Goal: Task Accomplishment & Management: Use online tool/utility

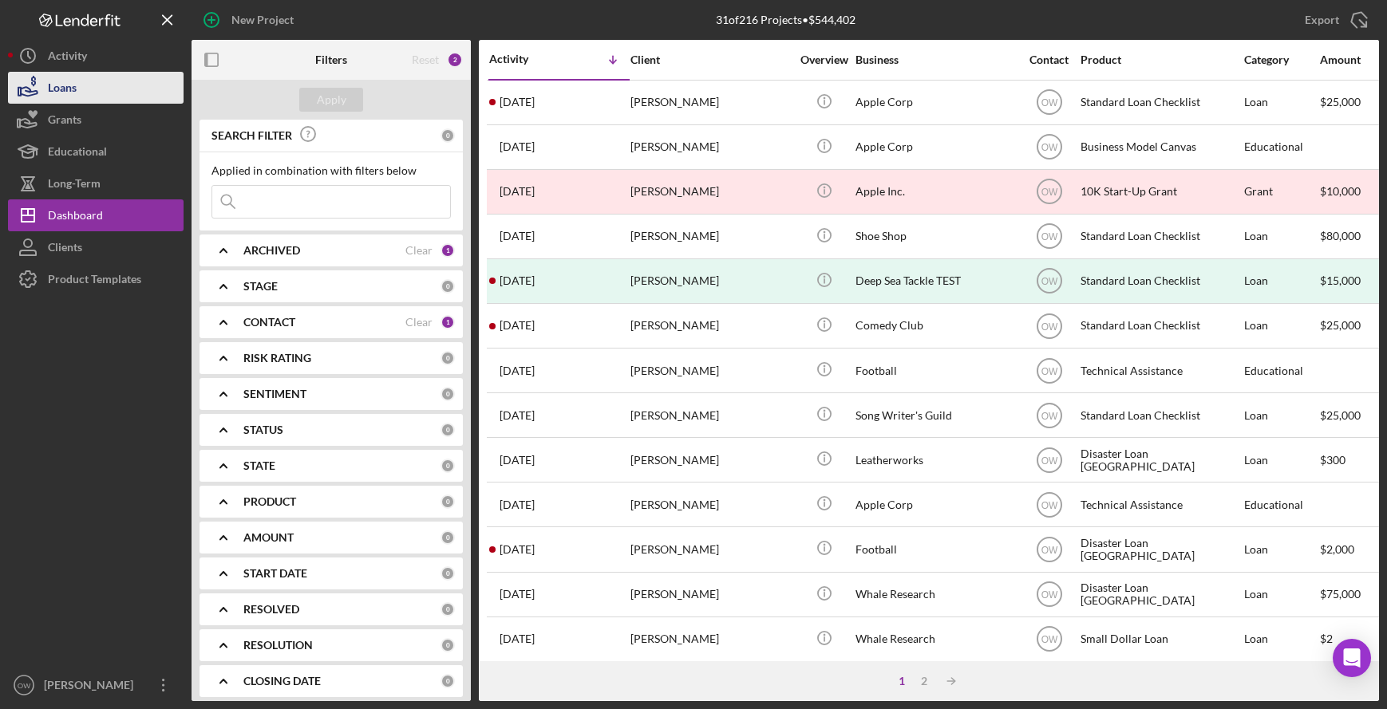
click at [82, 83] on button "Loans" at bounding box center [96, 88] width 176 height 32
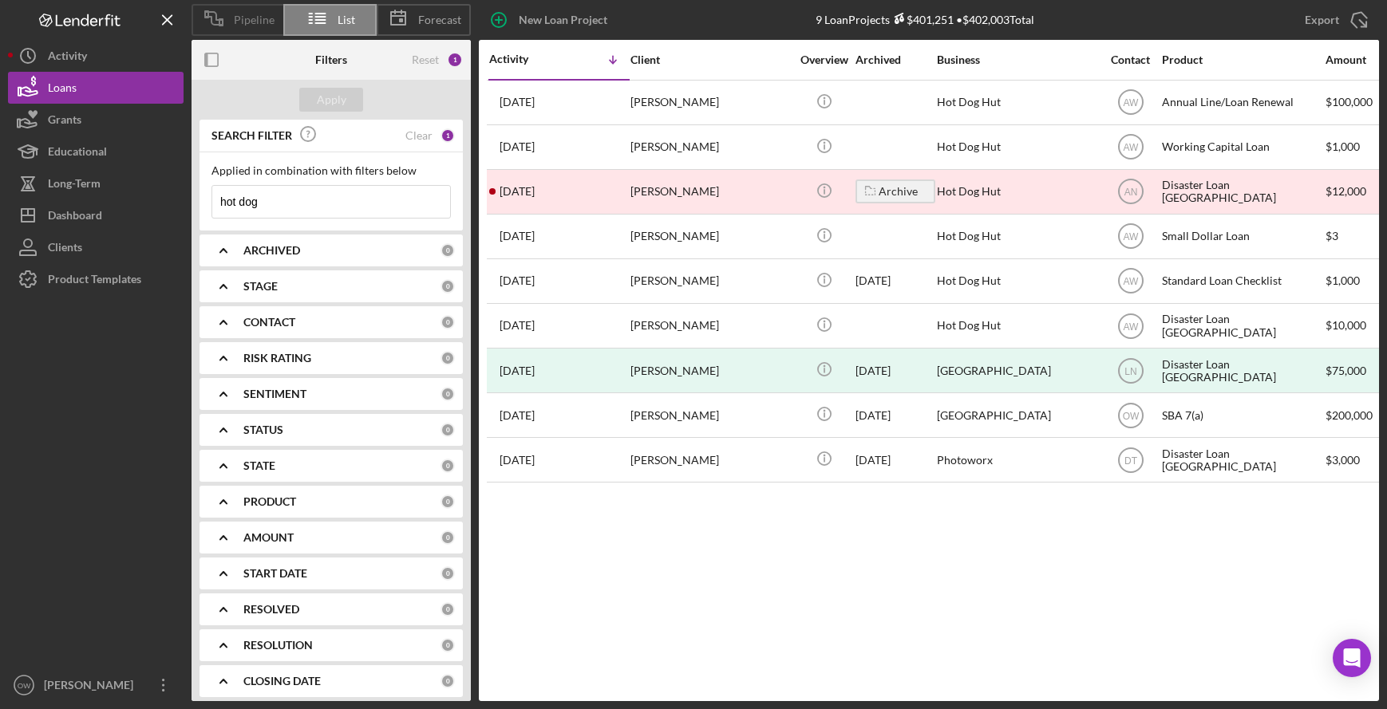
click at [234, 20] on span "Pipeline" at bounding box center [254, 20] width 41 height 13
click at [234, 20] on div "Pipeline List Forecast New Loan Project 9 Loan Projects $401,251 • $402,003 Tot…" at bounding box center [693, 350] width 1371 height 701
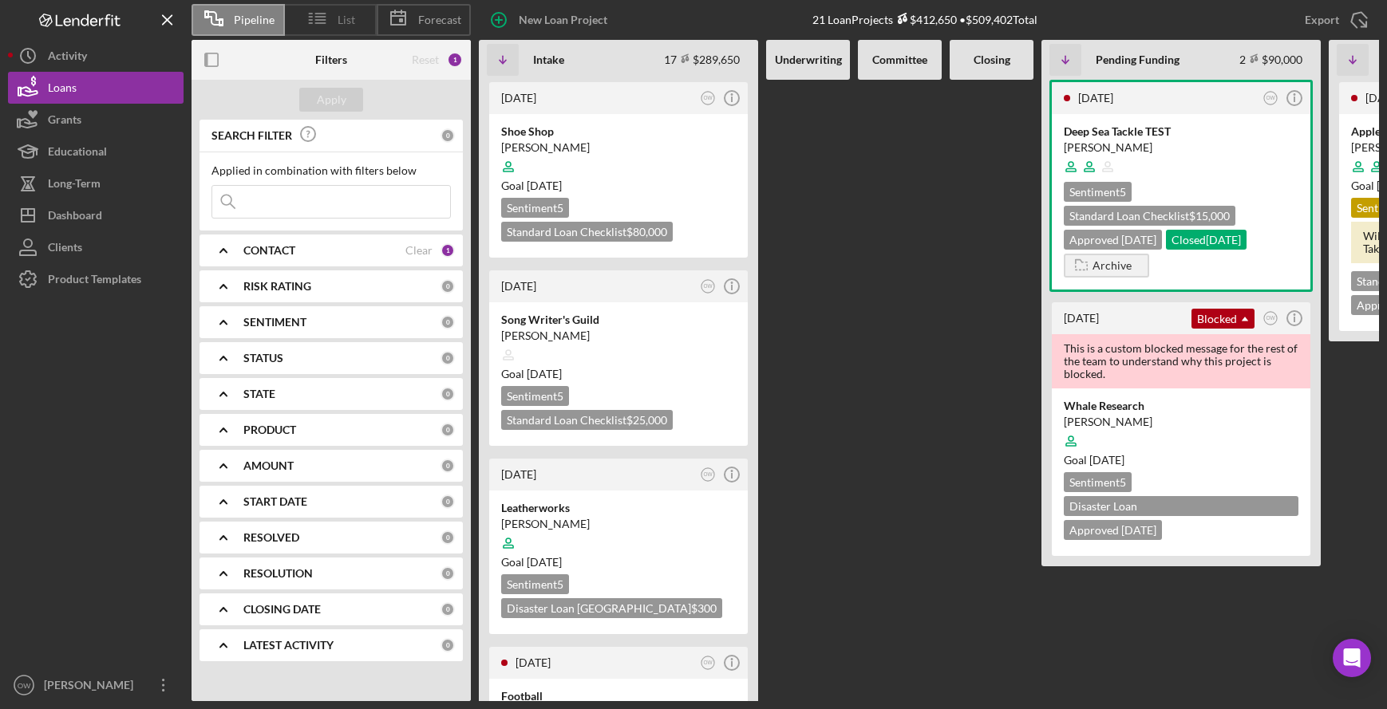
click at [325, 8] on icon at bounding box center [318, 18] width 40 height 40
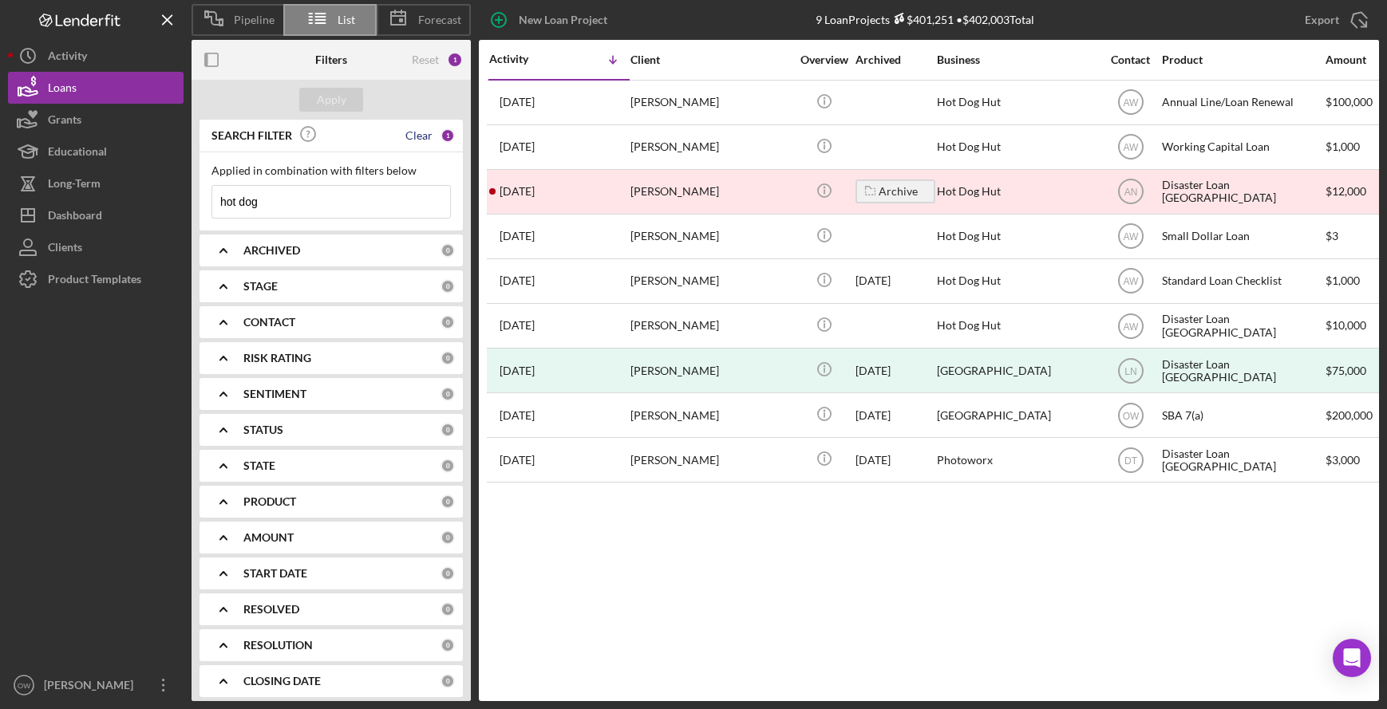
click at [416, 137] on div "Clear" at bounding box center [418, 135] width 27 height 13
click at [333, 106] on div "Apply" at bounding box center [332, 100] width 30 height 24
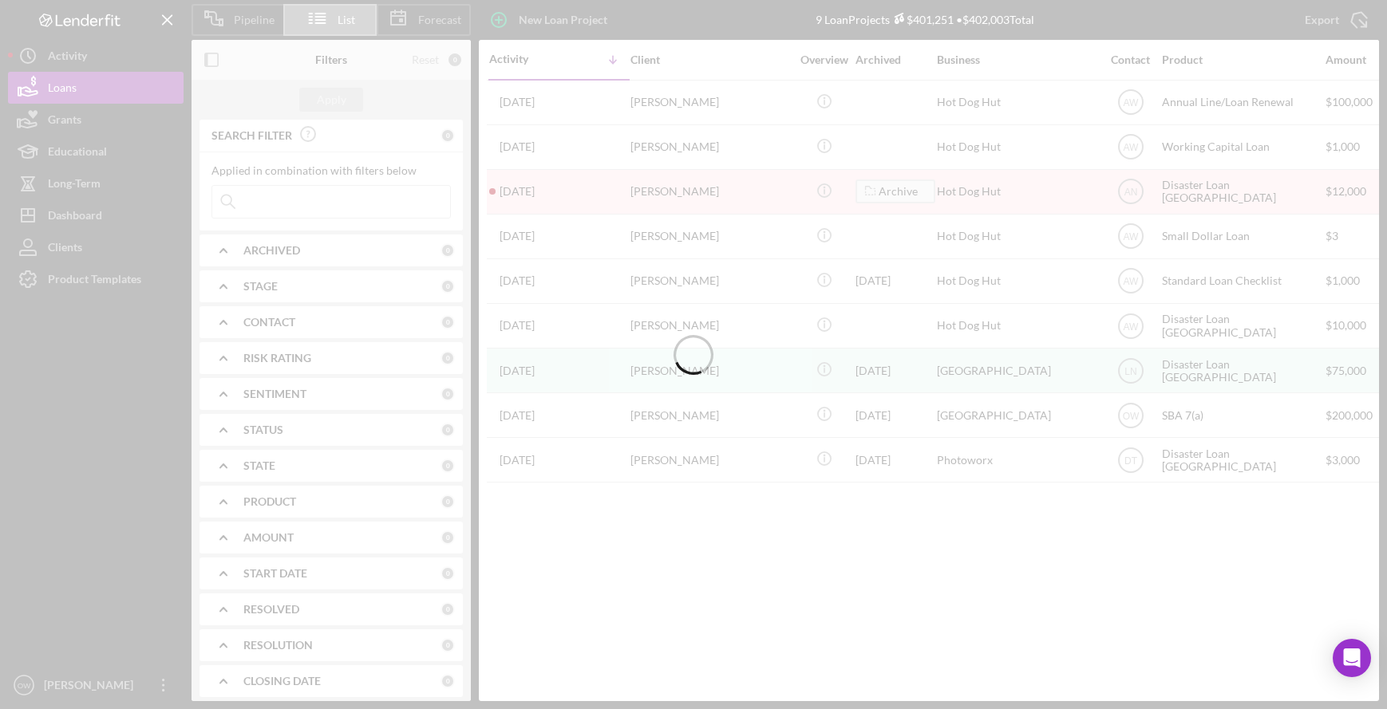
click at [440, 65] on div at bounding box center [693, 354] width 1387 height 709
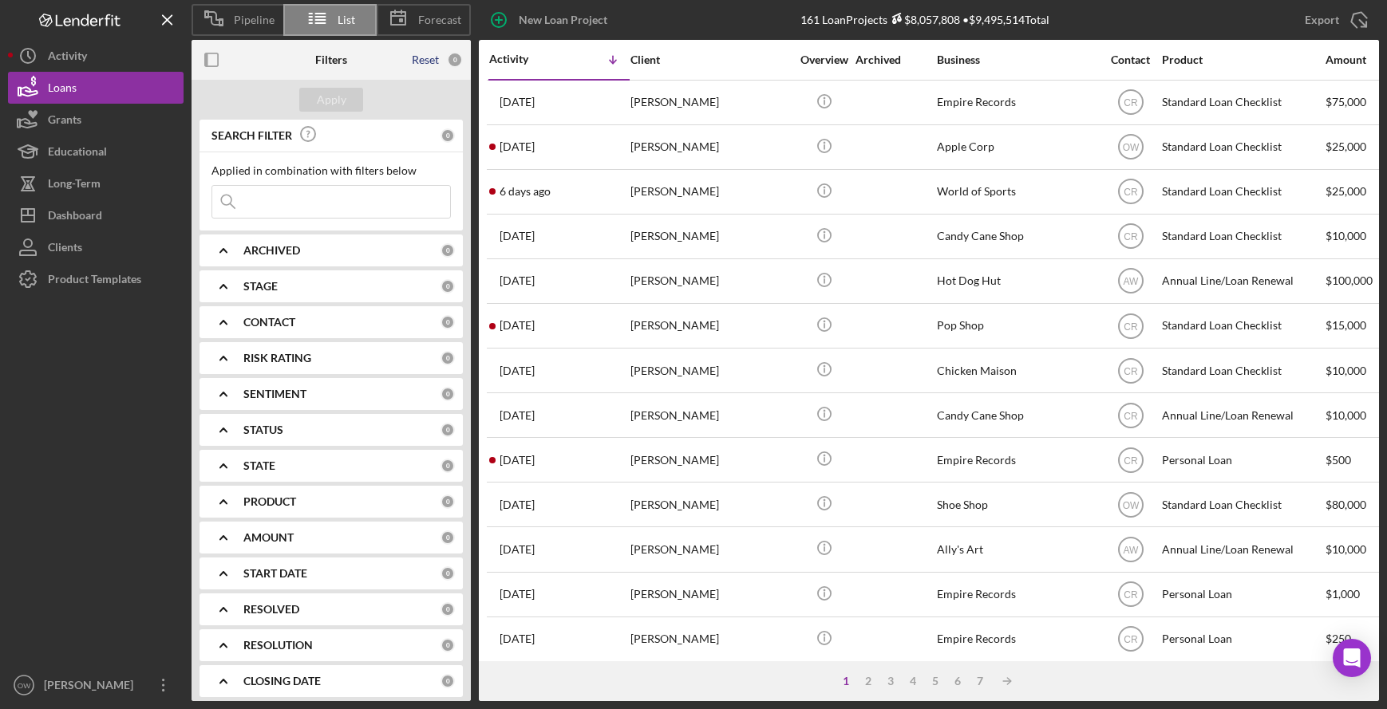
click at [428, 58] on div "Reset" at bounding box center [425, 59] width 27 height 13
click at [427, 58] on div "Reset" at bounding box center [425, 59] width 27 height 13
click at [321, 105] on div "Apply" at bounding box center [332, 100] width 30 height 24
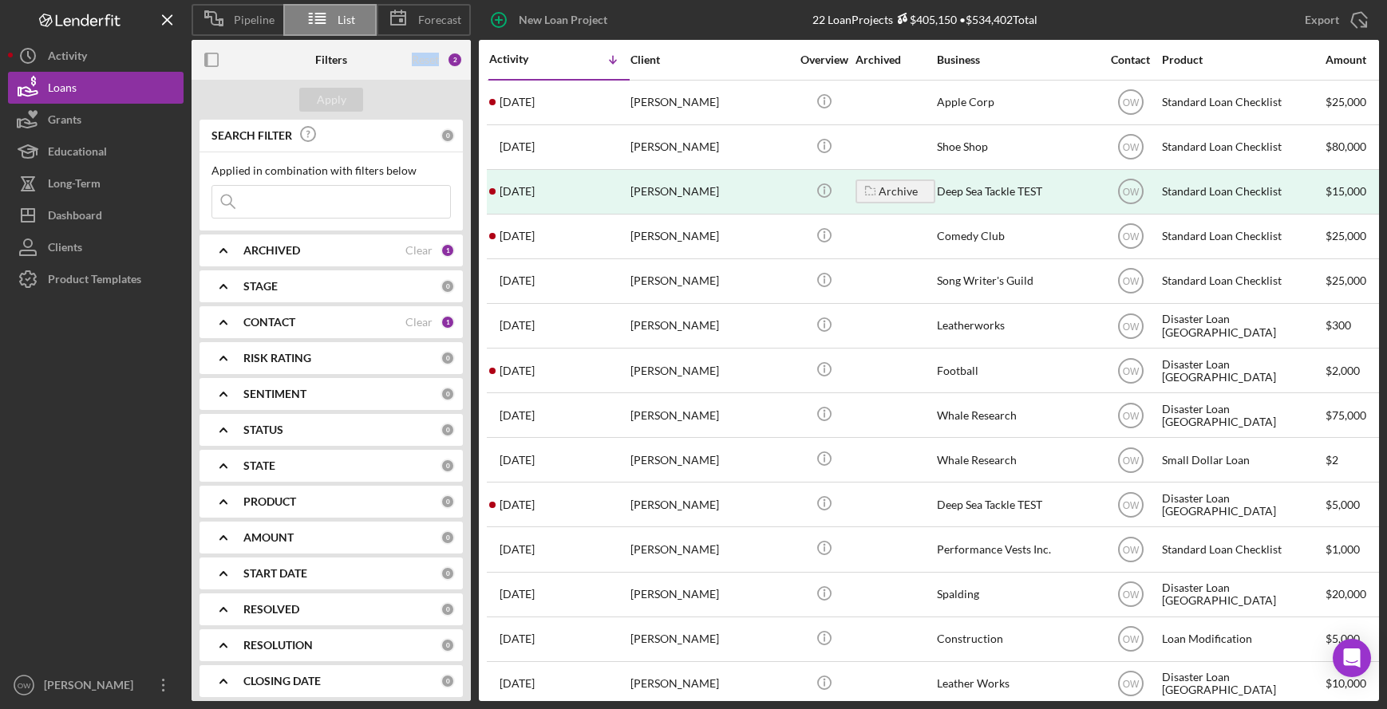
click at [533, 65] on div "Activity" at bounding box center [524, 59] width 70 height 13
click at [109, 56] on button "Icon/History Activity" at bounding box center [96, 56] width 176 height 32
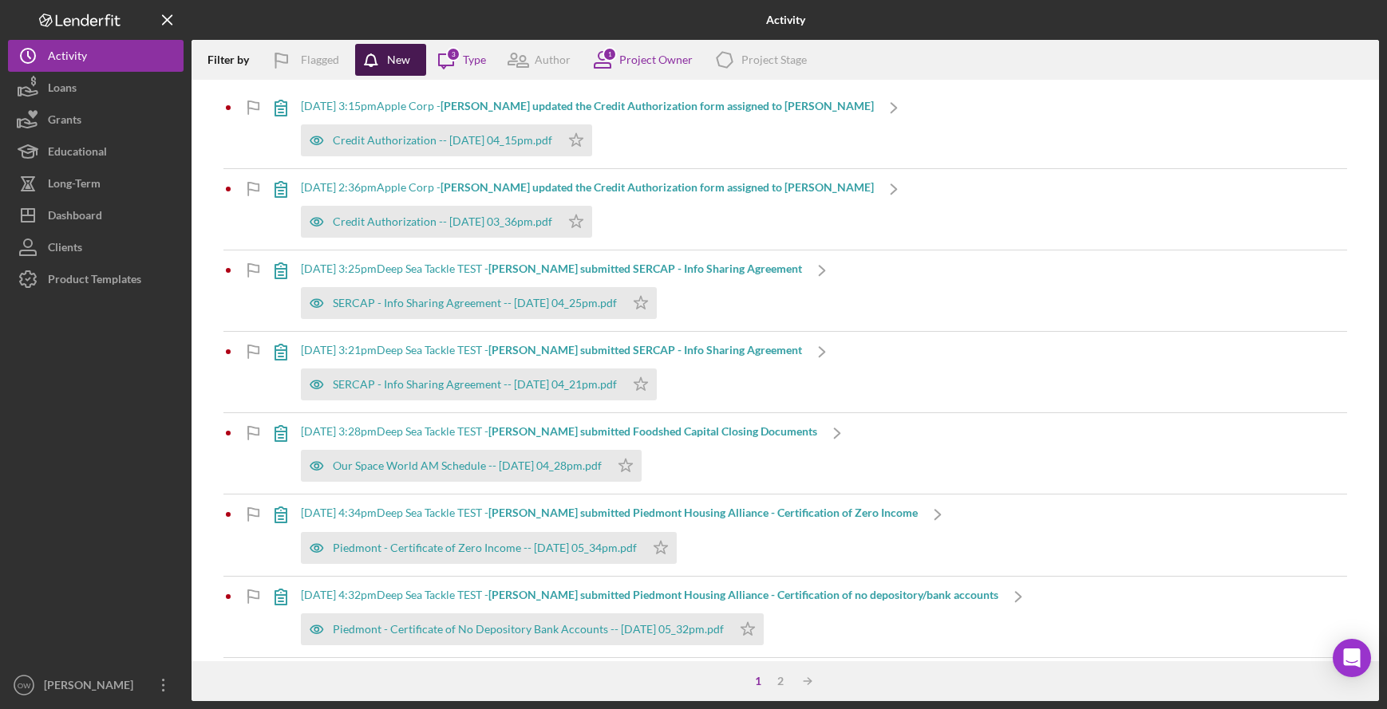
click at [393, 61] on div "New" at bounding box center [398, 60] width 23 height 32
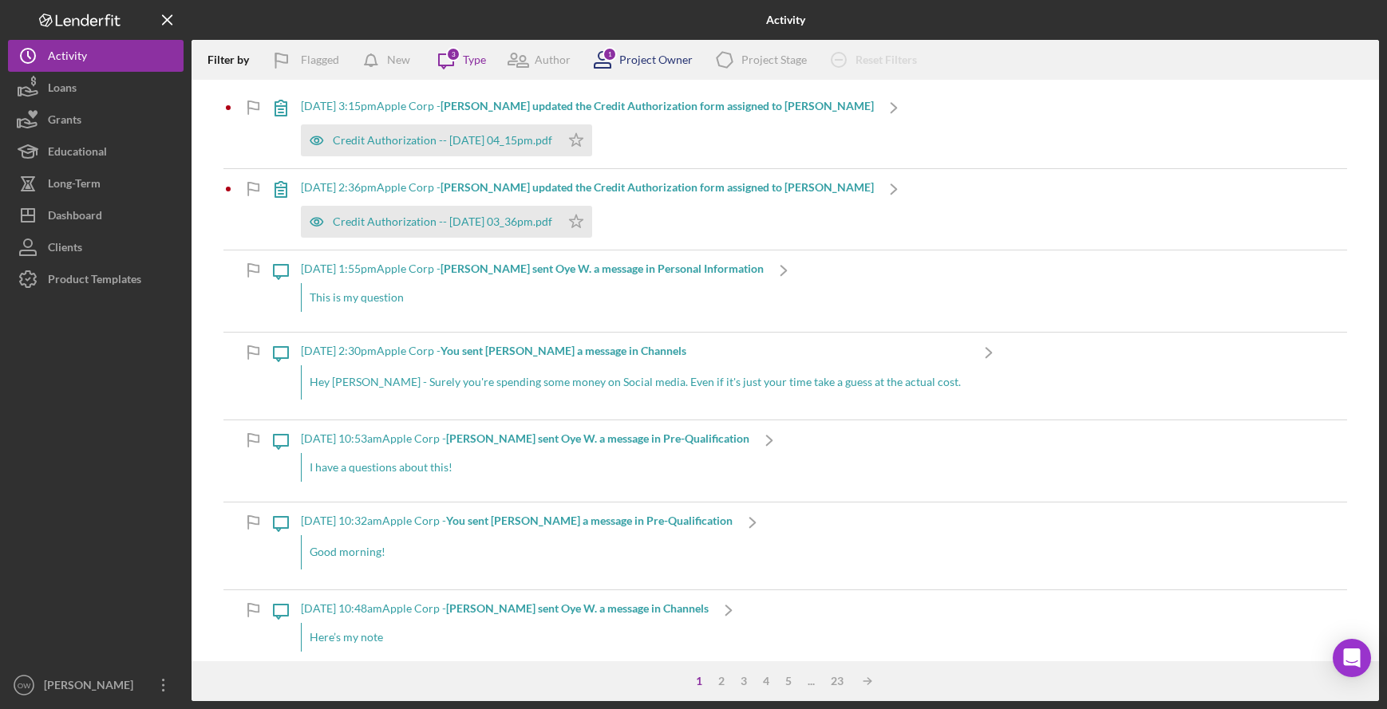
click at [622, 58] on div "Project Owner" at bounding box center [655, 59] width 73 height 13
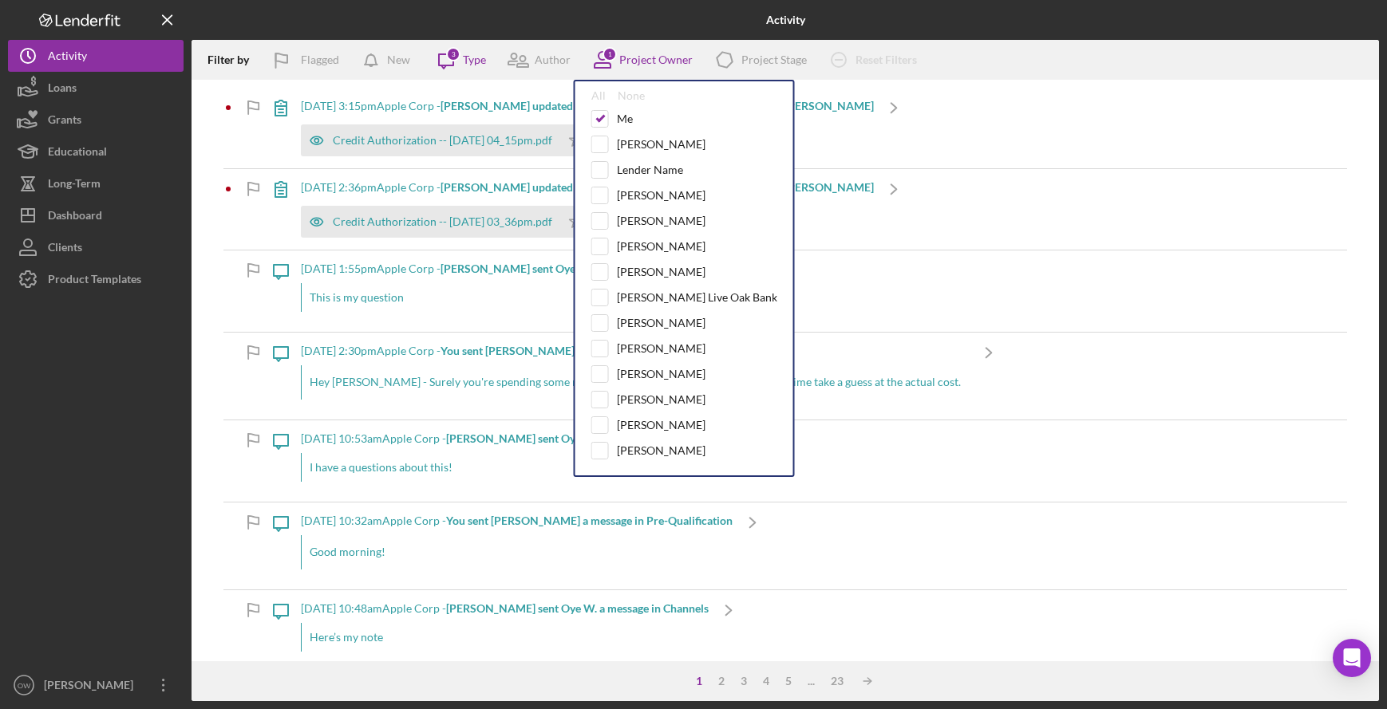
click at [596, 4] on div "Activity" at bounding box center [785, 20] width 396 height 40
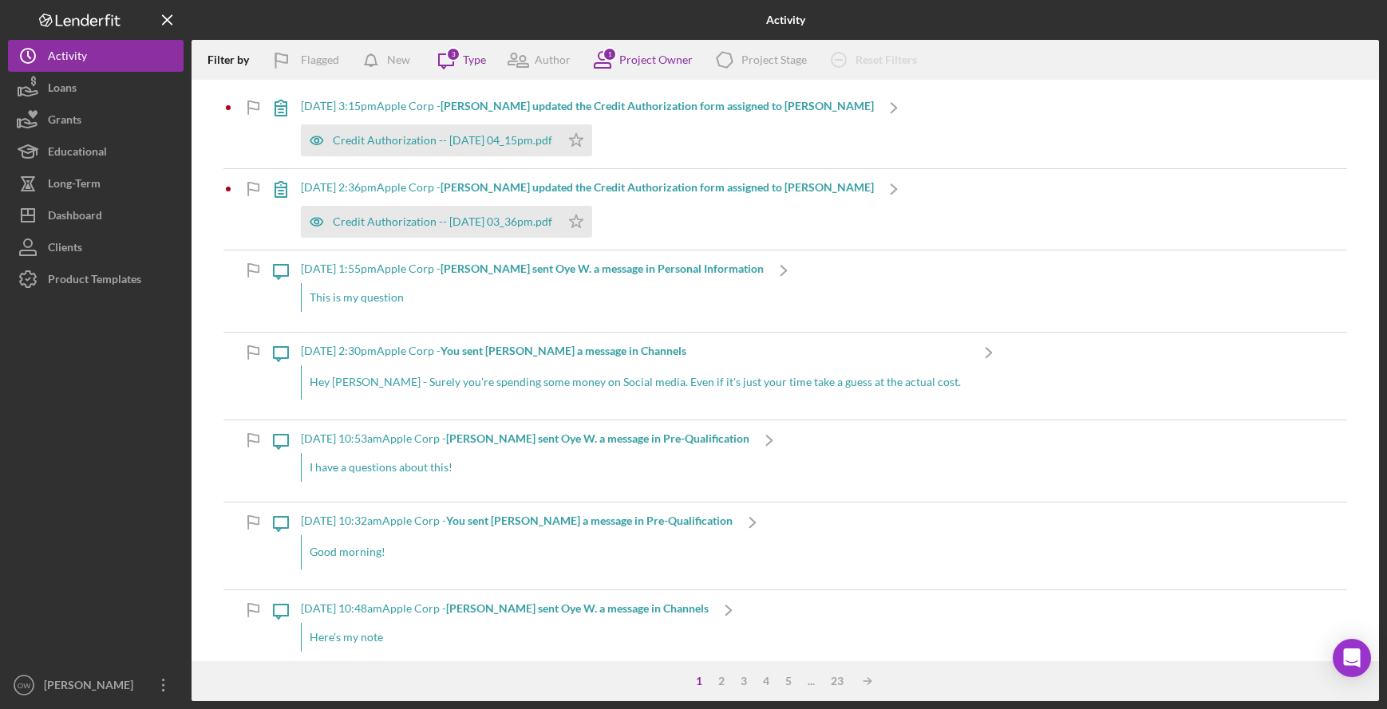
click at [657, 128] on div "Credit Authorization -- 2025-08-18 04_15pm.pdf Icon/Star" at bounding box center [587, 136] width 573 height 40
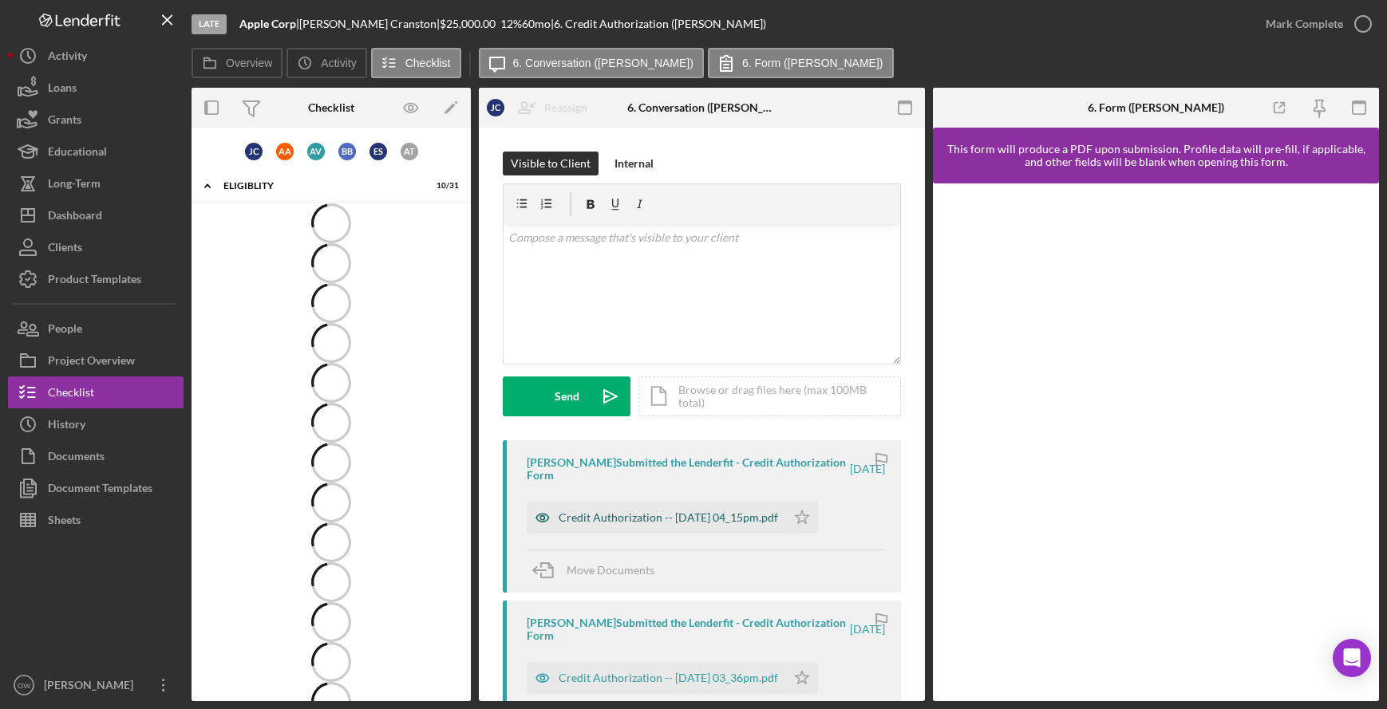
click at [727, 510] on div "Credit Authorization -- [DATE] 04_15pm.pdf" at bounding box center [656, 518] width 259 height 32
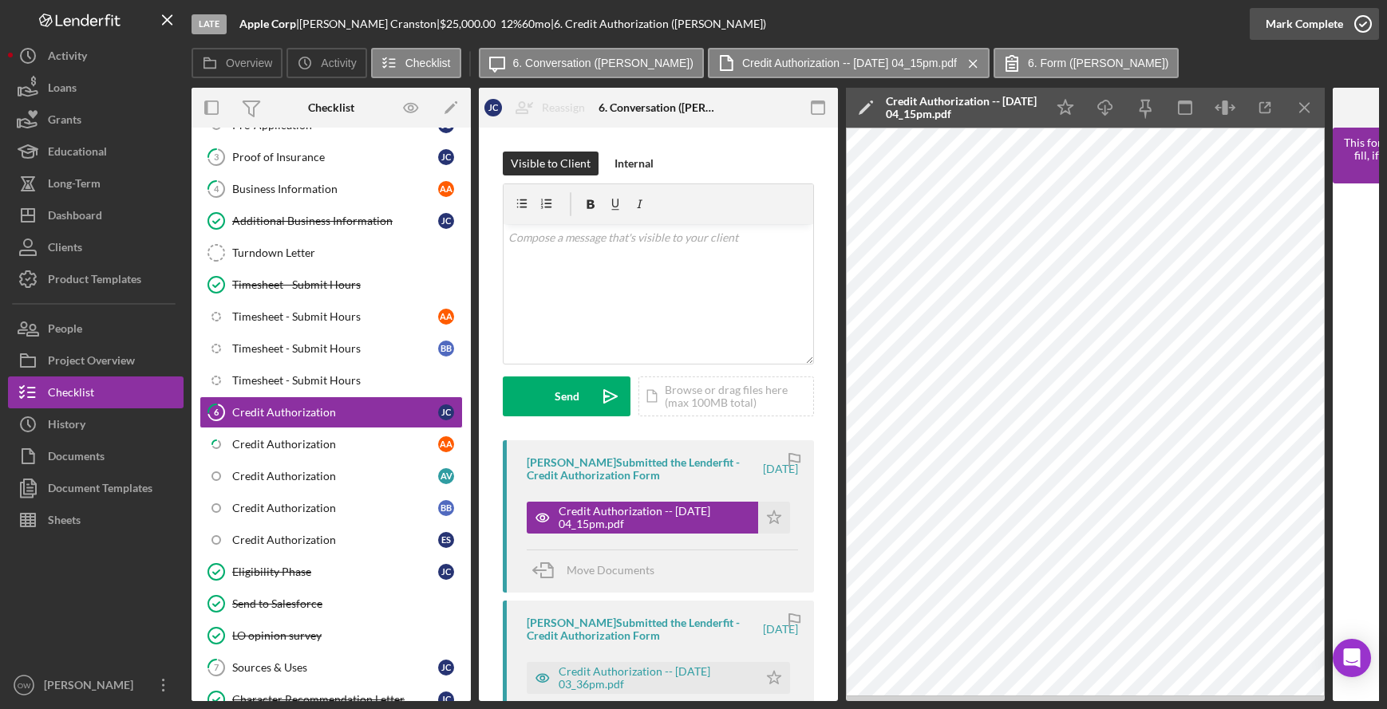
click at [1318, 20] on div "Mark Complete" at bounding box center [1303, 24] width 77 height 32
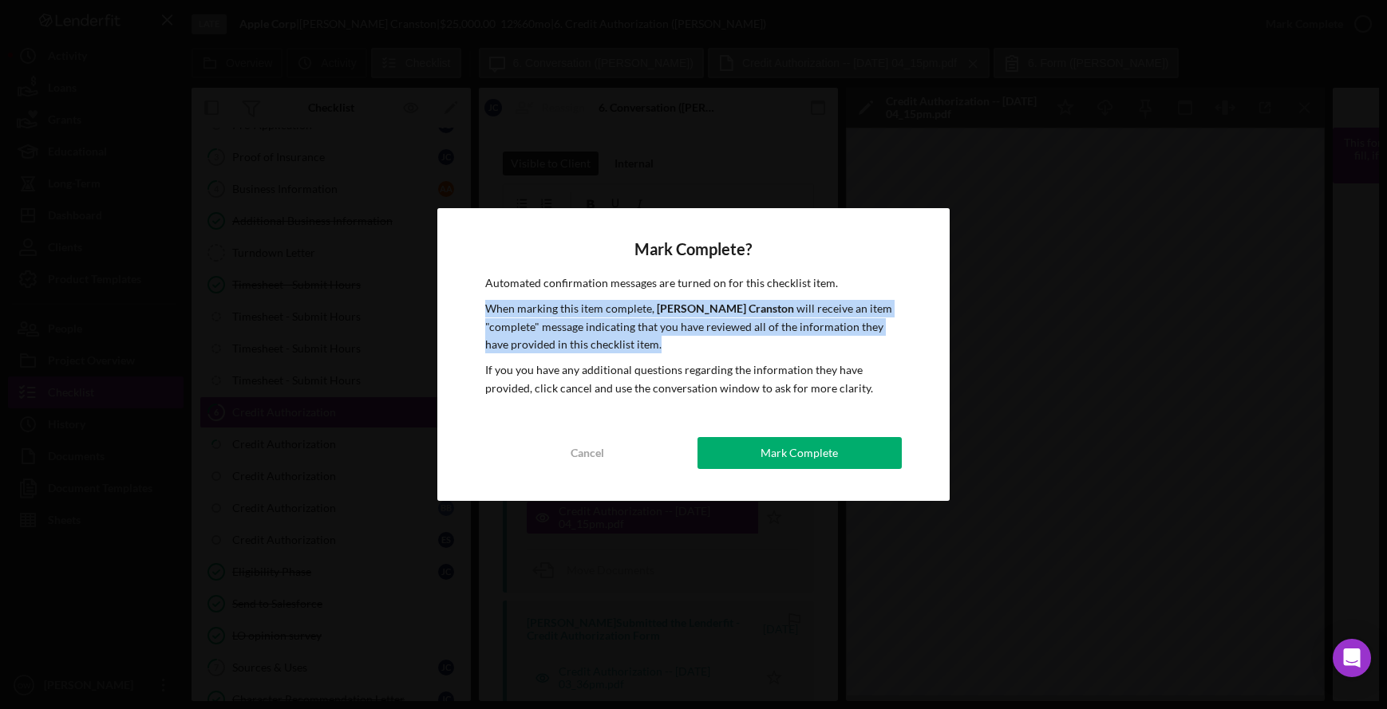
drag, startPoint x: 484, startPoint y: 307, endPoint x: 586, endPoint y: 347, distance: 108.9
click at [586, 348] on div "Mark Complete? Automated confirmation messages are turned on for this checklist…" at bounding box center [692, 354] width 511 height 293
click at [802, 461] on div "Mark Complete" at bounding box center [798, 453] width 77 height 32
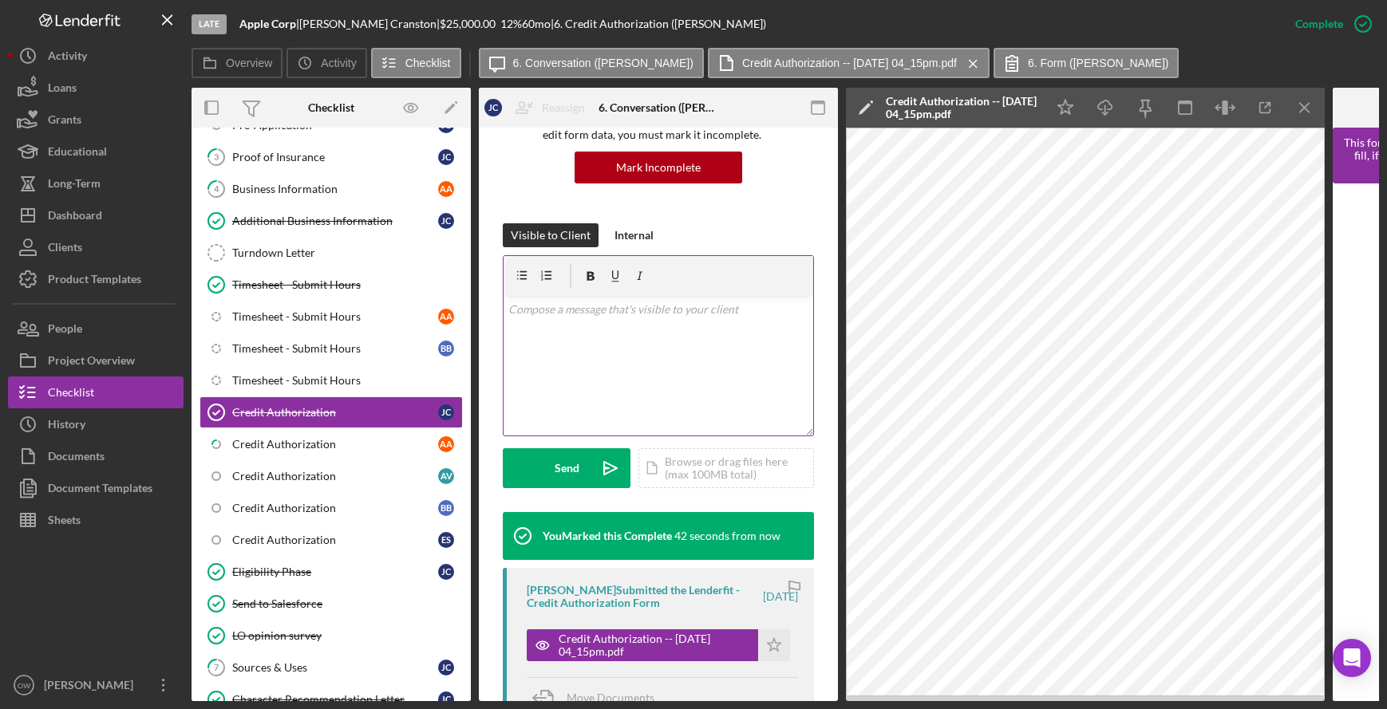
scroll to position [442, 0]
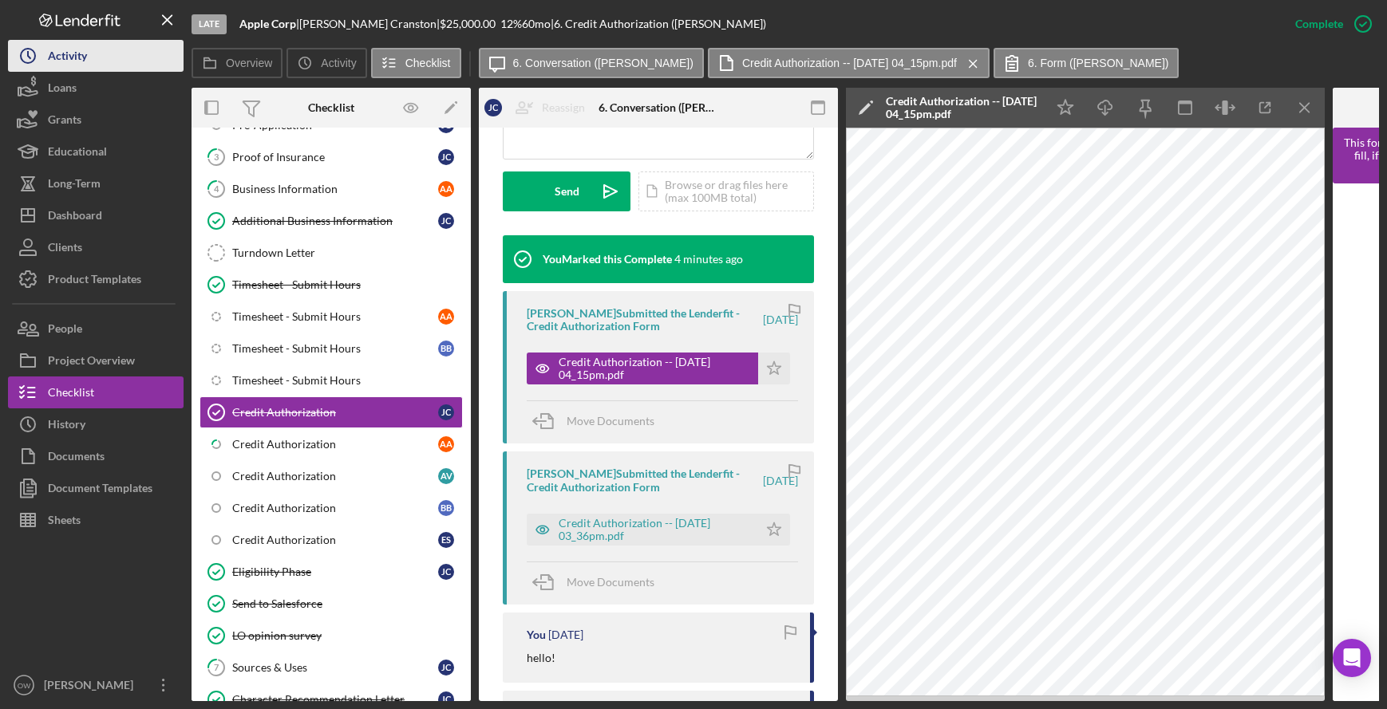
click at [65, 49] on div "Activity" at bounding box center [67, 58] width 39 height 36
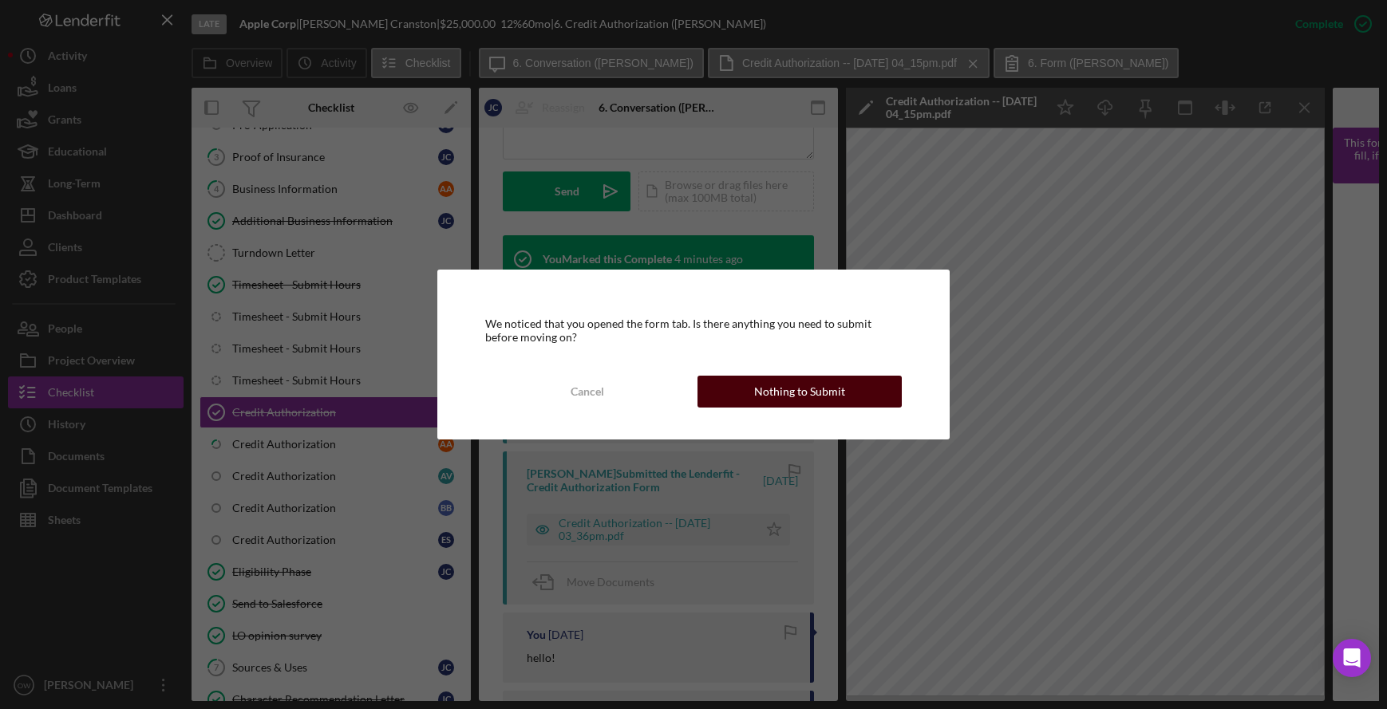
click at [799, 395] on div "Nothing to Submit" at bounding box center [799, 392] width 91 height 32
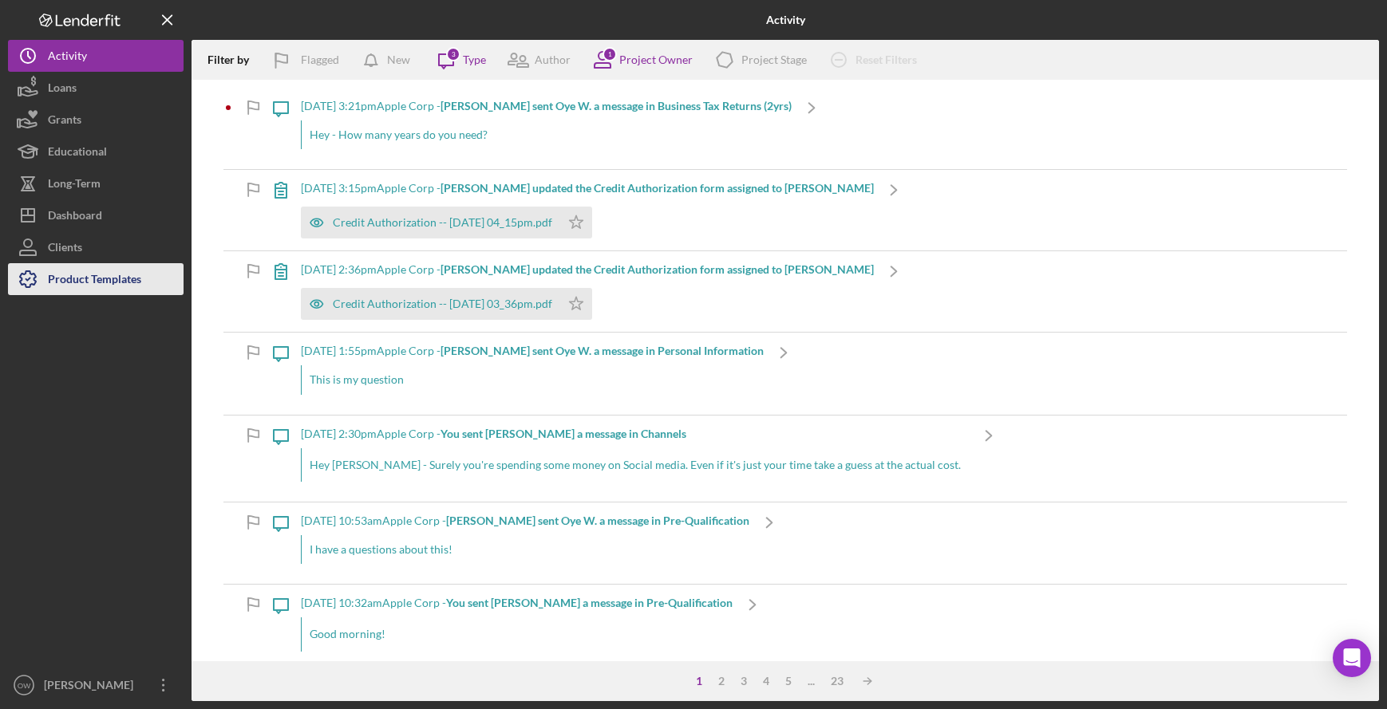
click at [54, 276] on div "Product Templates" at bounding box center [94, 281] width 93 height 36
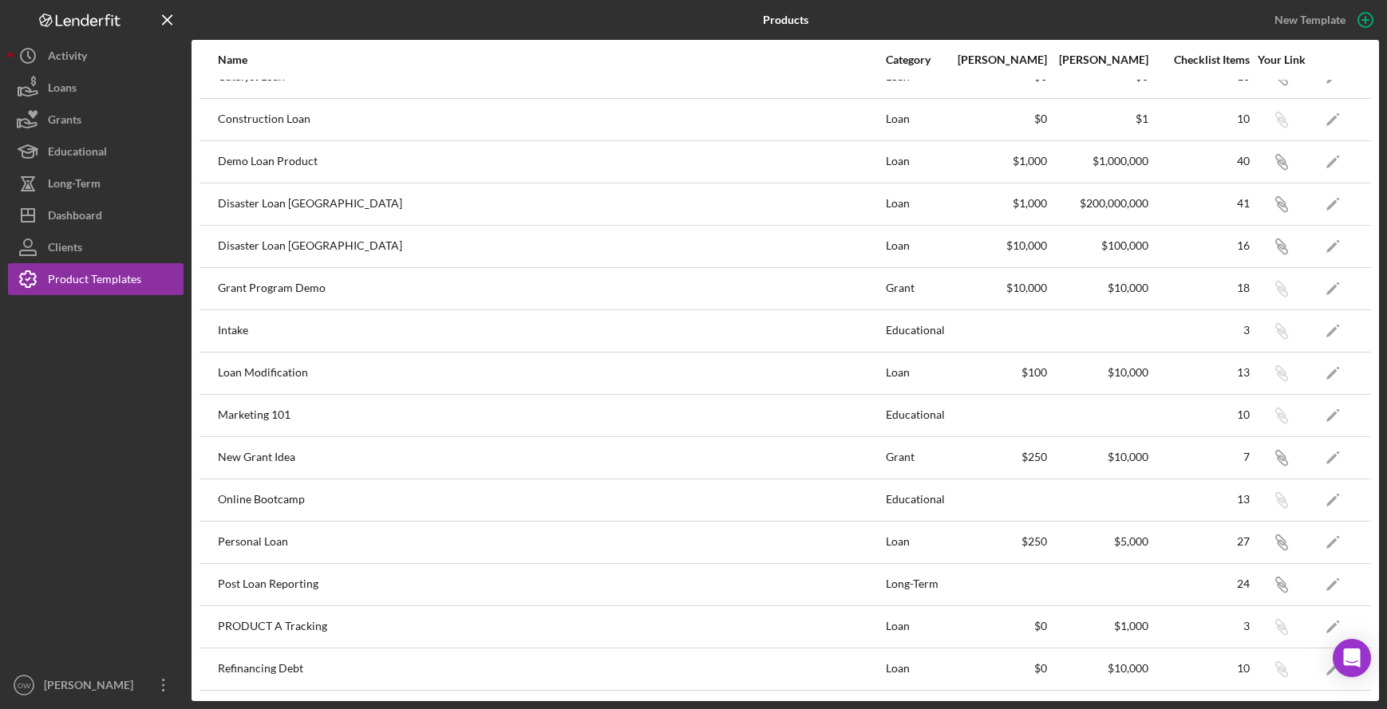
scroll to position [292, 0]
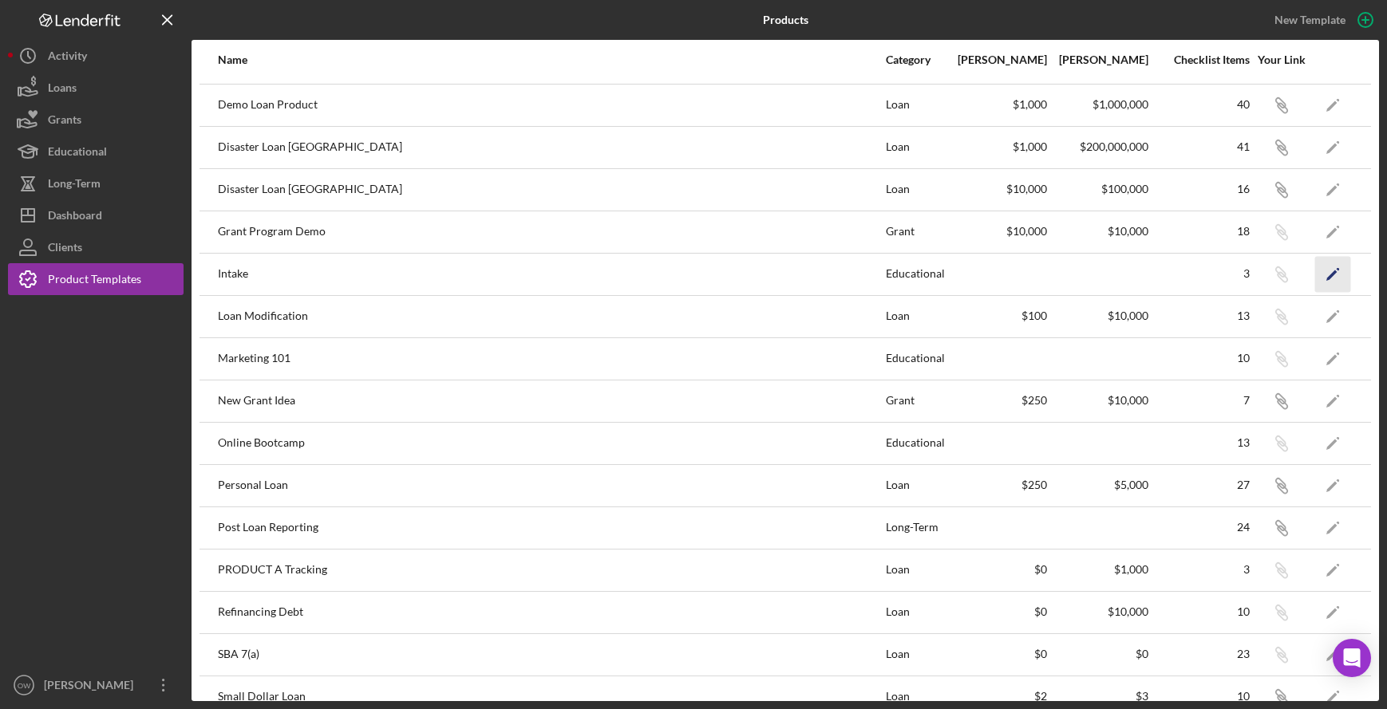
click at [1325, 272] on icon "Icon/Edit" at bounding box center [1333, 274] width 36 height 36
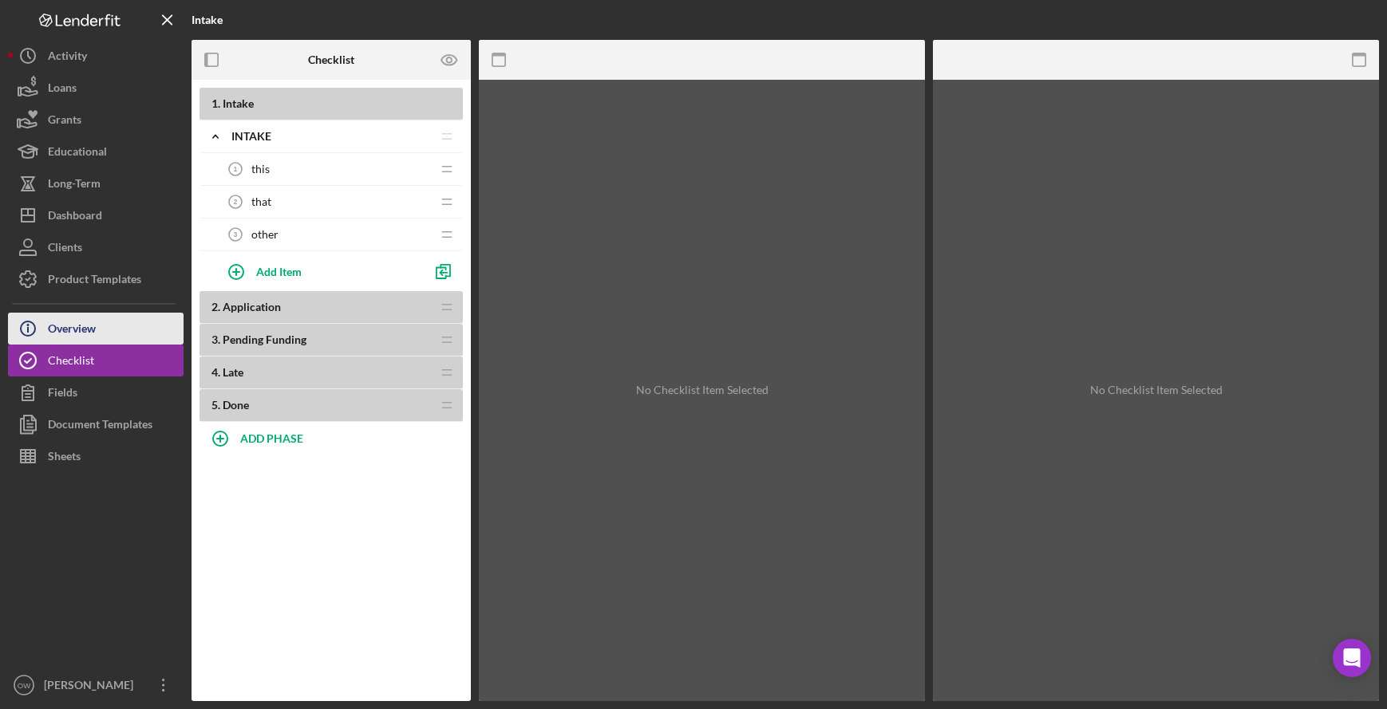
click at [119, 337] on button "Icon/Info Overview" at bounding box center [96, 329] width 176 height 32
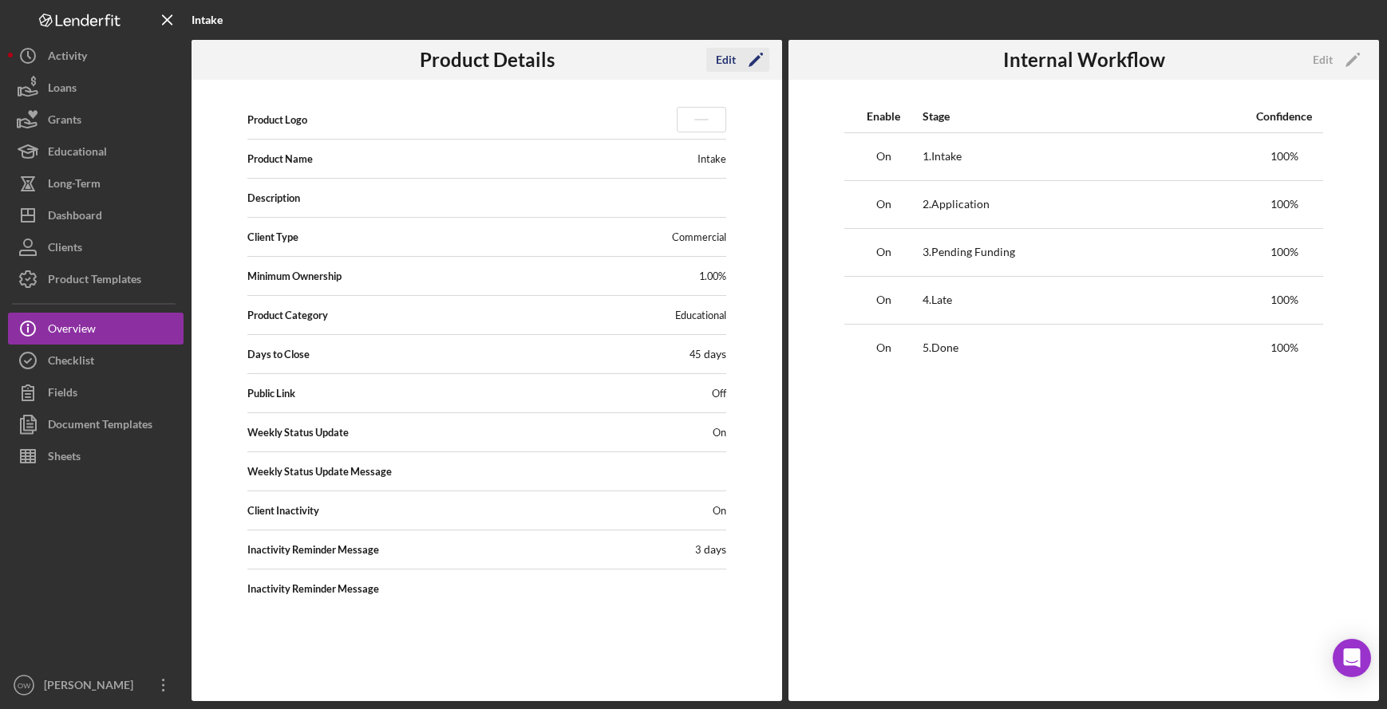
click at [720, 64] on div "Edit" at bounding box center [726, 60] width 20 height 24
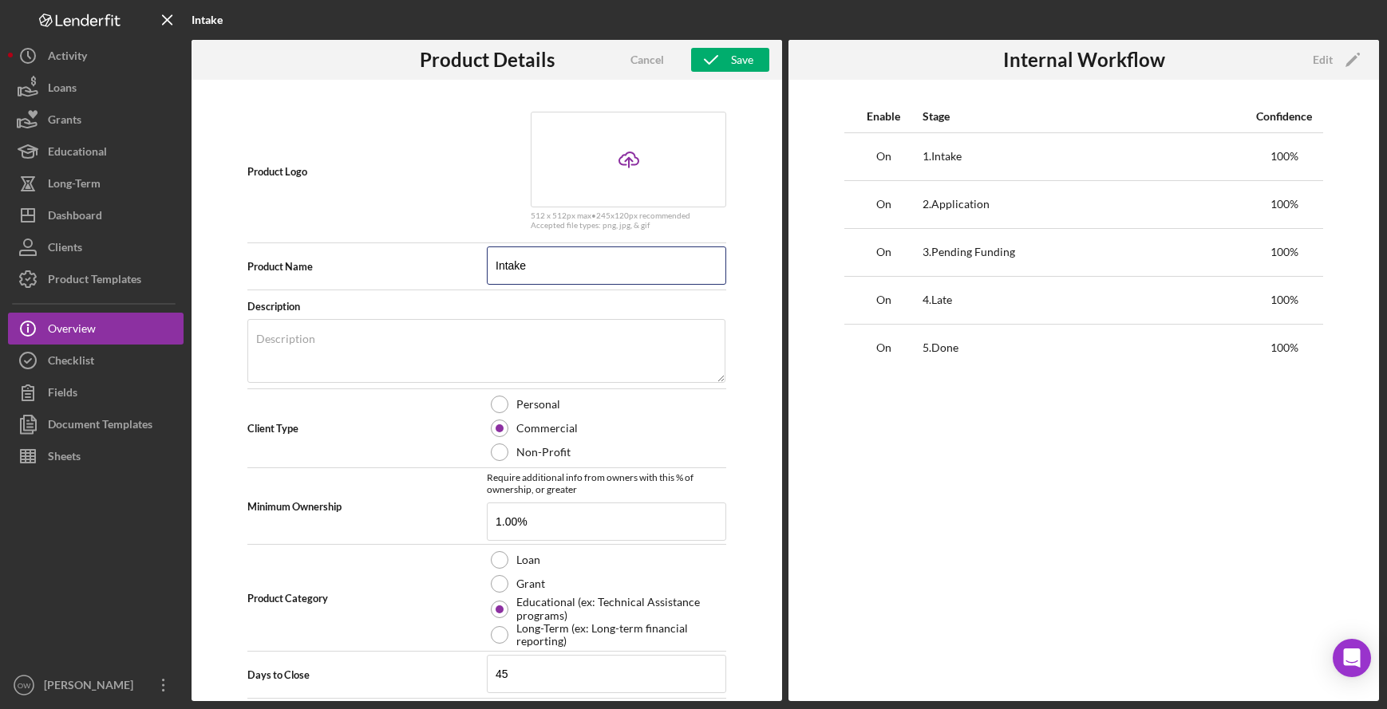
drag, startPoint x: 541, startPoint y: 267, endPoint x: 450, endPoint y: 267, distance: 90.9
click at [455, 267] on div "Product Name Intake" at bounding box center [486, 267] width 479 height 40
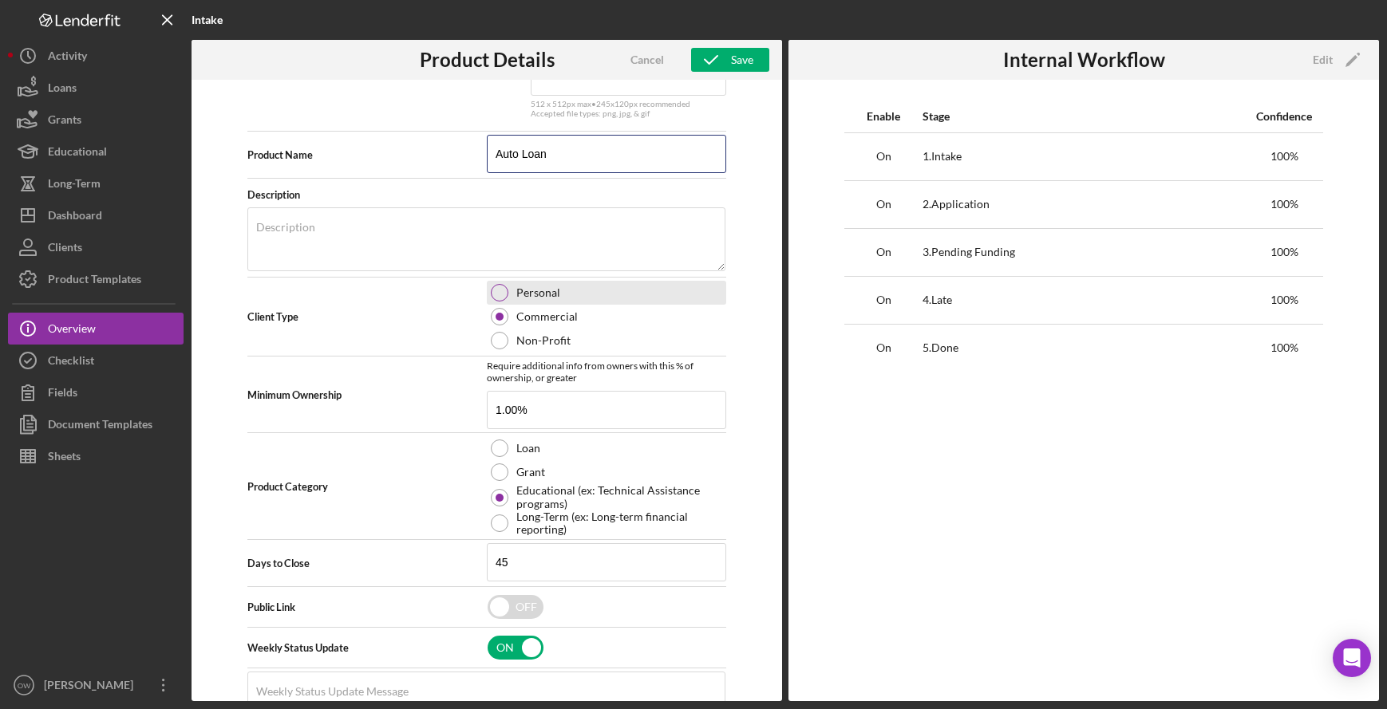
type input "Auto Loan"
click at [534, 297] on label "Personal" at bounding box center [538, 292] width 44 height 13
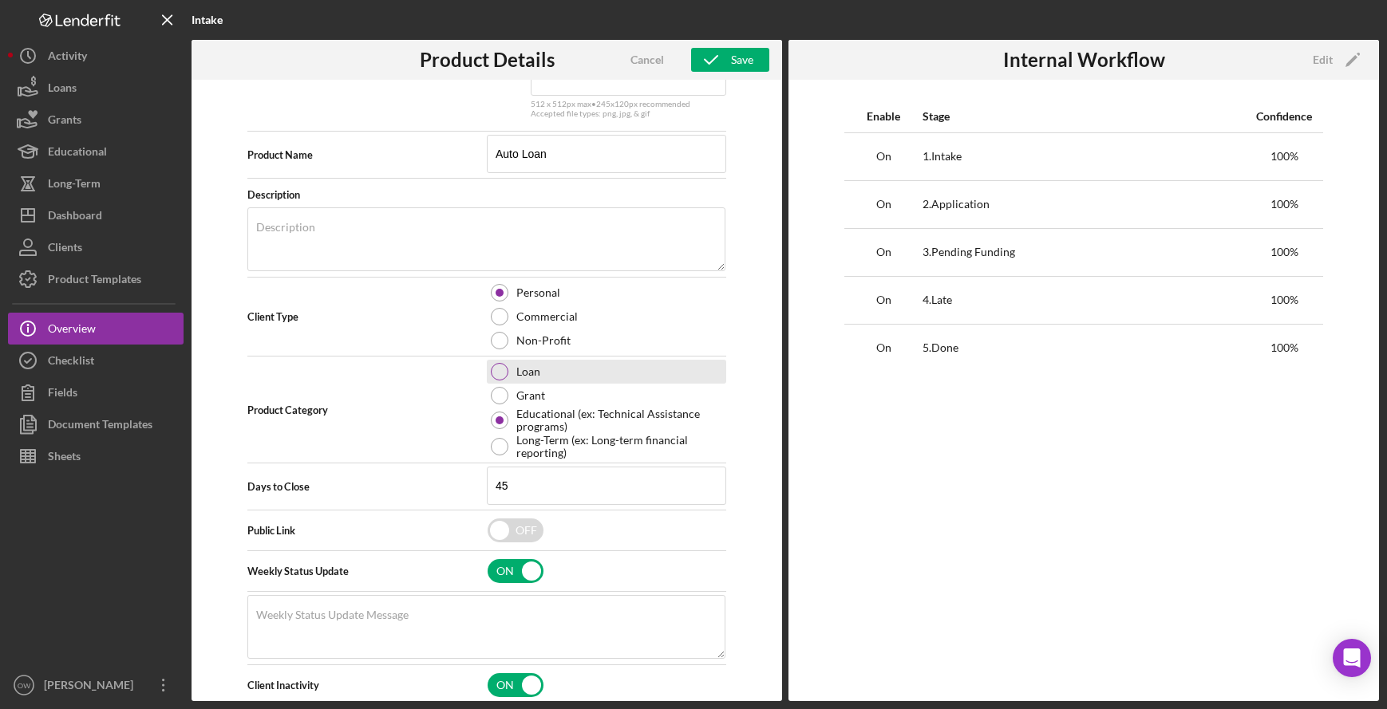
click at [533, 378] on div "Loan" at bounding box center [606, 372] width 239 height 24
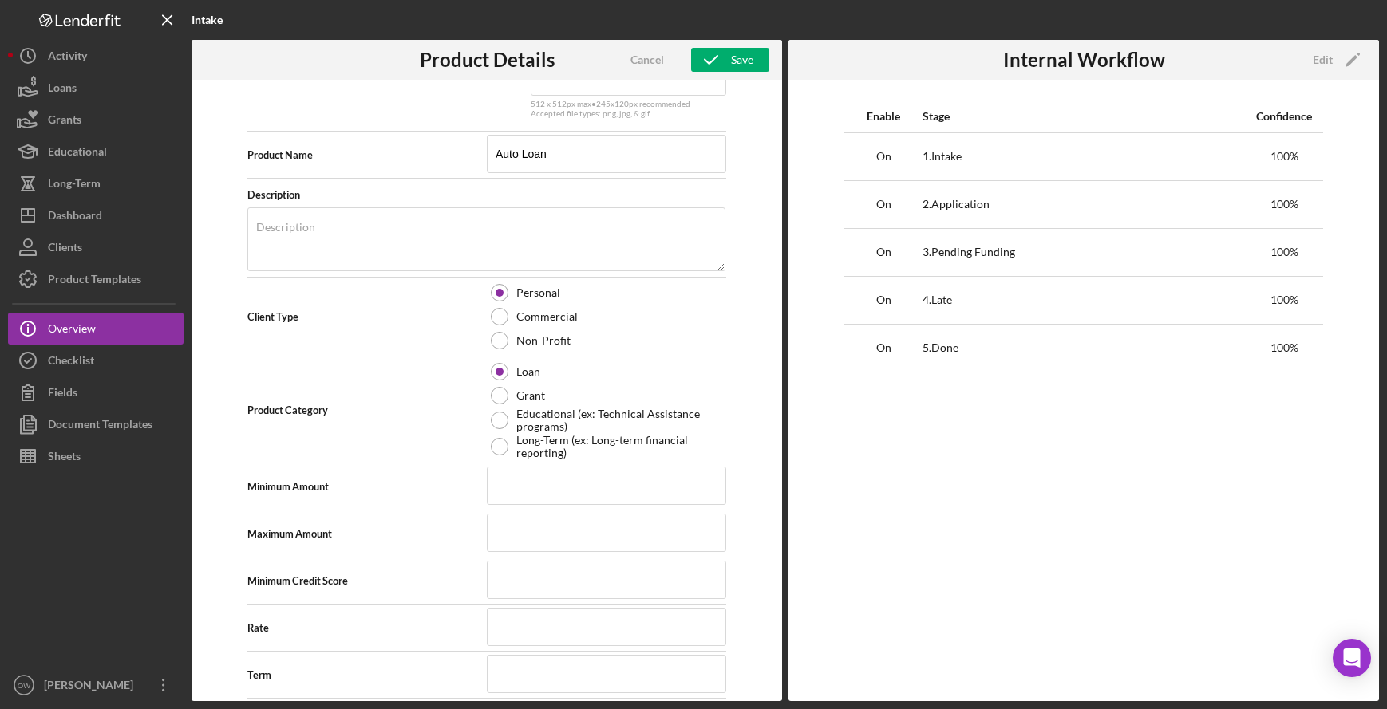
scroll to position [337, 0]
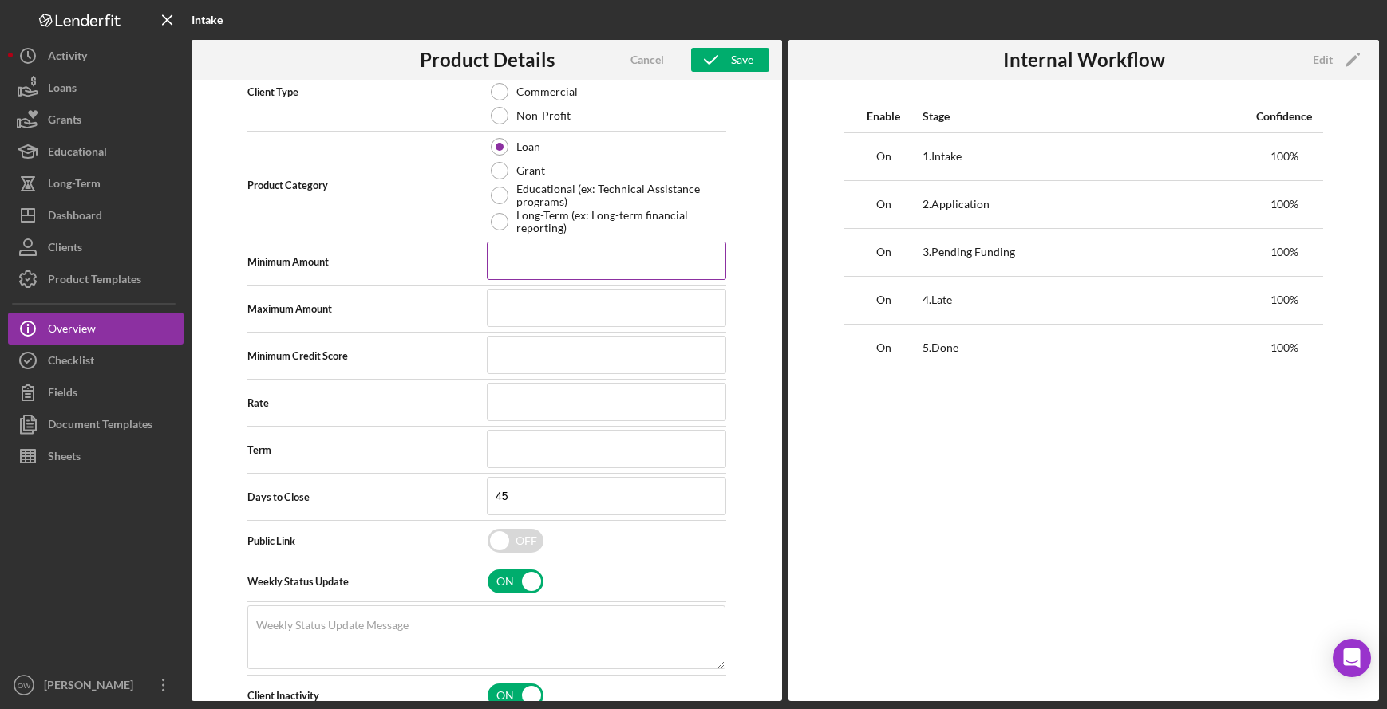
click at [535, 255] on input at bounding box center [606, 261] width 239 height 38
type input "$2,000"
click at [545, 309] on input at bounding box center [606, 308] width 239 height 38
type input "$20,000"
click at [567, 363] on input at bounding box center [606, 355] width 239 height 38
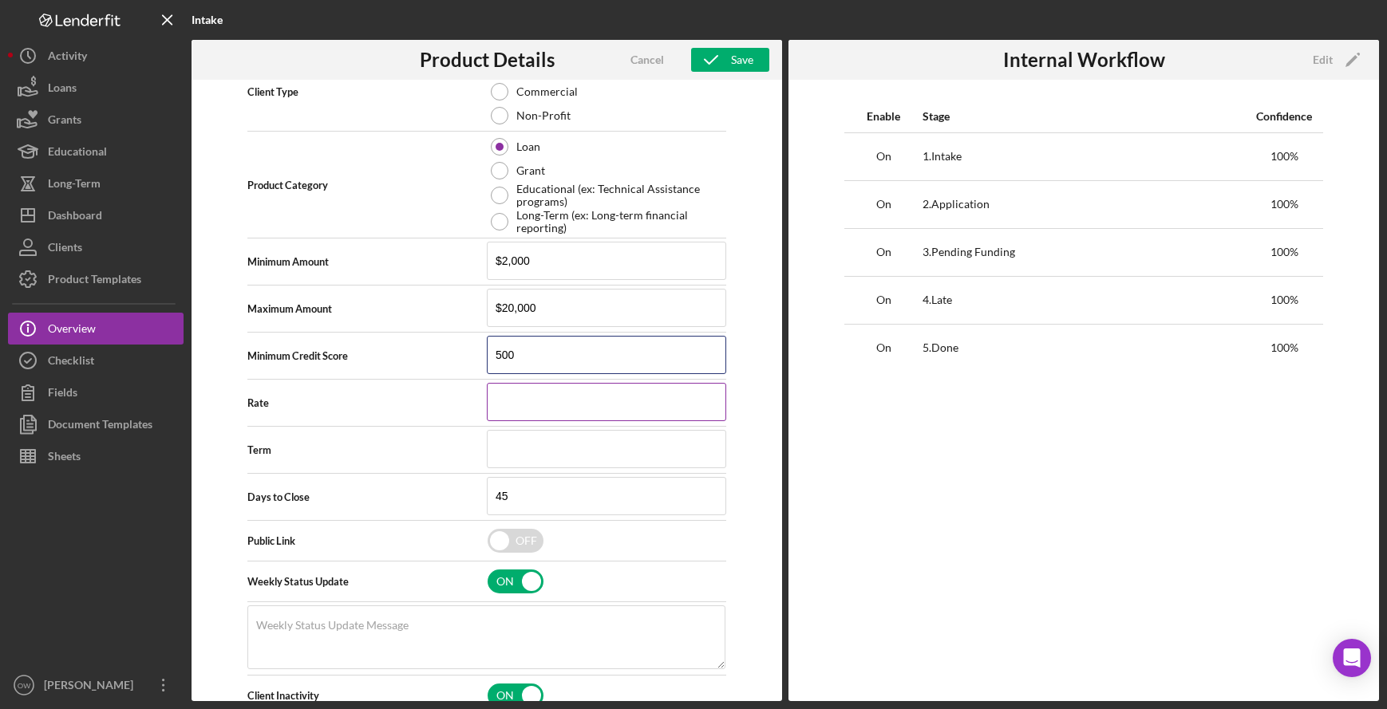
type input "500"
click at [523, 404] on input at bounding box center [606, 402] width 239 height 38
type input "9.000%"
click at [523, 443] on input at bounding box center [606, 449] width 239 height 38
type input "72"
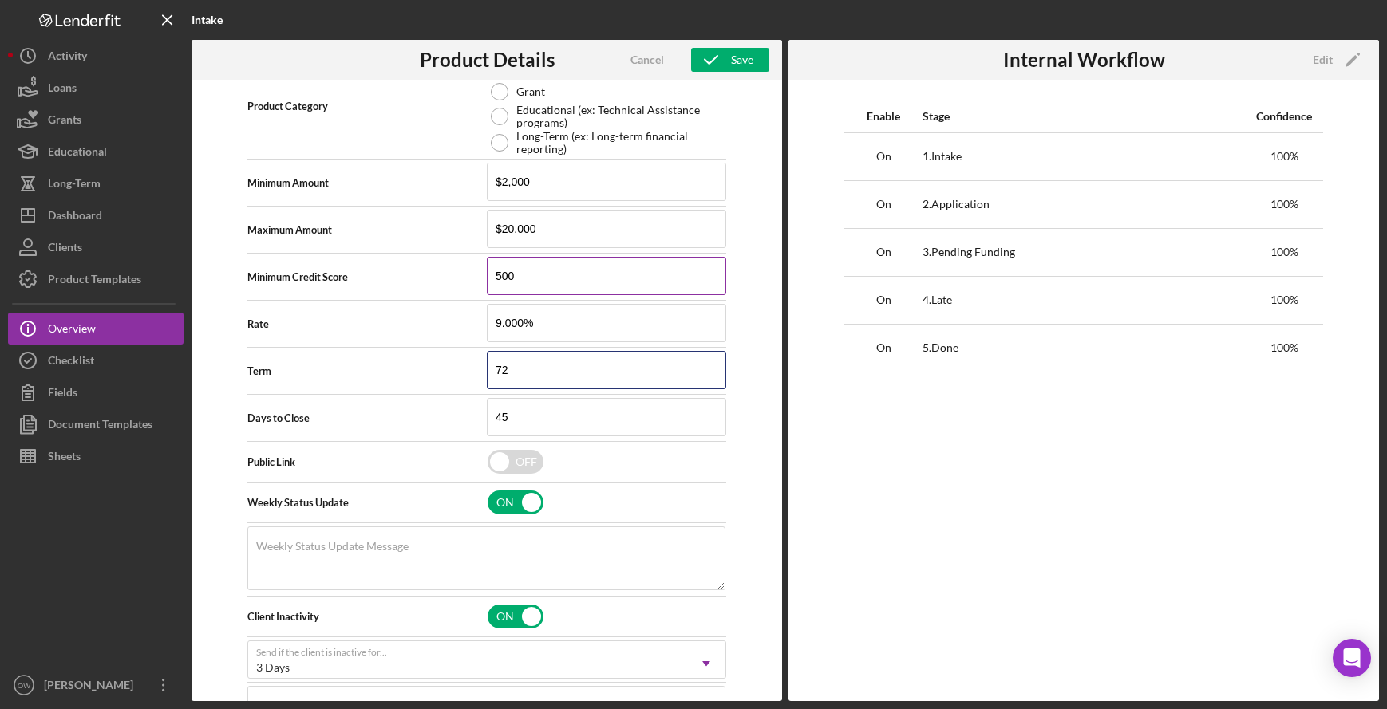
scroll to position [381, 0]
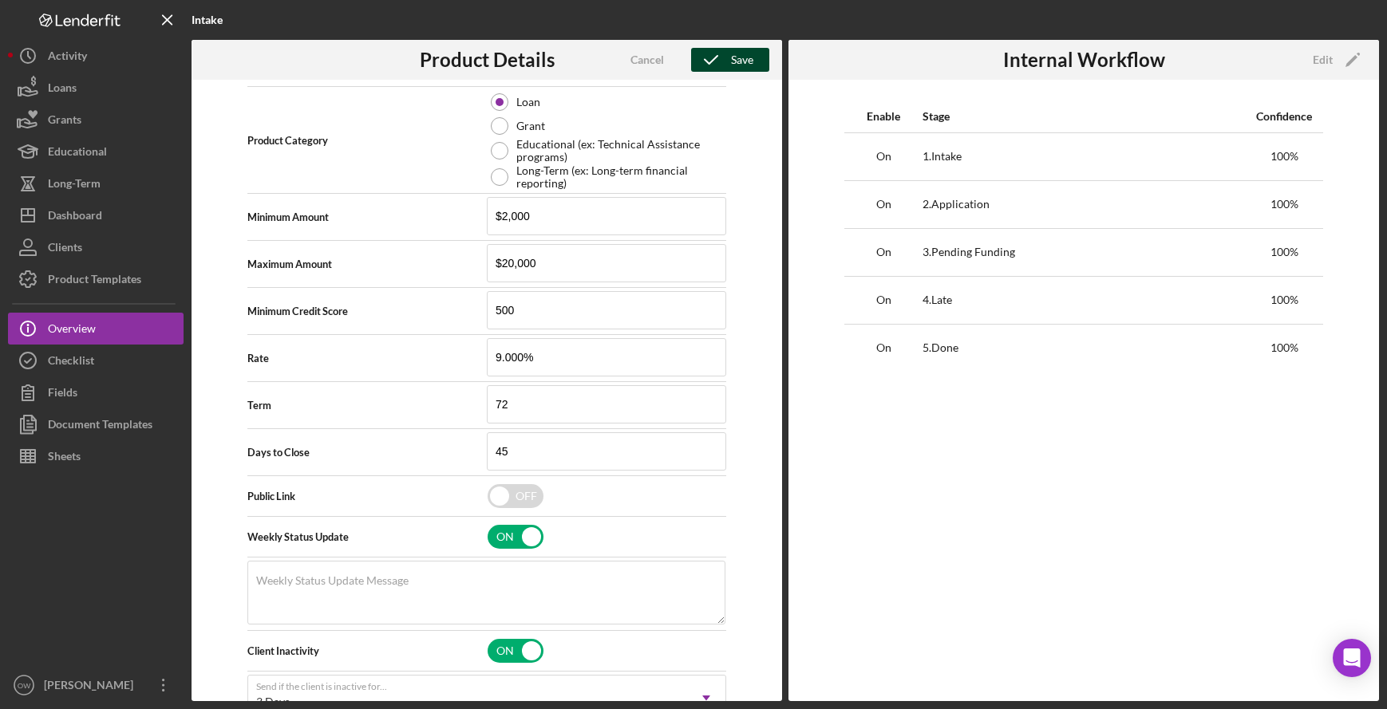
click at [756, 65] on button "Save" at bounding box center [730, 60] width 78 height 24
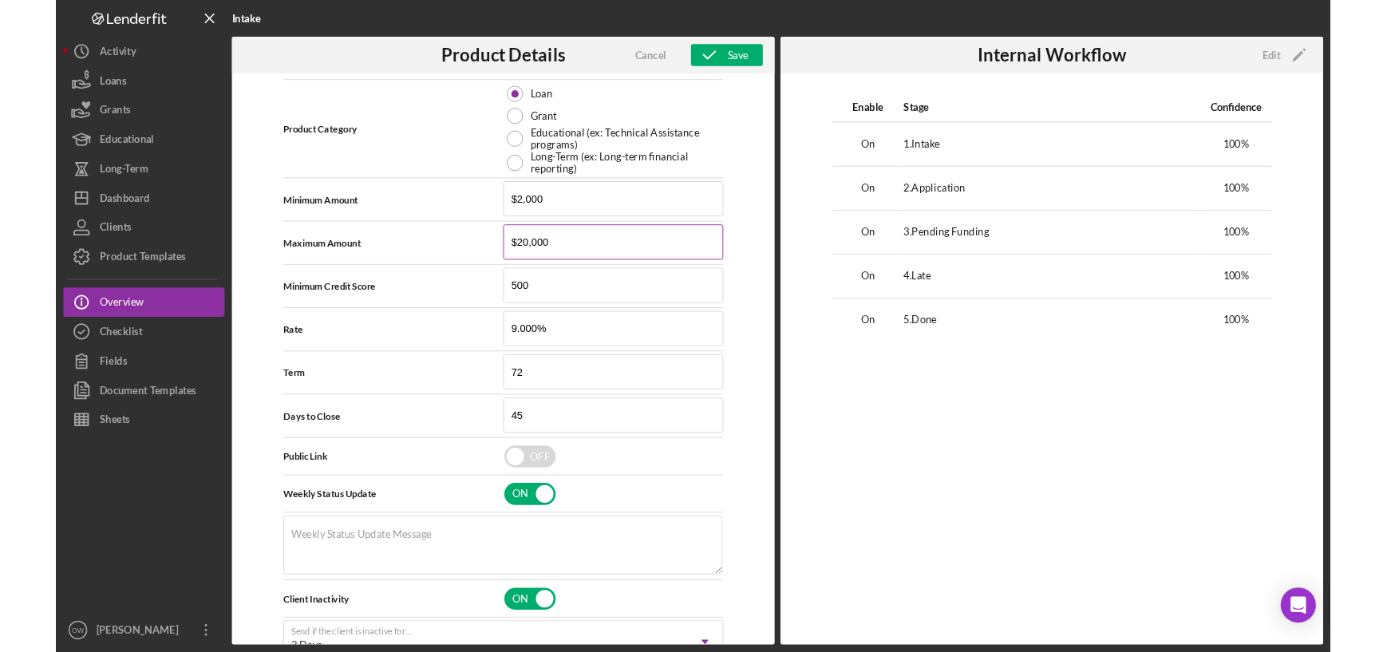
scroll to position [84, 0]
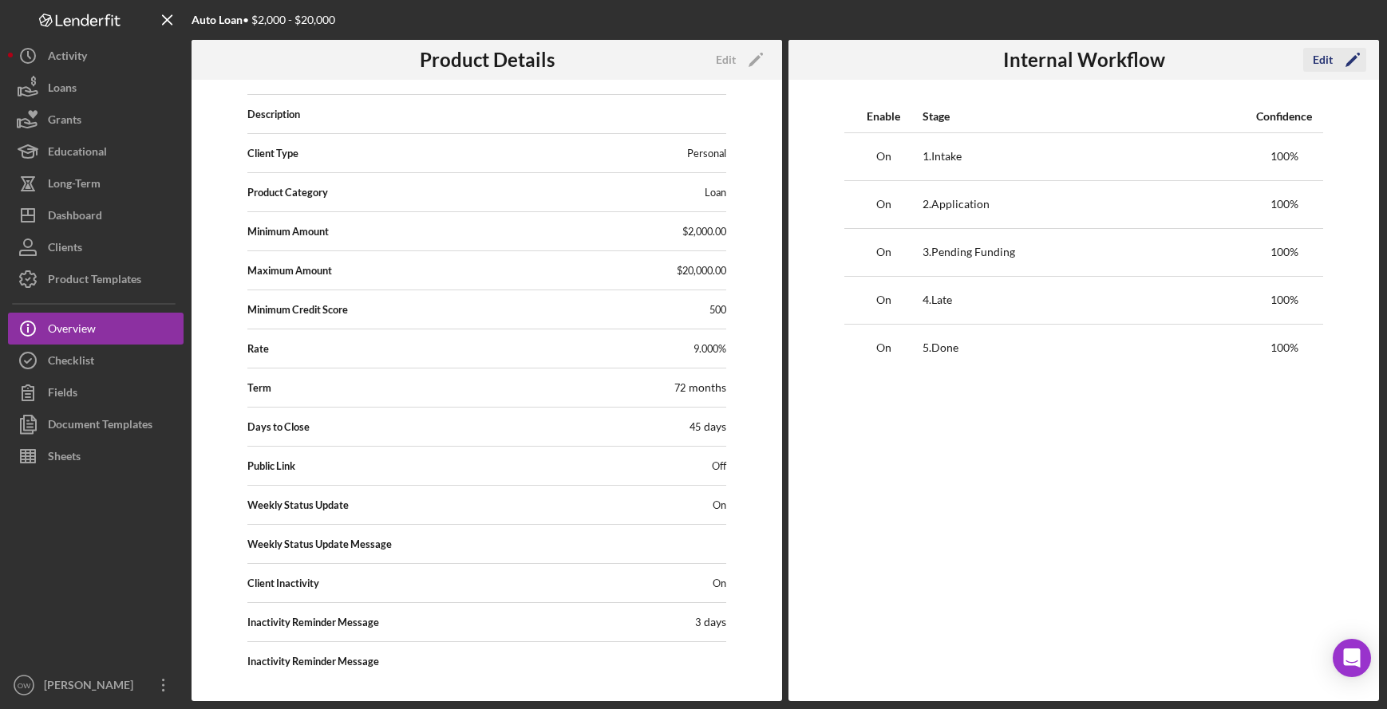
click at [1329, 53] on div "Edit" at bounding box center [1322, 60] width 20 height 24
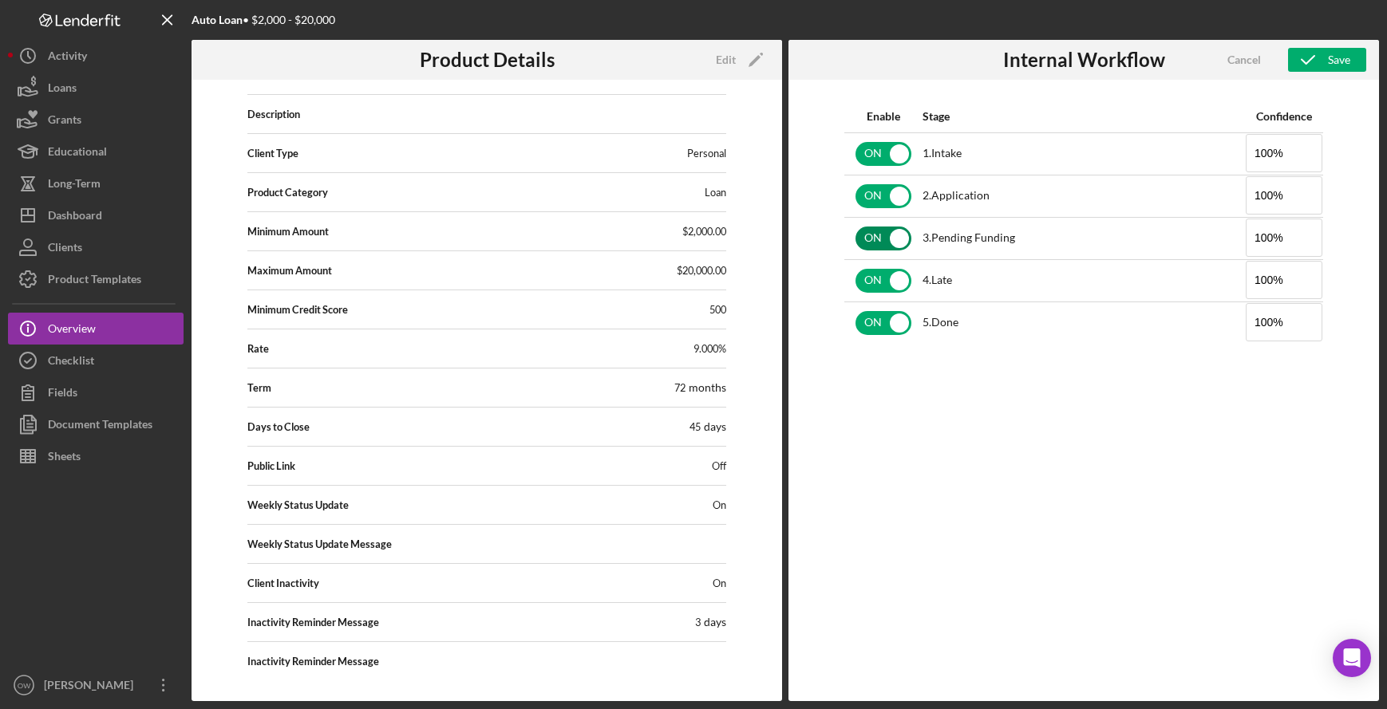
click at [889, 241] on input "checkbox" at bounding box center [883, 239] width 56 height 24
checkbox input "false"
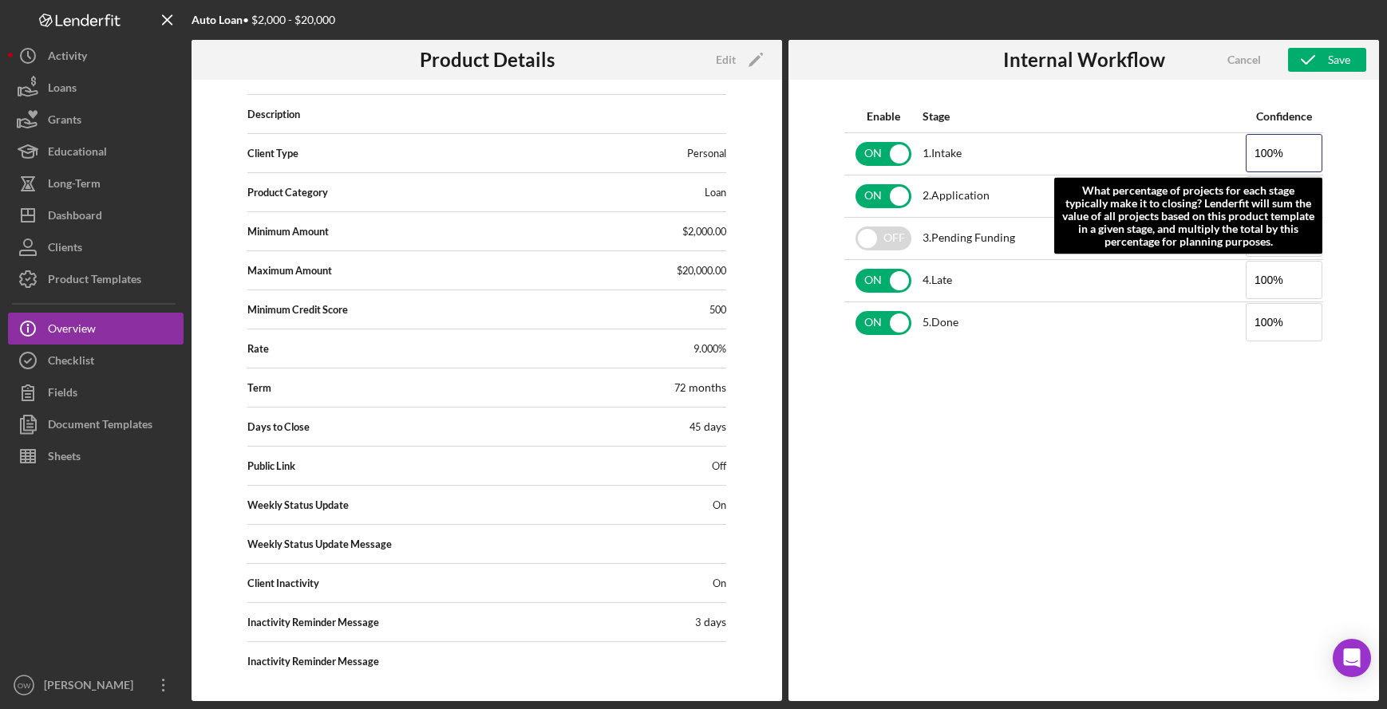
drag, startPoint x: 1283, startPoint y: 150, endPoint x: 1213, endPoint y: 149, distance: 69.4
click at [1215, 149] on tr "ON 1 . Intake 100% What percentage of projects for each stage typically make it…" at bounding box center [1083, 153] width 479 height 42
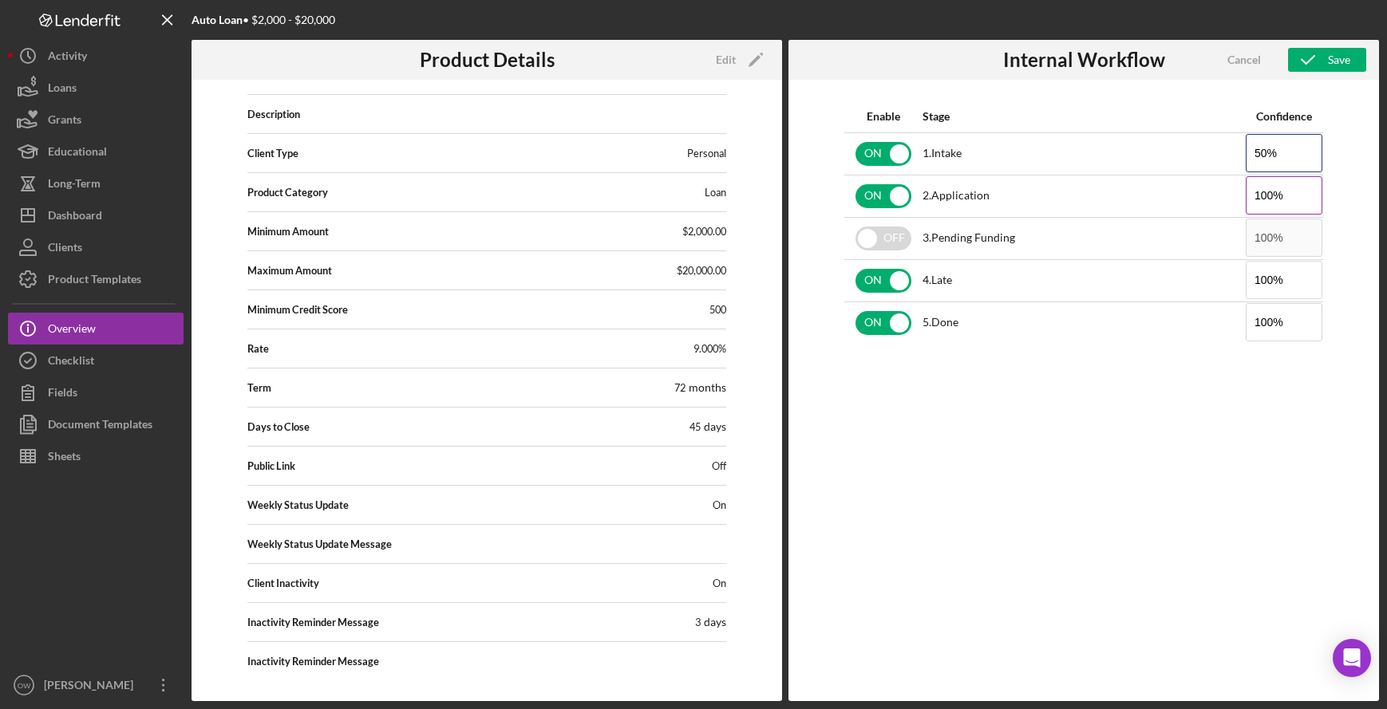
type input "50%"
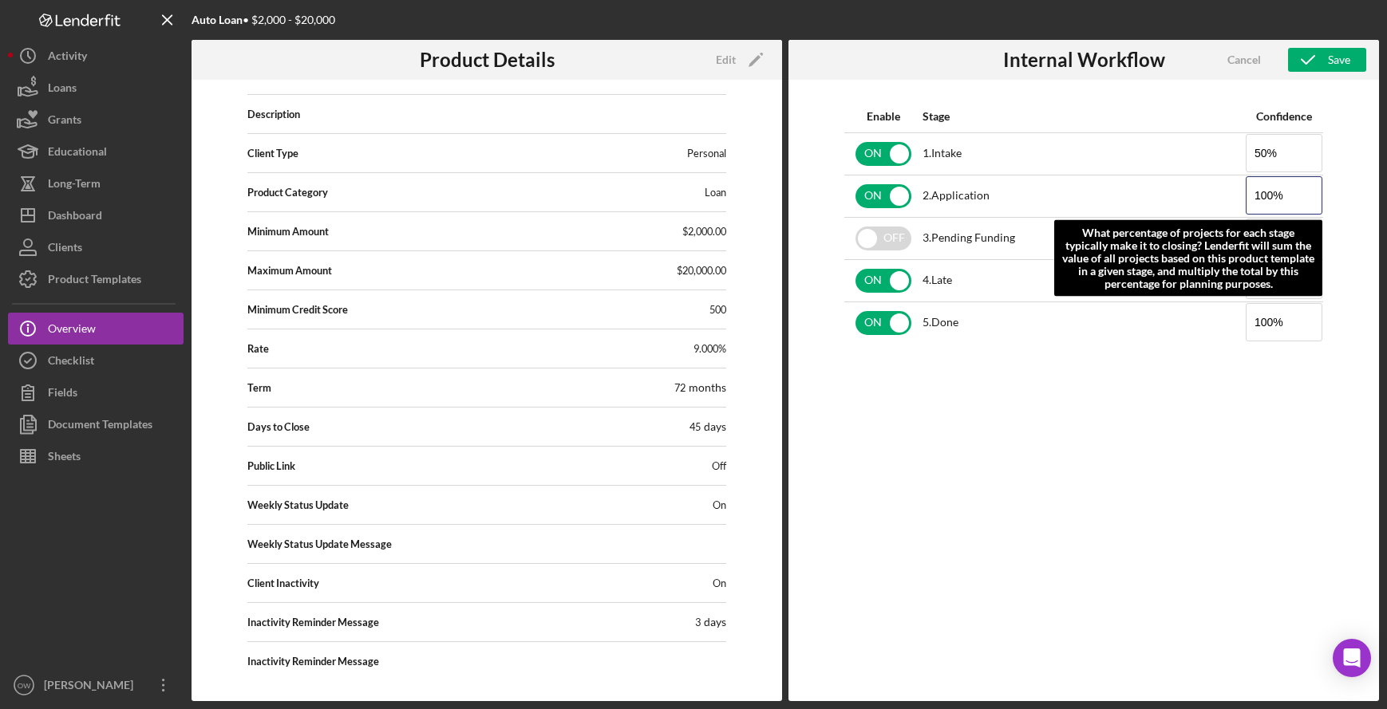
drag, startPoint x: 1290, startPoint y: 192, endPoint x: 1222, endPoint y: 192, distance: 67.8
click at [1225, 192] on tr "ON 2 . Application 100% What percentage of projects for each stage typically ma…" at bounding box center [1083, 196] width 479 height 42
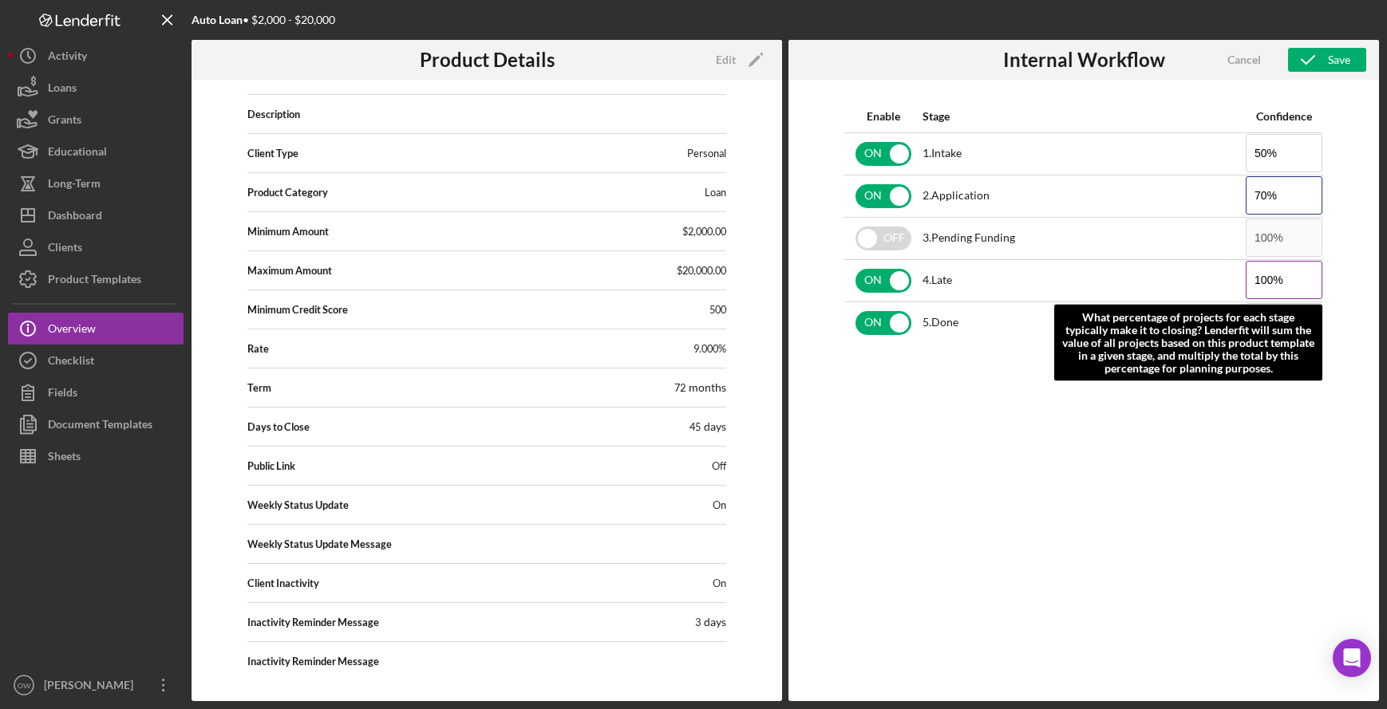
type input "70%"
drag, startPoint x: 1304, startPoint y: 285, endPoint x: 1228, endPoint y: 285, distance: 75.8
click at [1228, 285] on tr "ON 4 . Late 100% What percentage of projects for each stage typically make it t…" at bounding box center [1083, 280] width 479 height 42
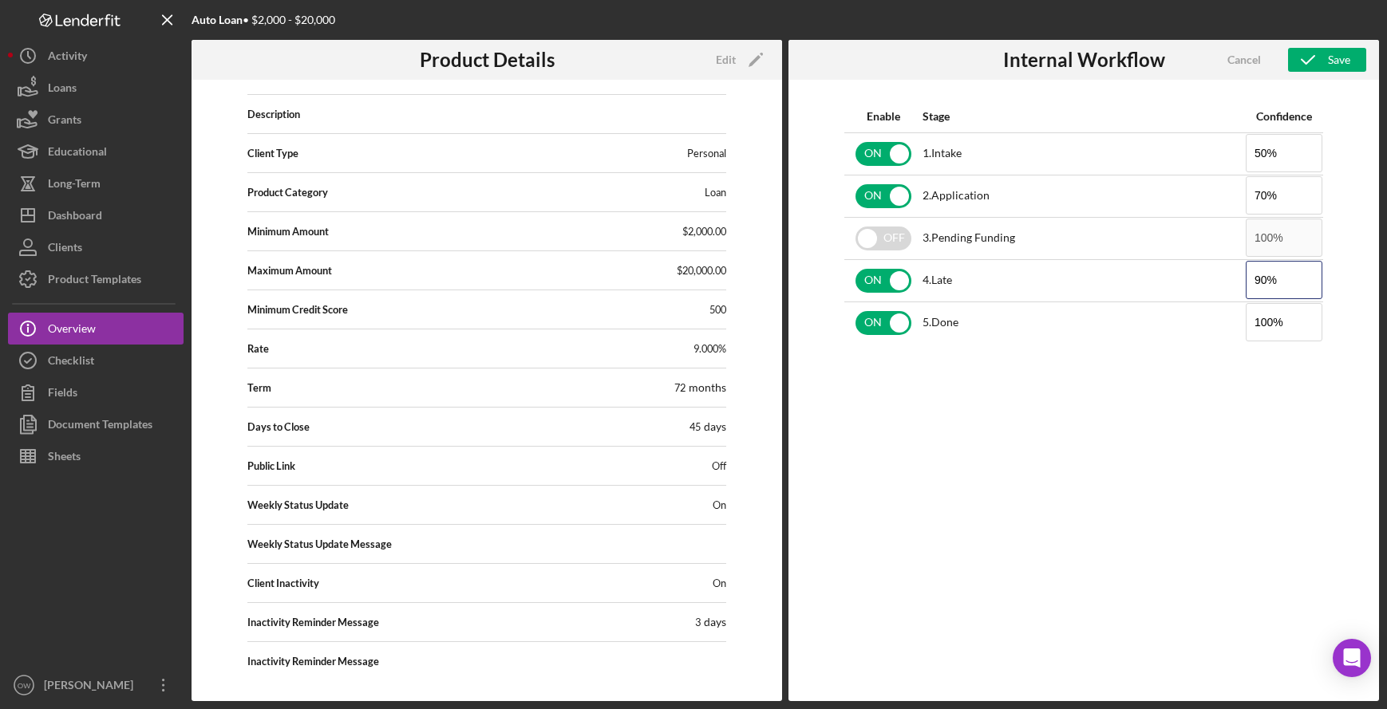
type input "90%"
click at [1108, 524] on div "Enable Stage Confidence ON 1 . Intake 50% ON 2 . Application 70% OFF 3 . Pendin…" at bounding box center [1083, 390] width 590 height 621
click at [1348, 56] on div "Save" at bounding box center [1339, 60] width 22 height 24
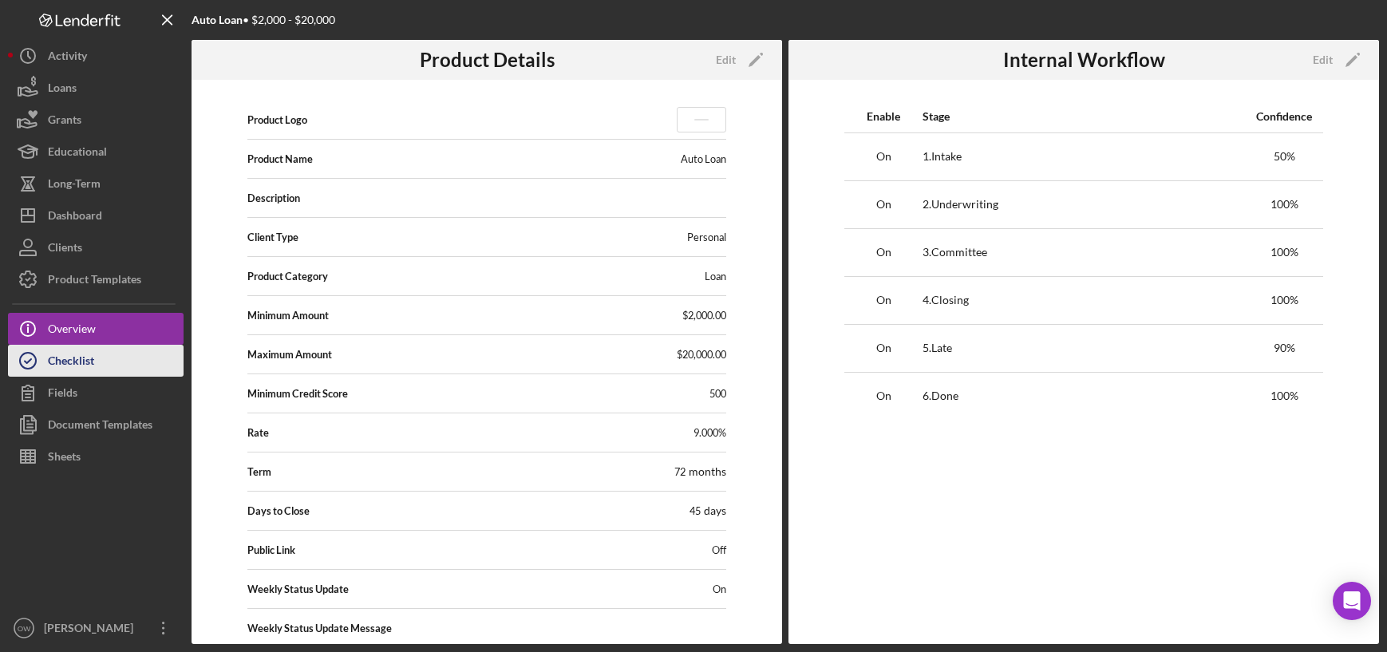
click at [95, 356] on button "Checklist" at bounding box center [96, 361] width 176 height 32
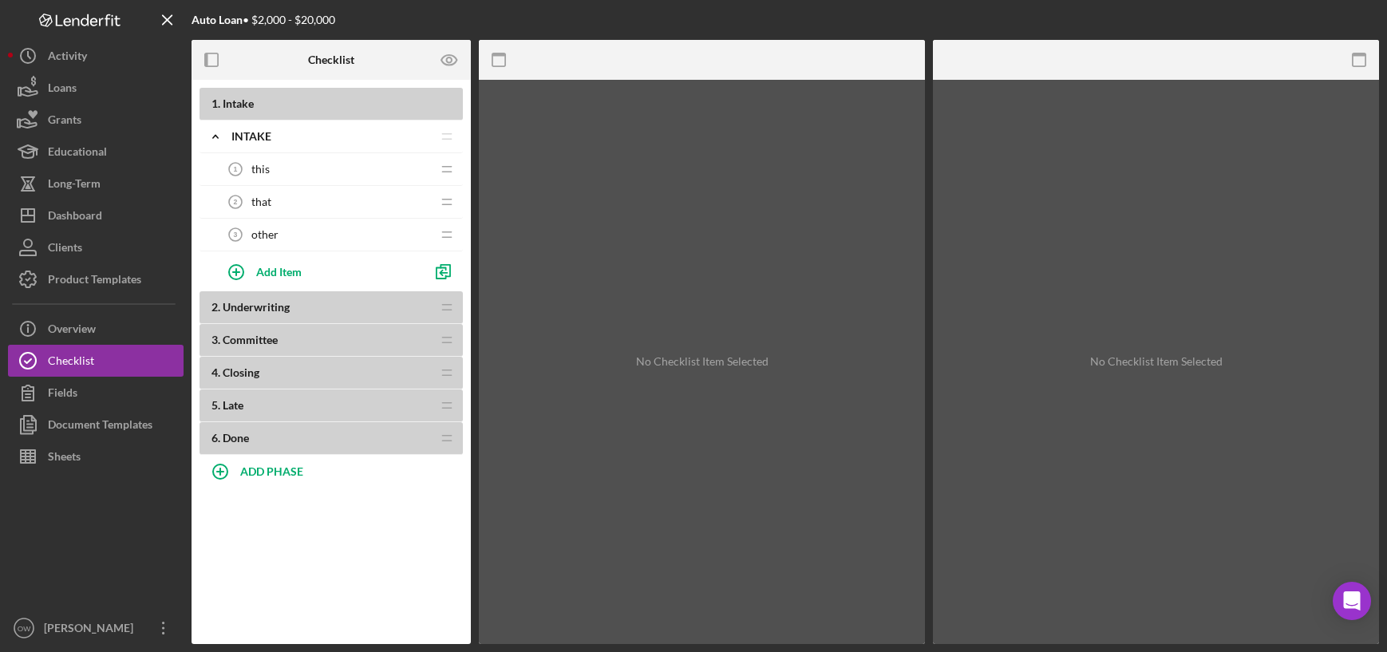
click at [357, 171] on div "this 1 this" at bounding box center [324, 169] width 211 height 32
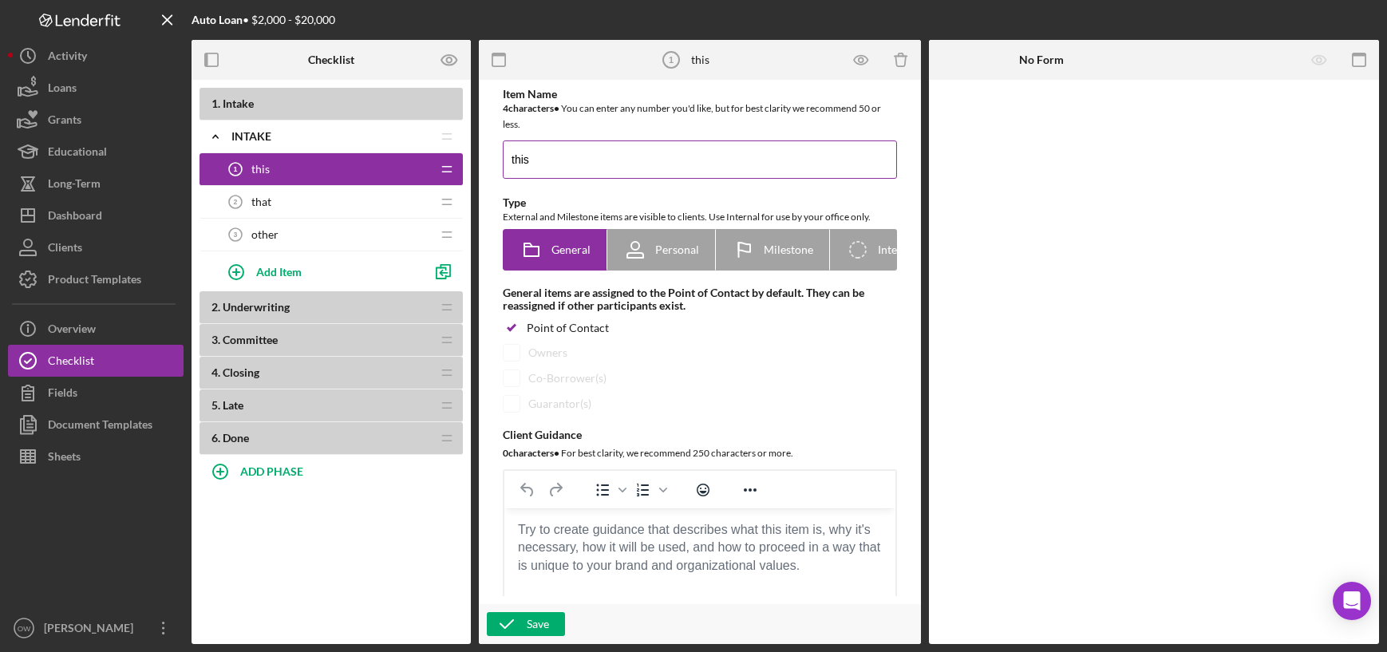
click at [578, 164] on input "this" at bounding box center [700, 159] width 394 height 38
drag, startPoint x: 578, startPoint y: 164, endPoint x: 472, endPoint y: 160, distance: 106.2
click at [483, 161] on div "Item Name 4 character s • You can enter any number you'd like, but for best cla…" at bounding box center [700, 362] width 442 height 564
type input "New name"
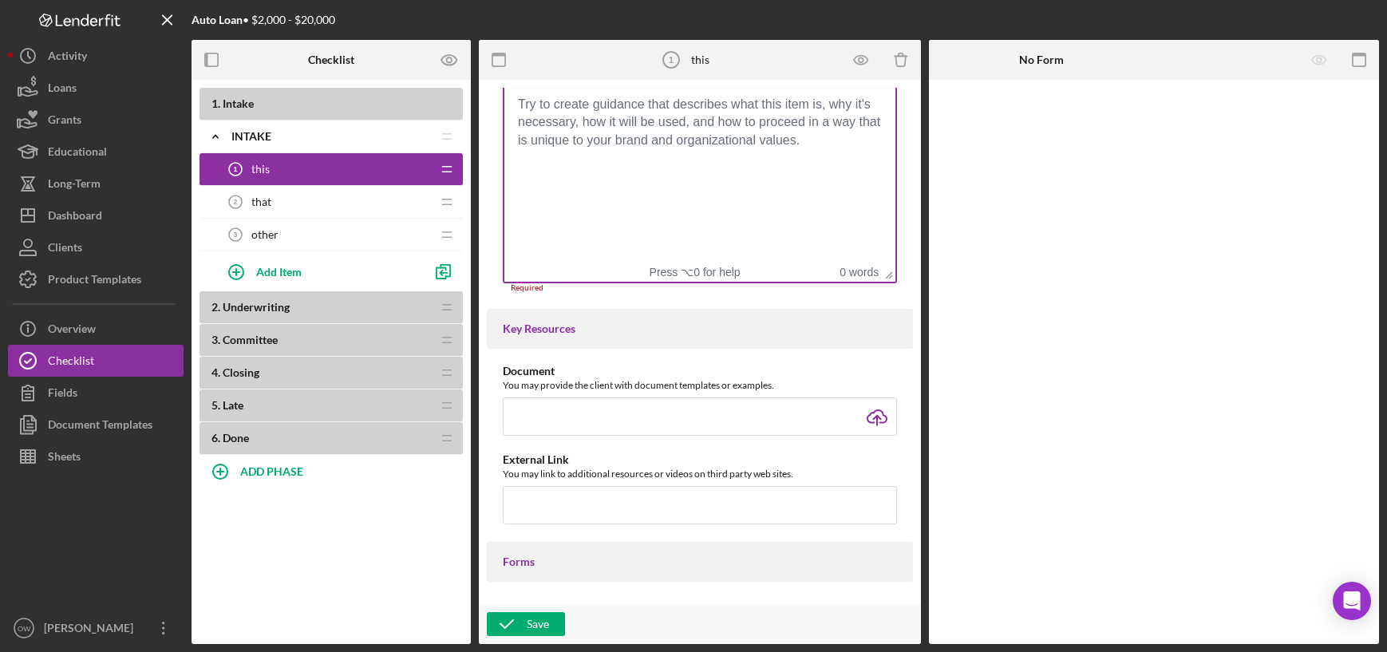
scroll to position [397, 0]
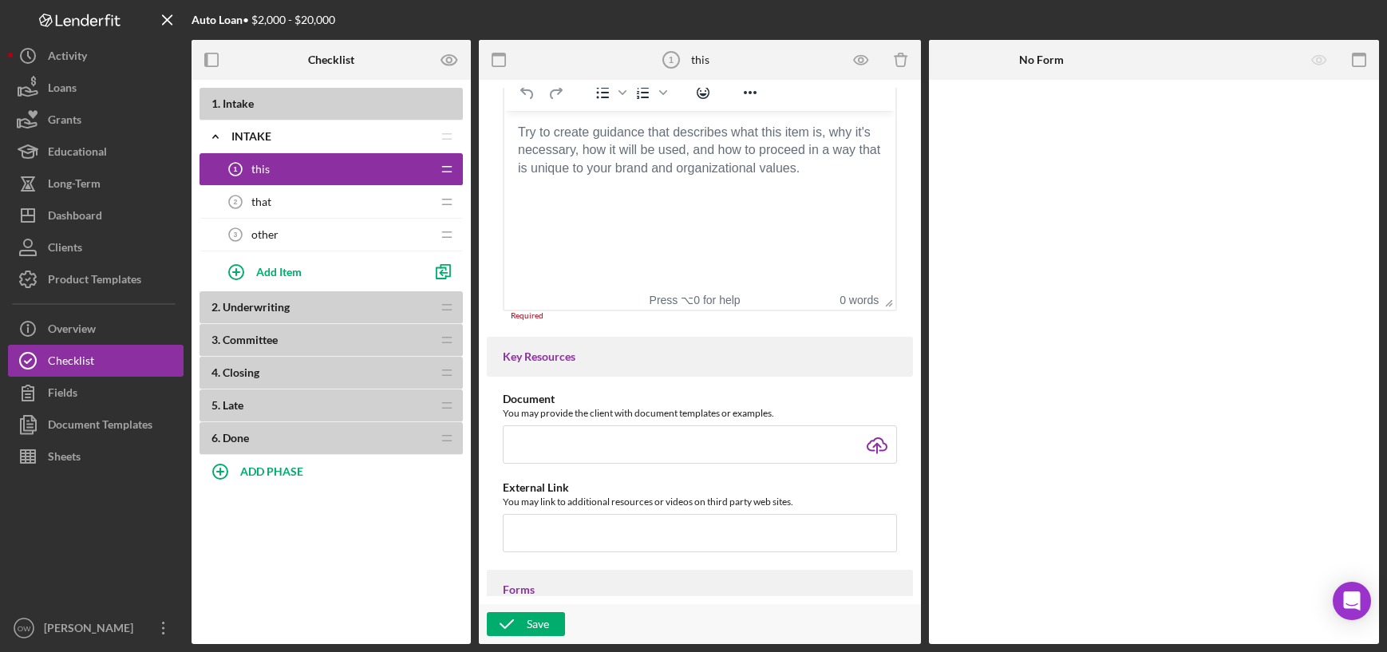
click at [720, 154] on html at bounding box center [699, 132] width 391 height 43
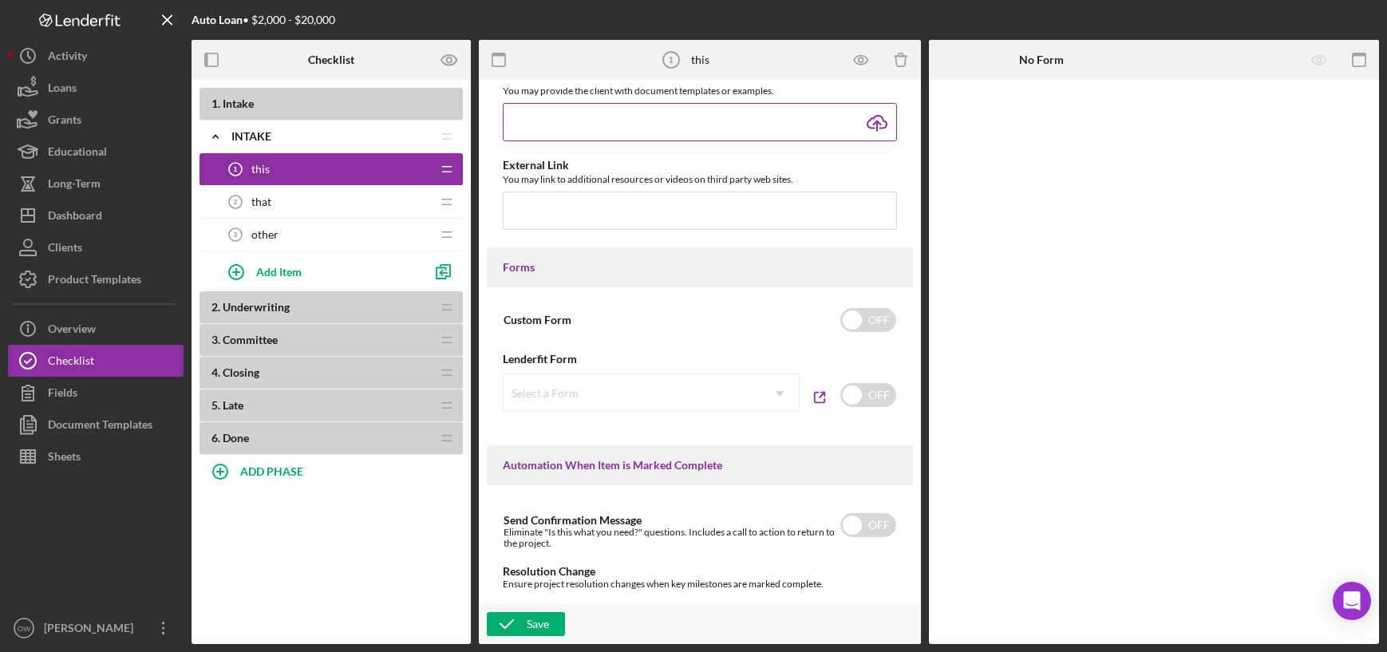
scroll to position [752, 0]
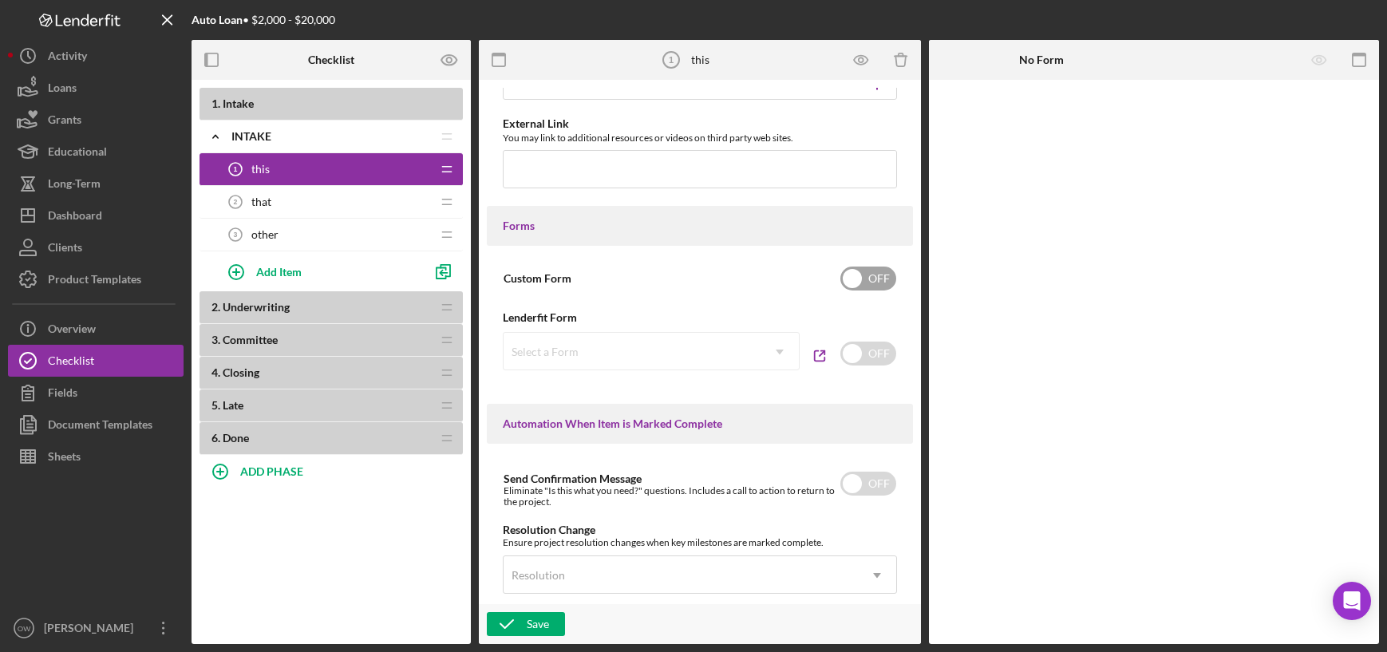
click at [852, 290] on input "checkbox" at bounding box center [868, 278] width 56 height 24
checkbox input "true"
click at [1030, 126] on div "Add Form Element" at bounding box center [1038, 124] width 93 height 32
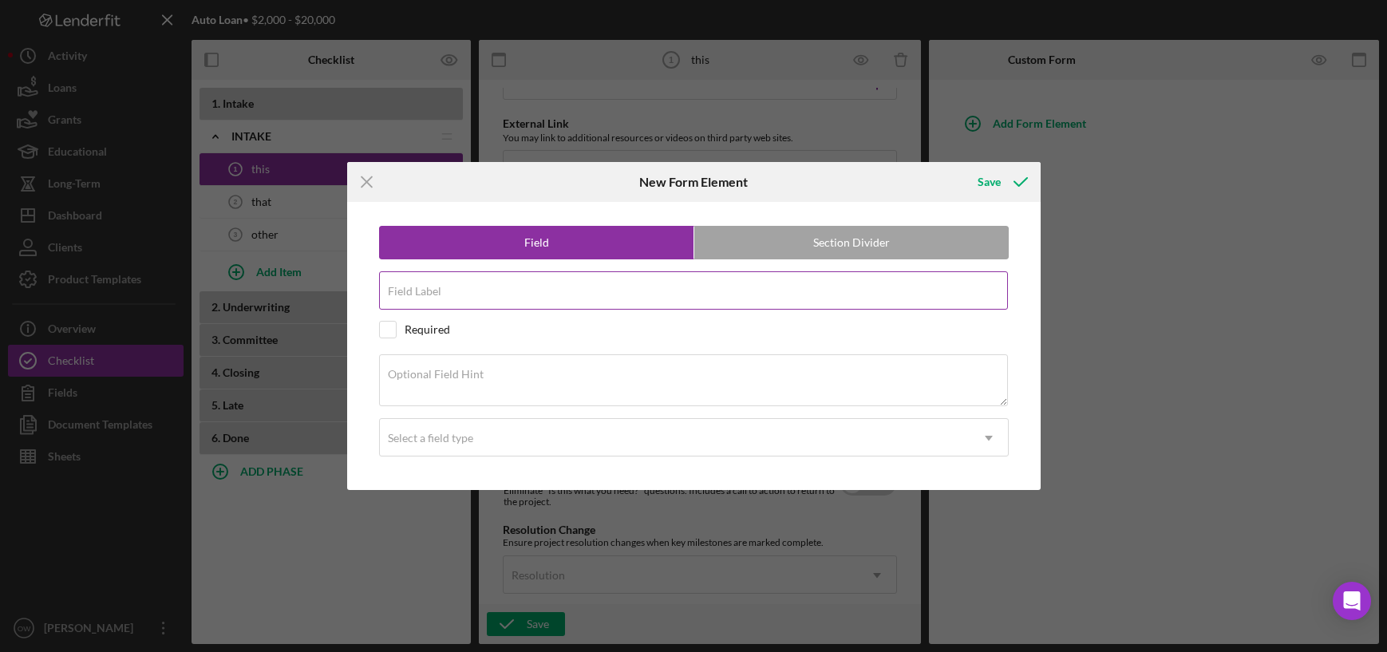
click at [608, 289] on div "Field Label" at bounding box center [693, 291] width 629 height 40
type input "W"
type input "Describe your employment"
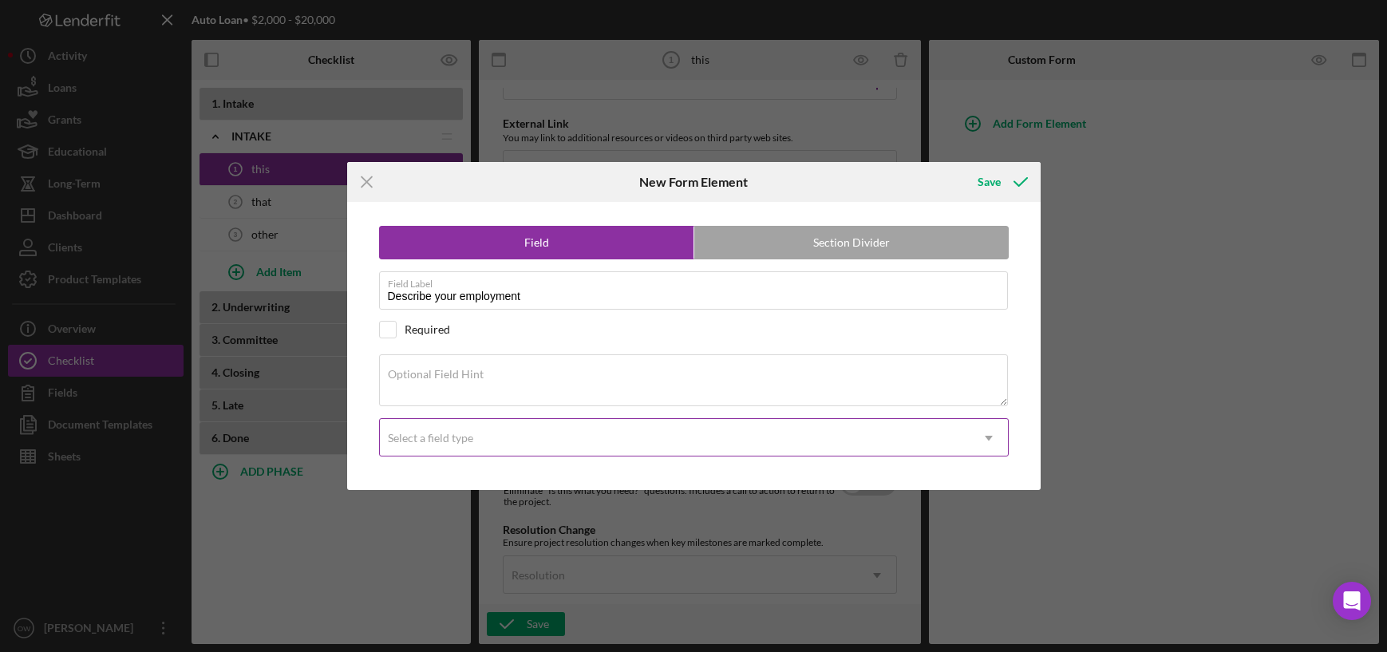
click at [482, 442] on div "Select a field type" at bounding box center [675, 438] width 590 height 37
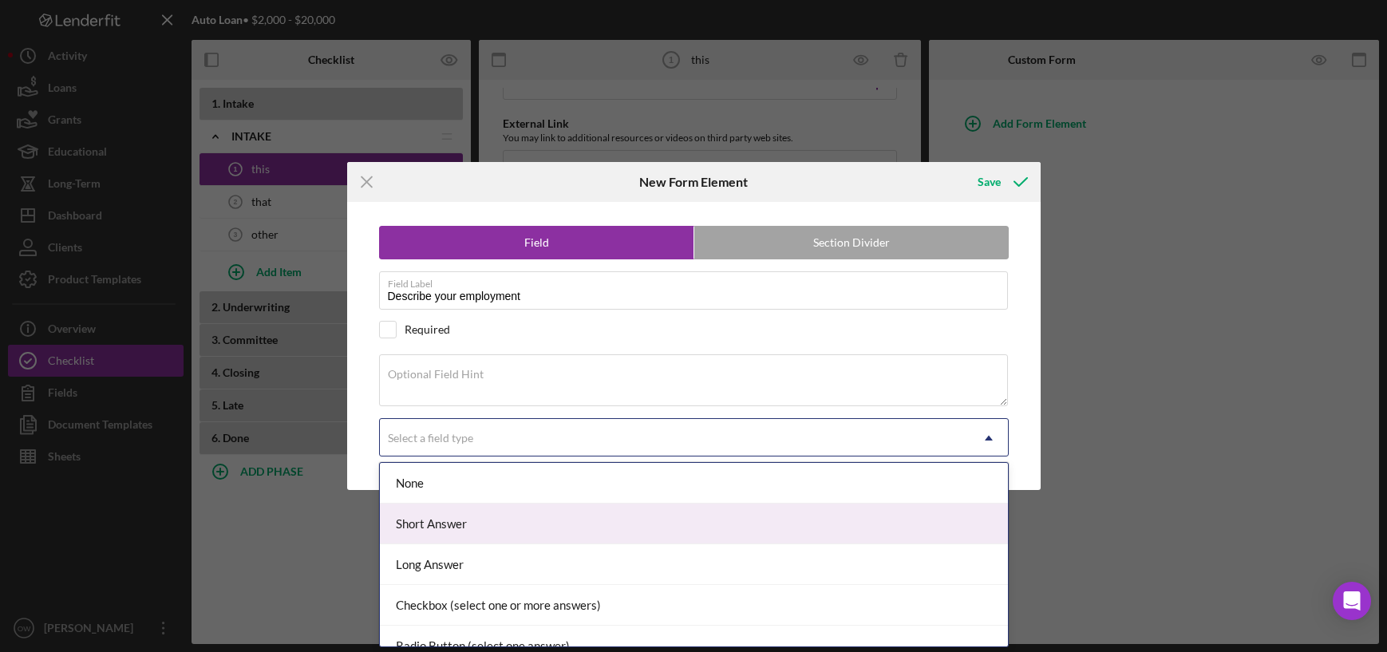
click at [478, 535] on div "Short Answer" at bounding box center [694, 523] width 628 height 41
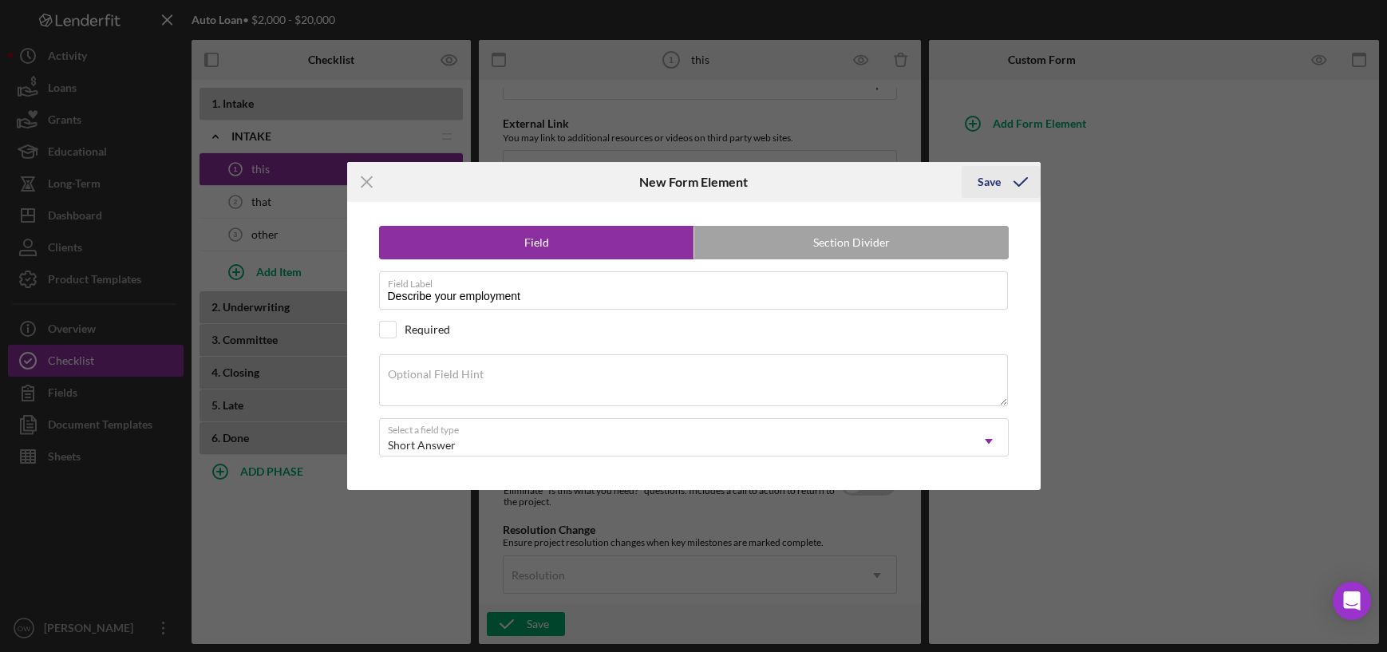
click at [1000, 183] on icon "submit" at bounding box center [1020, 182] width 40 height 40
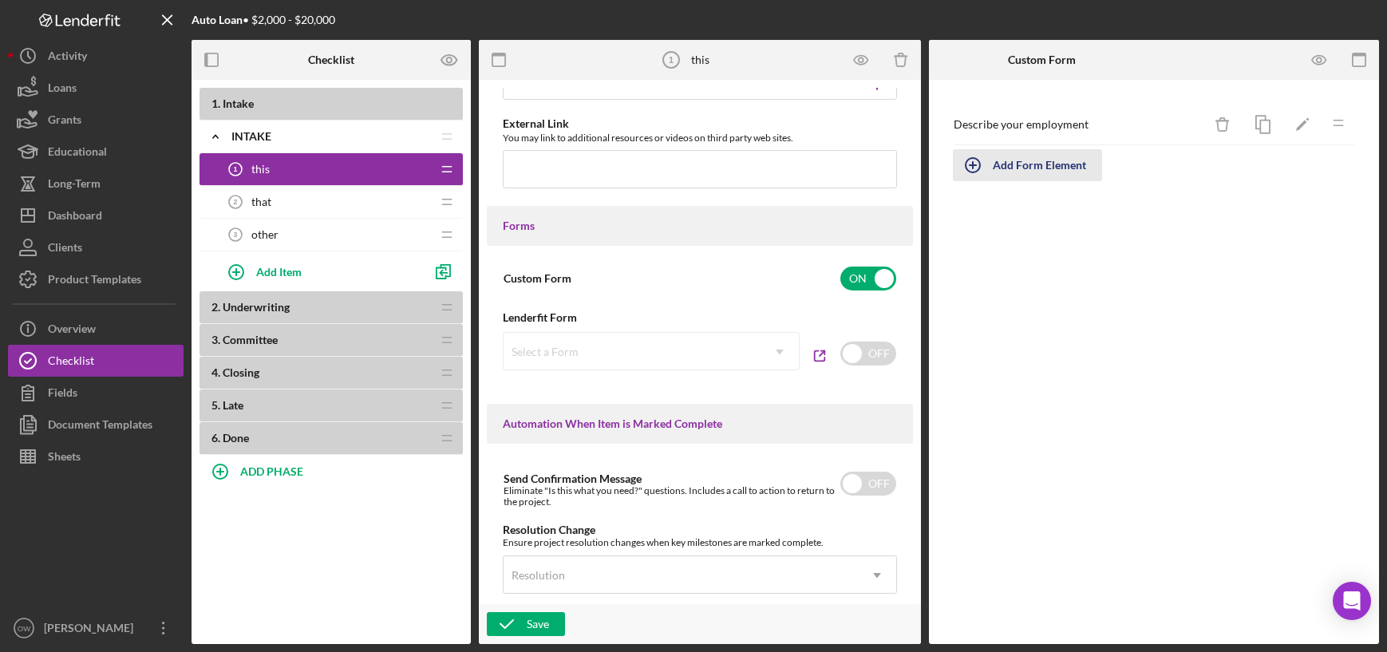
click at [1036, 166] on div "Add Form Element" at bounding box center [1038, 165] width 93 height 32
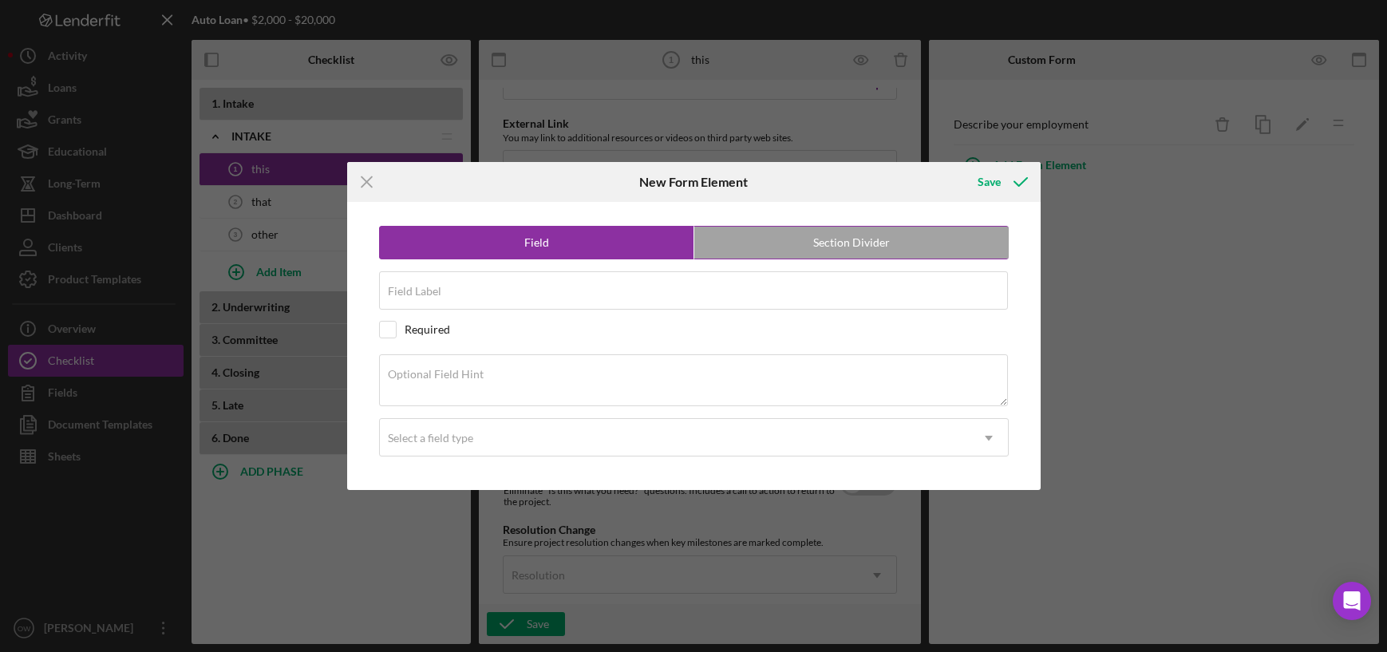
click at [769, 247] on label "Section Divider" at bounding box center [851, 243] width 314 height 32
radio input "false"
radio input "true"
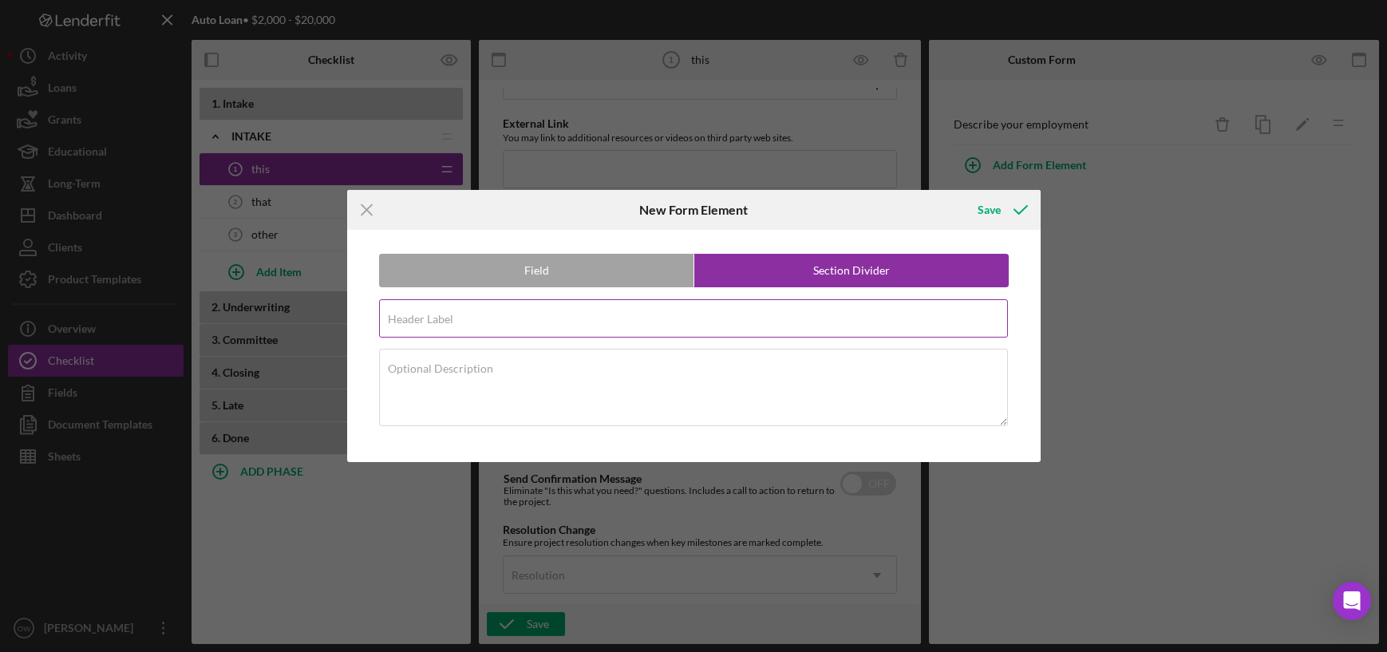
click at [594, 321] on input "Header Label" at bounding box center [693, 318] width 629 height 38
type input "Employment History"
click at [1008, 195] on icon "submit" at bounding box center [1020, 210] width 40 height 40
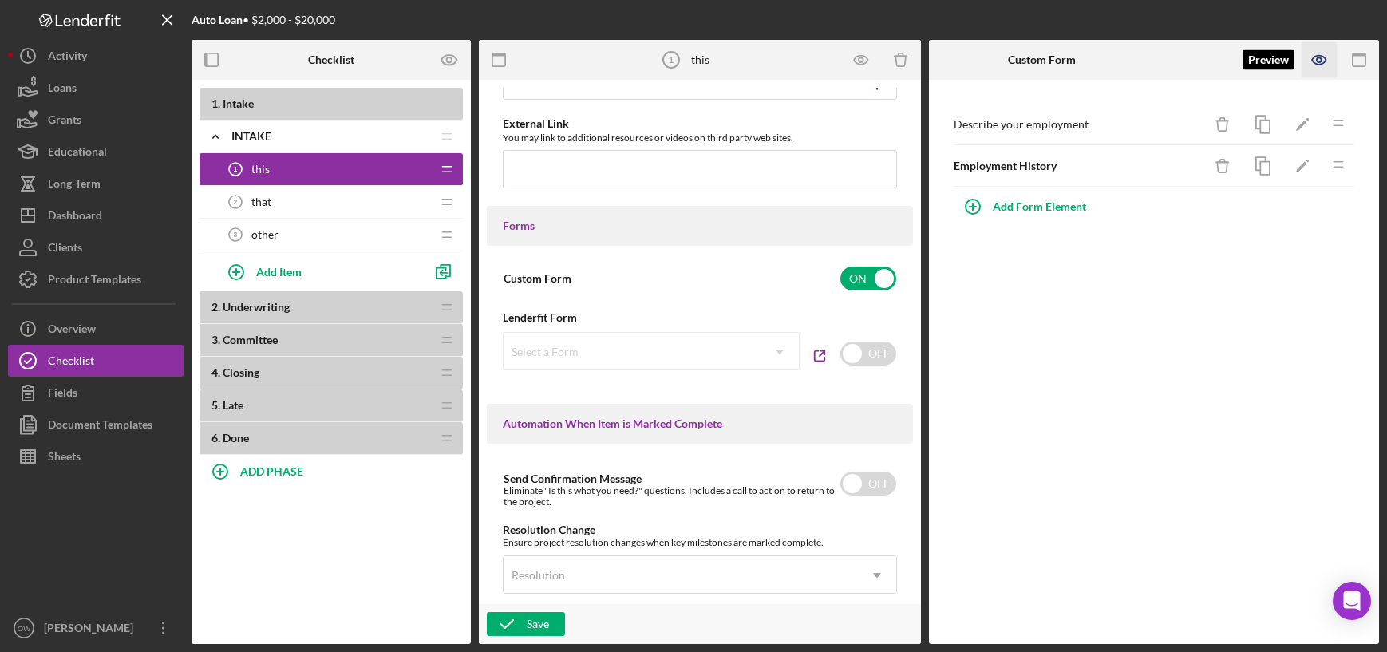
click at [1318, 59] on icon "button" at bounding box center [1319, 60] width 36 height 36
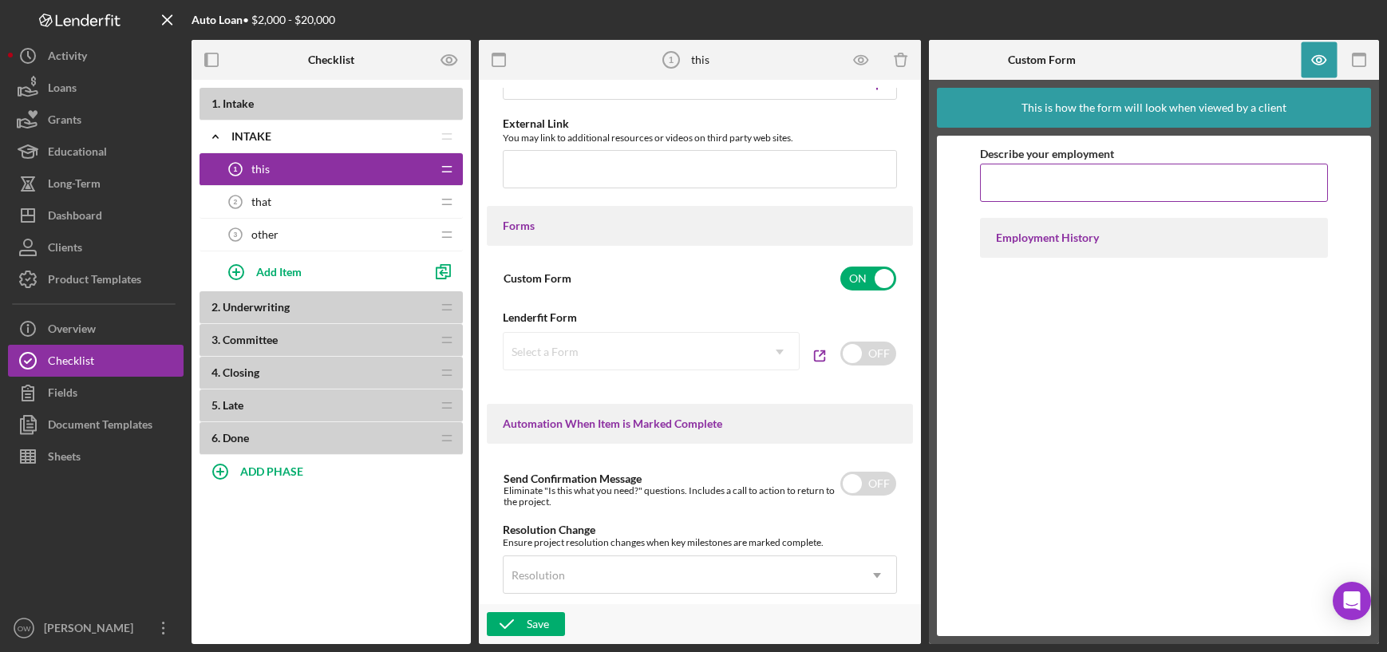
click at [1009, 191] on input "Describe your employment" at bounding box center [1153, 183] width 347 height 38
click at [1320, 57] on icon "button" at bounding box center [1319, 60] width 36 height 36
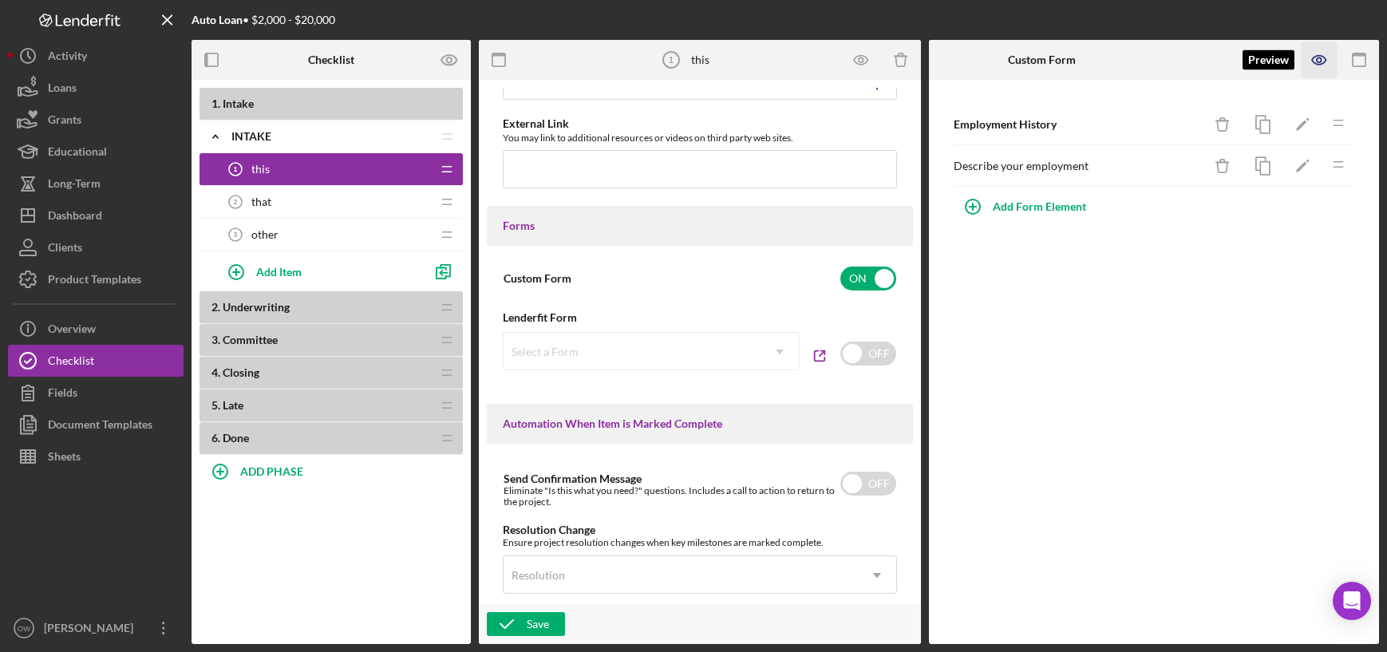
click at [1329, 65] on icon "button" at bounding box center [1319, 60] width 36 height 36
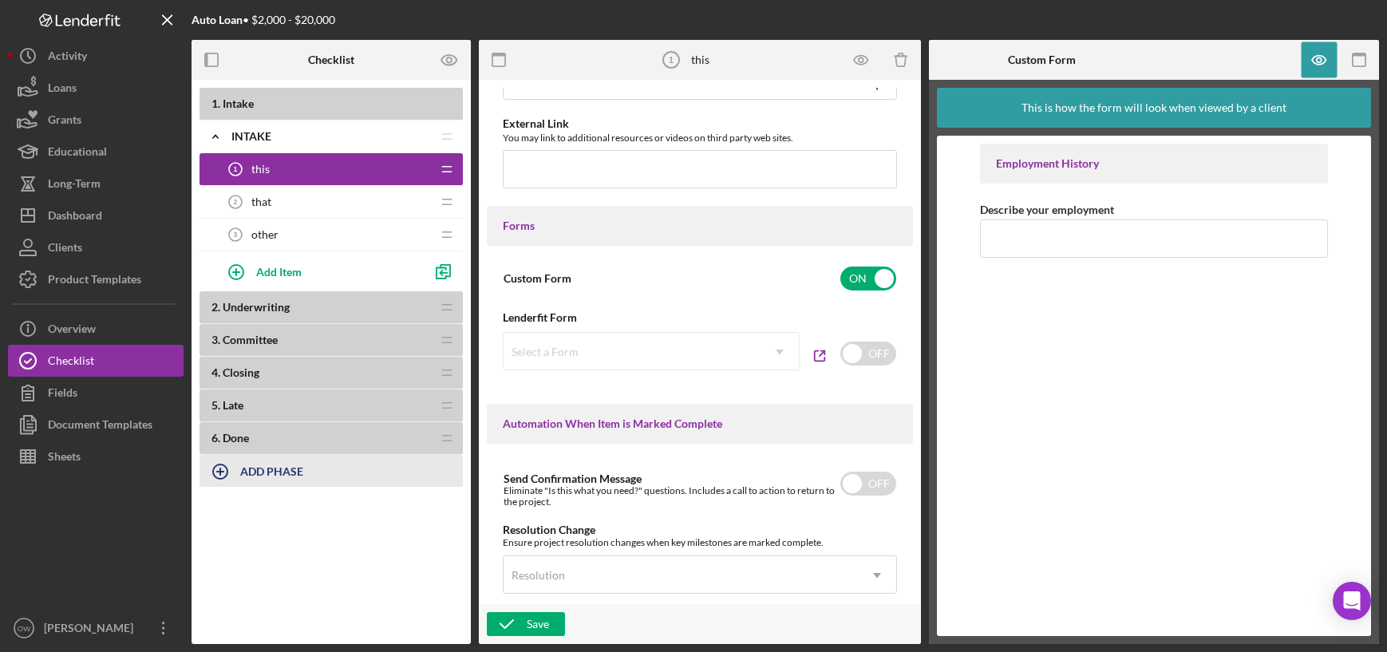
click at [258, 465] on b "ADD PHASE" at bounding box center [271, 471] width 63 height 14
type input ";"
type input "Phase 2"
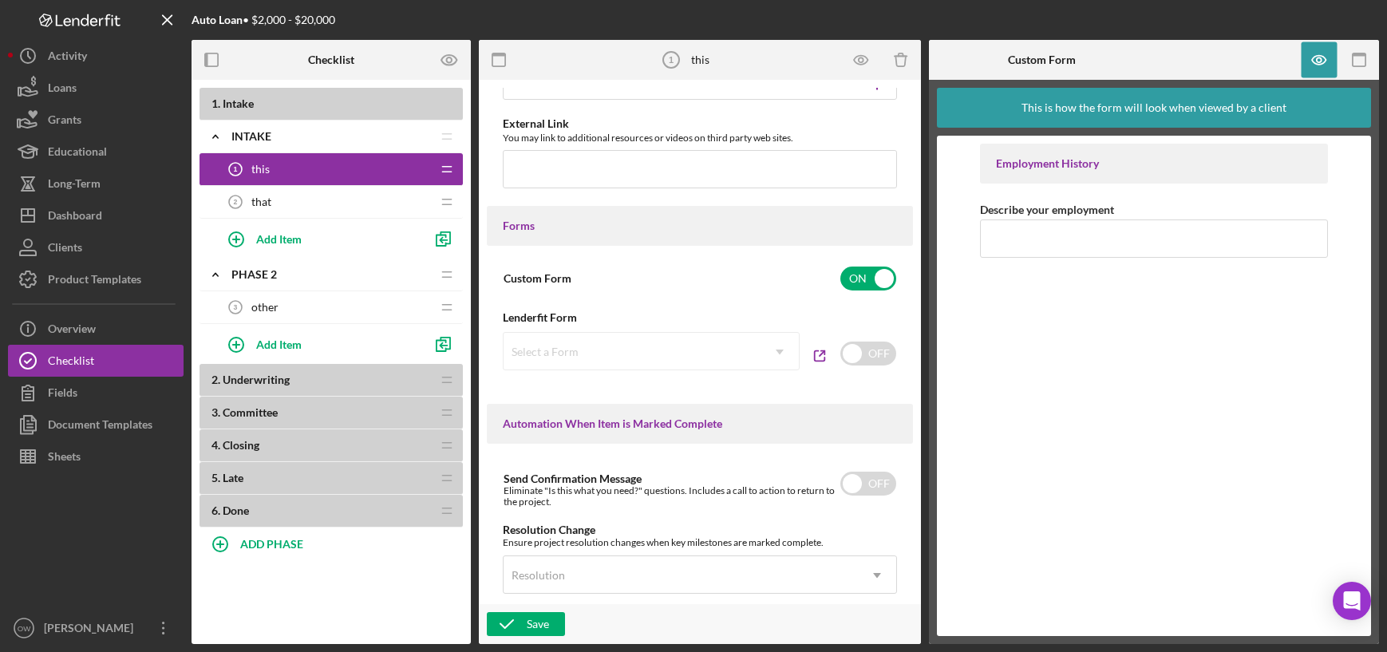
click at [262, 199] on span "that" at bounding box center [261, 201] width 20 height 13
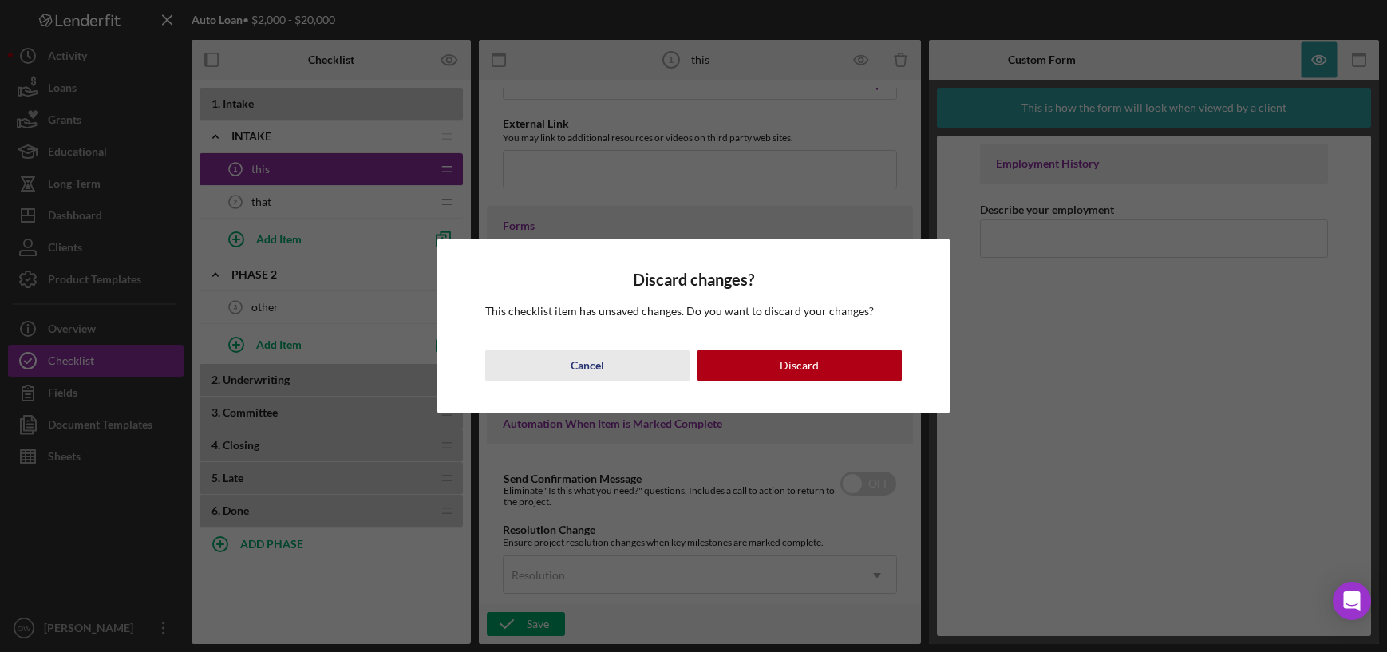
click at [573, 364] on div "Cancel" at bounding box center [587, 365] width 34 height 32
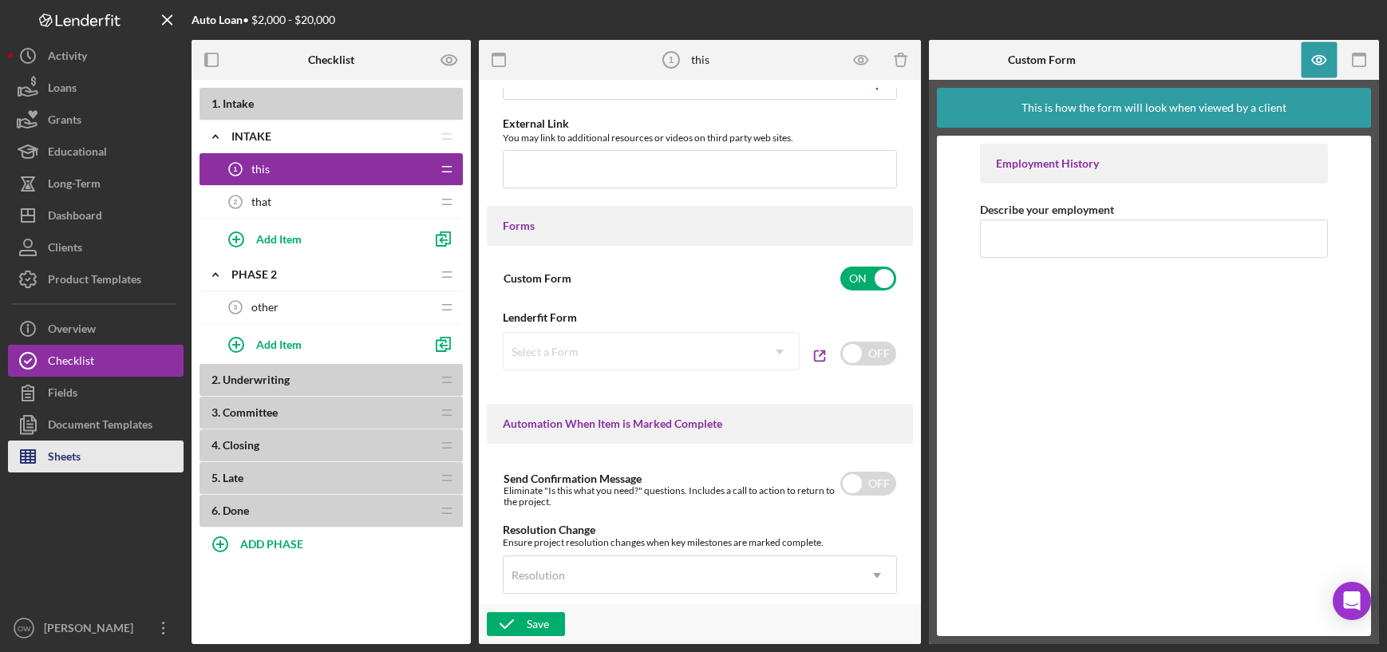
click at [91, 456] on button "Sheets" at bounding box center [96, 456] width 176 height 32
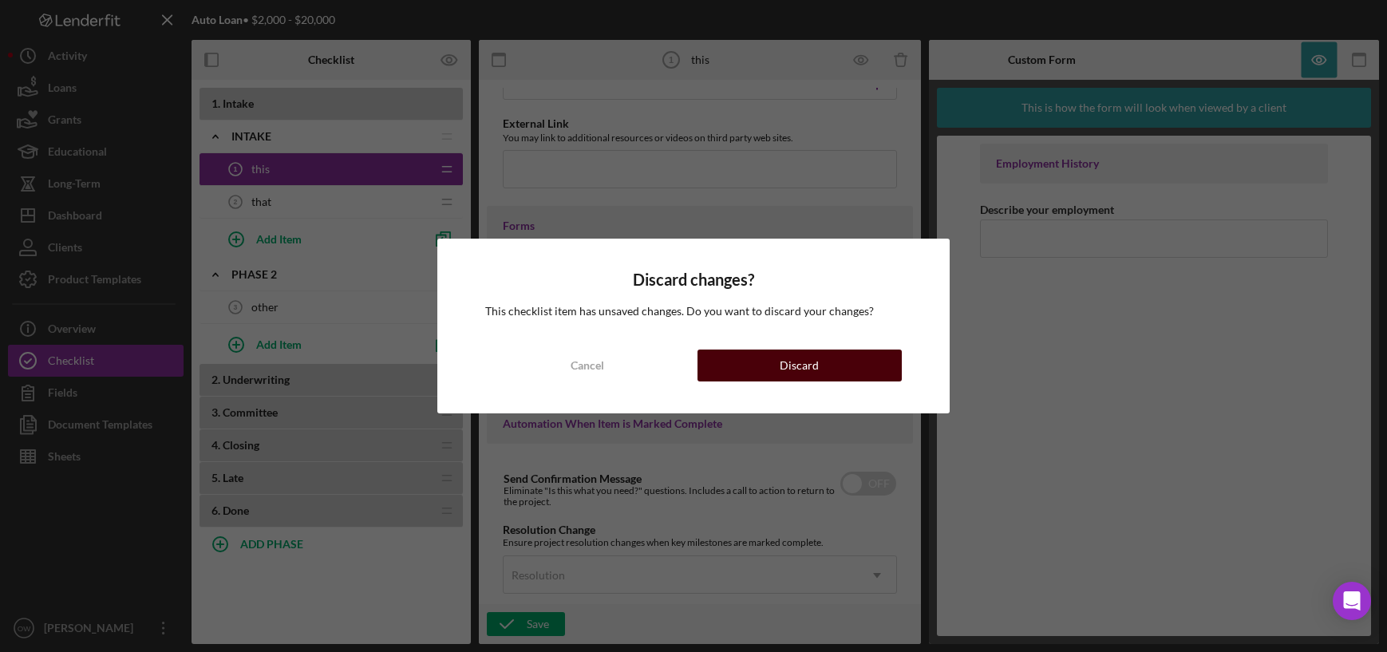
click at [721, 375] on button "Discard" at bounding box center [799, 365] width 204 height 32
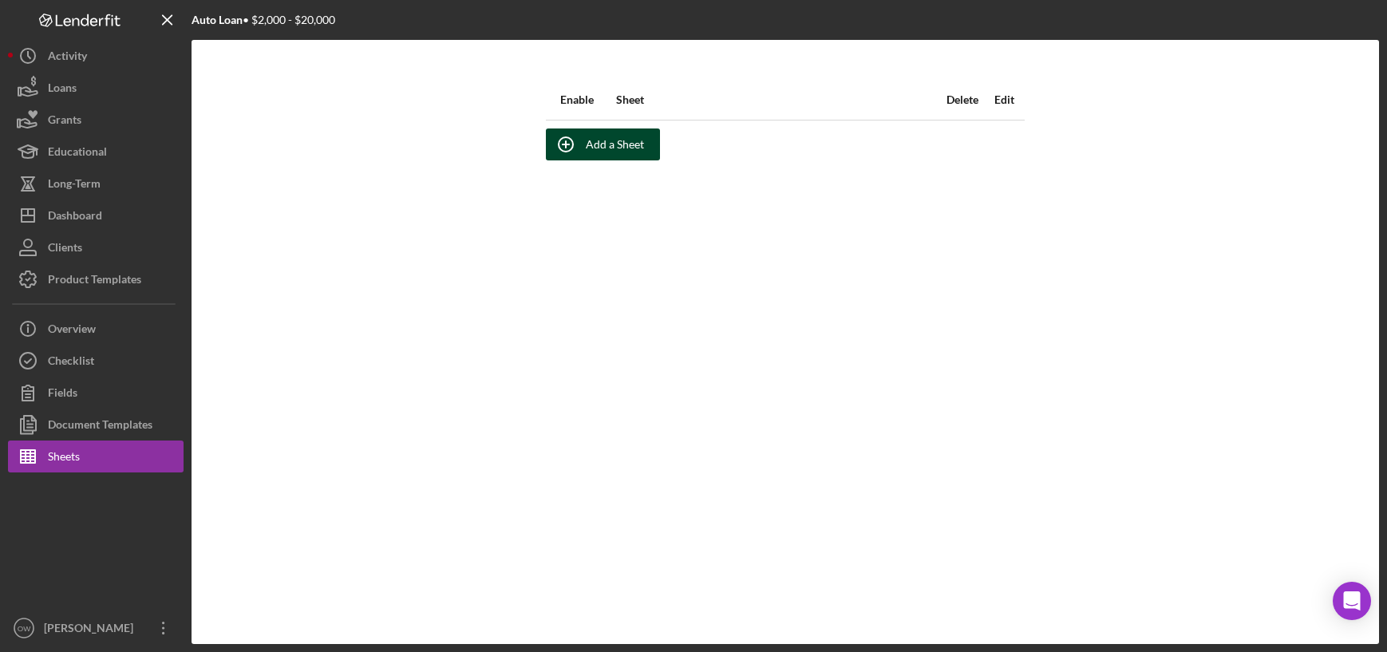
click at [584, 144] on icon "button" at bounding box center [566, 144] width 40 height 40
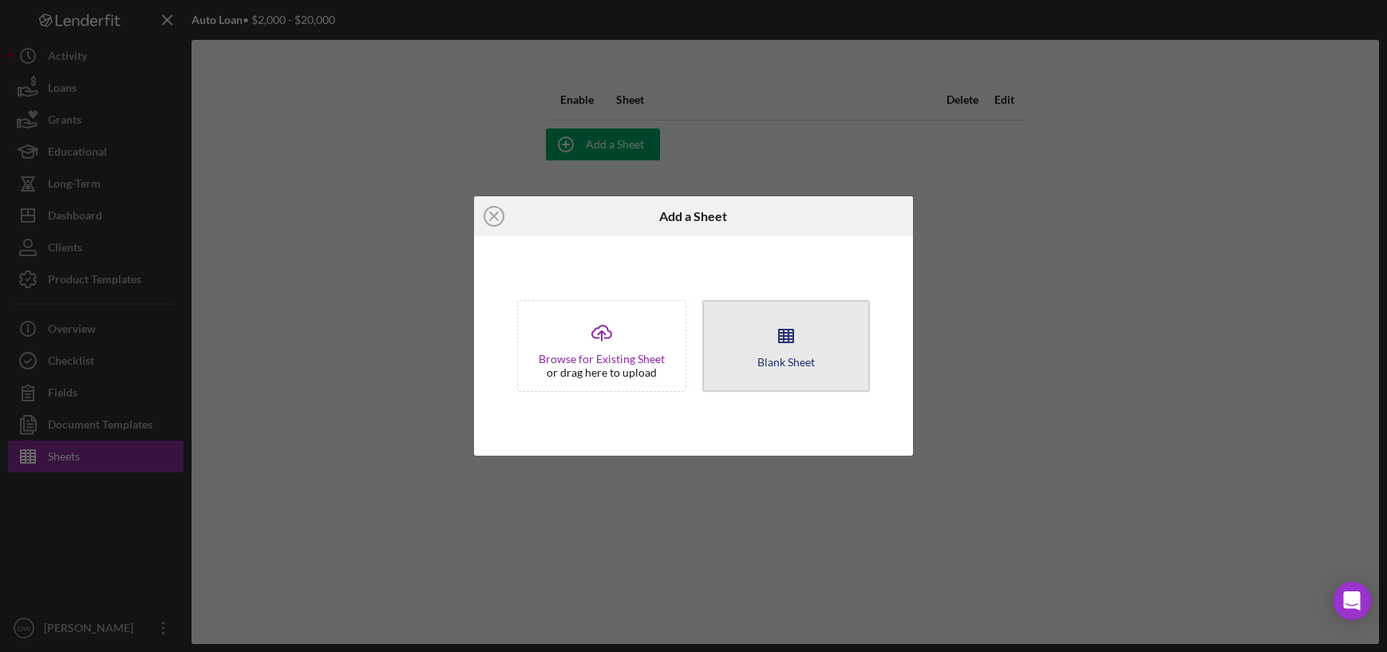
click at [767, 351] on icon "button" at bounding box center [786, 336] width 40 height 40
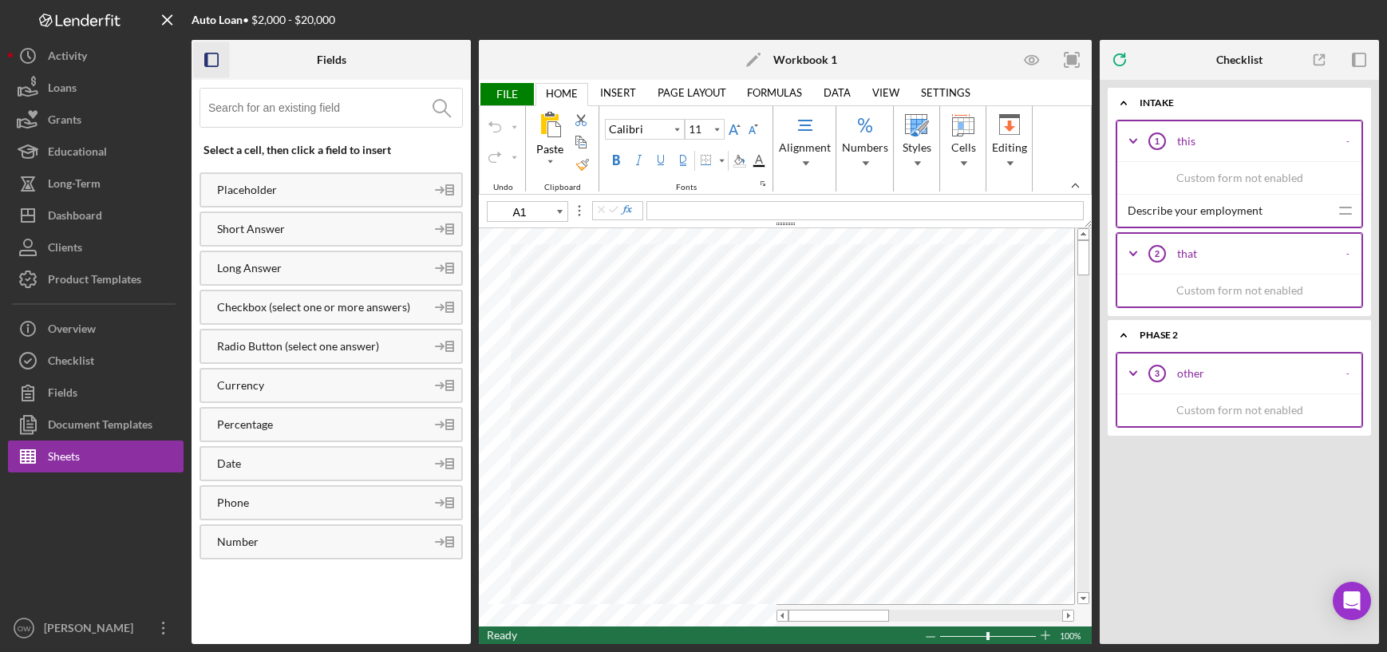
click at [222, 65] on icon "button" at bounding box center [212, 60] width 36 height 36
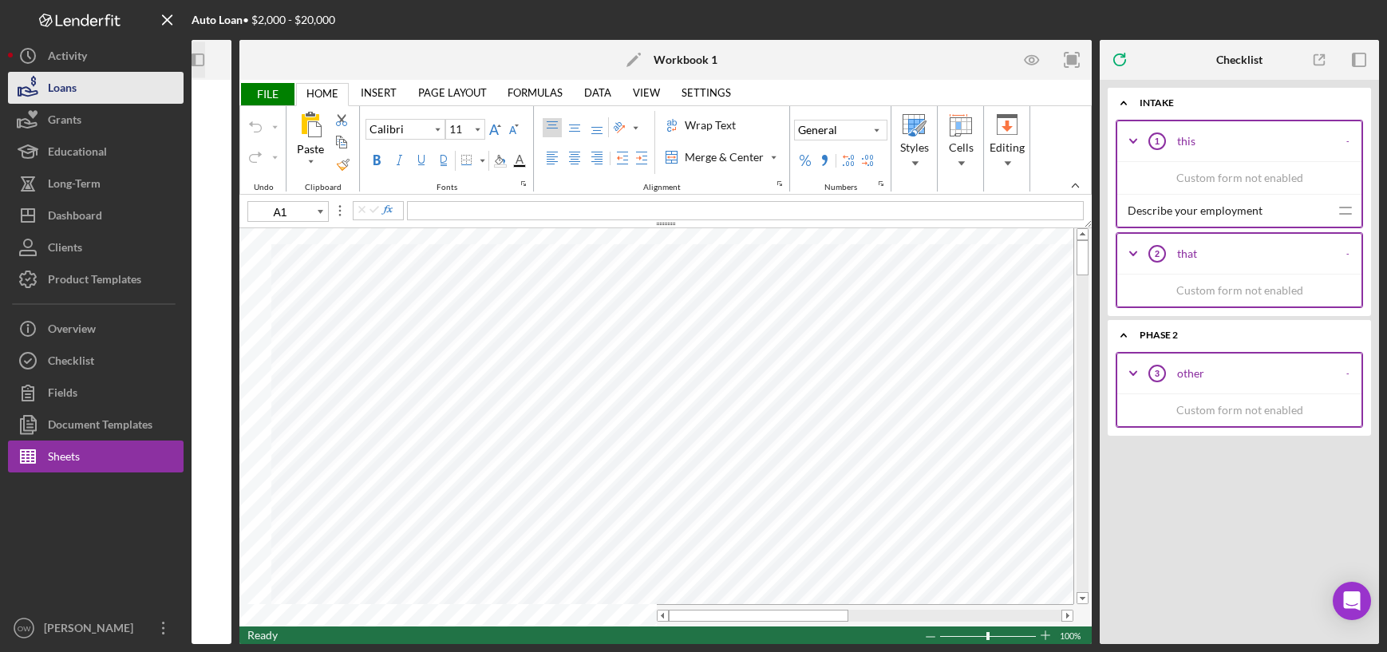
click at [65, 74] on div "Loans" at bounding box center [62, 90] width 29 height 36
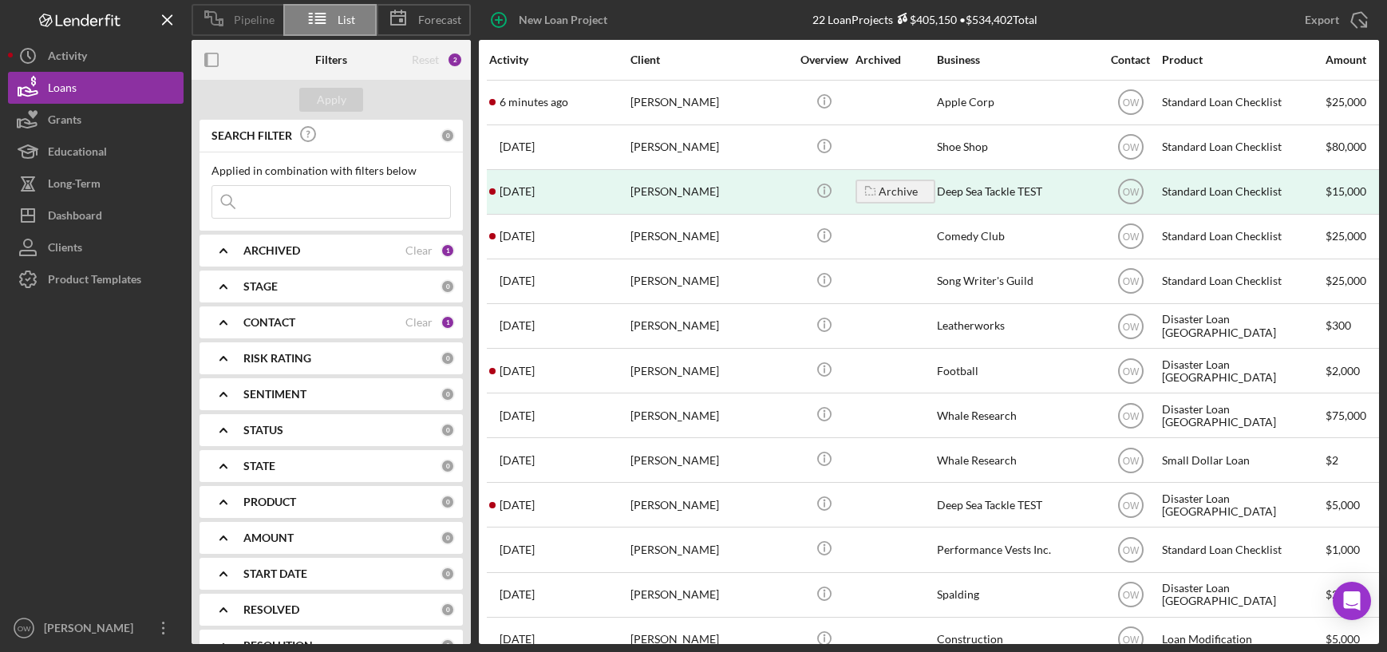
click at [244, 10] on div "Pipeline" at bounding box center [237, 20] width 92 height 32
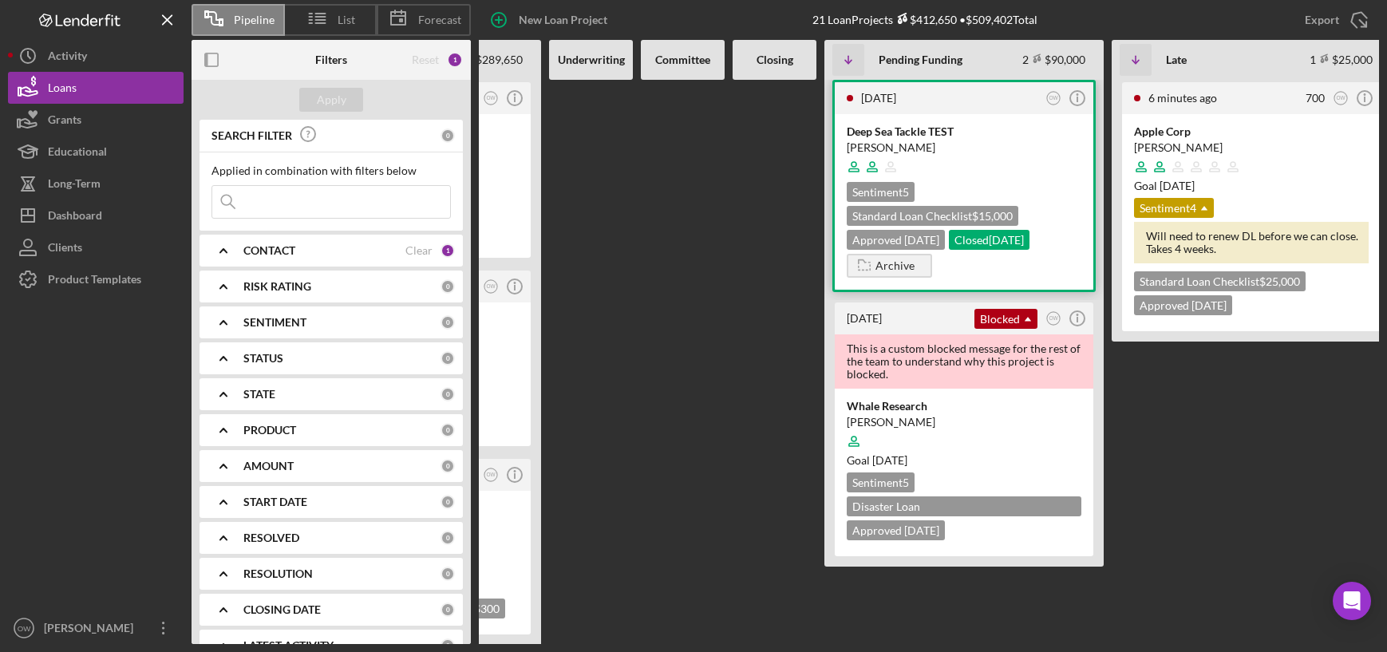
scroll to position [0, 346]
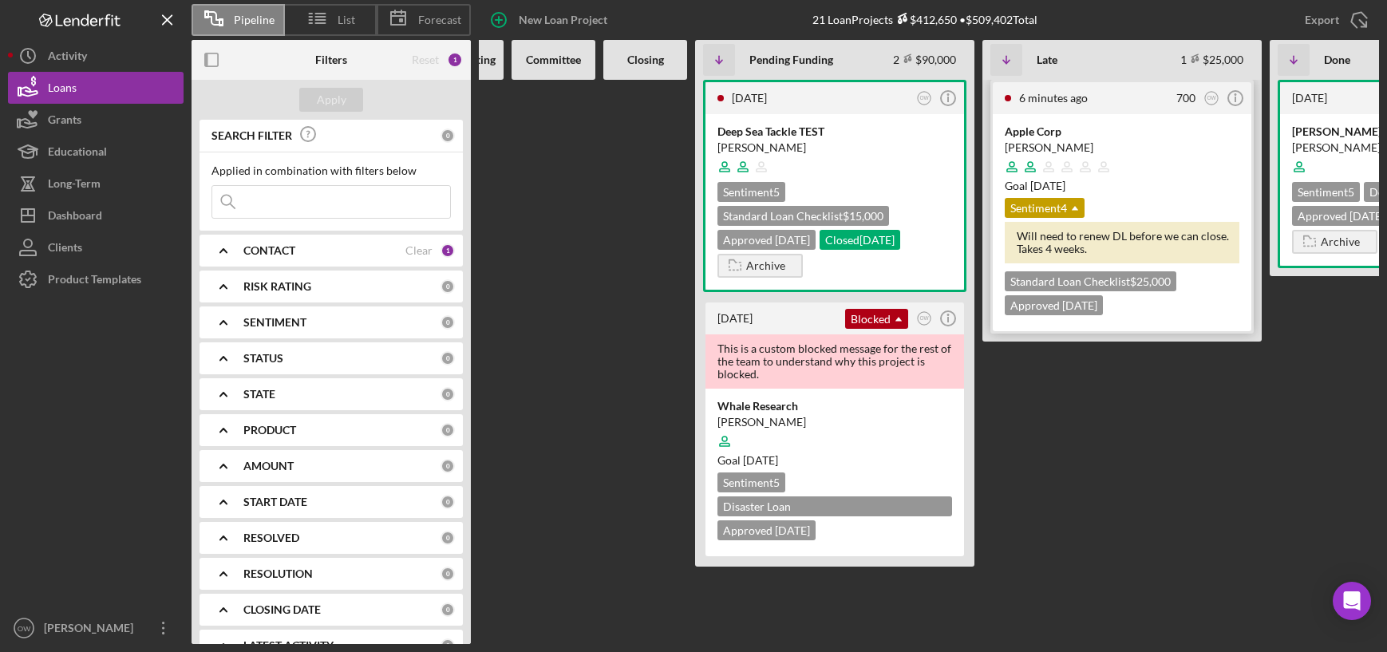
click at [1129, 140] on div "[PERSON_NAME]" at bounding box center [1121, 148] width 235 height 16
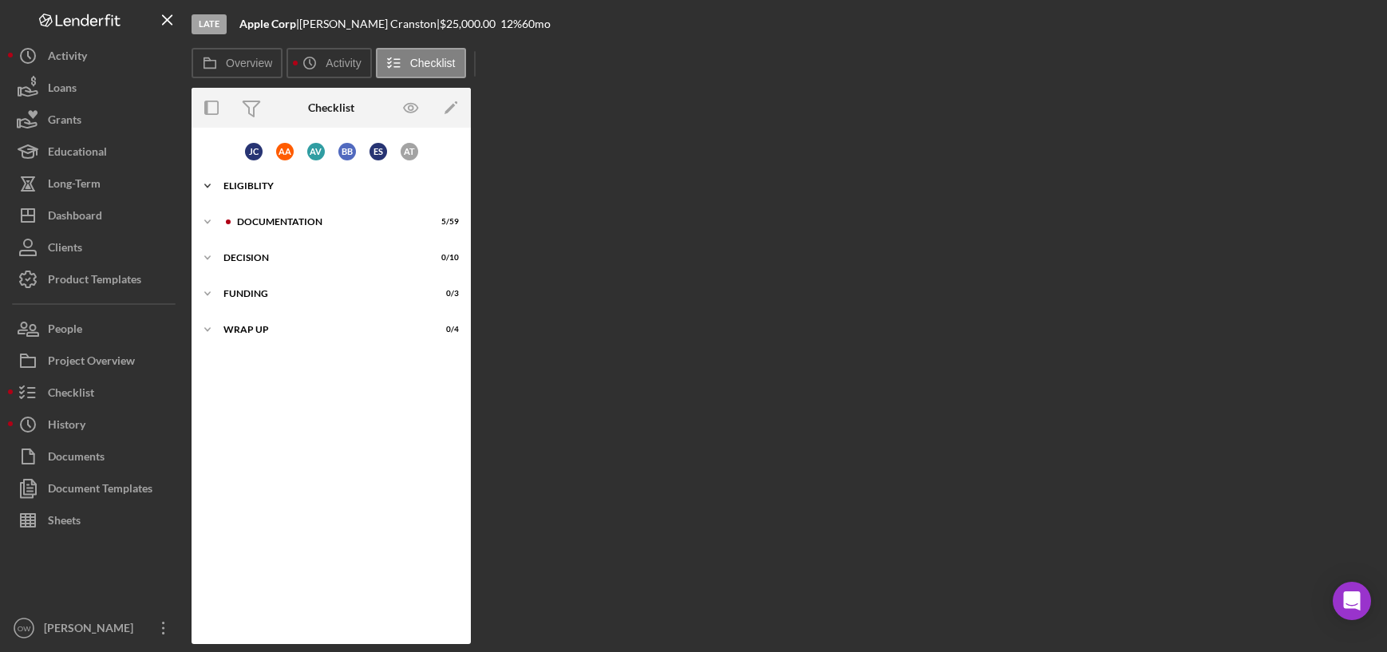
click at [225, 191] on div "Icon/Expander Eligiblity 11 / 31" at bounding box center [330, 186] width 279 height 32
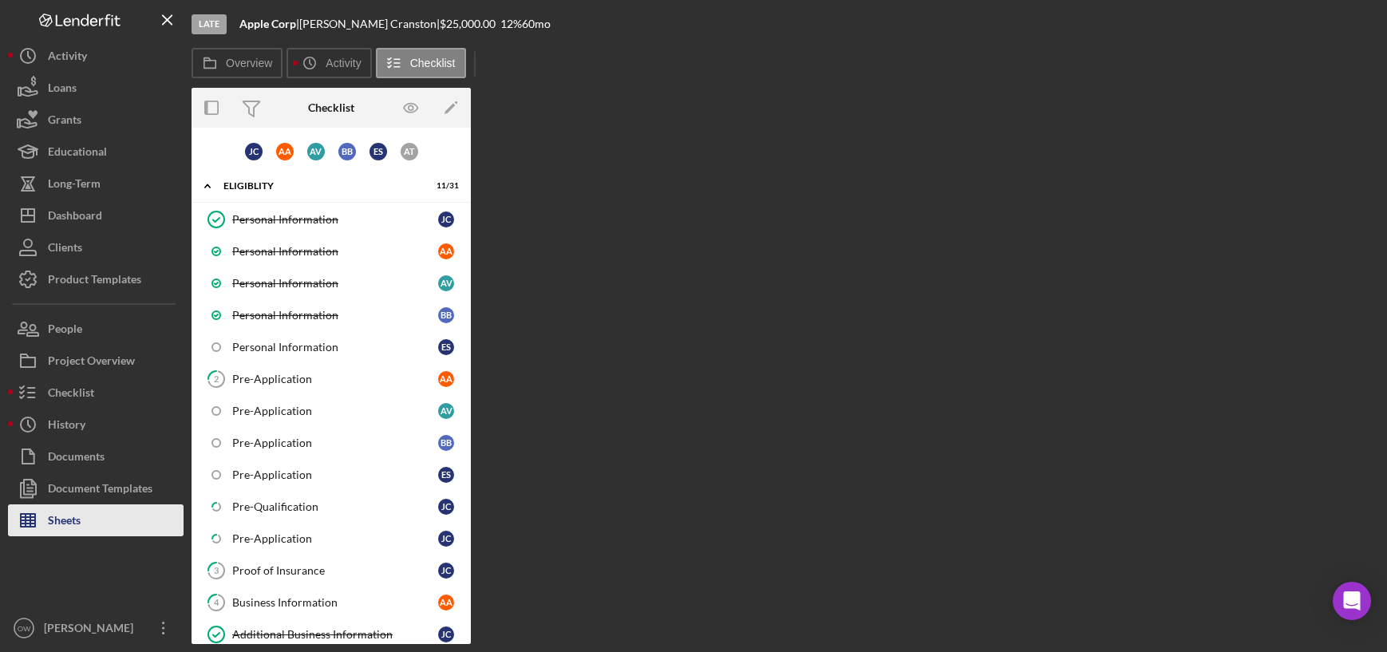
click at [87, 513] on button "Sheets" at bounding box center [96, 520] width 176 height 32
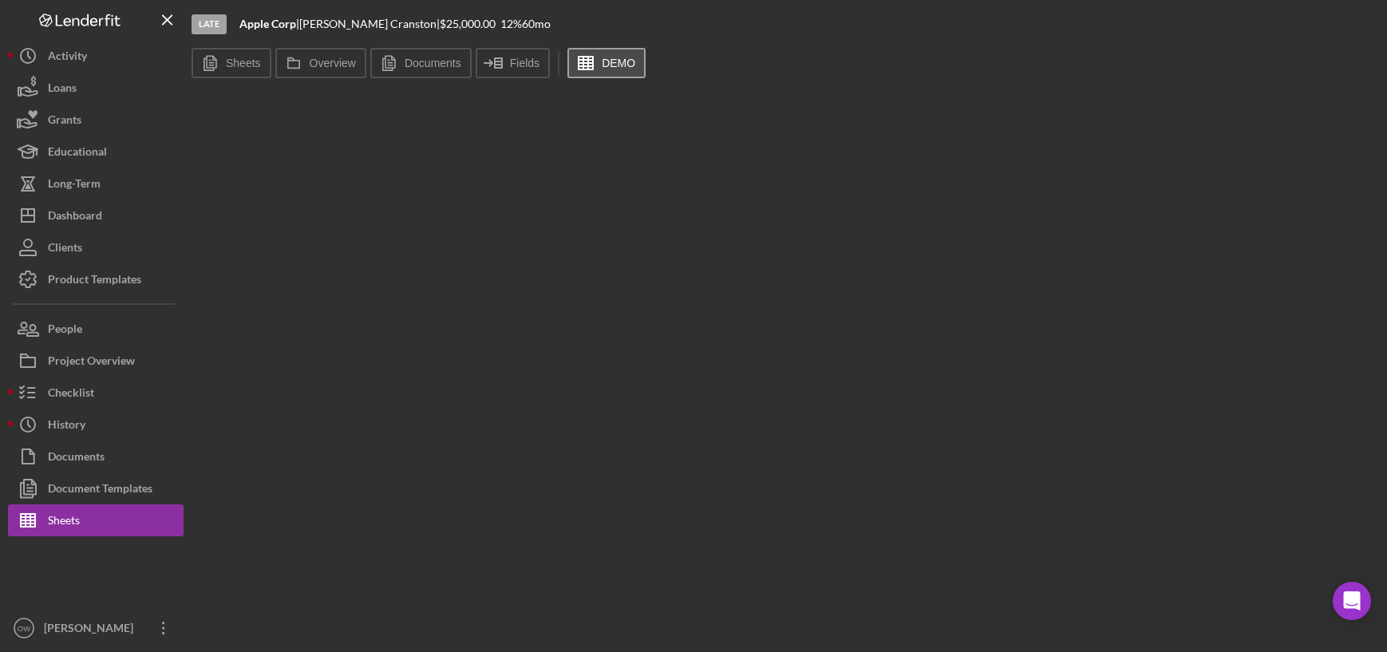
click at [600, 53] on icon at bounding box center [586, 63] width 40 height 40
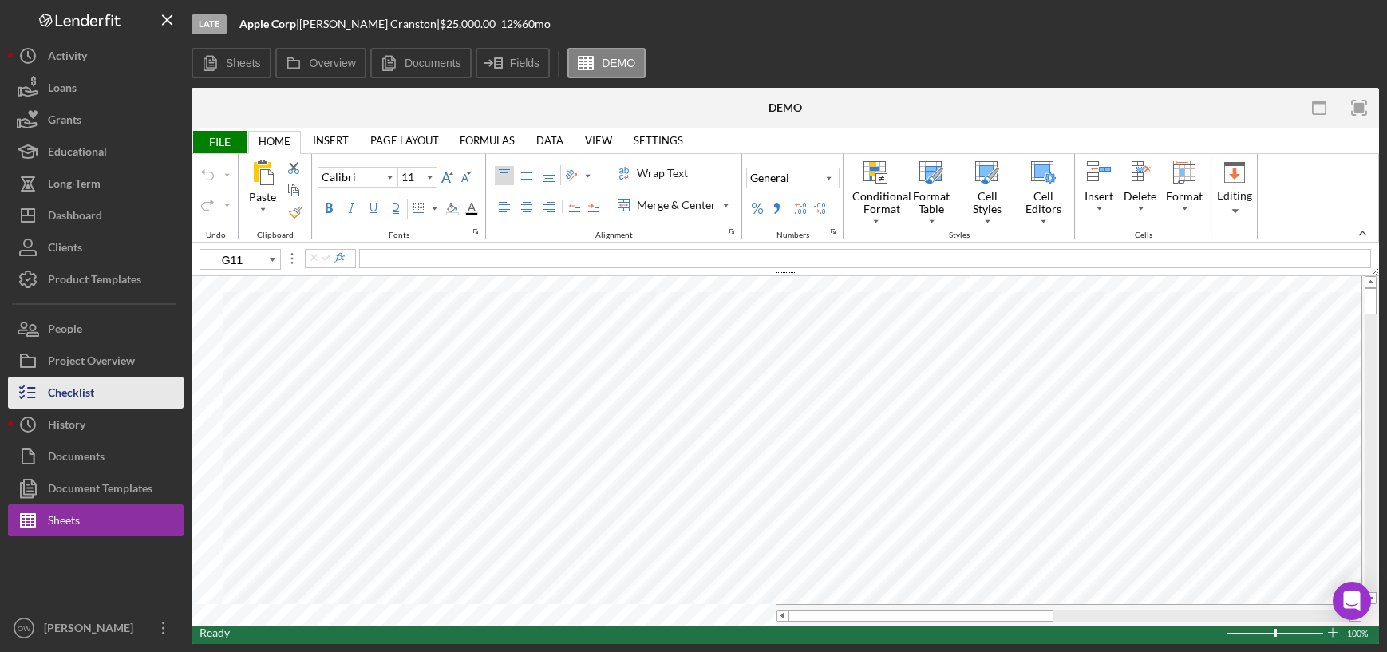
click at [79, 391] on div "Checklist" at bounding box center [71, 395] width 46 height 36
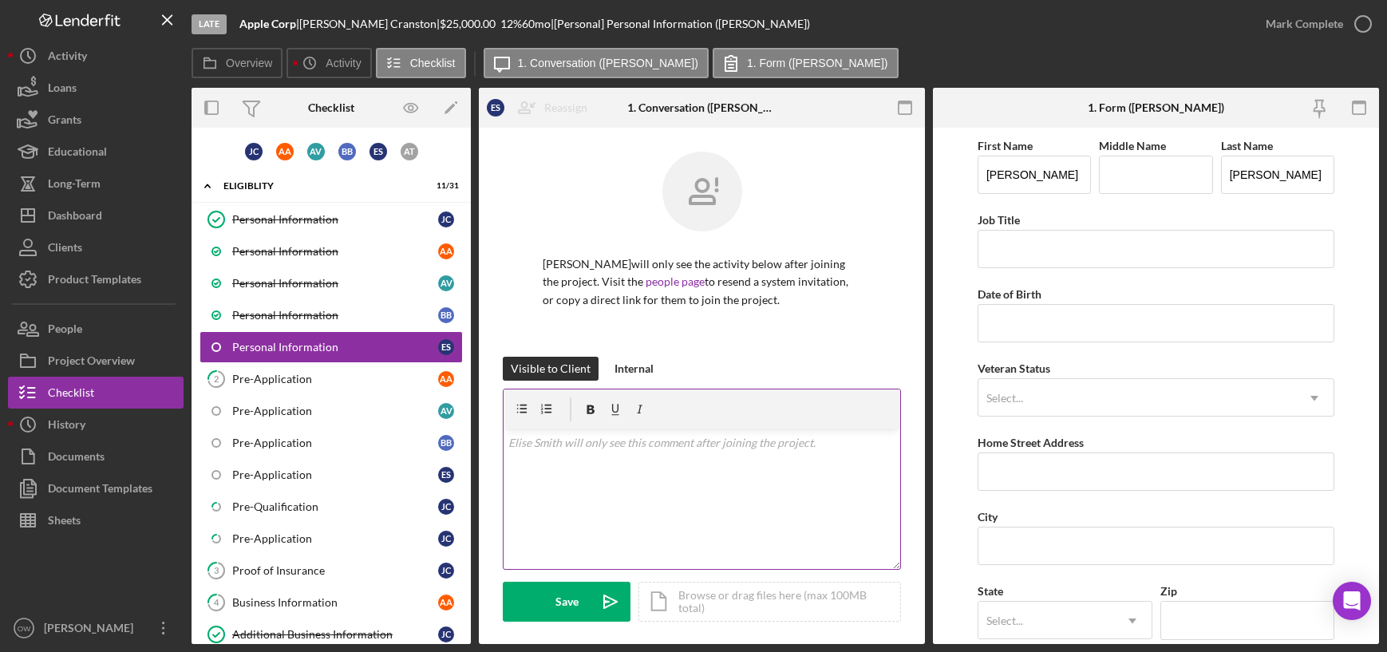
click at [748, 493] on div "v Color teal Color pink Remove color Add row above Add row below Add column bef…" at bounding box center [701, 499] width 397 height 140
click at [632, 441] on p "Hey Elise - This says youre 199 years old. Is that true?" at bounding box center [702, 443] width 388 height 18
click at [574, 599] on div "Save" at bounding box center [566, 602] width 23 height 40
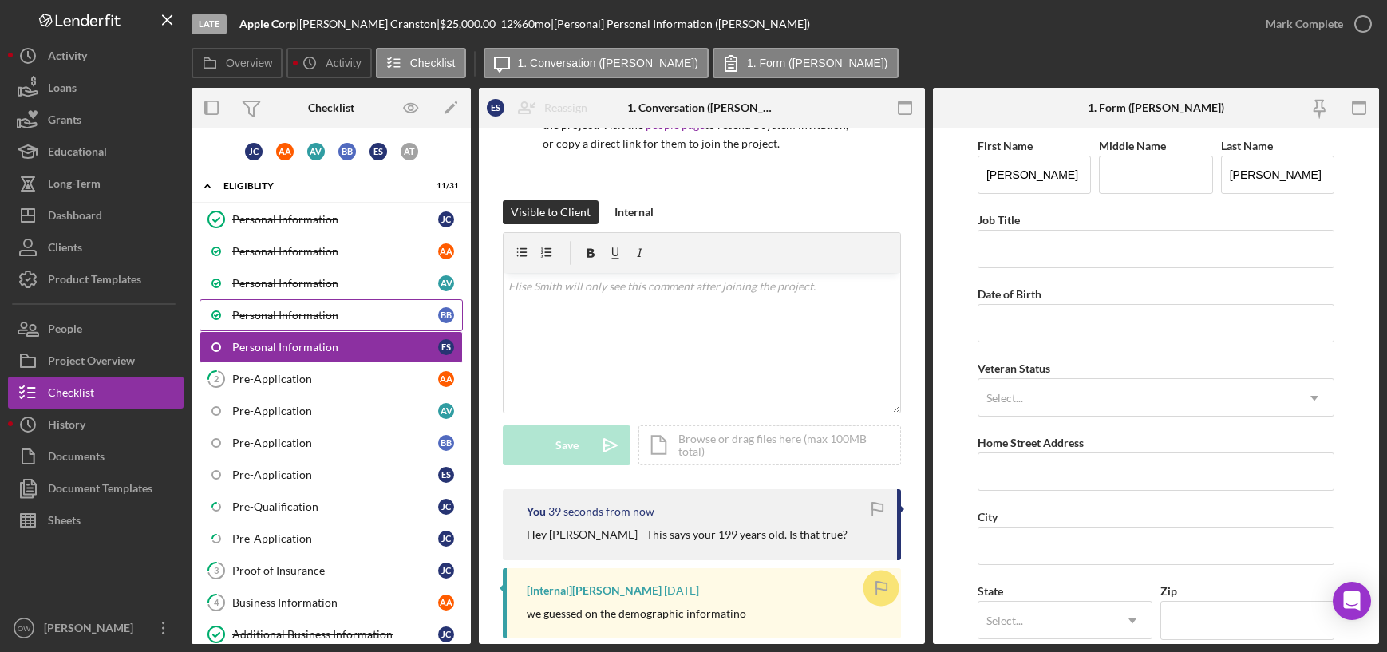
scroll to position [164, 0]
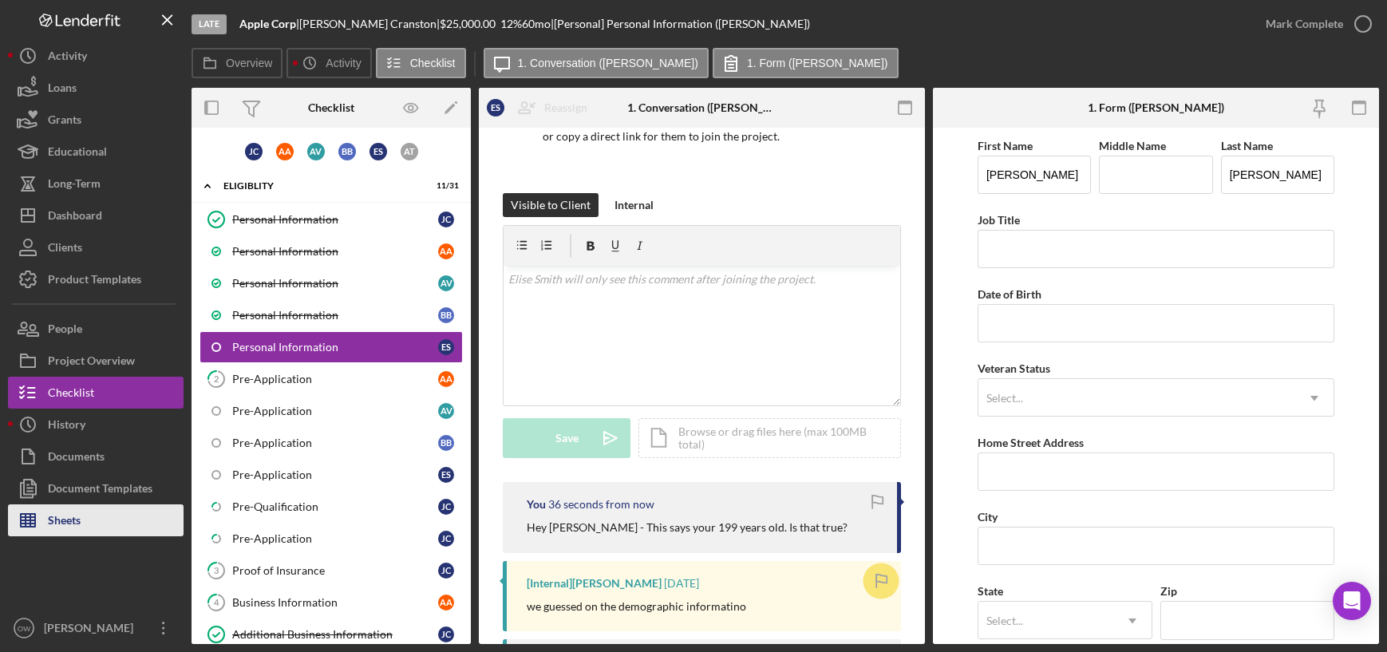
click at [75, 511] on div "Sheets" at bounding box center [64, 522] width 33 height 36
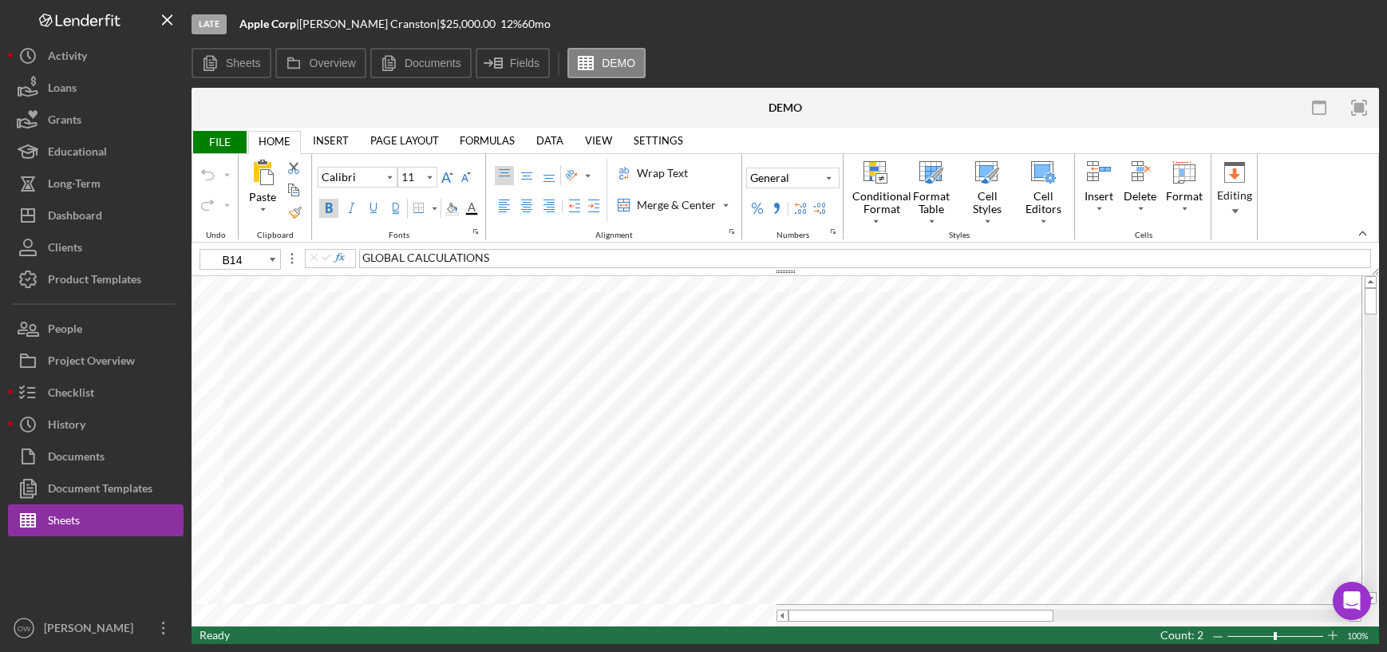
type input "C15"
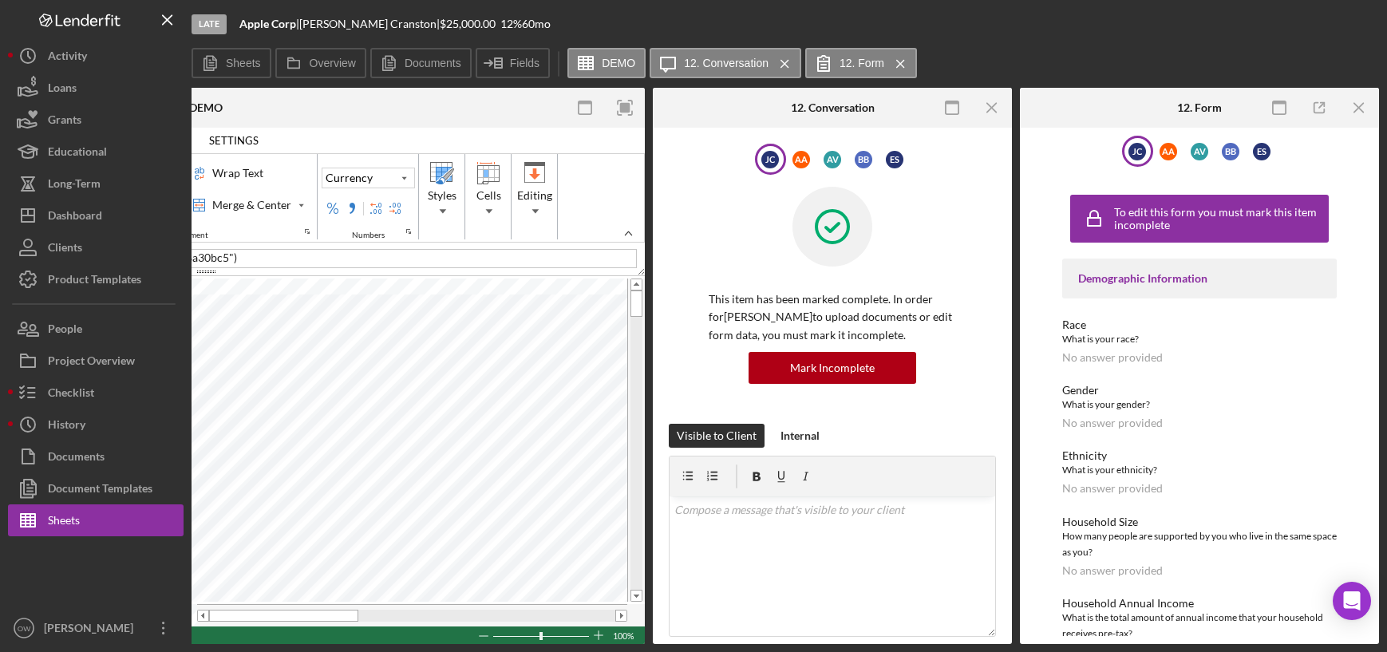
scroll to position [182, 0]
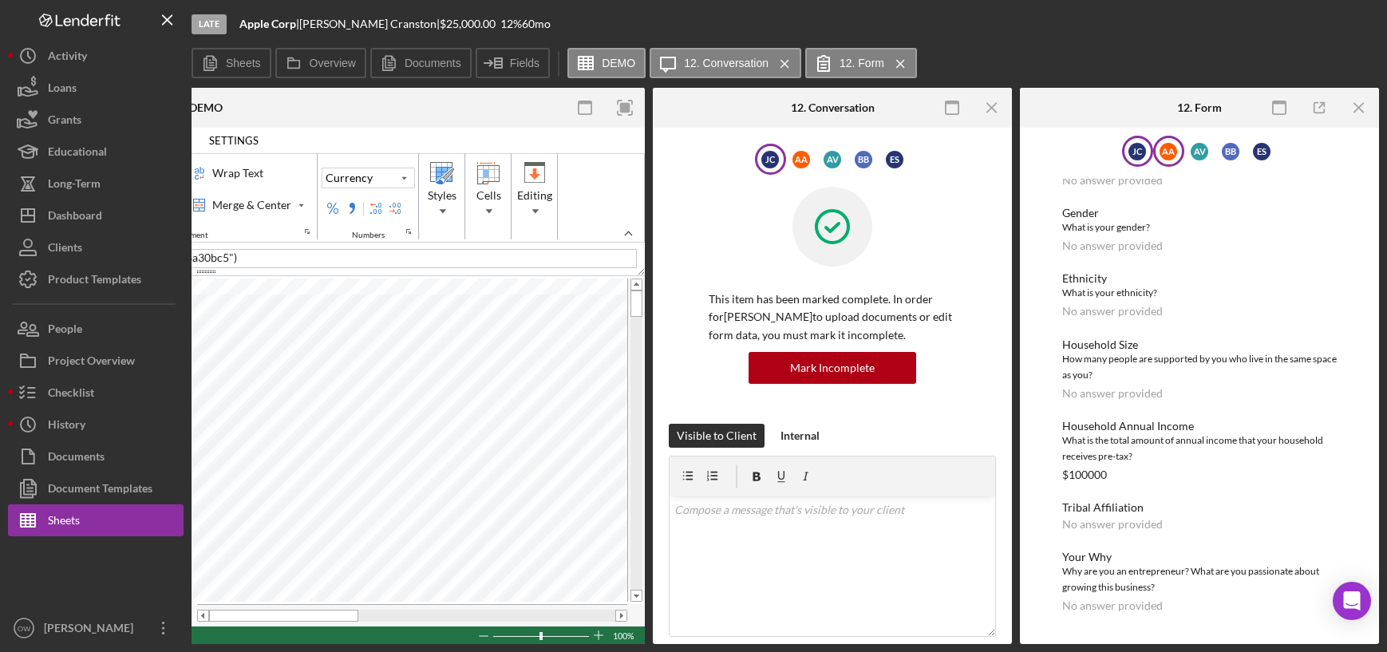
click at [1167, 156] on div "A A" at bounding box center [1168, 152] width 18 height 18
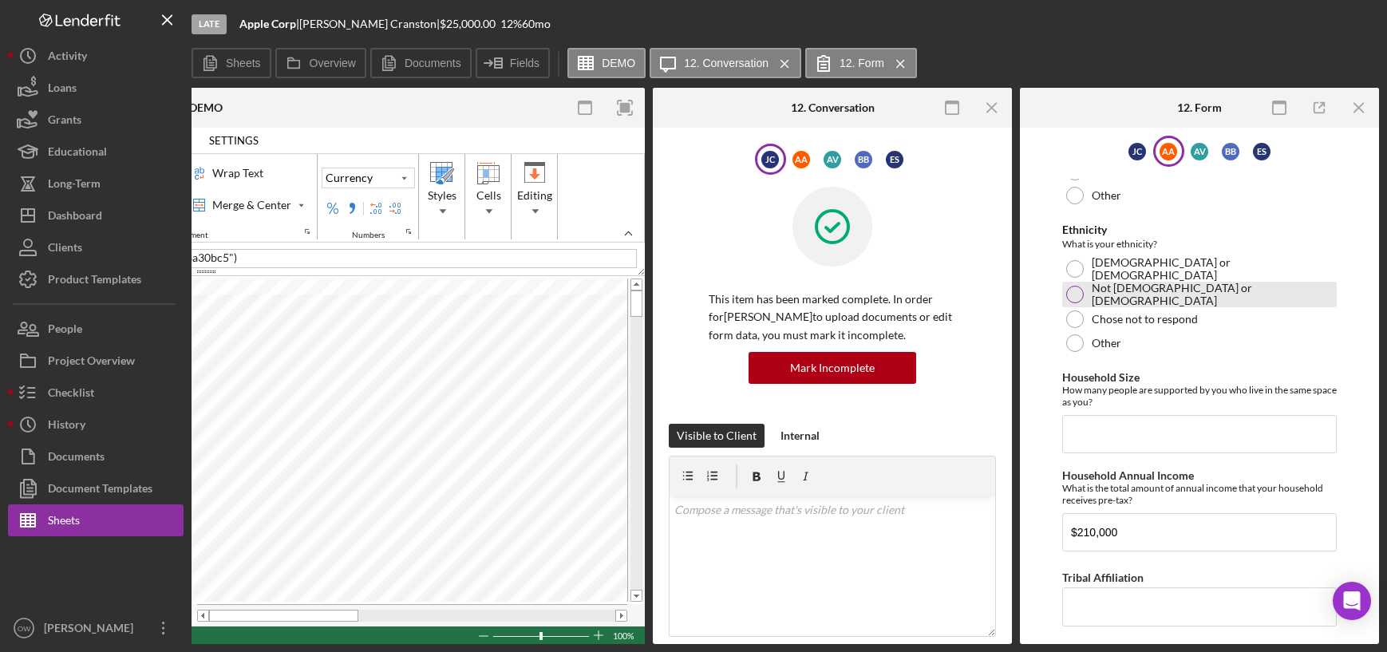
scroll to position [602, 0]
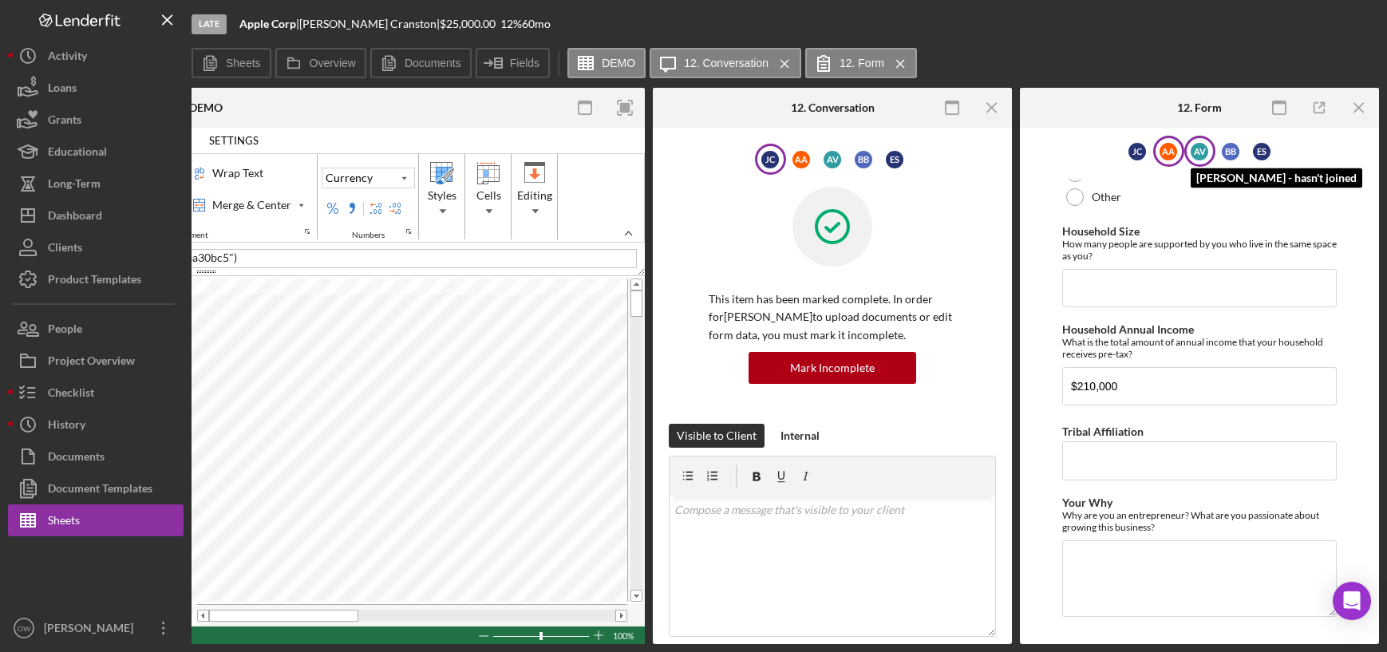
click at [1199, 144] on div "A V" at bounding box center [1199, 152] width 18 height 18
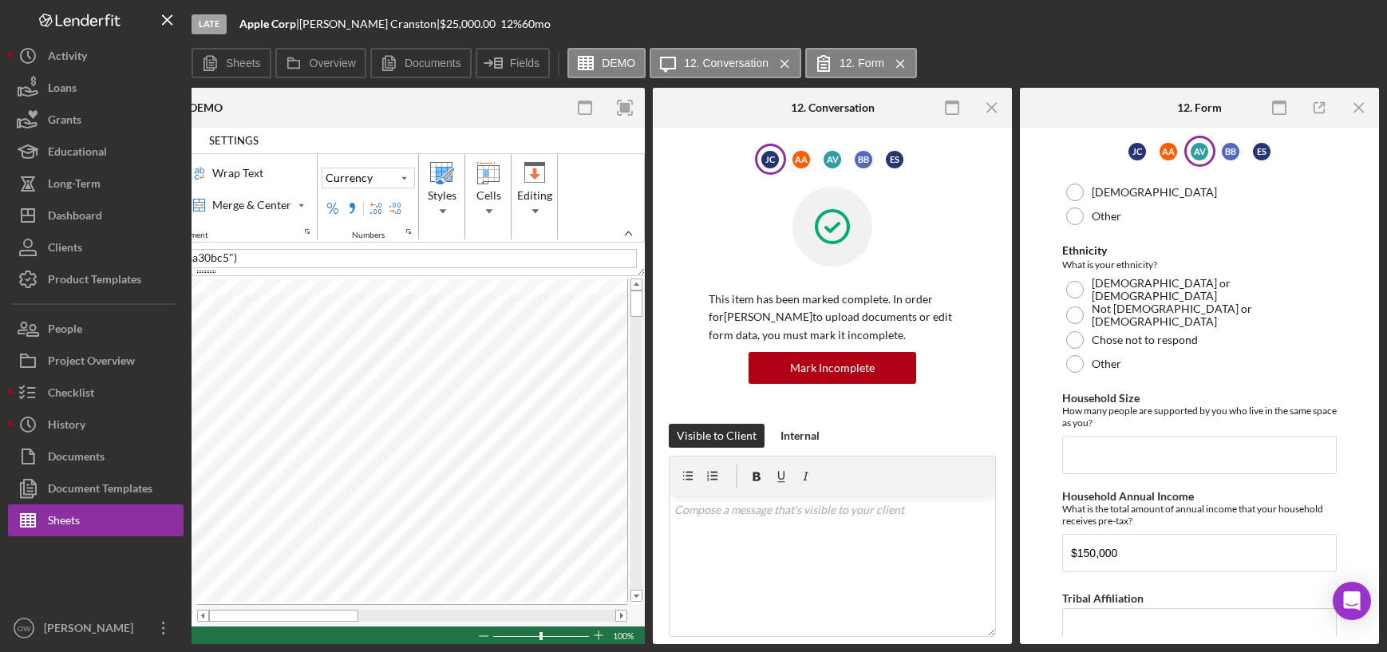
scroll to position [446, 0]
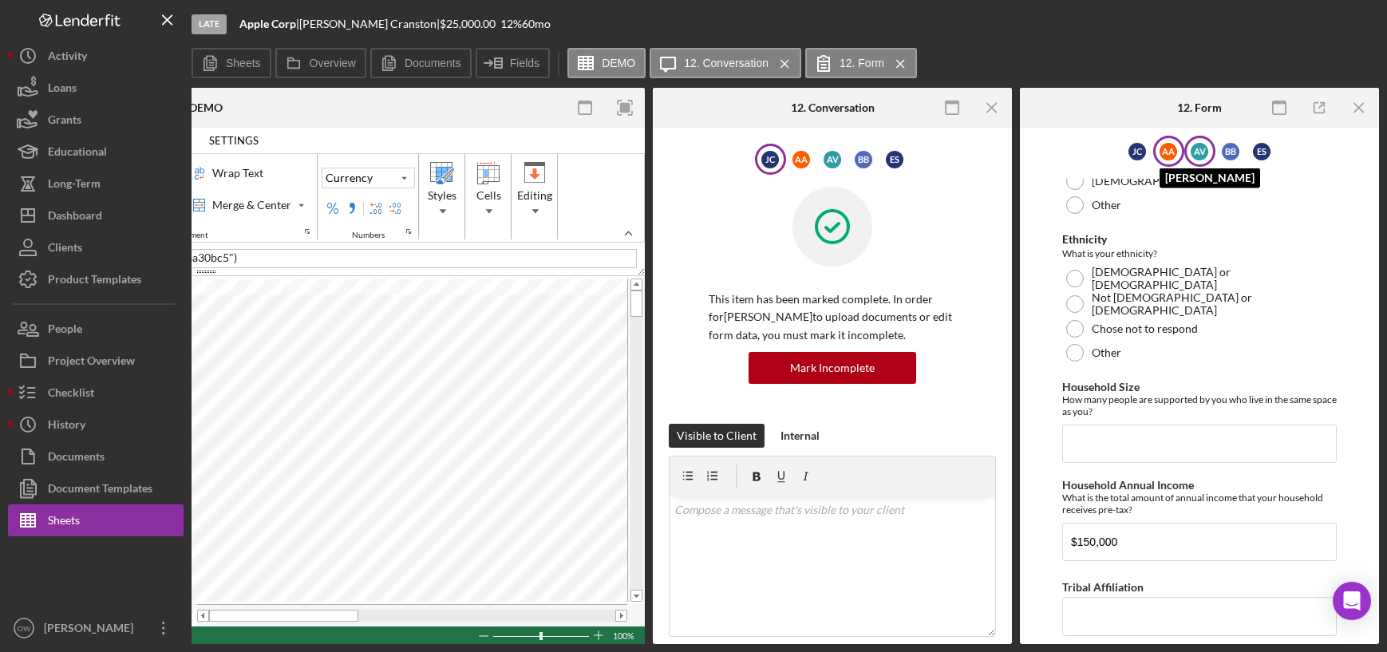
click at [1168, 152] on div "A A" at bounding box center [1168, 152] width 18 height 18
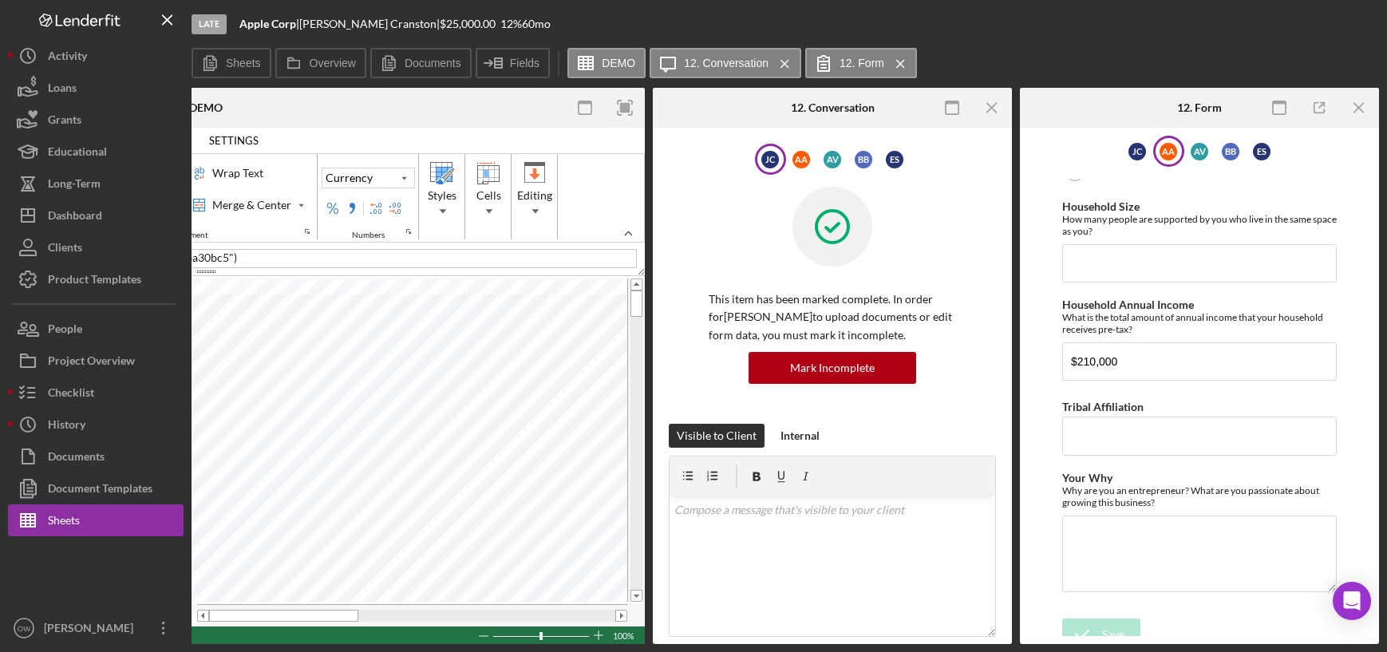
scroll to position [640, 0]
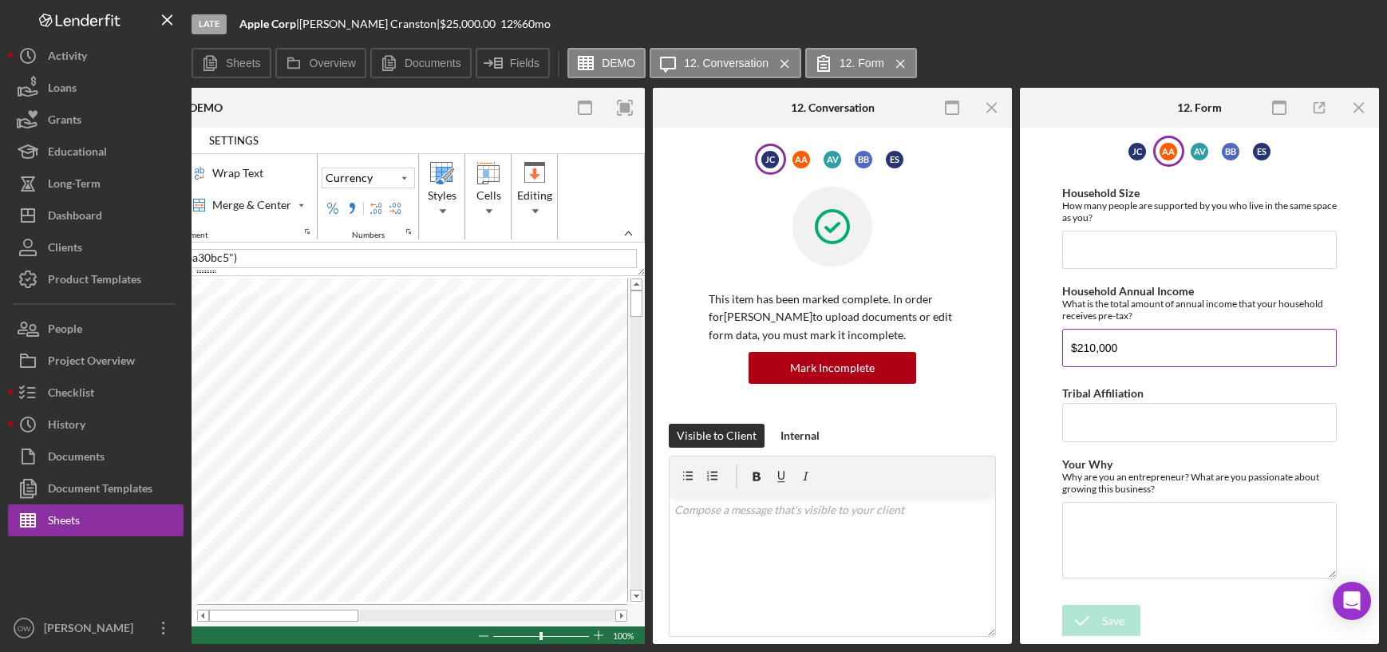
drag, startPoint x: 1130, startPoint y: 337, endPoint x: 1060, endPoint y: 339, distance: 70.2
click at [1062, 339] on div "Household Annual Income What is the total amount of annual income that your hou…" at bounding box center [1199, 326] width 274 height 82
click at [803, 160] on div "A A" at bounding box center [801, 160] width 18 height 18
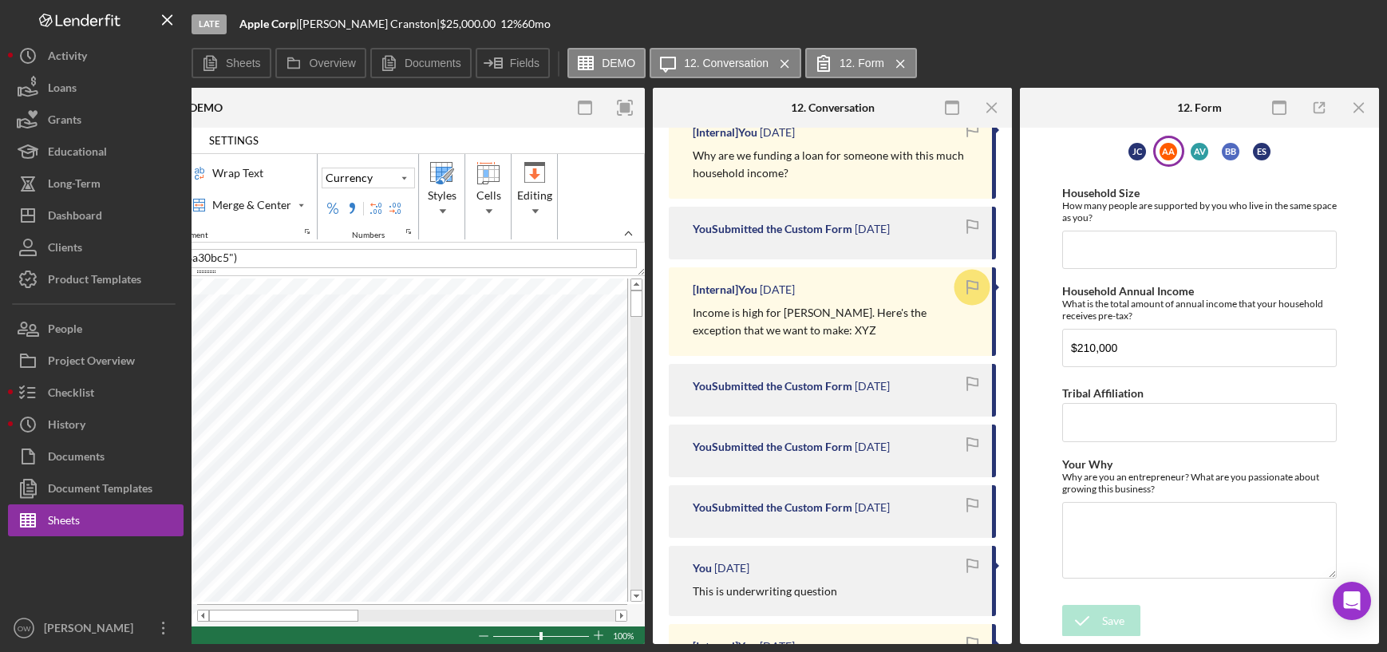
scroll to position [560, 0]
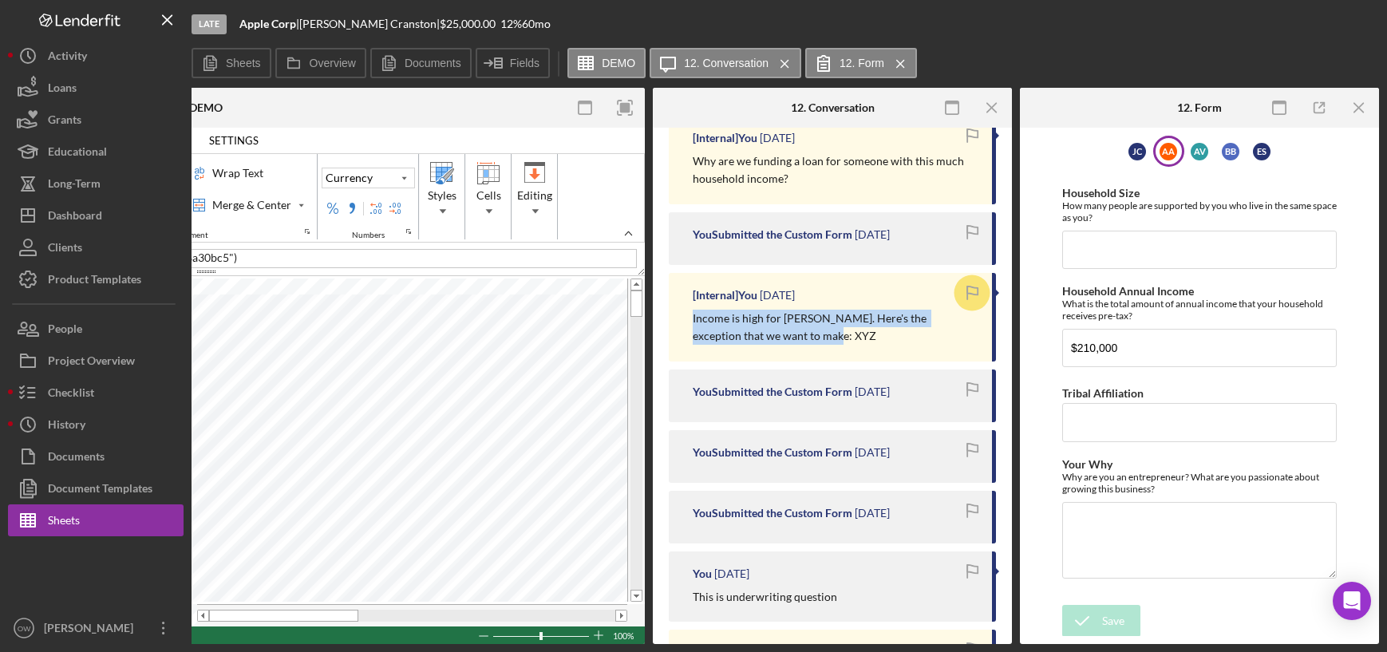
drag, startPoint x: 793, startPoint y: 338, endPoint x: 676, endPoint y: 318, distance: 119.0
click at [675, 320] on div "[Internal] You 6 months ago Income is high for Adriana. Here's the exception th…" at bounding box center [832, 317] width 327 height 89
click at [42, 424] on icon "Icon/History" at bounding box center [28, 424] width 40 height 40
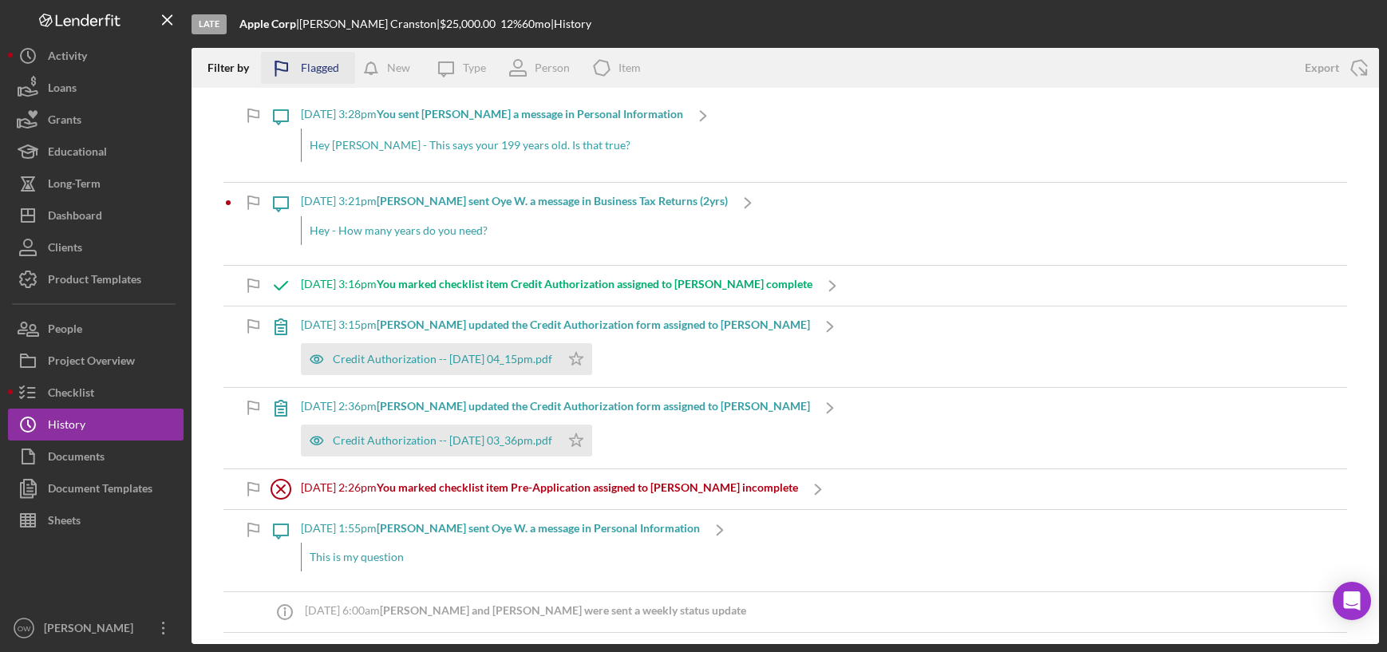
click at [317, 66] on div "Flagged" at bounding box center [320, 68] width 38 height 32
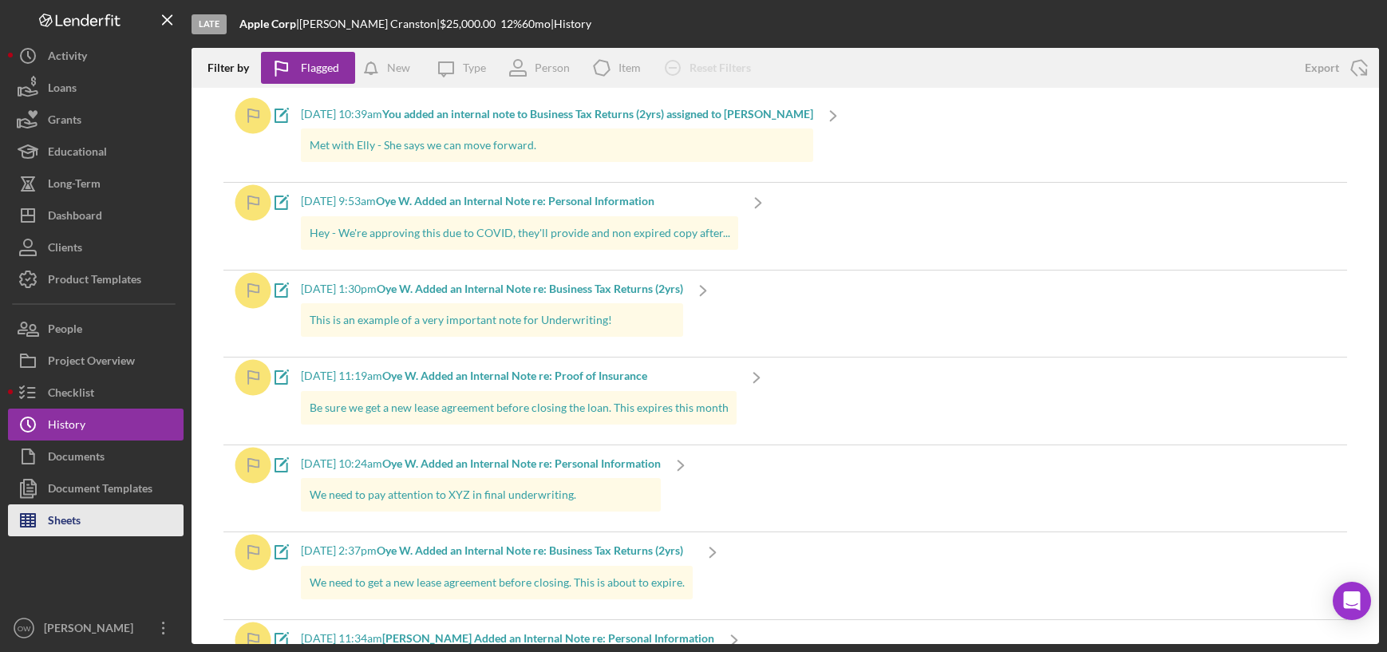
click at [73, 513] on div "Sheets" at bounding box center [64, 522] width 33 height 36
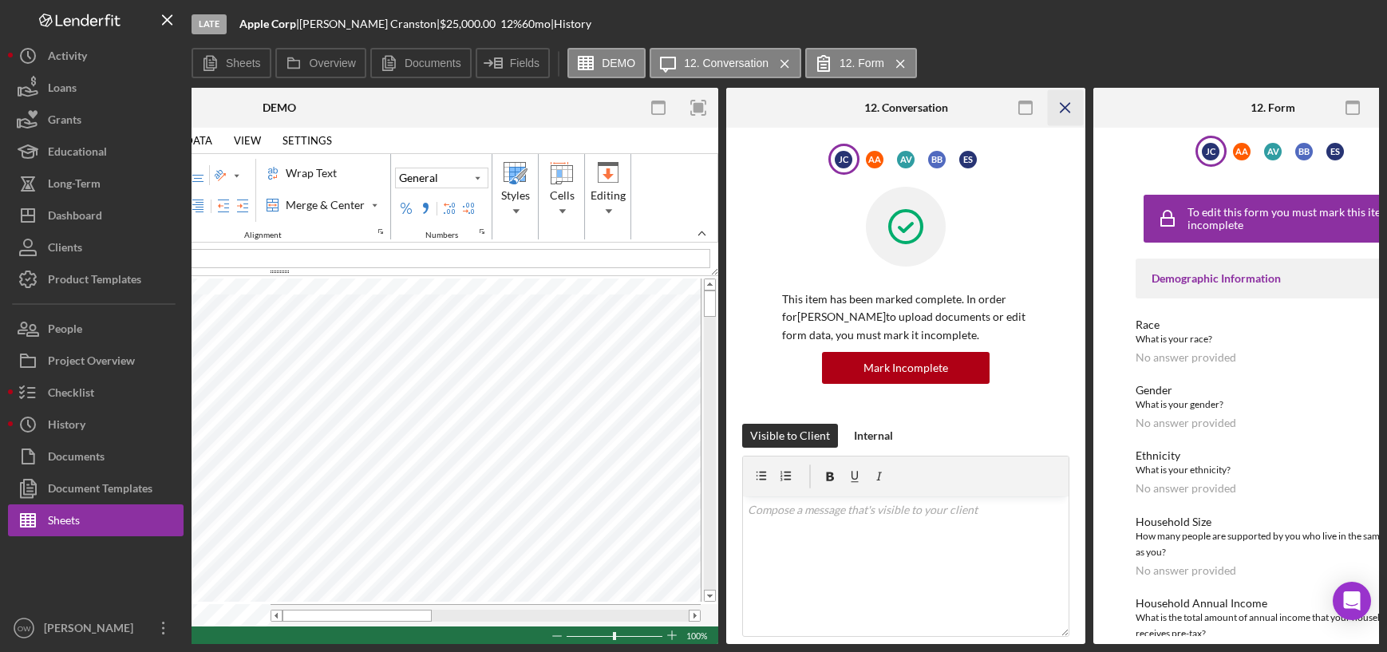
click at [1067, 118] on icon "Icon/Menu Close" at bounding box center [1066, 108] width 36 height 36
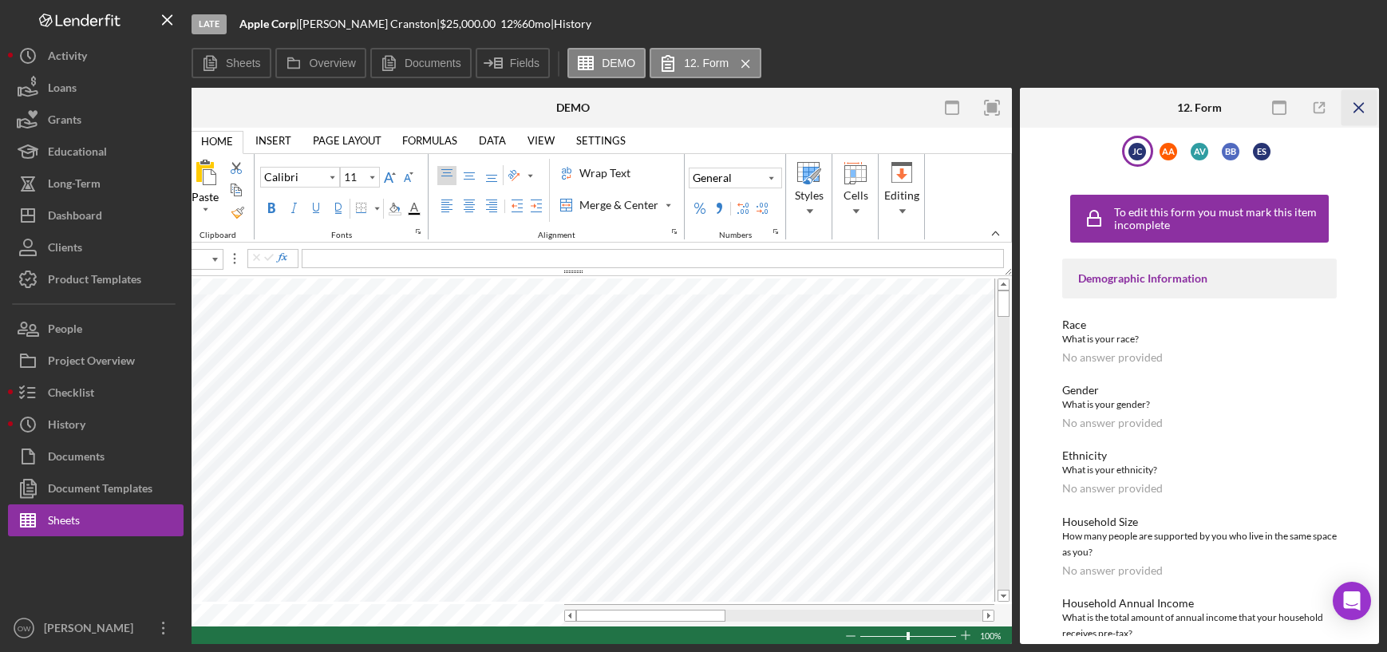
click at [1366, 104] on icon "Icon/Menu Close" at bounding box center [1359, 108] width 36 height 36
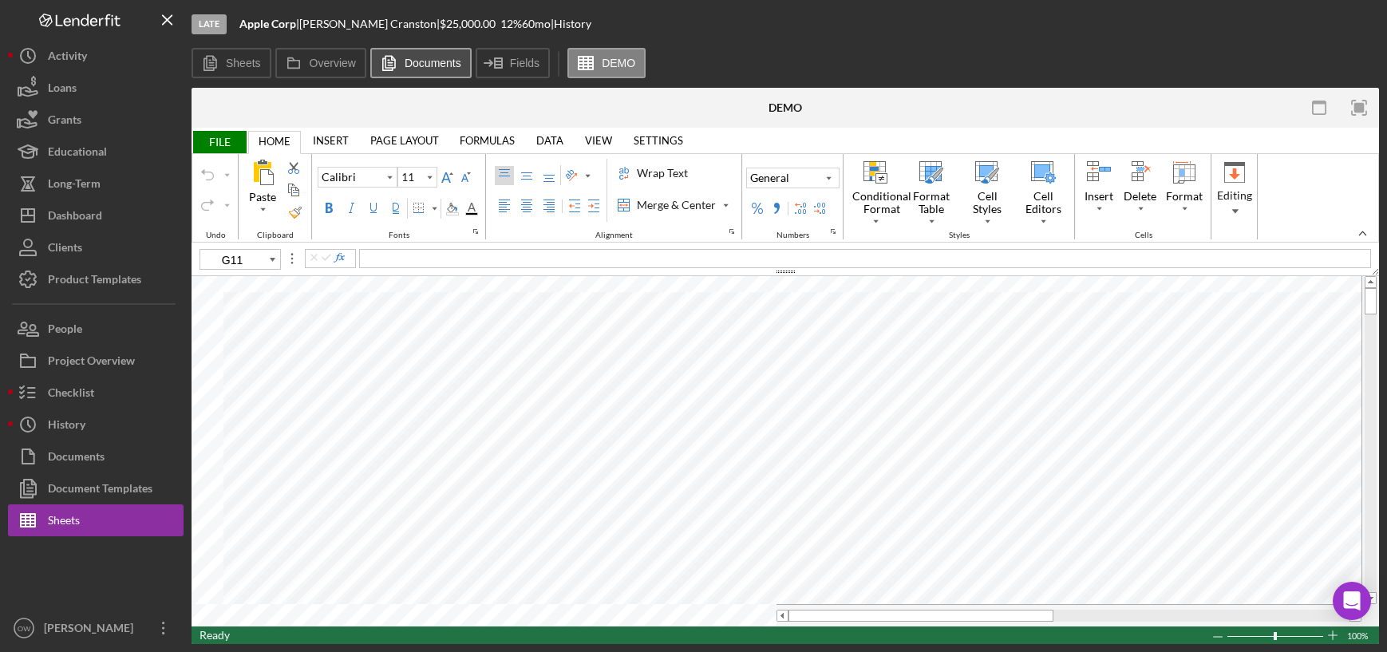
click at [416, 57] on label "Documents" at bounding box center [432, 63] width 57 height 13
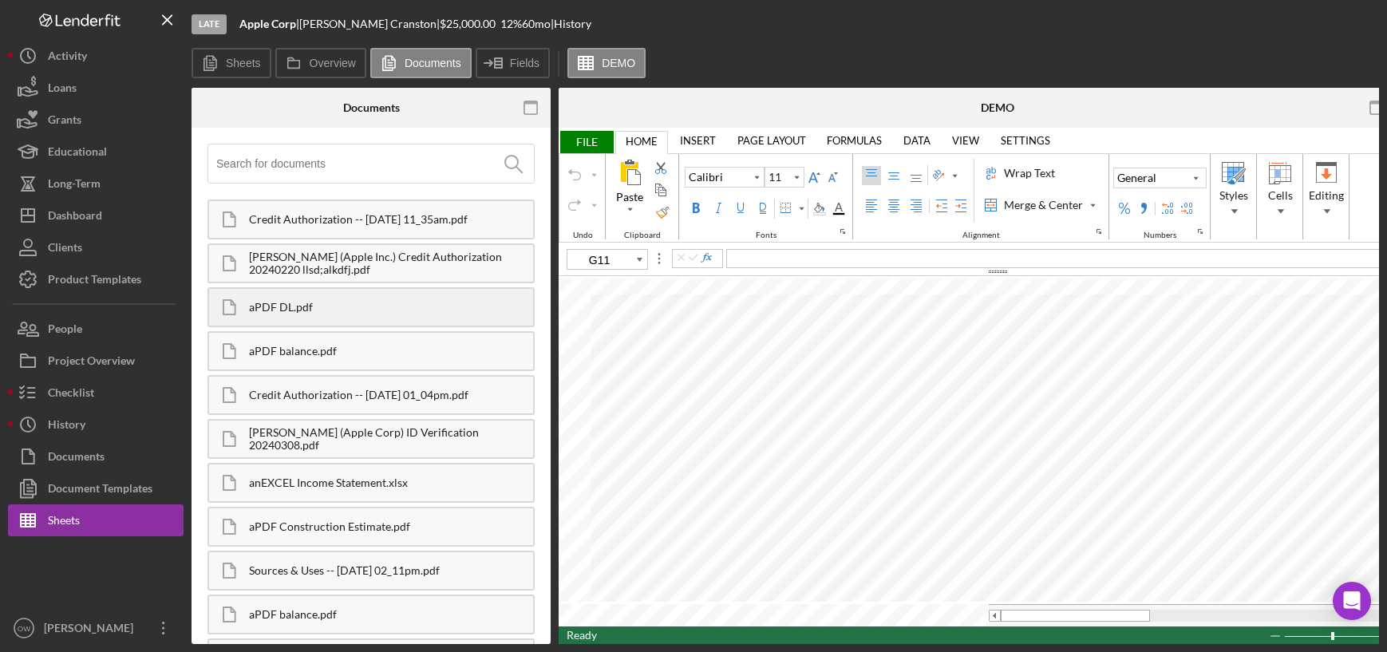
click at [314, 308] on div "aPDF DL.pdf" at bounding box center [391, 307] width 284 height 13
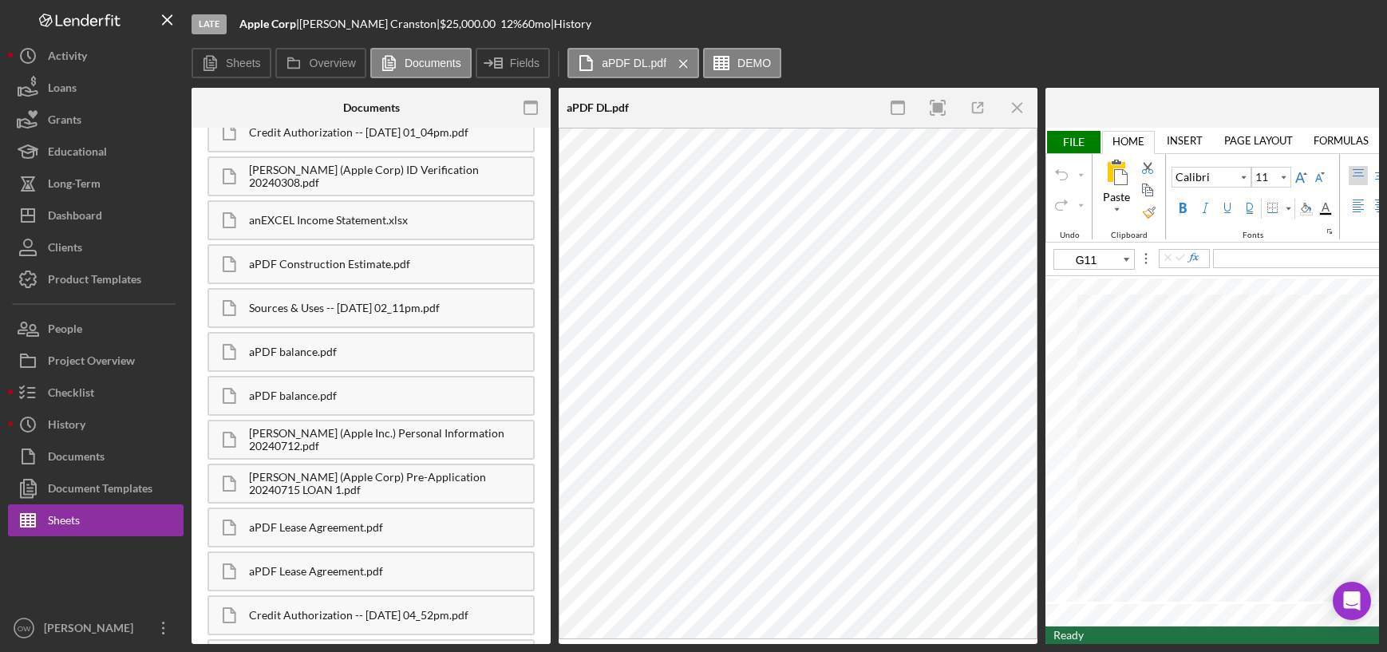
scroll to position [283, 0]
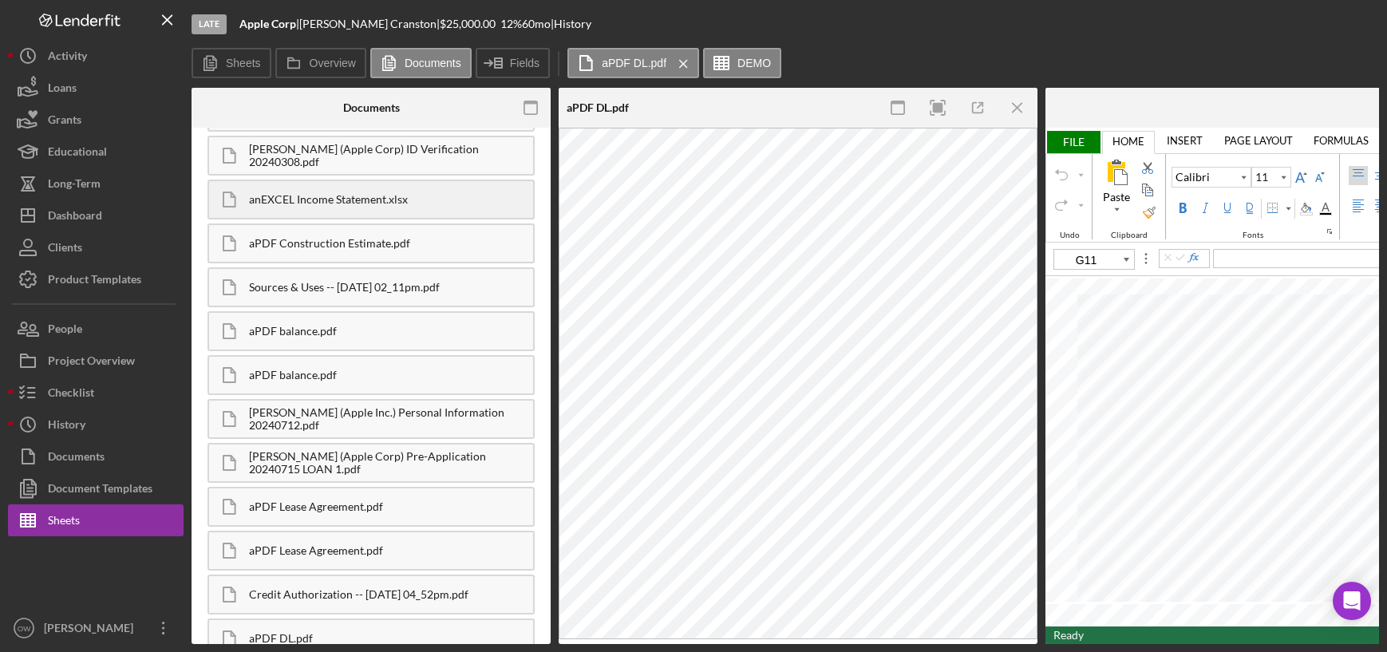
click at [332, 207] on div "anEXCEL Income Statement.xlsx" at bounding box center [370, 200] width 327 height 40
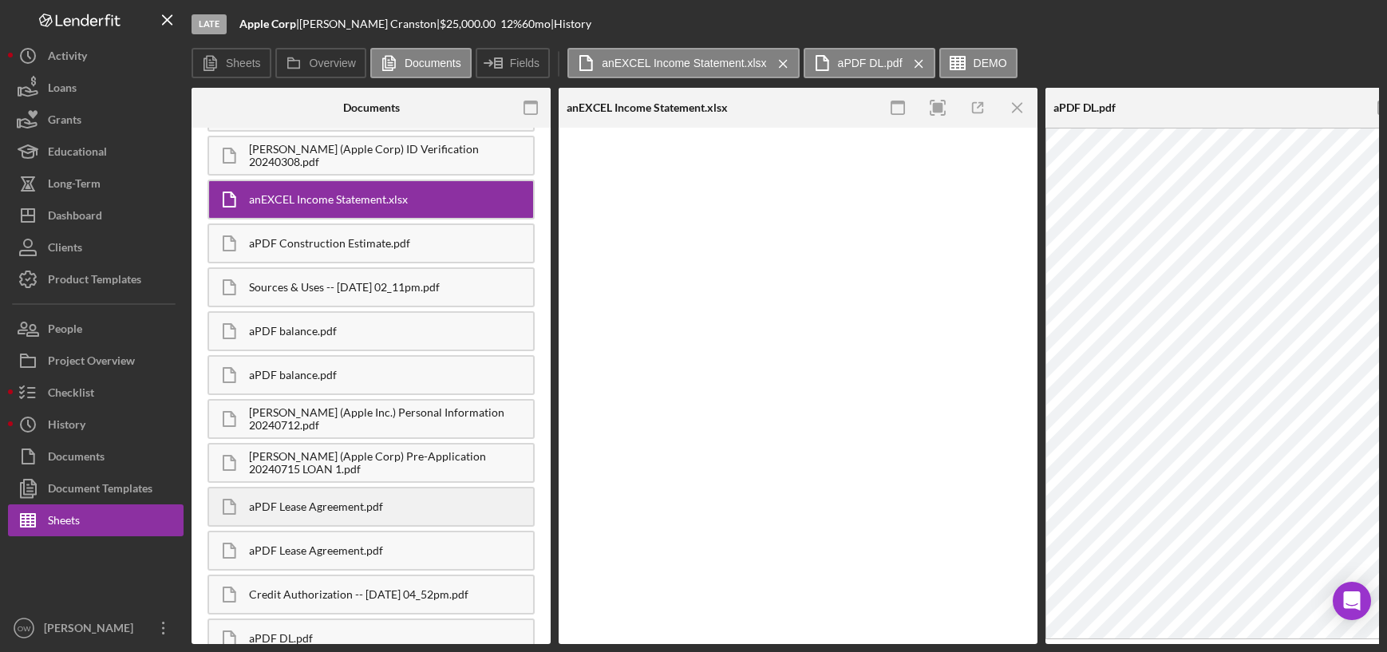
click at [337, 505] on div "aPDF Lease Agreement.pdf" at bounding box center [391, 506] width 284 height 13
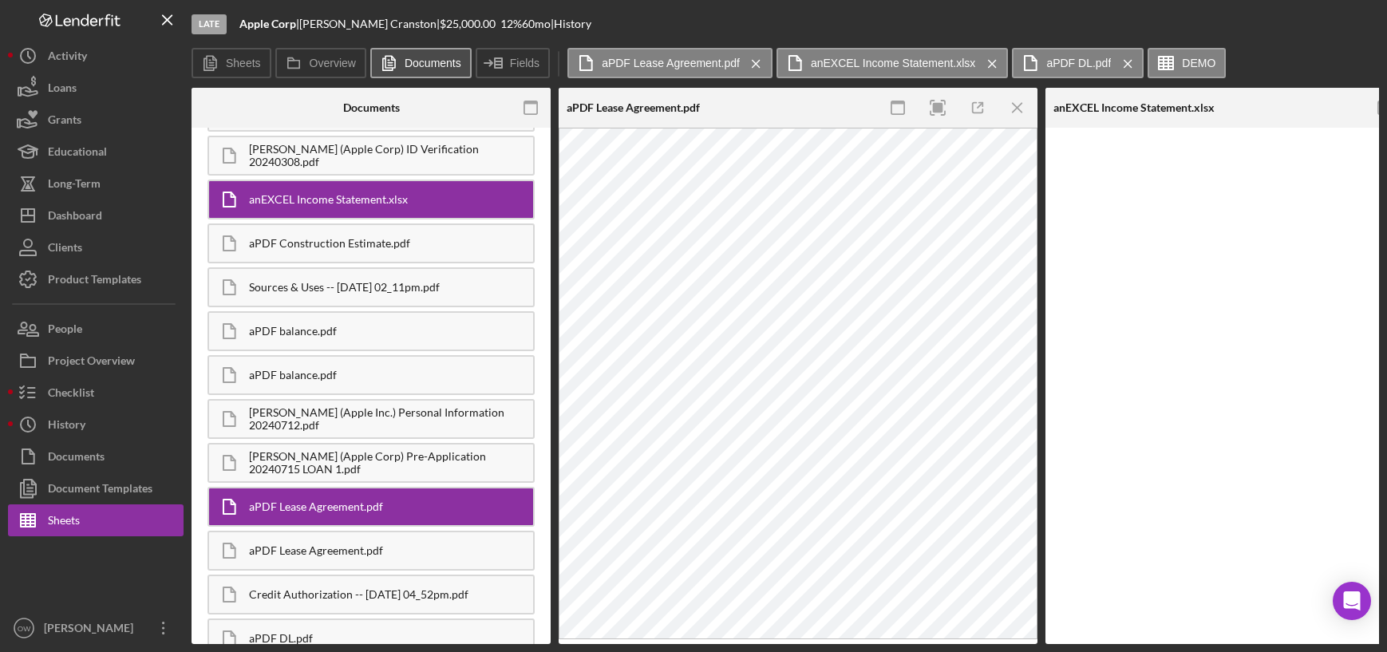
click at [410, 65] on label "Documents" at bounding box center [432, 63] width 57 height 13
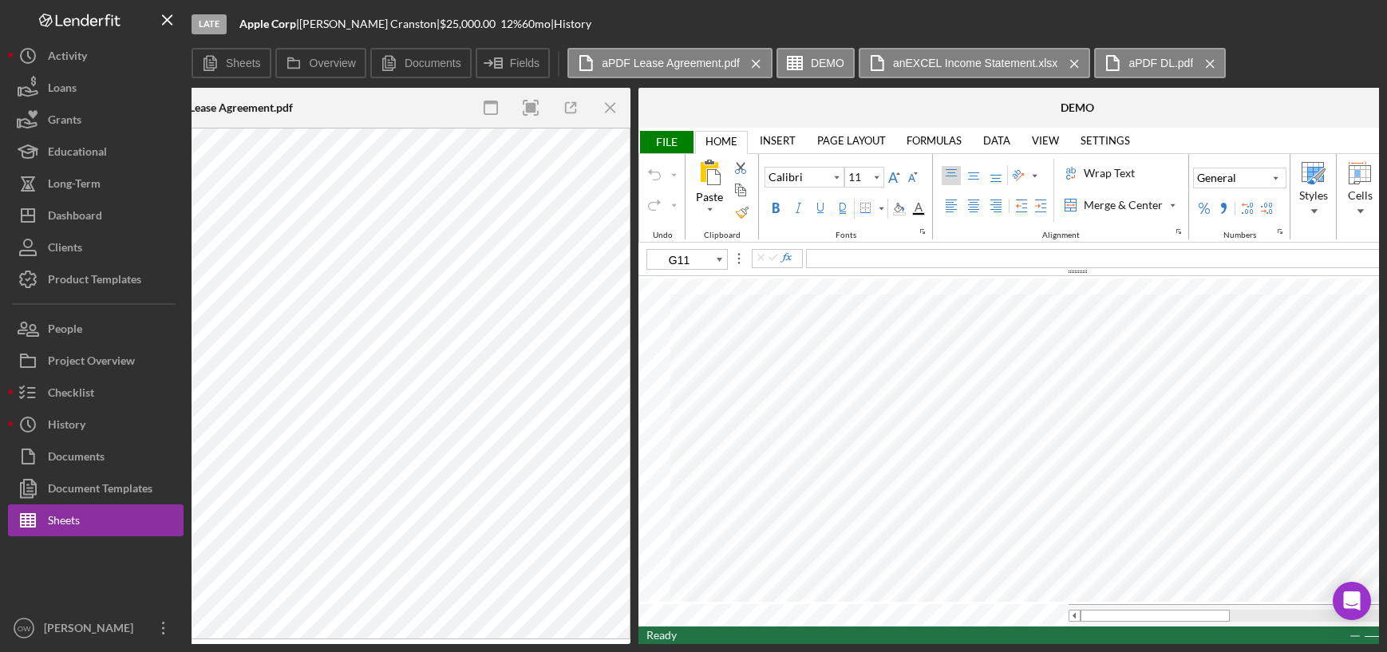
scroll to position [0, 0]
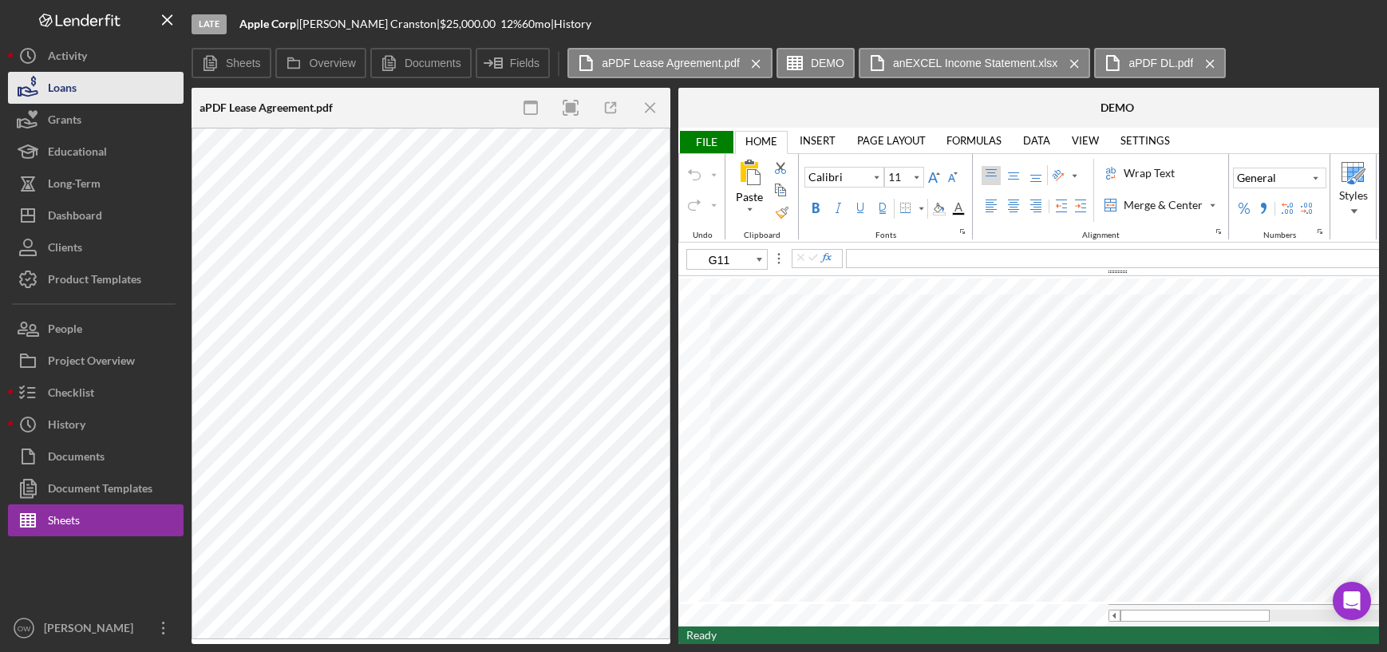
click at [108, 80] on button "Loans" at bounding box center [96, 88] width 176 height 32
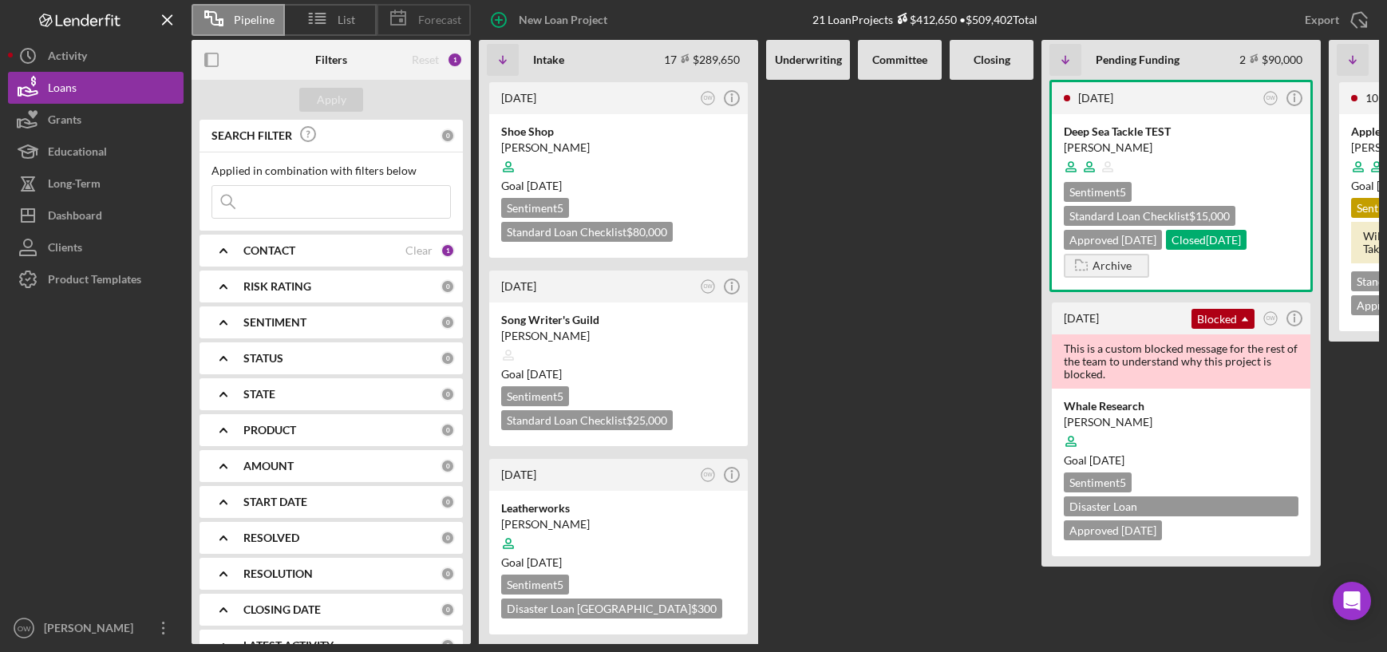
click at [412, 22] on icon at bounding box center [398, 18] width 40 height 40
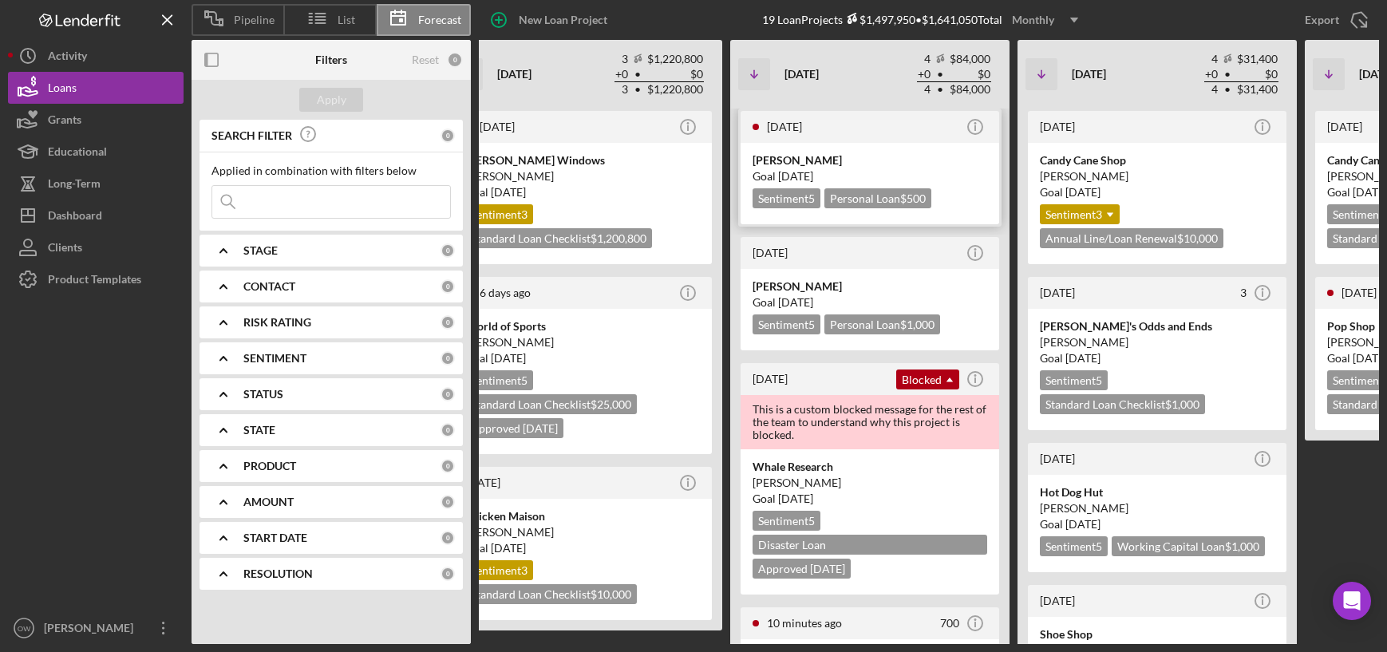
scroll to position [0, 434]
click at [895, 153] on div "Jake Test" at bounding box center [870, 160] width 235 height 16
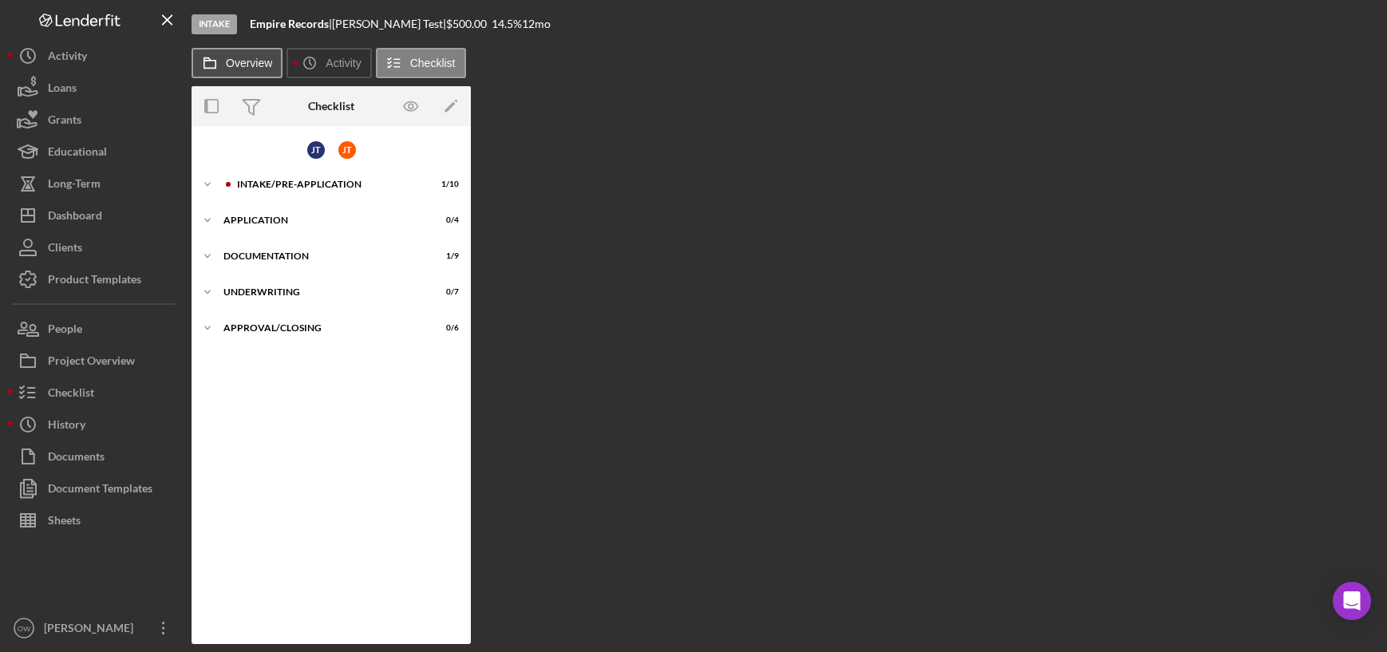
click at [247, 72] on button "Overview" at bounding box center [236, 63] width 91 height 30
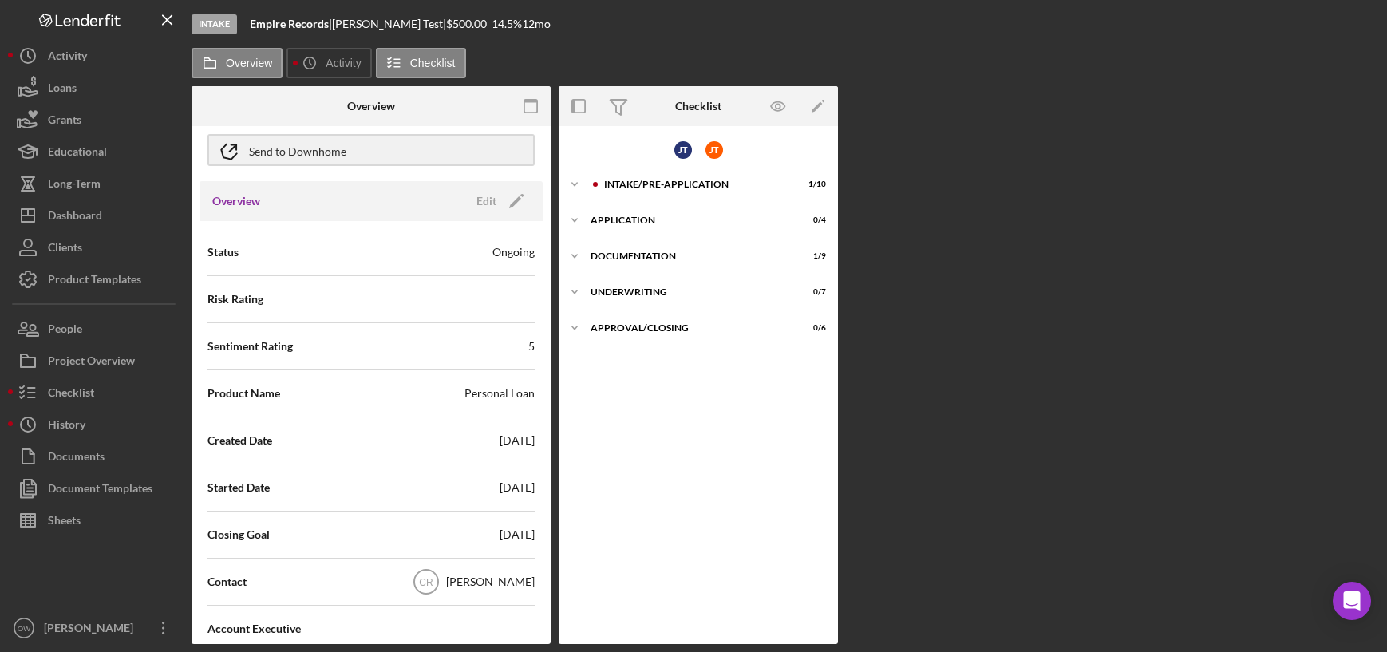
scroll to position [130, 0]
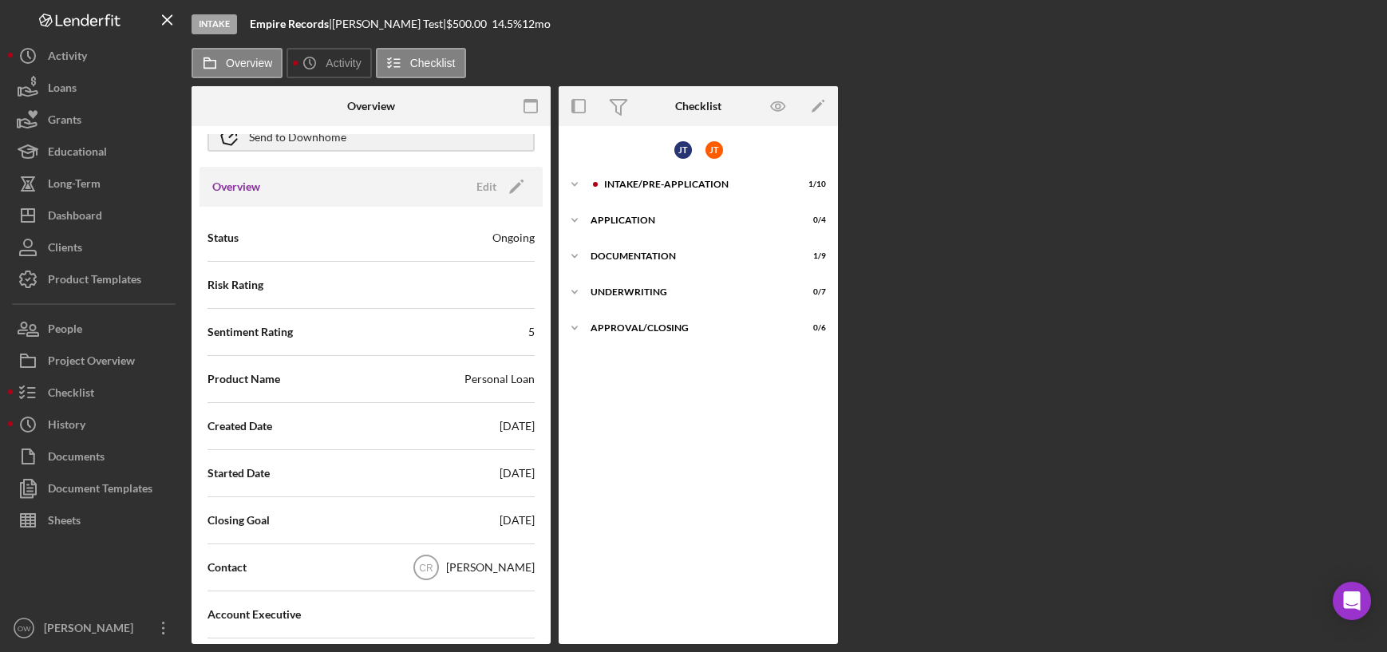
drag, startPoint x: 531, startPoint y: 519, endPoint x: 464, endPoint y: 519, distance: 67.0
click at [464, 519] on div "Status Ongoing Risk Rating Sentiment Rating 5 Product Name Personal Loan Create…" at bounding box center [370, 473] width 343 height 533
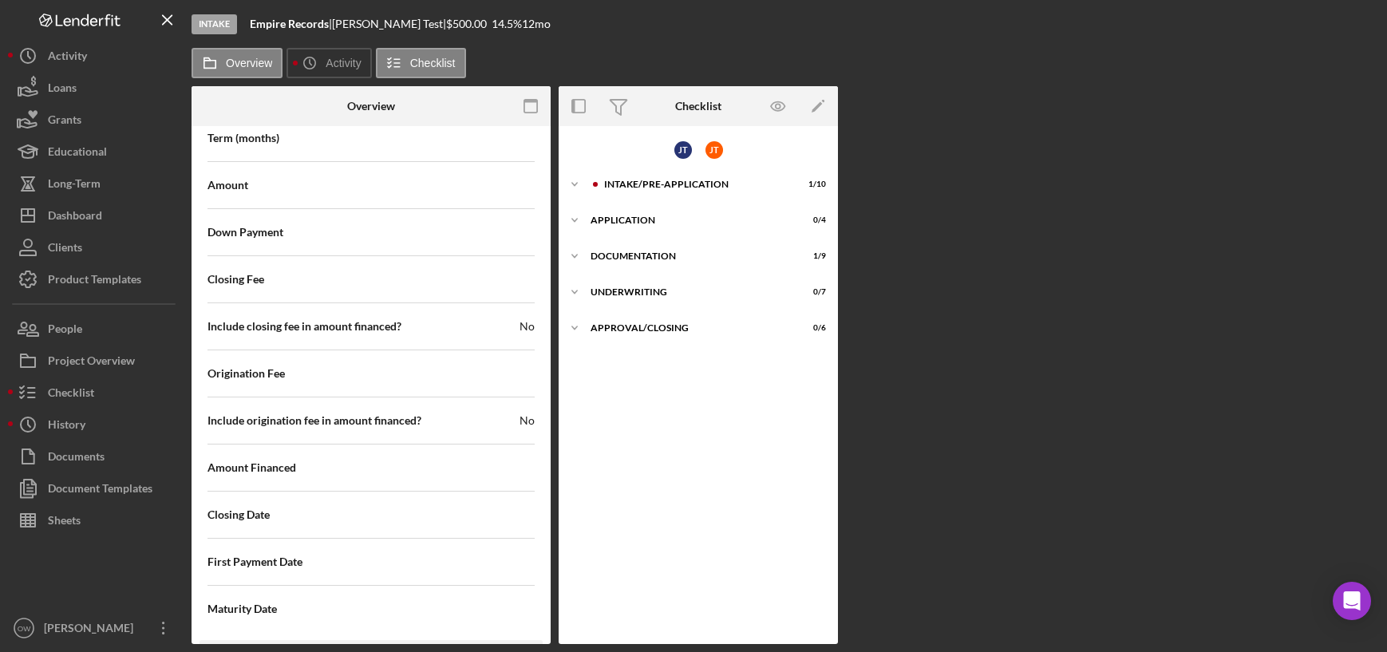
scroll to position [1678, 0]
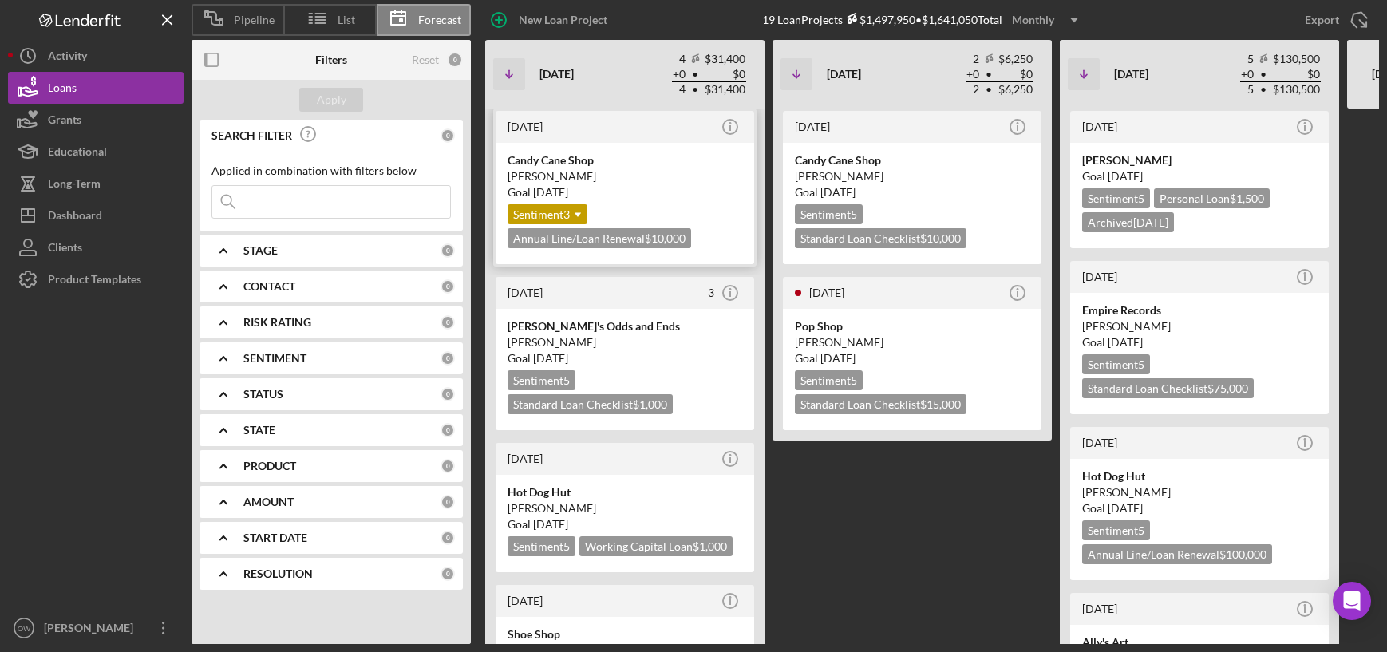
scroll to position [0, 1027]
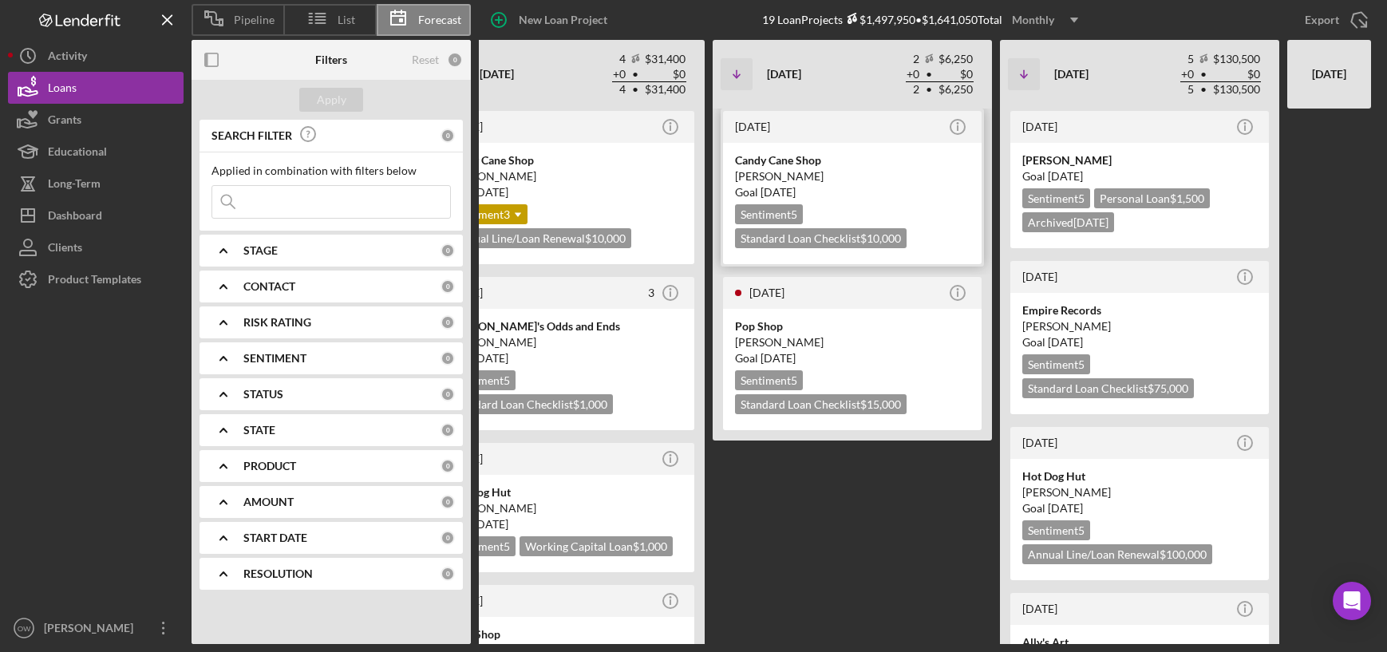
click at [893, 162] on div "Candy Cane Shop" at bounding box center [852, 160] width 235 height 16
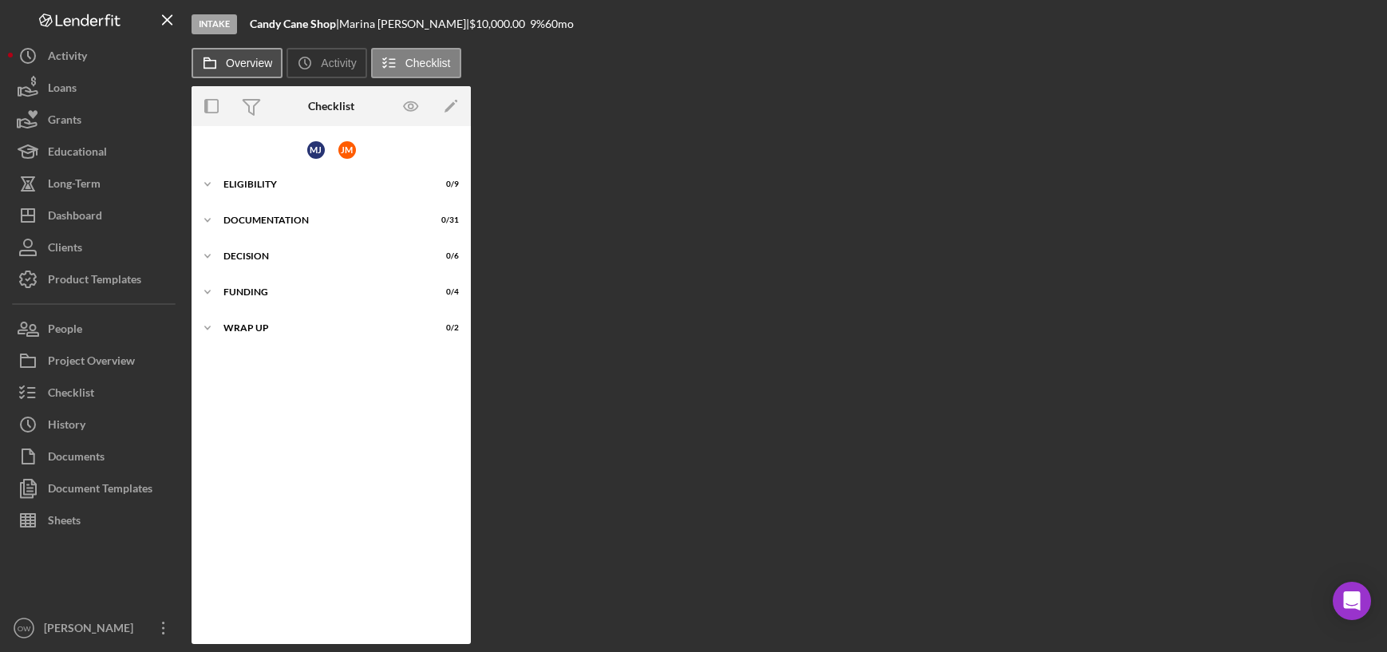
click at [239, 59] on label "Overview" at bounding box center [249, 63] width 46 height 13
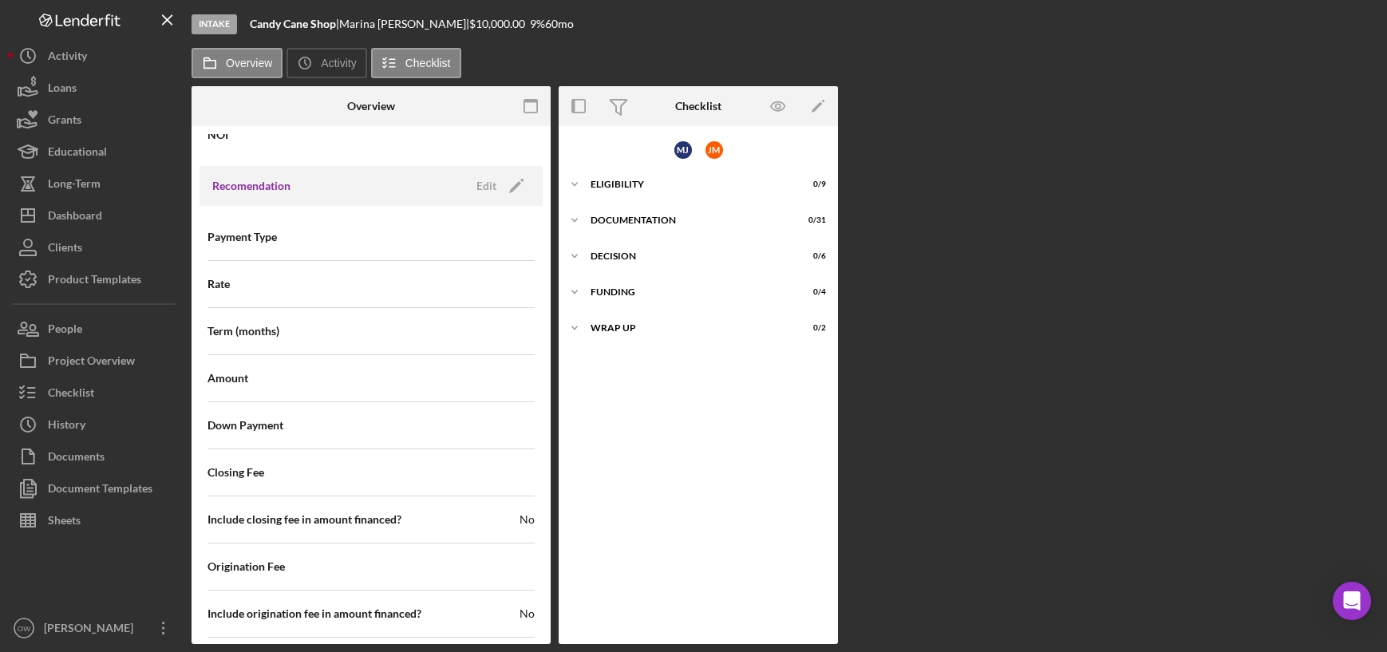
scroll to position [1678, 0]
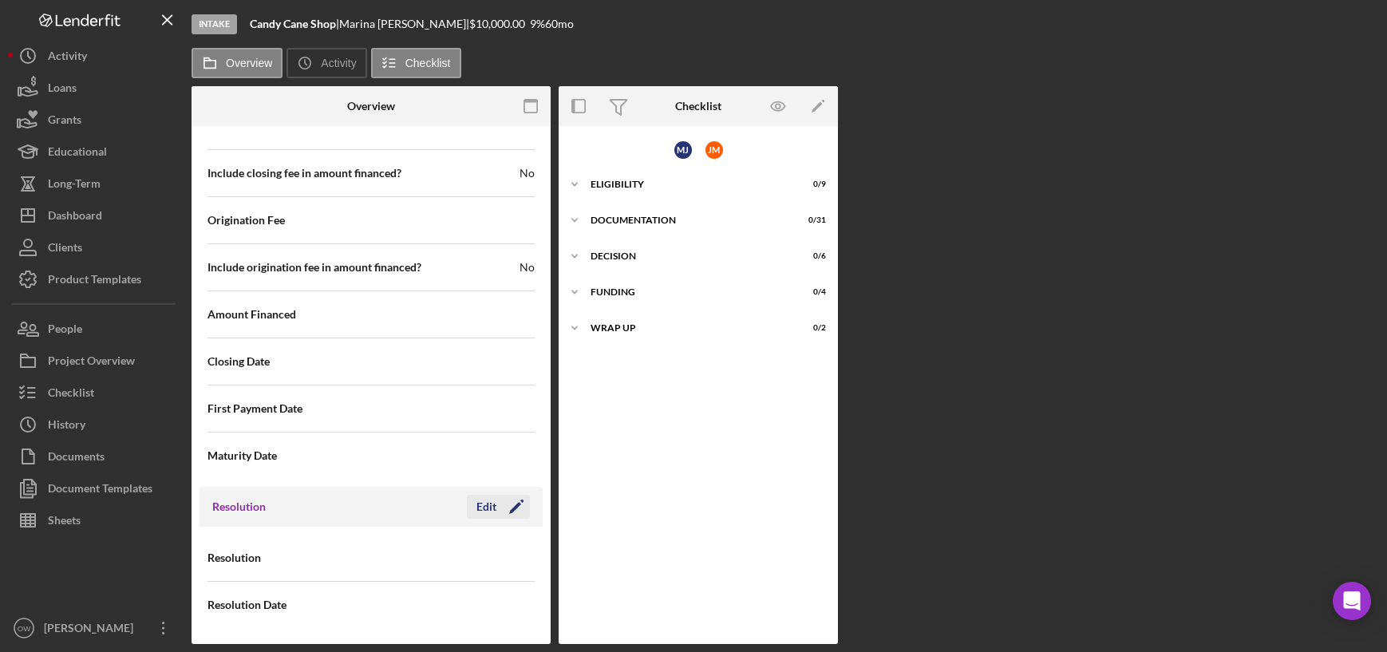
click at [491, 503] on div "Edit" at bounding box center [486, 507] width 20 height 24
click at [430, 550] on div "Select..." at bounding box center [434, 558] width 124 height 37
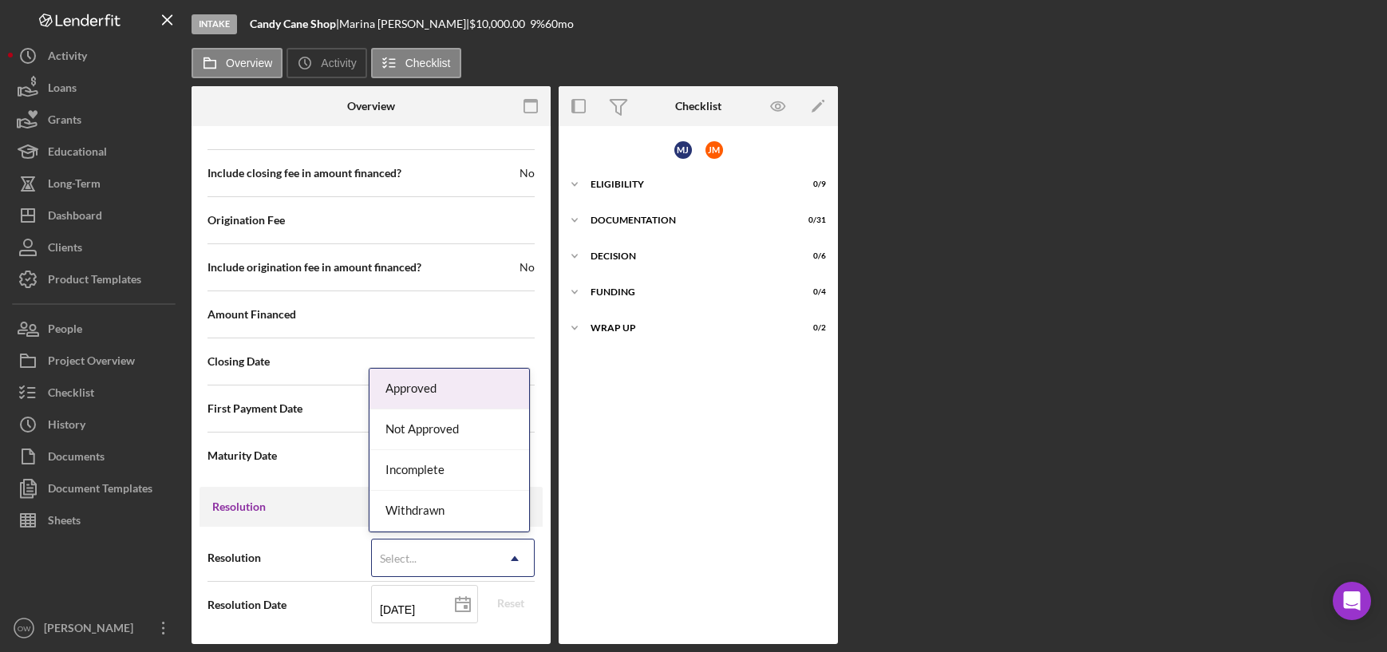
click at [432, 392] on div "Approved" at bounding box center [449, 389] width 160 height 41
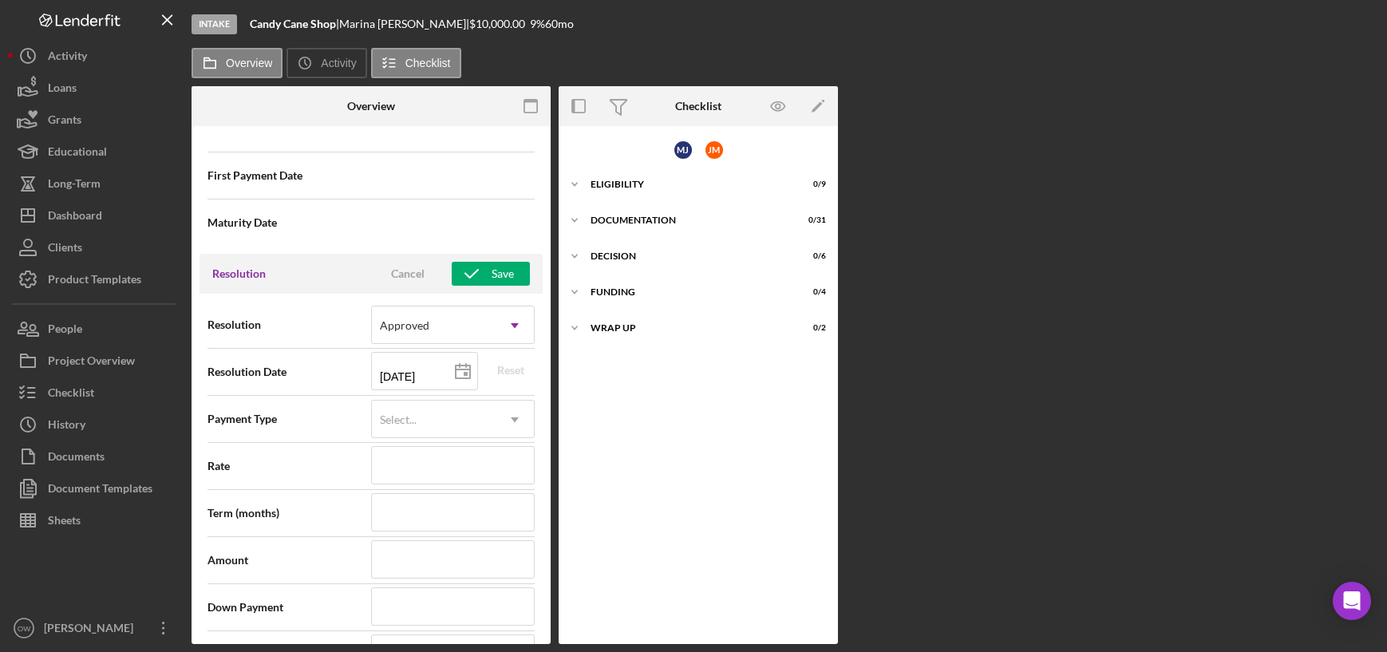
scroll to position [1927, 0]
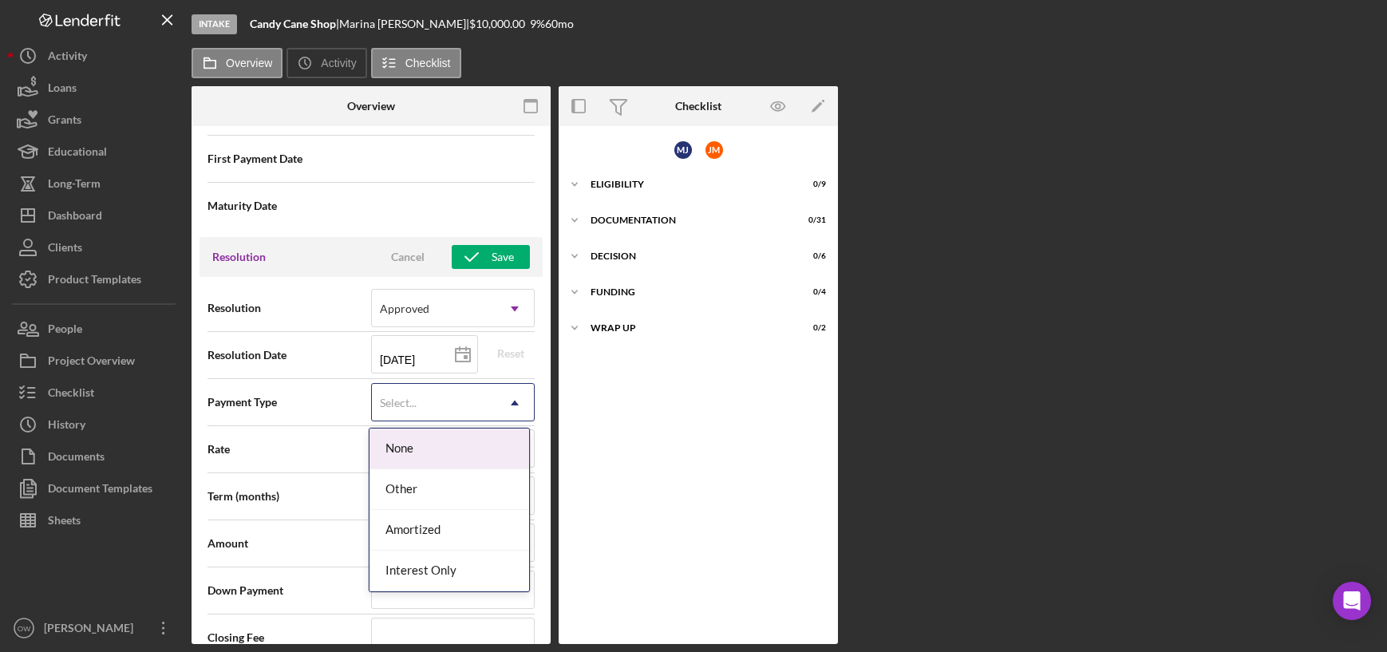
click at [415, 400] on div "Select..." at bounding box center [398, 403] width 41 height 13
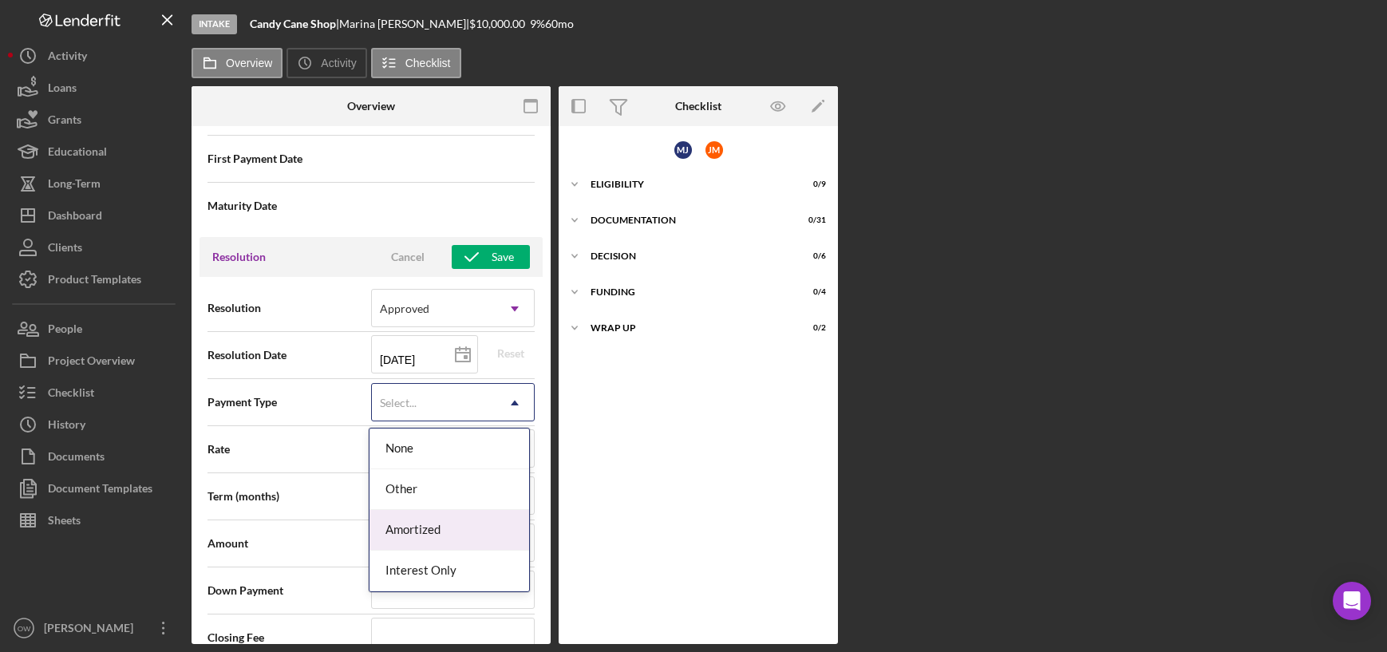
click at [427, 519] on div "Amortized" at bounding box center [449, 530] width 160 height 41
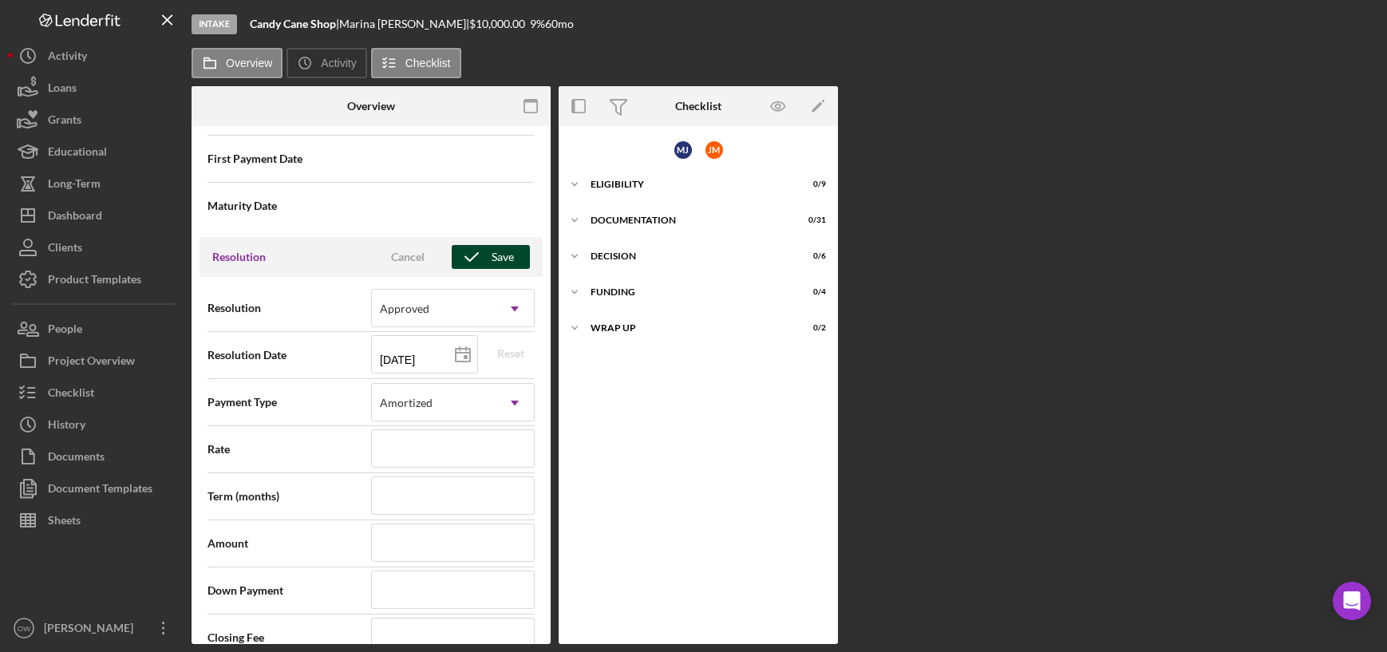
click at [478, 256] on icon "button" at bounding box center [472, 257] width 40 height 40
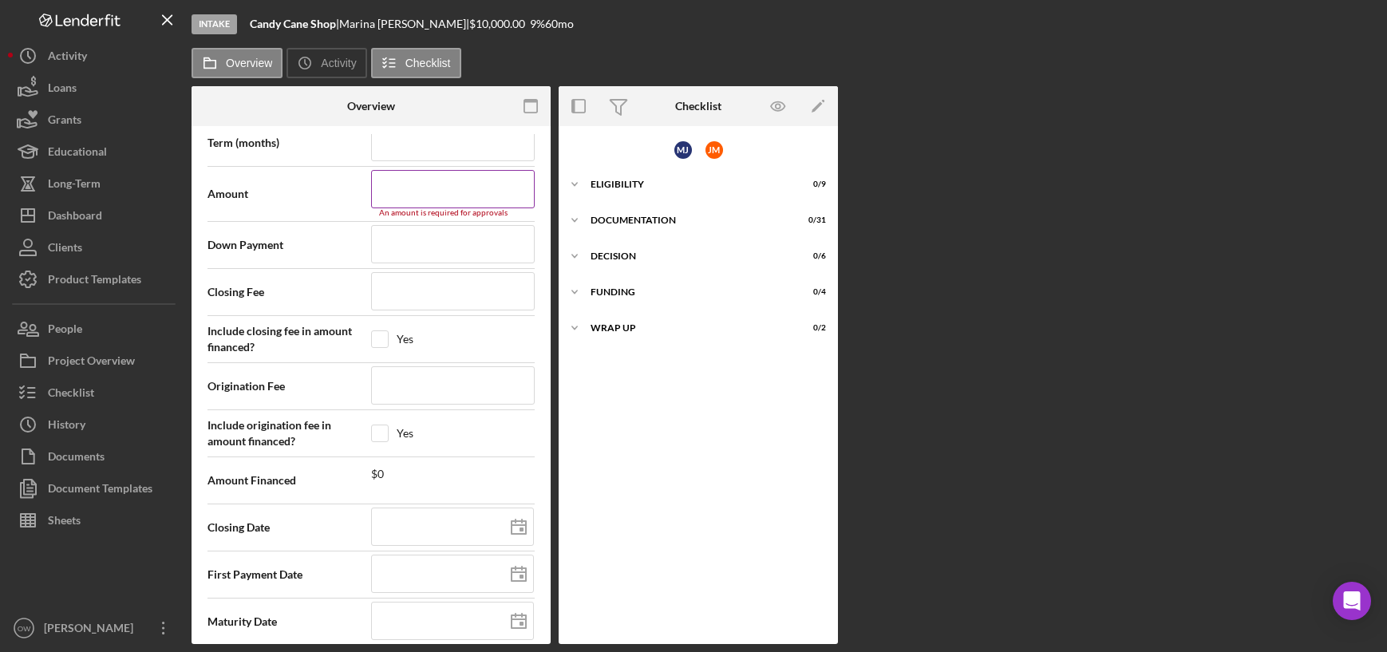
scroll to position [2297, 0]
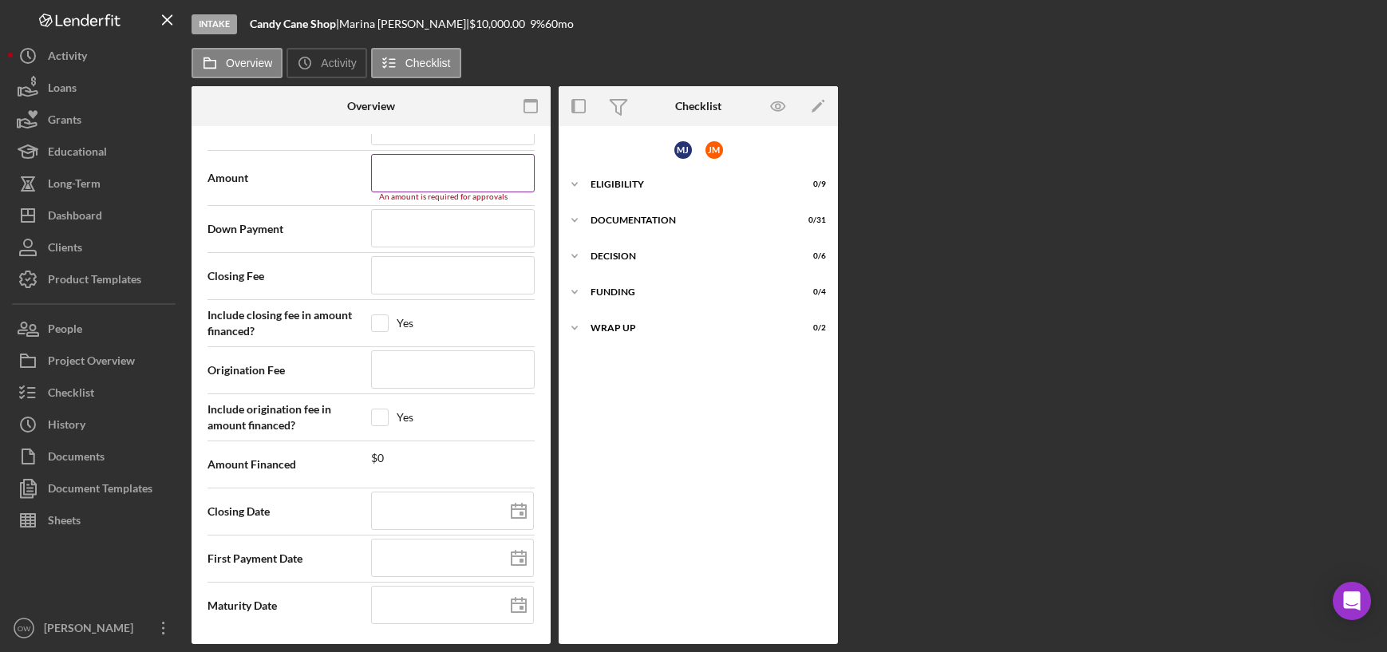
click at [407, 174] on input at bounding box center [453, 173] width 164 height 38
type input "$25,000"
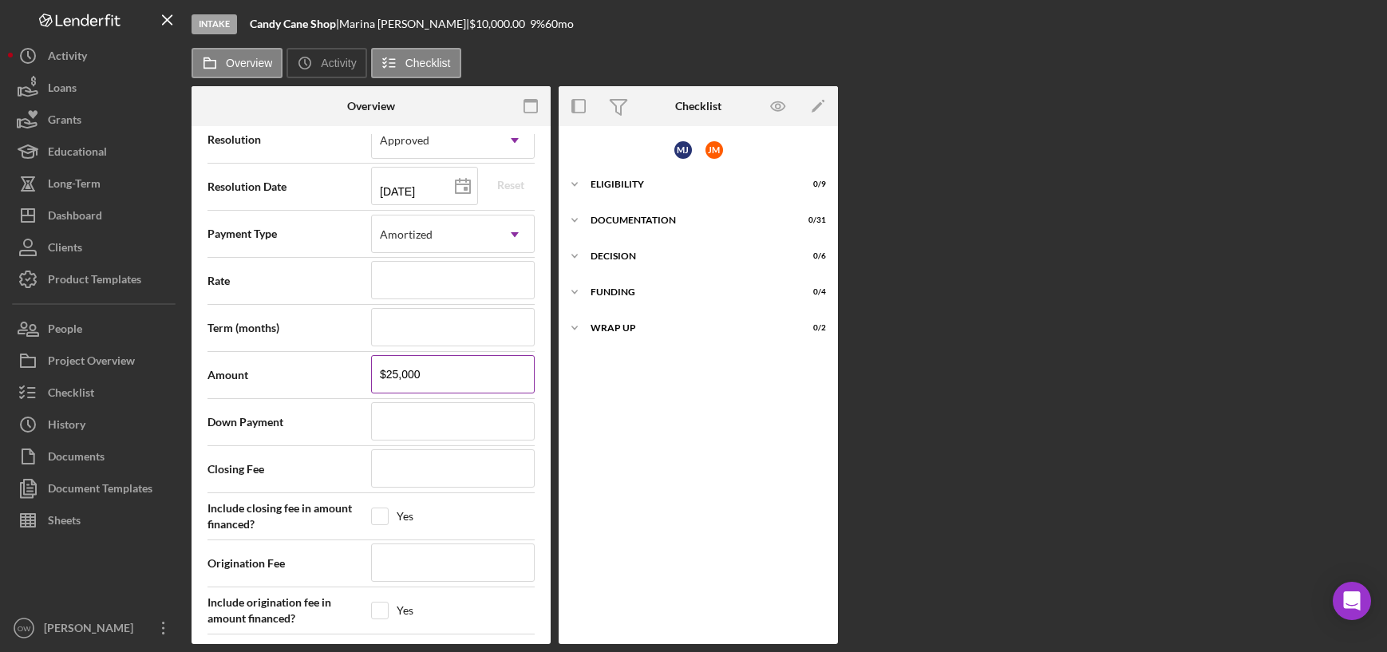
scroll to position [2022, 0]
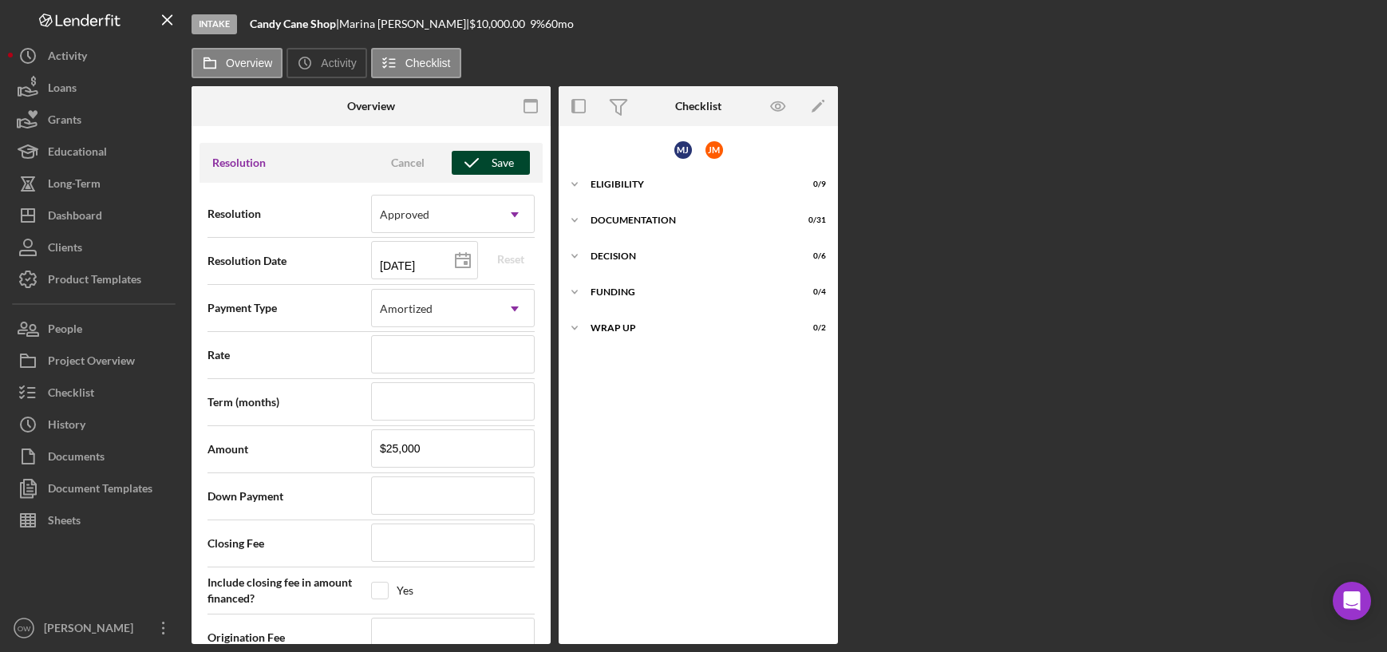
click at [494, 159] on div "Save" at bounding box center [502, 163] width 22 height 24
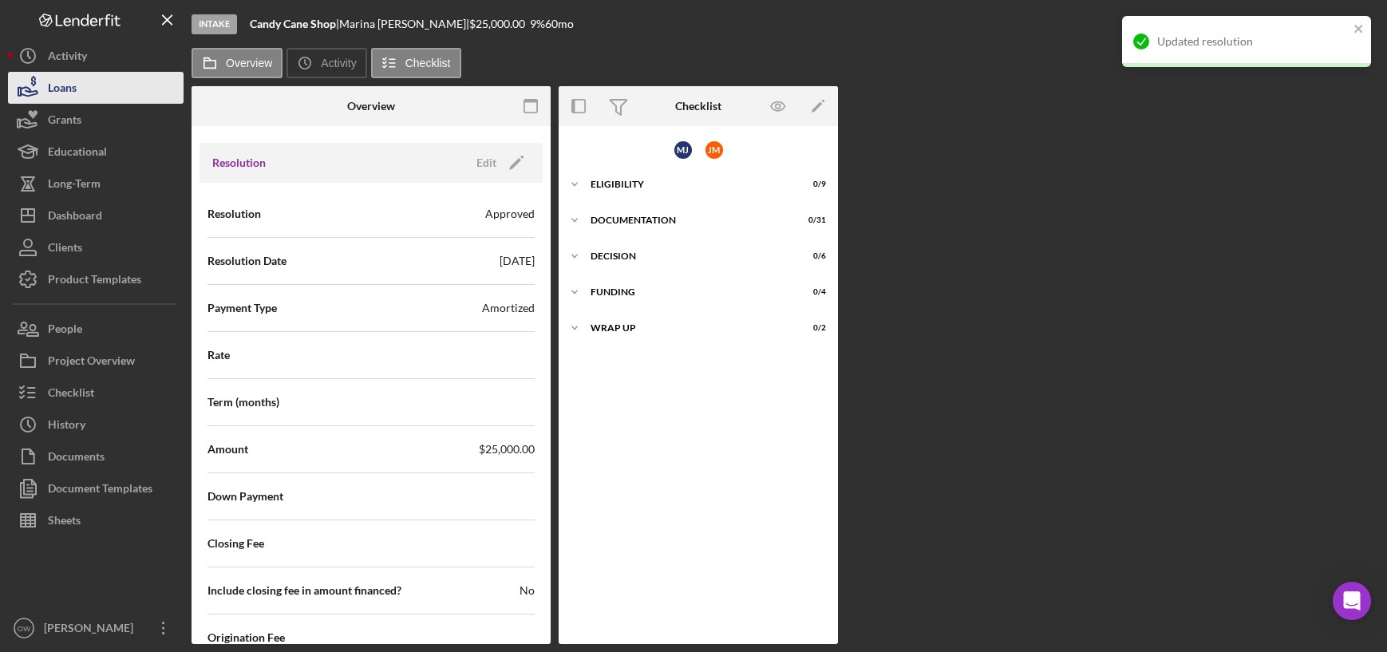
click at [77, 93] on div "Loans" at bounding box center [62, 90] width 29 height 36
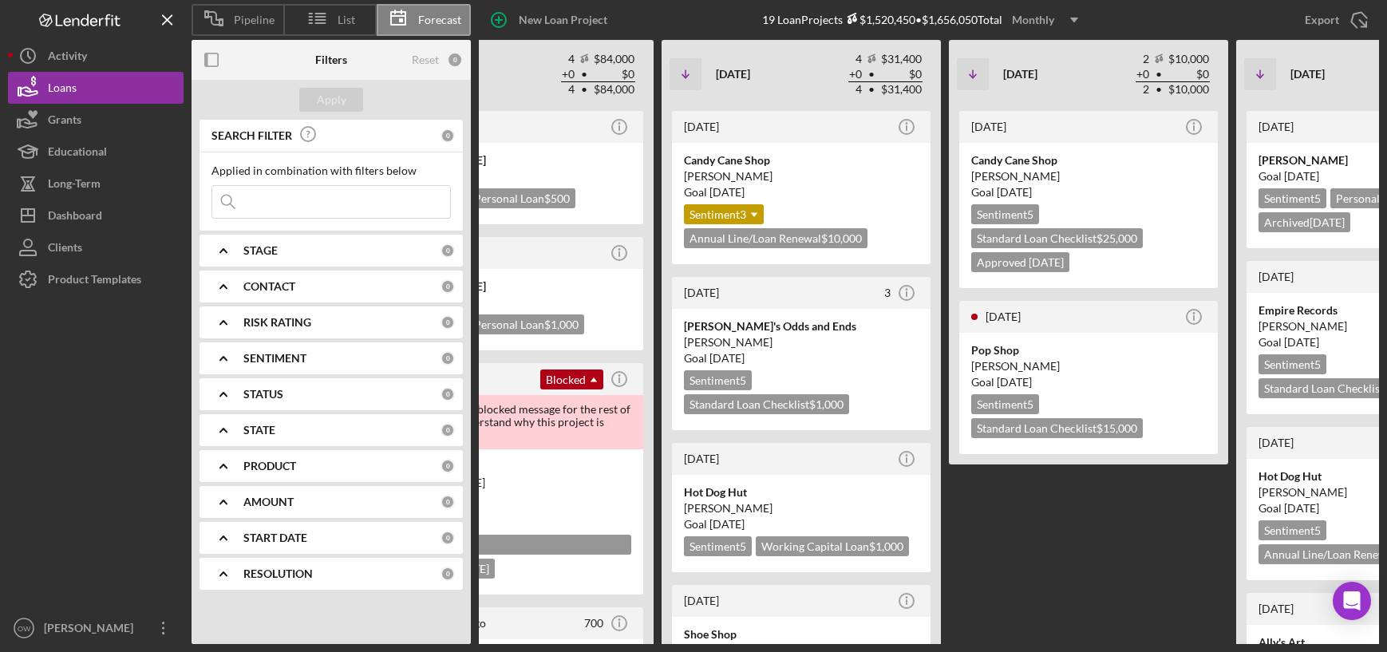
scroll to position [0, 792]
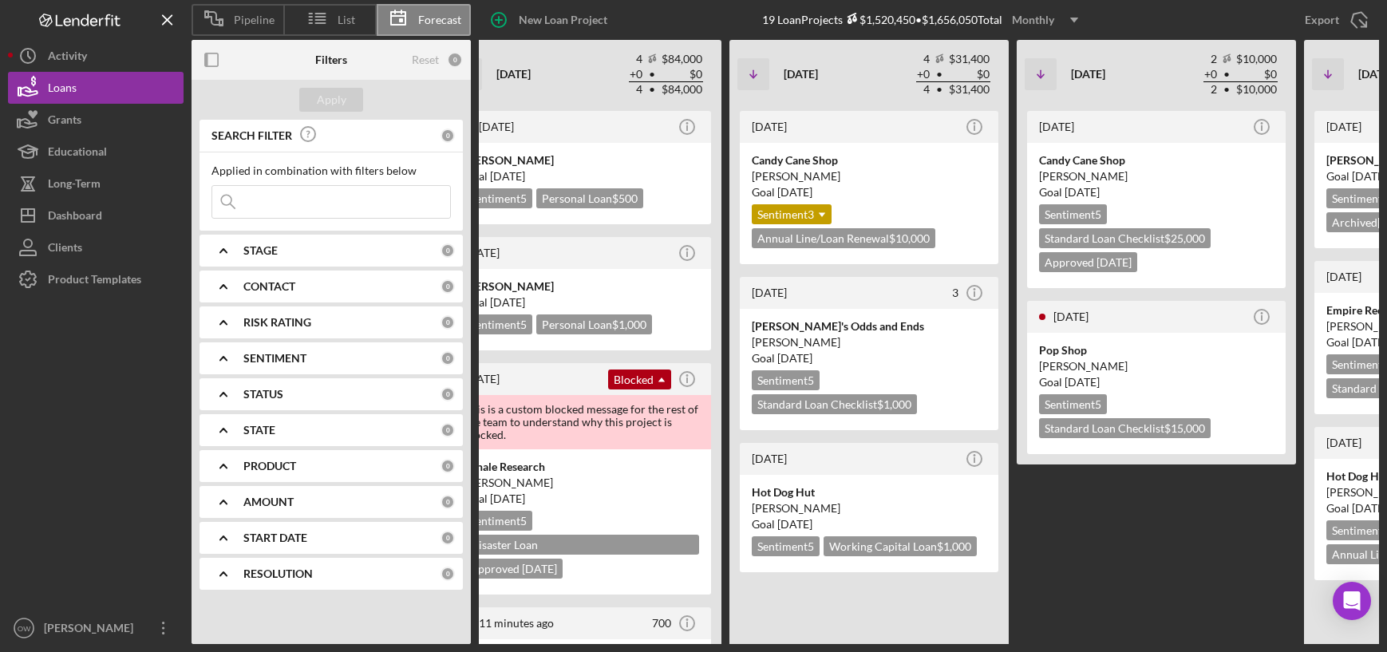
scroll to position [0, 1027]
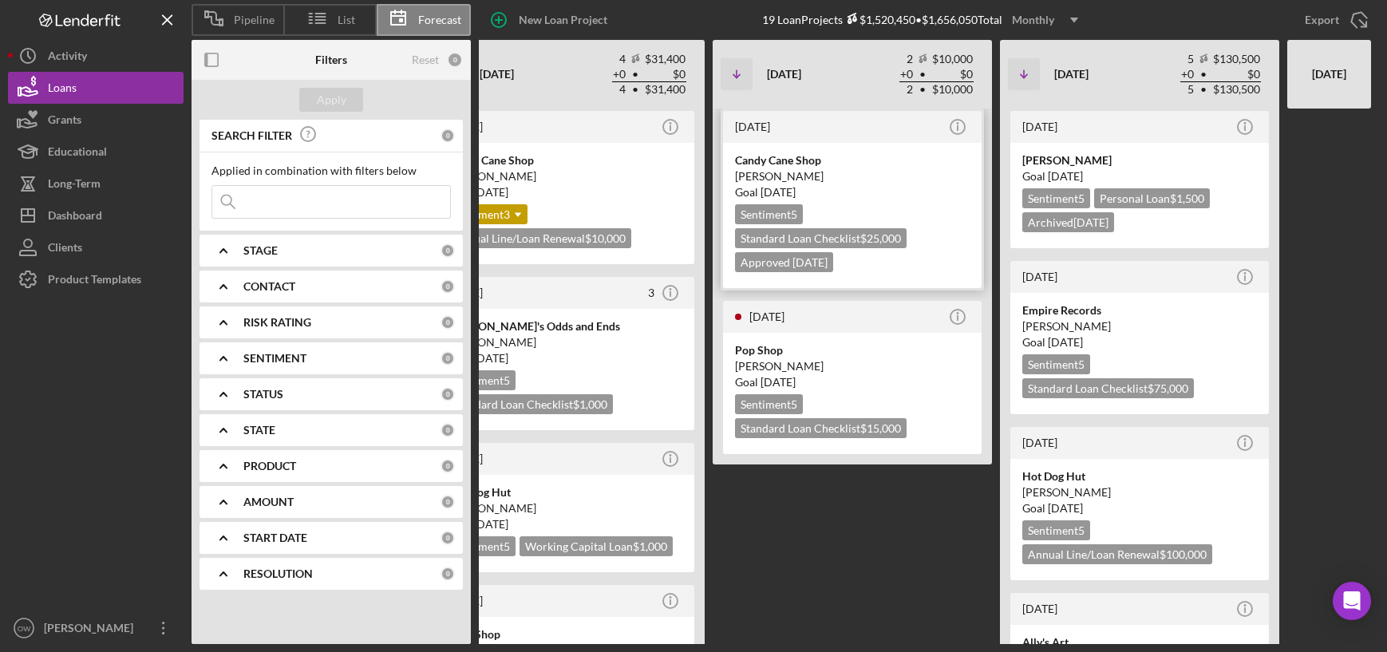
click at [880, 189] on div "Goal 1 month from now" at bounding box center [852, 192] width 235 height 16
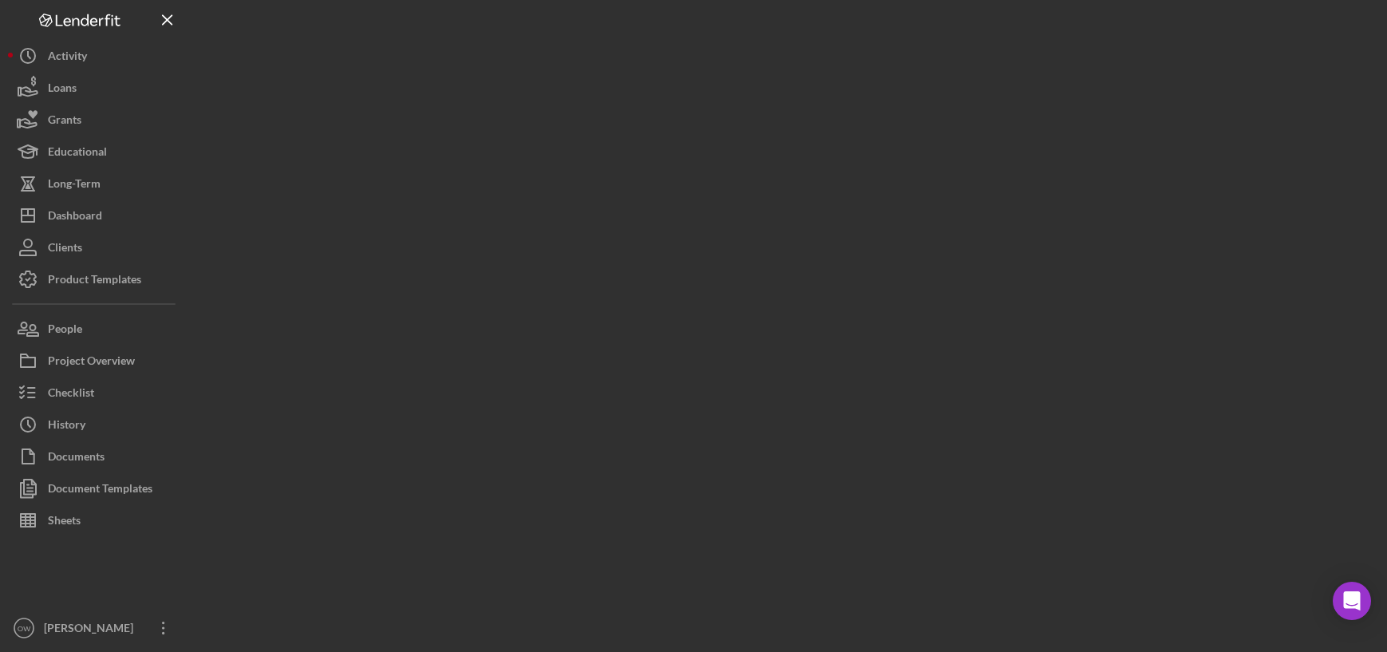
click at [880, 189] on div at bounding box center [784, 322] width 1187 height 644
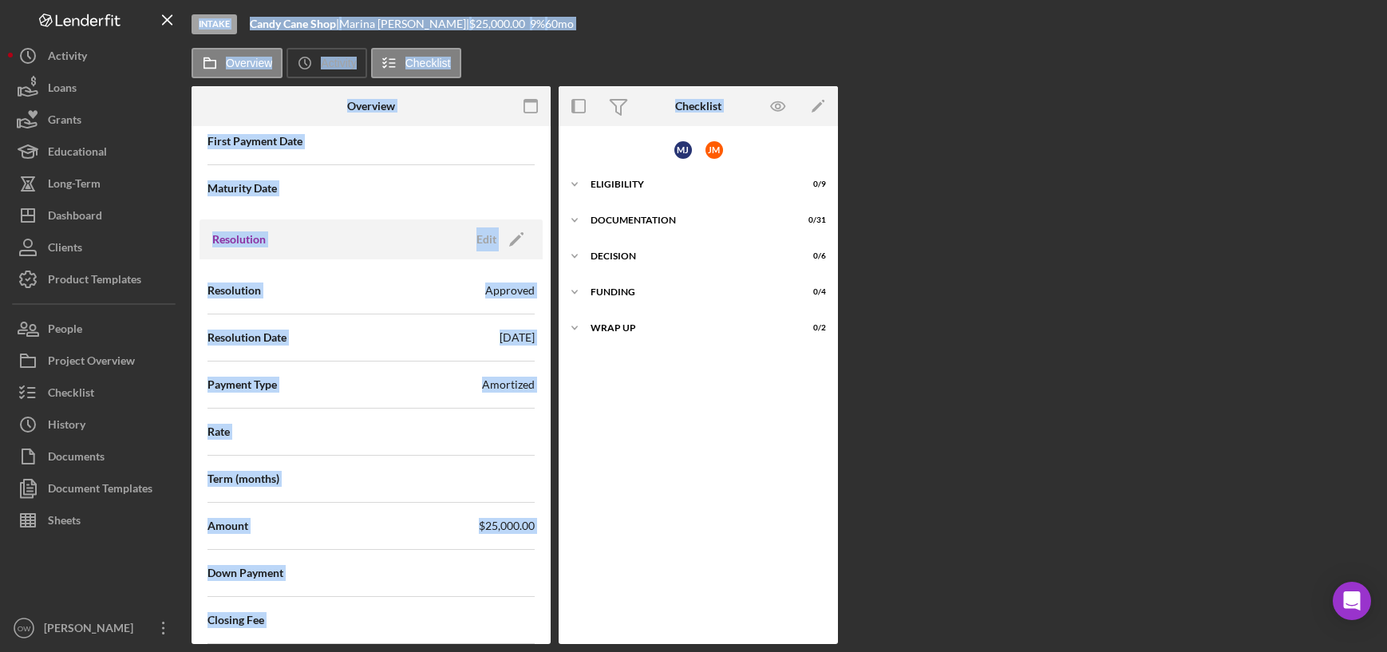
scroll to position [1958, 0]
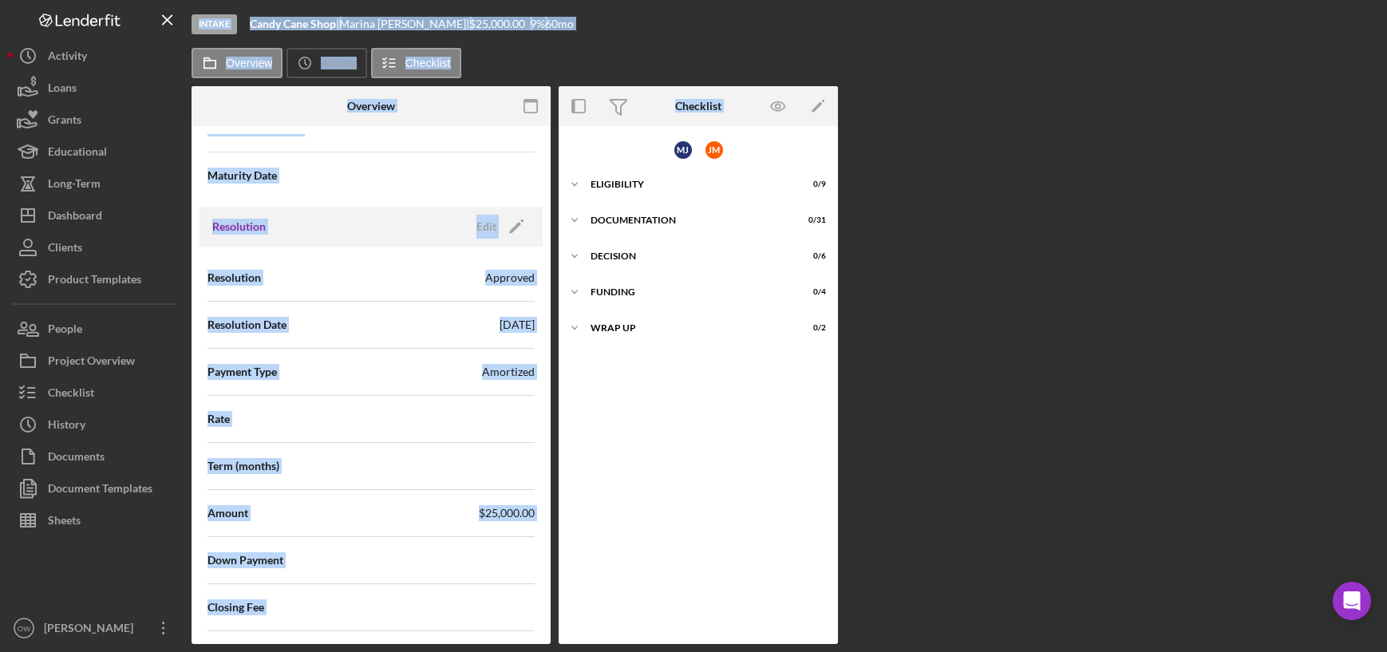
click at [499, 209] on div "Resolution Edit Icon/Edit" at bounding box center [370, 227] width 343 height 40
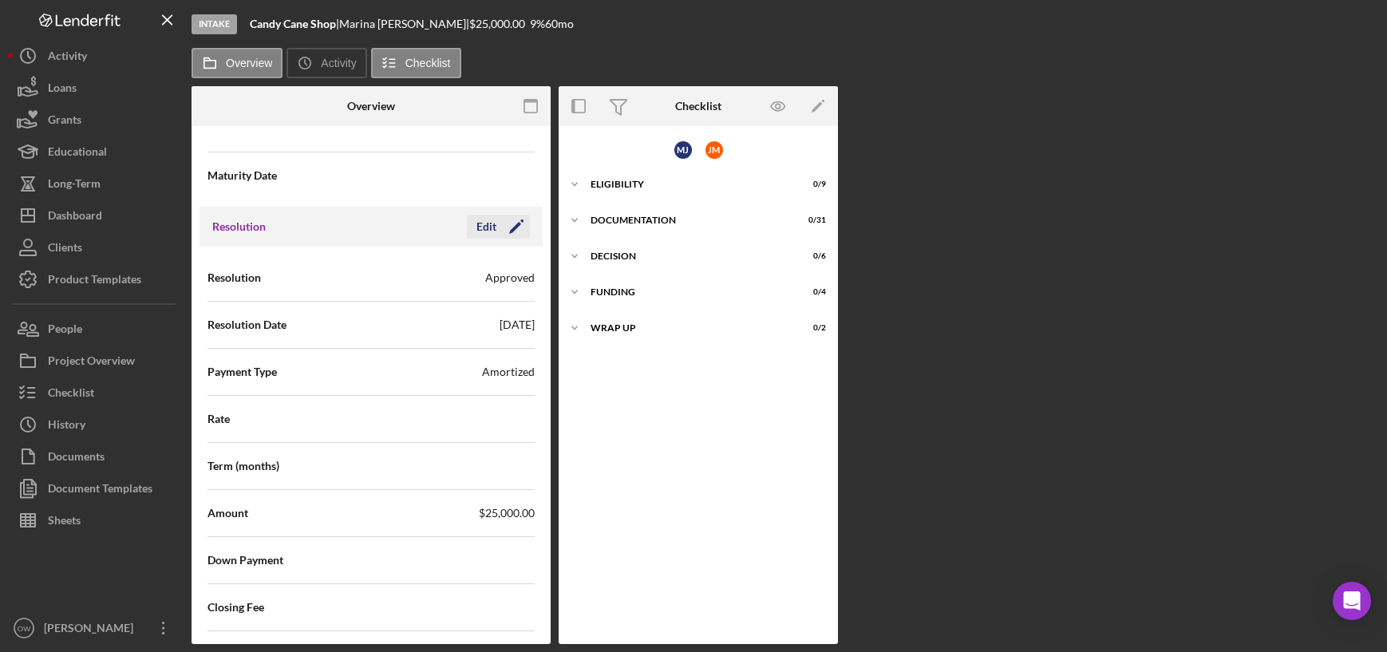
click at [479, 229] on div "Edit" at bounding box center [486, 227] width 20 height 24
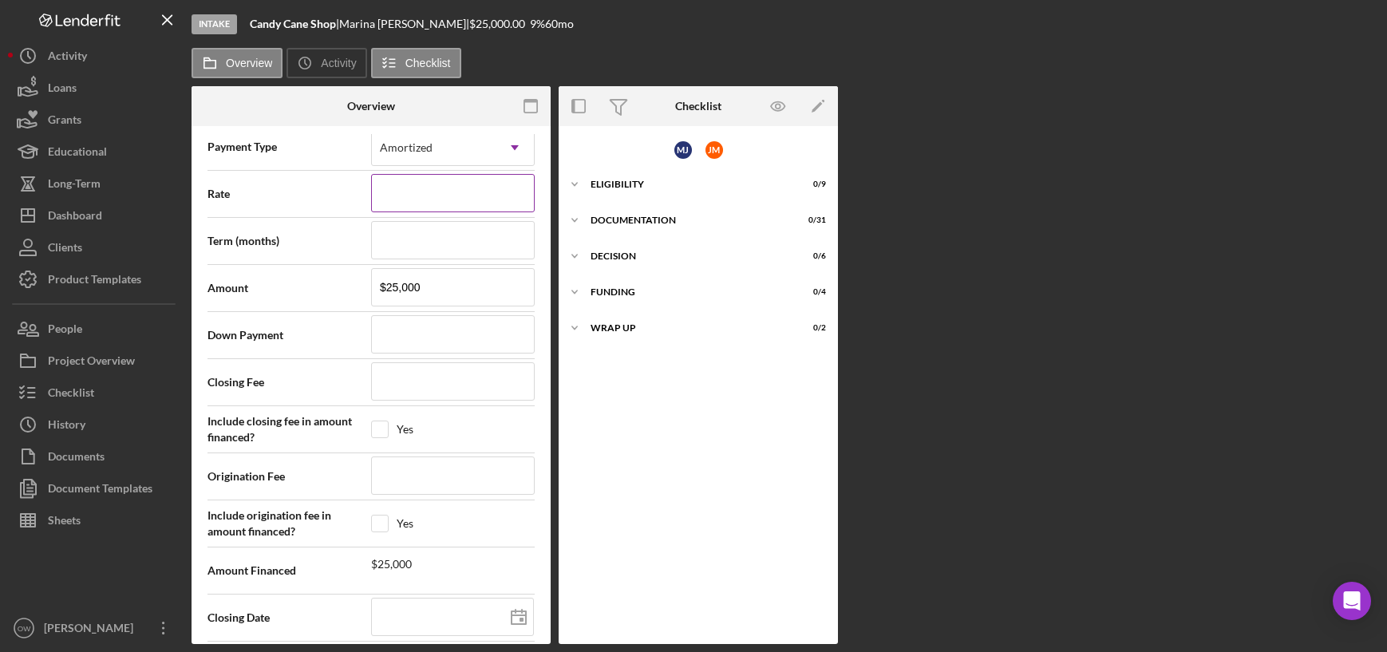
scroll to position [2290, 0]
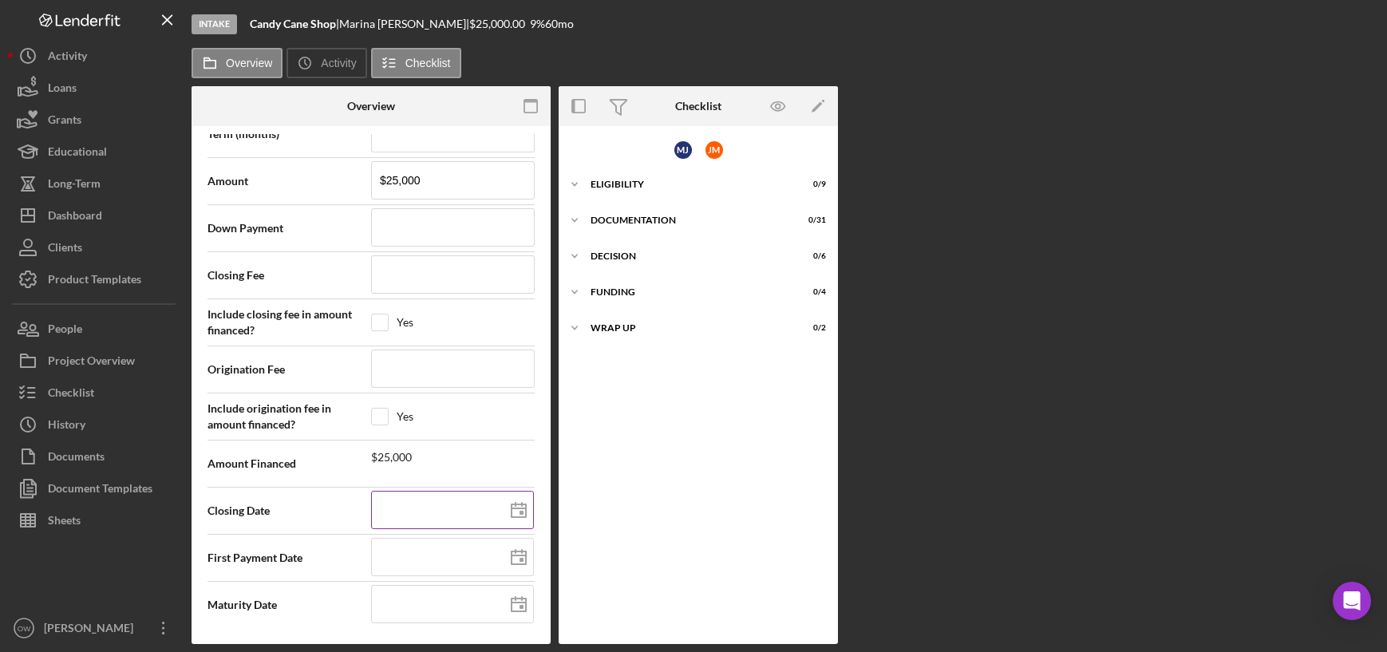
click at [428, 517] on input at bounding box center [452, 510] width 163 height 38
click at [514, 506] on icon at bounding box center [519, 511] width 40 height 40
type input "08/20/2025"
type input "2025-08-20"
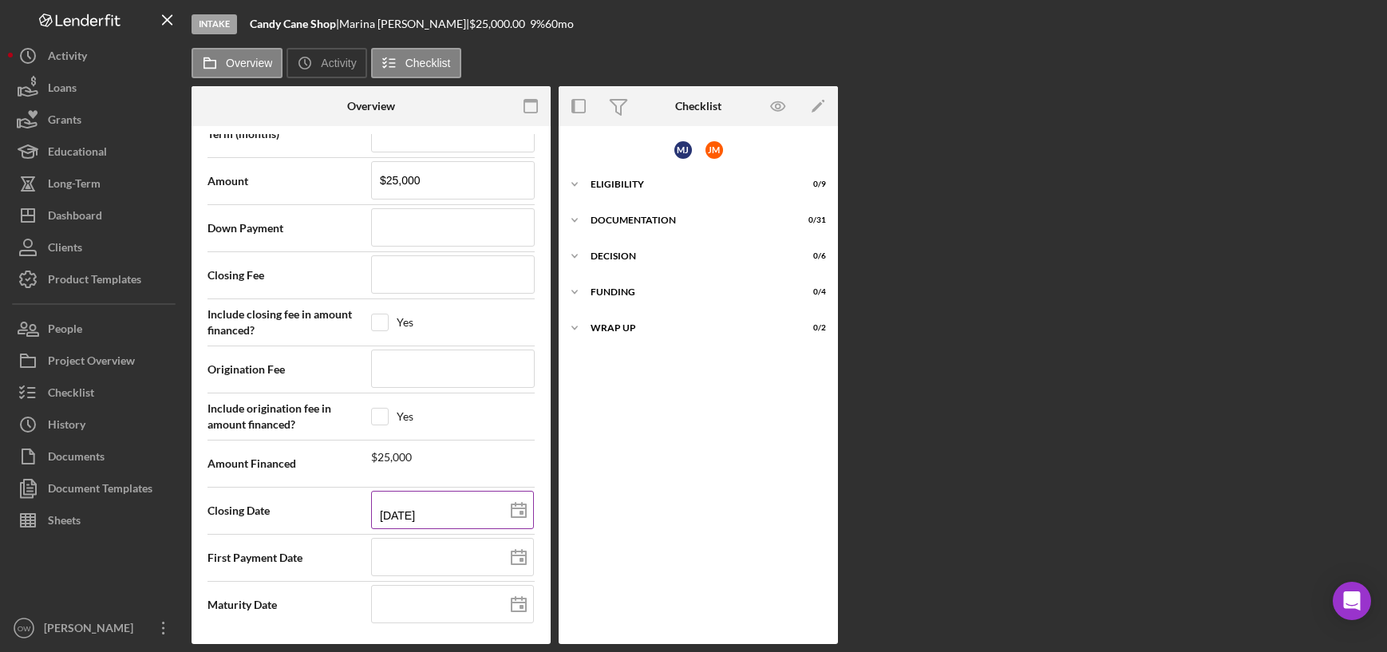
click at [511, 506] on icon at bounding box center [519, 511] width 40 height 40
type input "[DATE]"
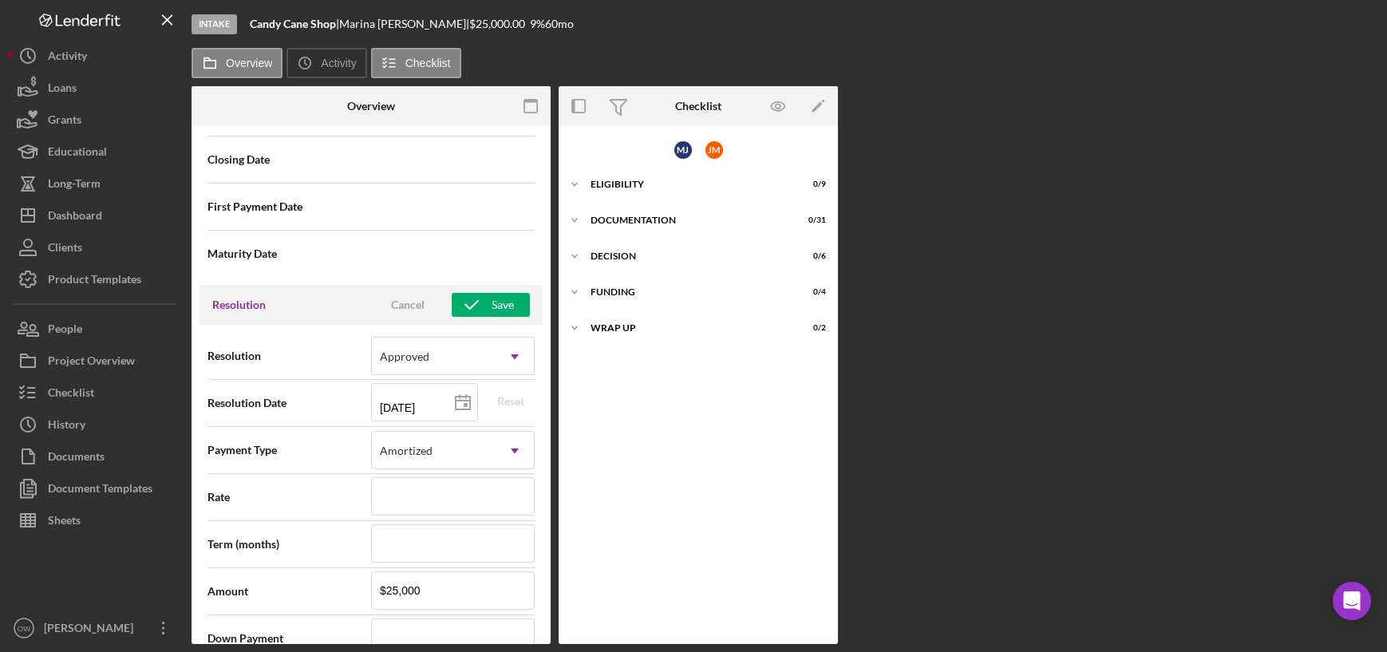
scroll to position [1847, 0]
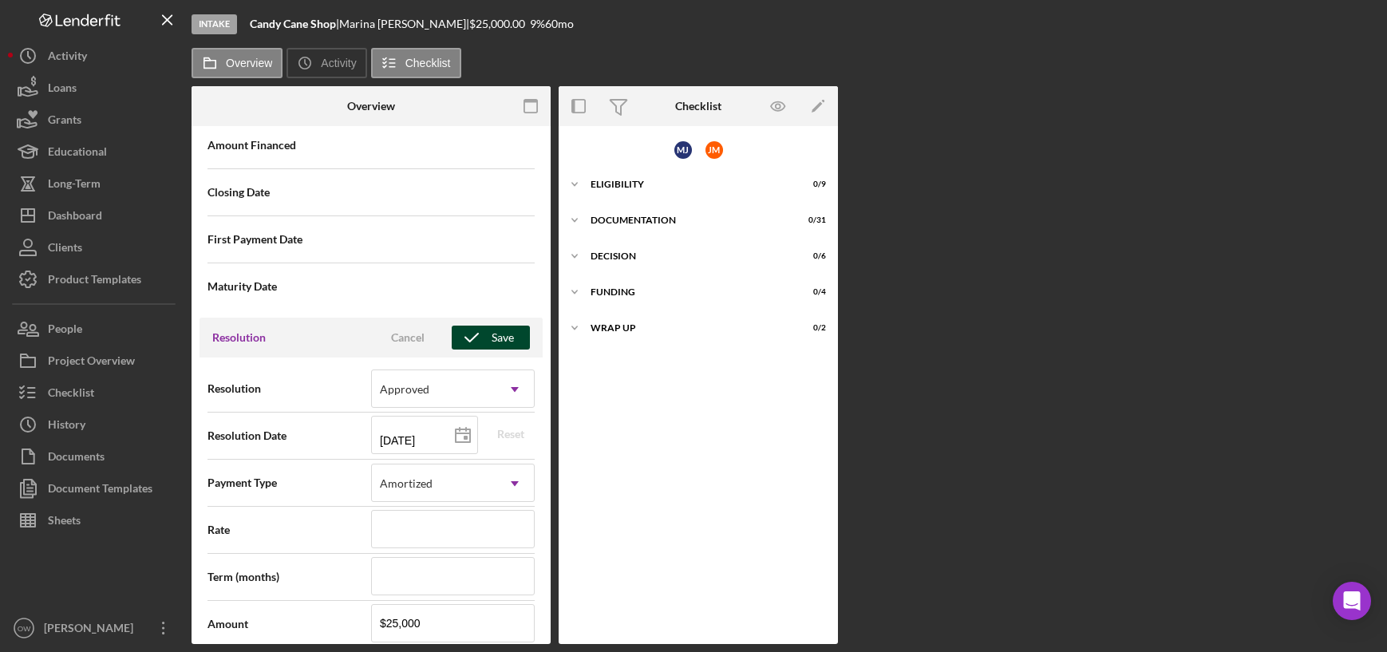
click at [475, 338] on icon "button" at bounding box center [472, 338] width 40 height 40
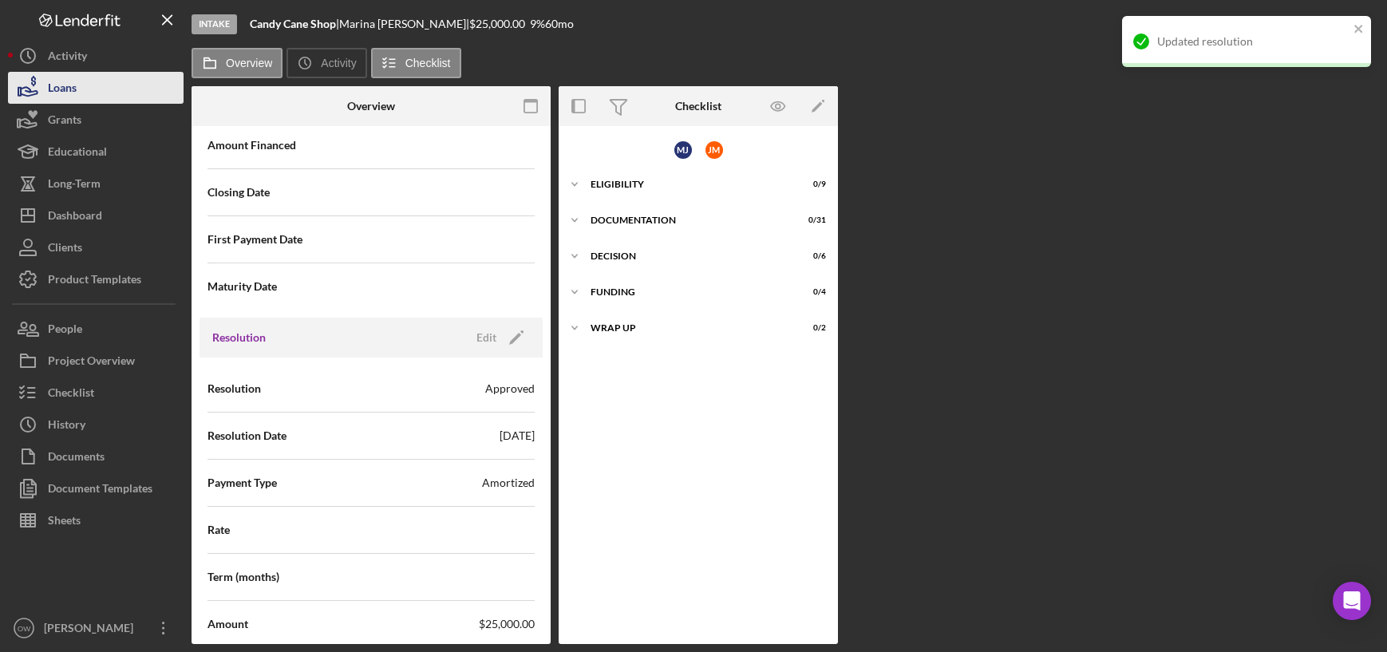
click at [87, 95] on button "Loans" at bounding box center [96, 88] width 176 height 32
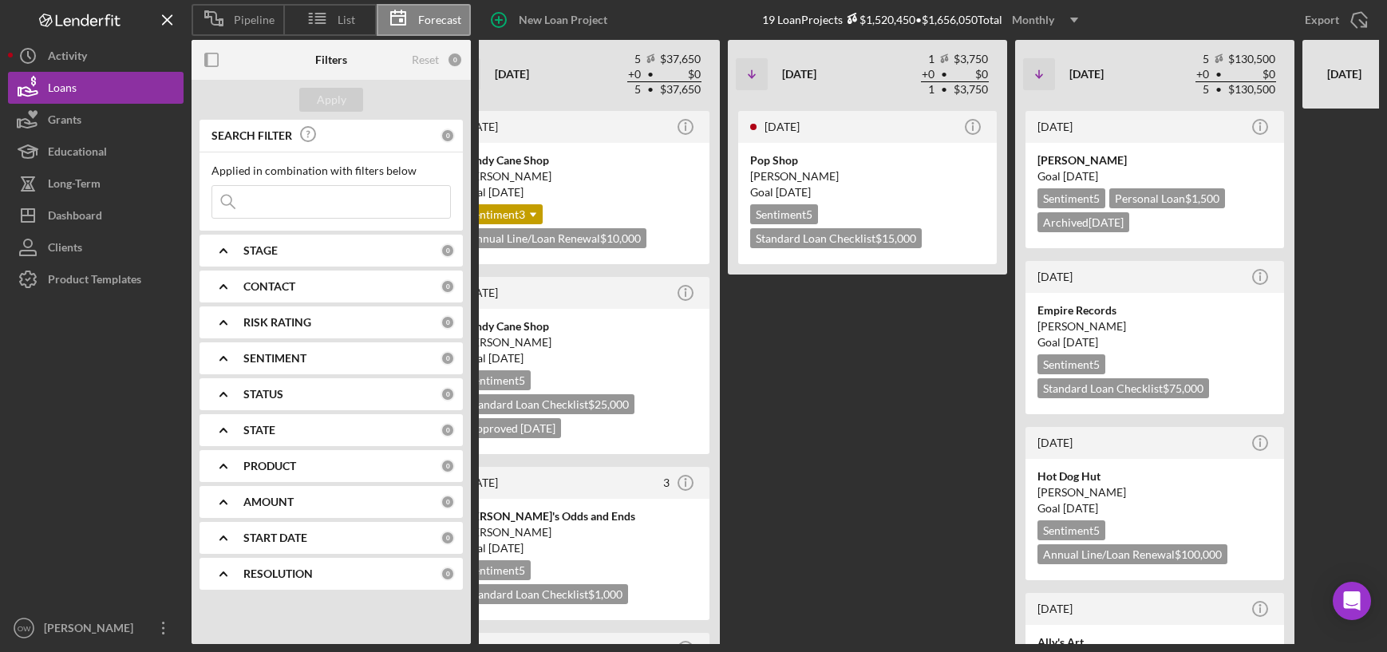
scroll to position [0, 1027]
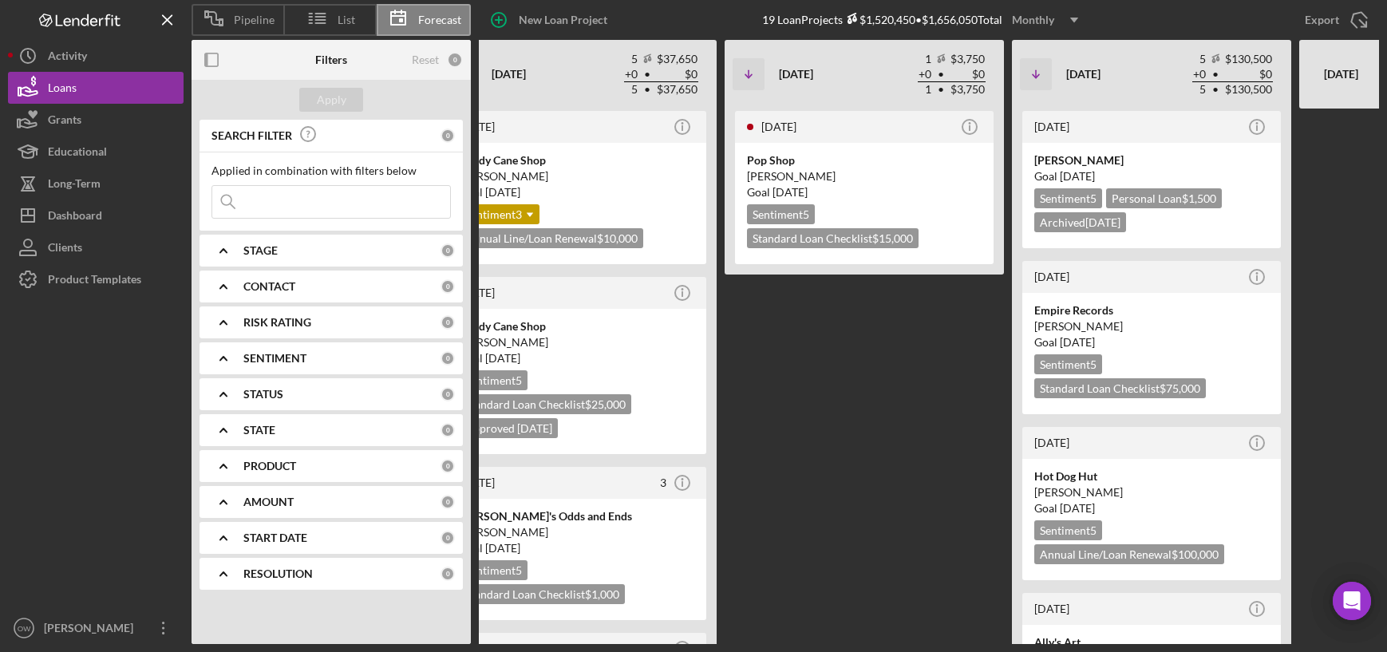
scroll to position [0, 1016]
click at [284, 583] on div "RESOLUTION 0" at bounding box center [348, 574] width 211 height 32
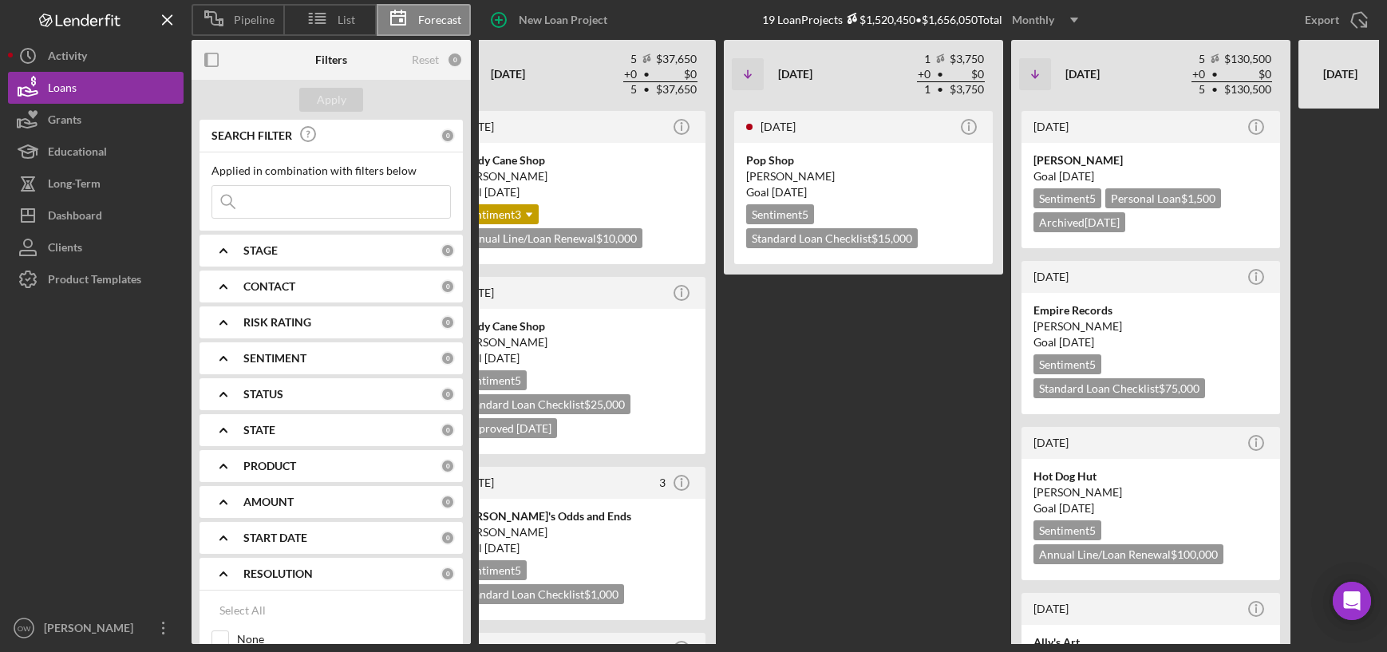
scroll to position [138, 0]
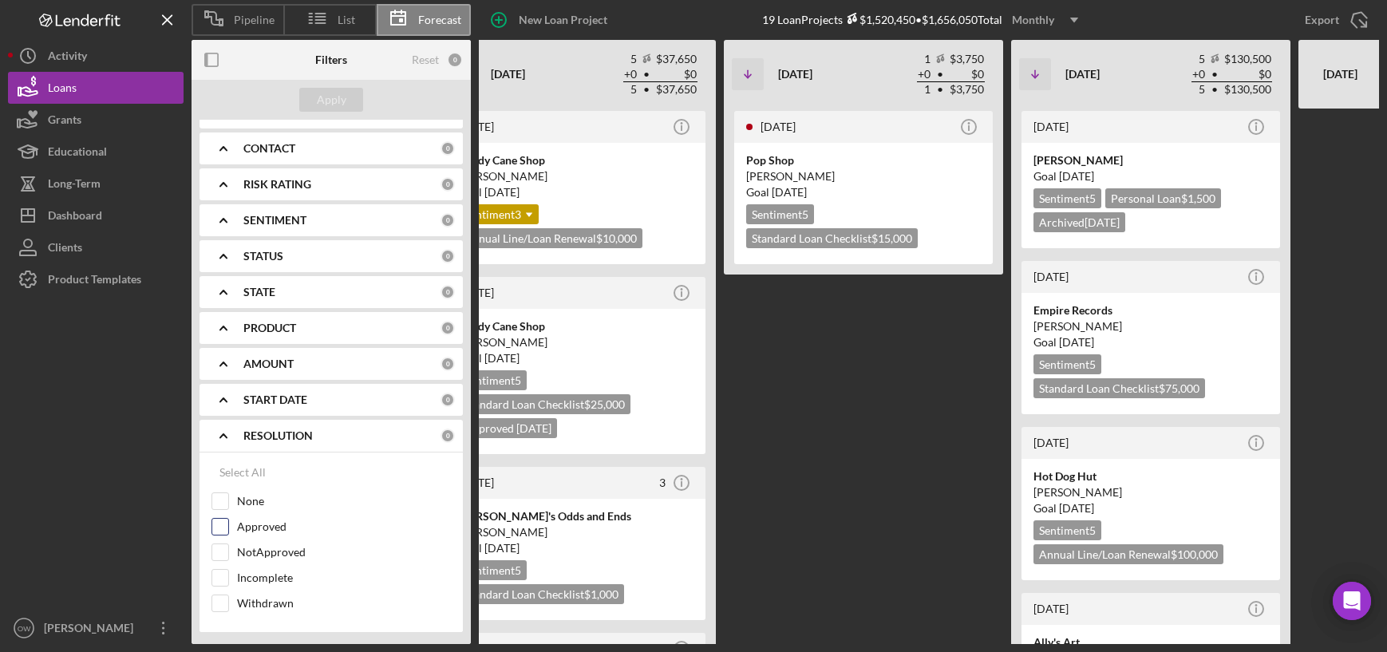
click at [221, 522] on input "Approved" at bounding box center [220, 527] width 16 height 16
checkbox input "true"
click at [221, 543] on div at bounding box center [220, 552] width 18 height 18
click at [222, 554] on input "NotApproved" at bounding box center [220, 552] width 16 height 16
checkbox input "true"
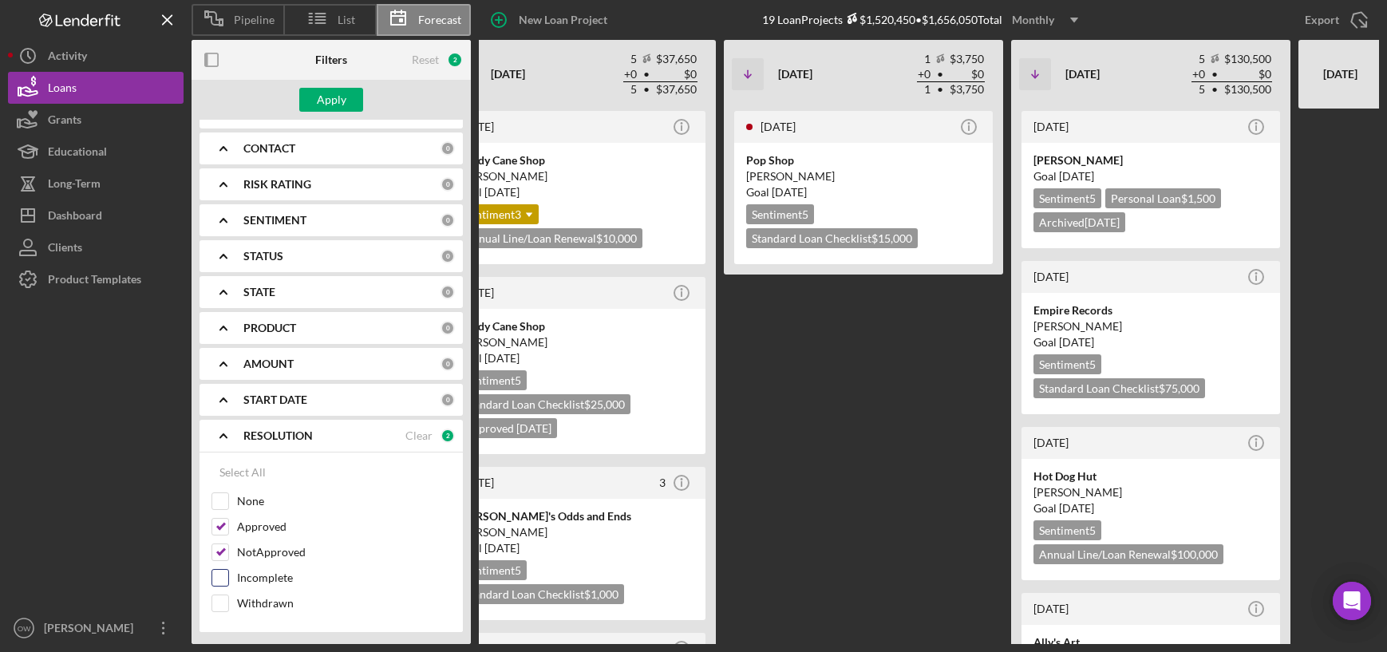
click at [222, 582] on input "Incomplete" at bounding box center [220, 578] width 16 height 16
checkbox input "true"
drag, startPoint x: 221, startPoint y: 604, endPoint x: 244, endPoint y: 562, distance: 48.2
click at [221, 605] on input "Withdrawn" at bounding box center [220, 603] width 16 height 16
checkbox input "true"
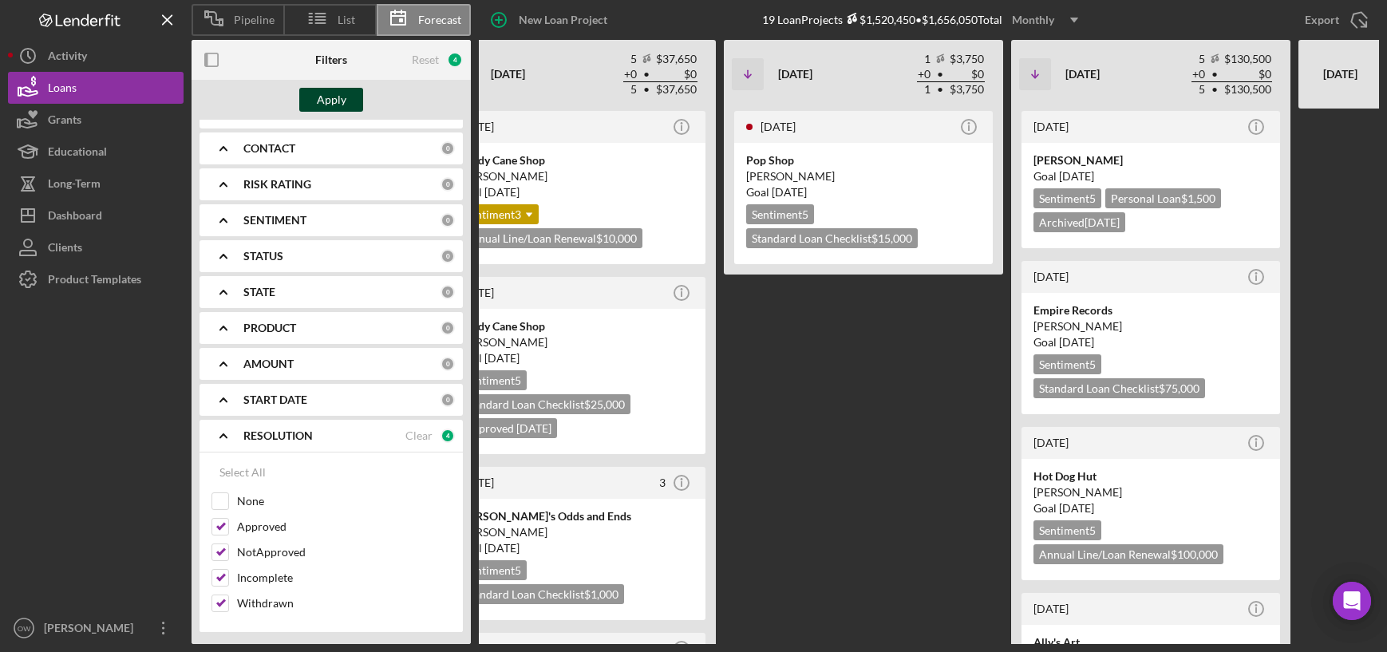
click at [334, 97] on div "Apply" at bounding box center [332, 100] width 30 height 24
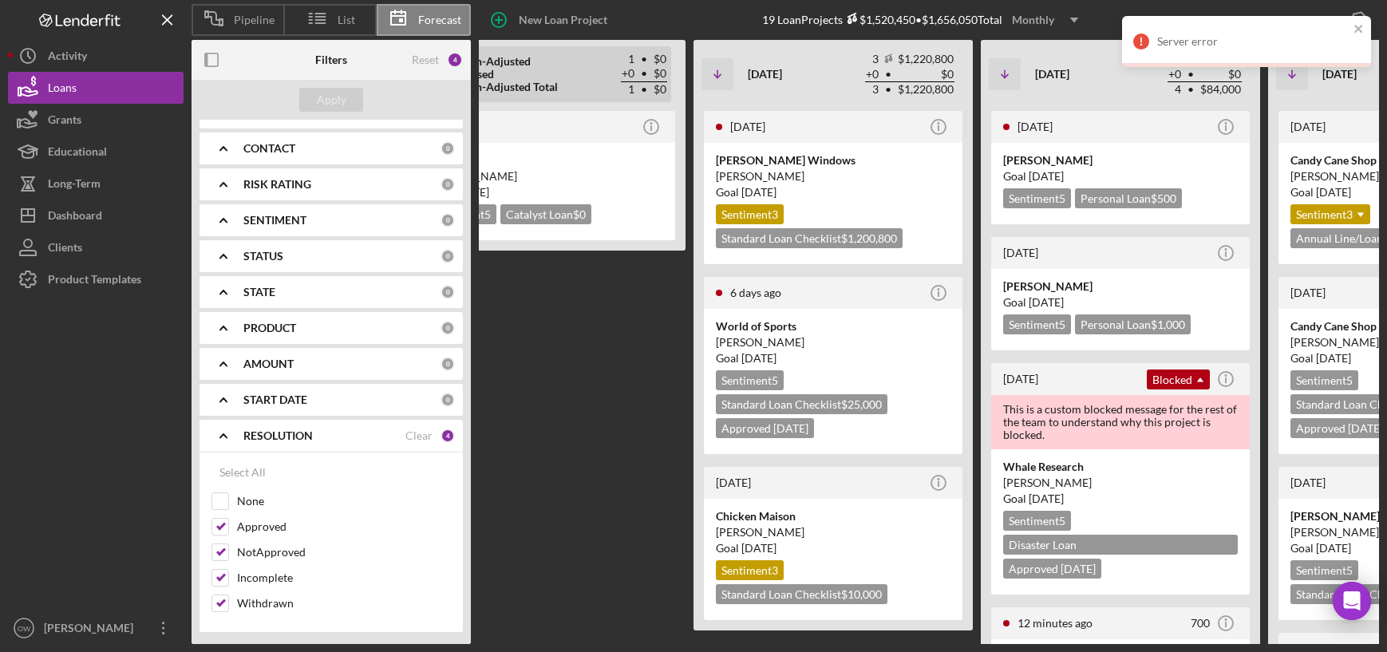
scroll to position [0, 0]
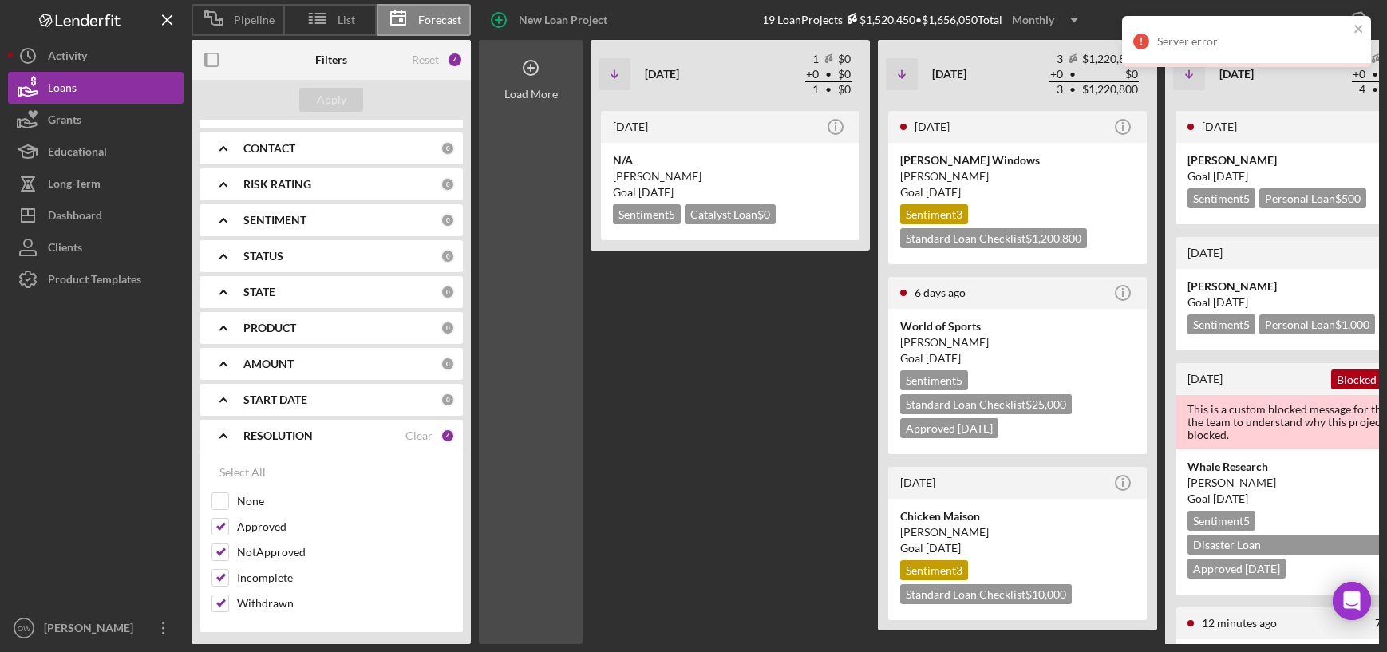
click at [543, 95] on div "Load More" at bounding box center [530, 94] width 53 height 13
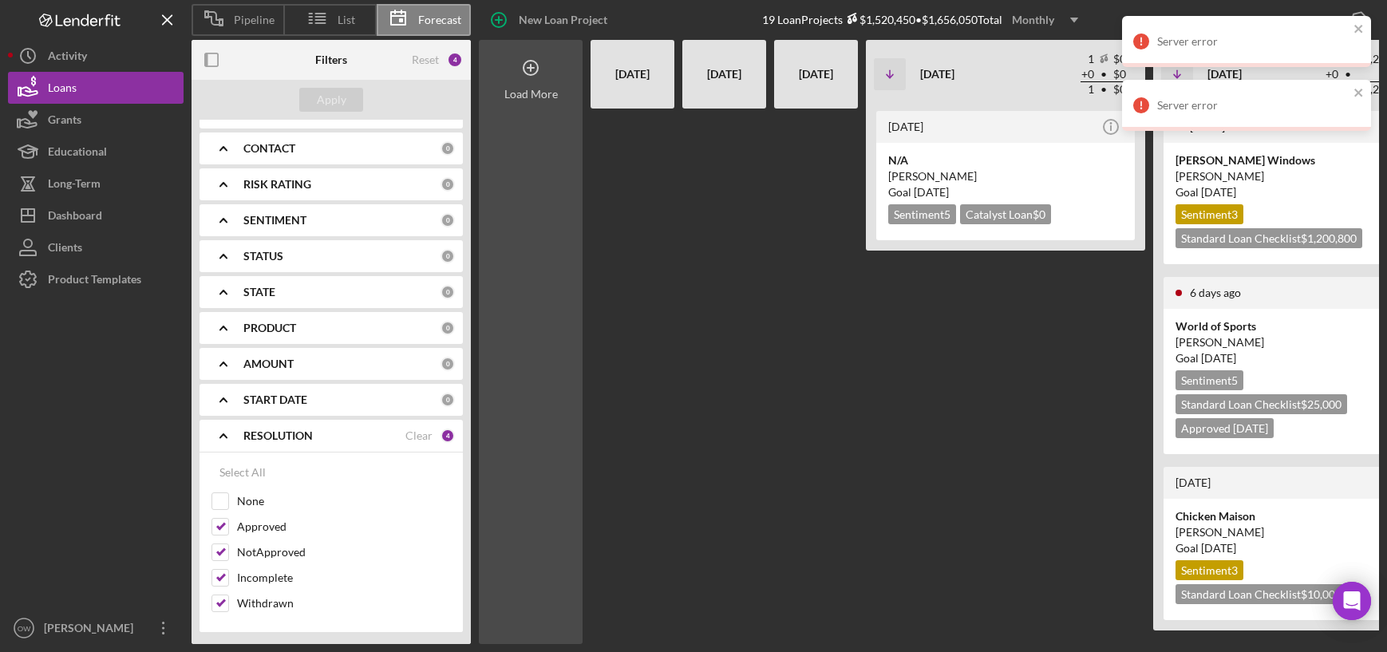
click at [543, 95] on div "Load More" at bounding box center [530, 94] width 53 height 13
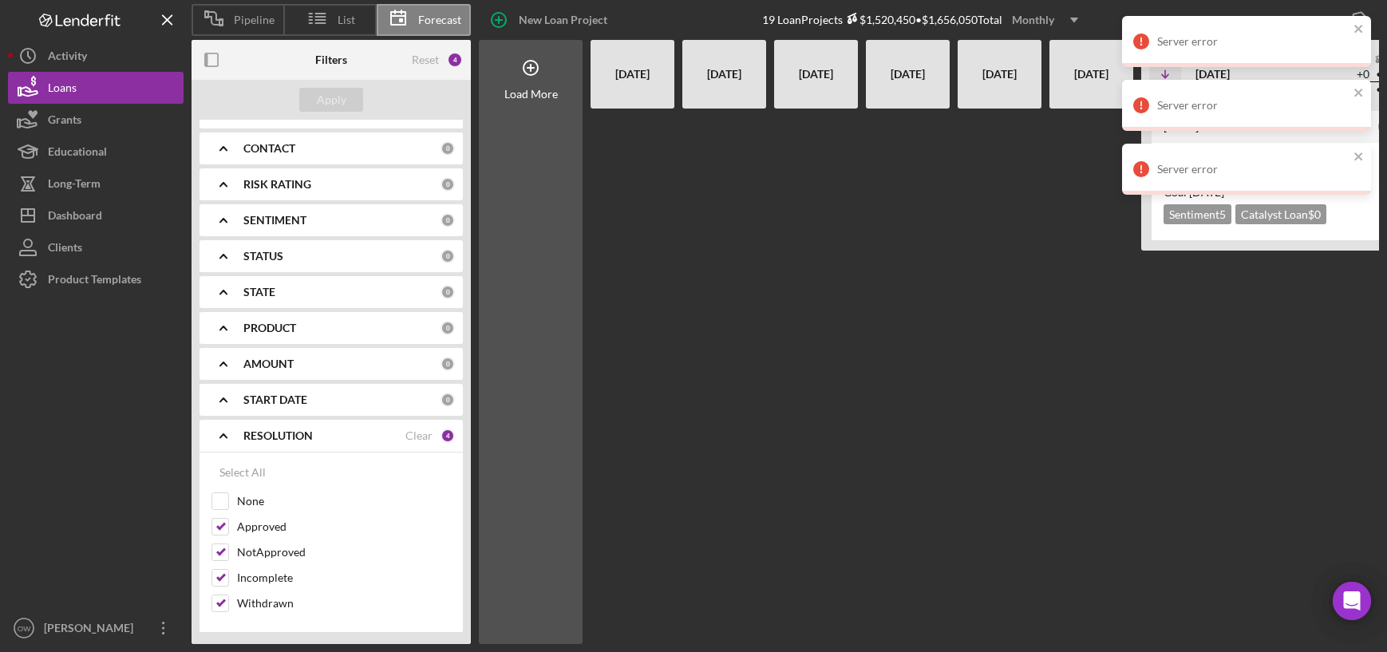
click at [1358, 20] on div "Server error" at bounding box center [1246, 41] width 249 height 51
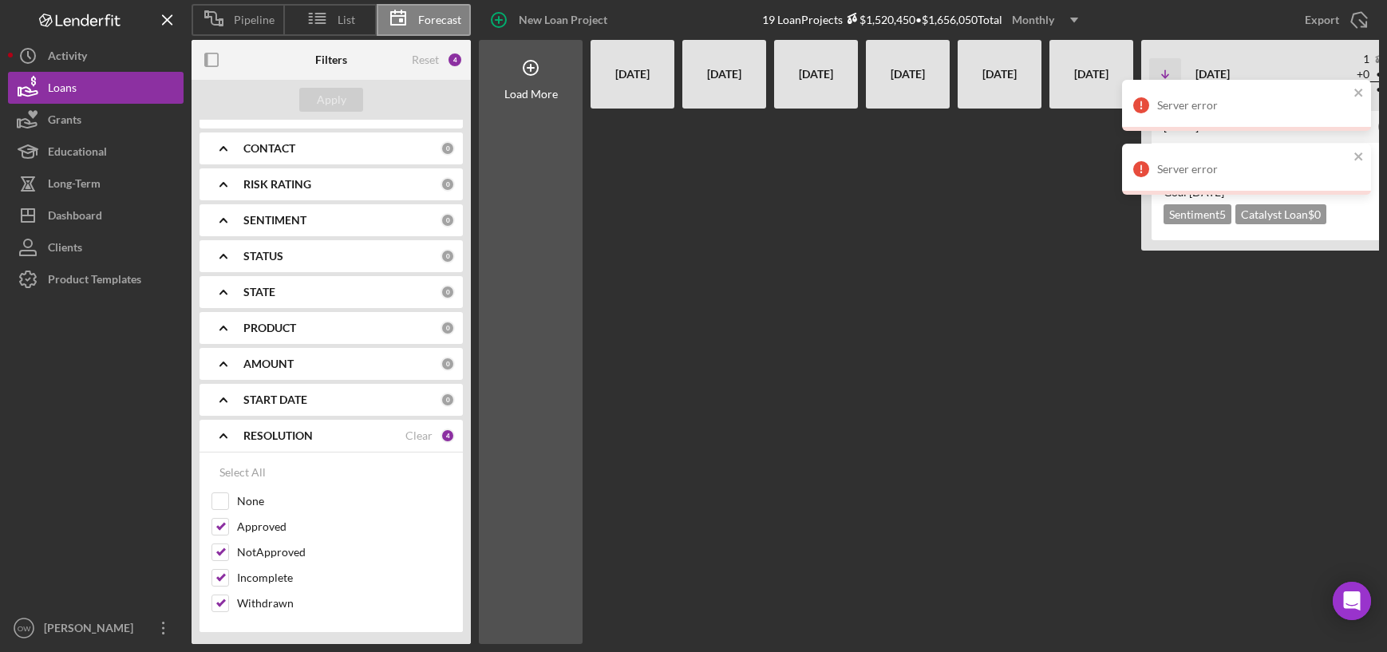
click at [1358, 20] on div "Server error Server error Server error" at bounding box center [1246, 112] width 255 height 198
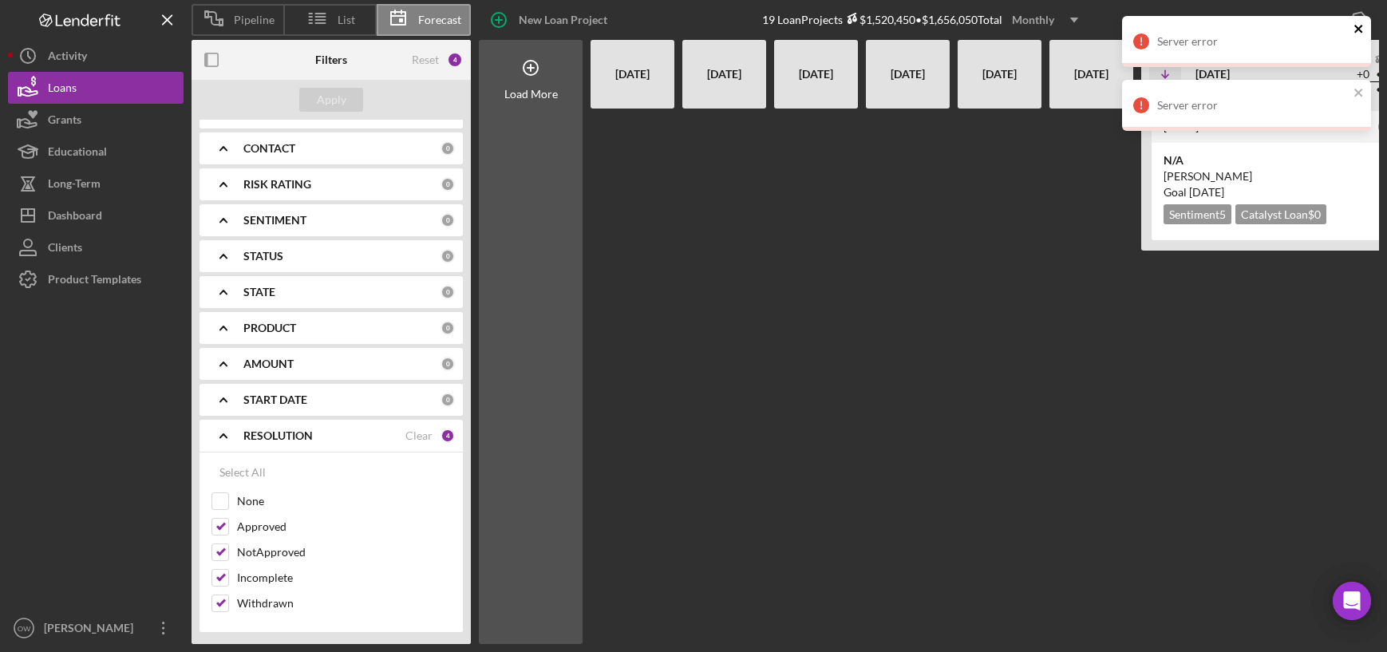
click at [1355, 25] on icon "close" at bounding box center [1358, 29] width 8 height 8
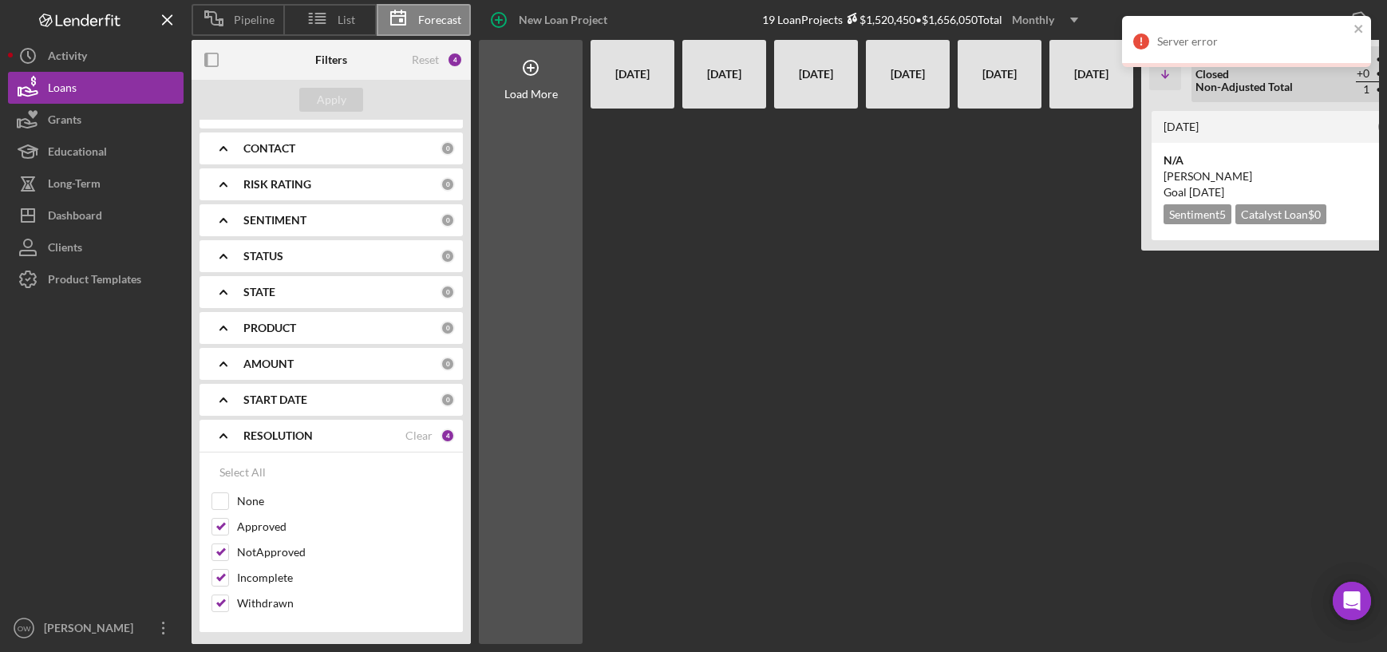
click at [1359, 85] on div "May 2025 1 $0 + 0 • $0 1 • $0 Non-Adjusted Closed Non-Adjusted Total 1 • $0 + 0…" at bounding box center [1298, 74] width 227 height 81
click at [1357, 21] on div "Server error" at bounding box center [1246, 41] width 249 height 51
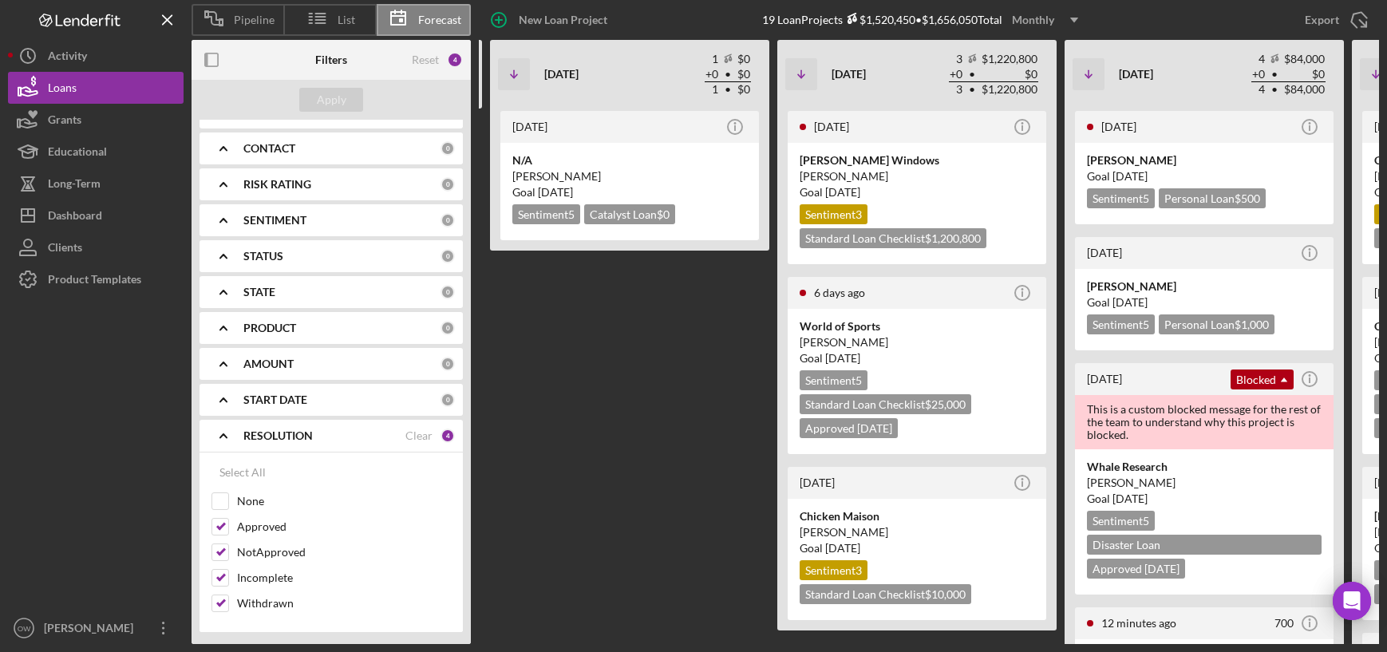
scroll to position [0, 662]
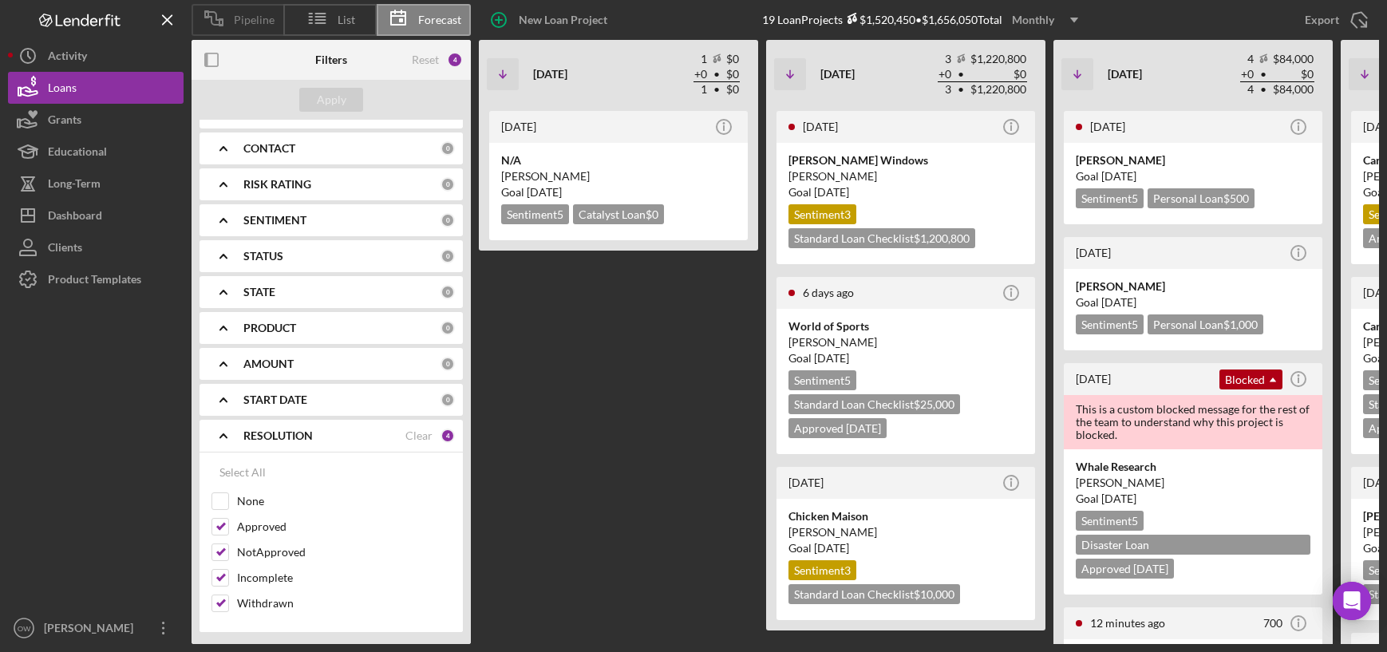
click at [207, 13] on icon at bounding box center [214, 18] width 40 height 40
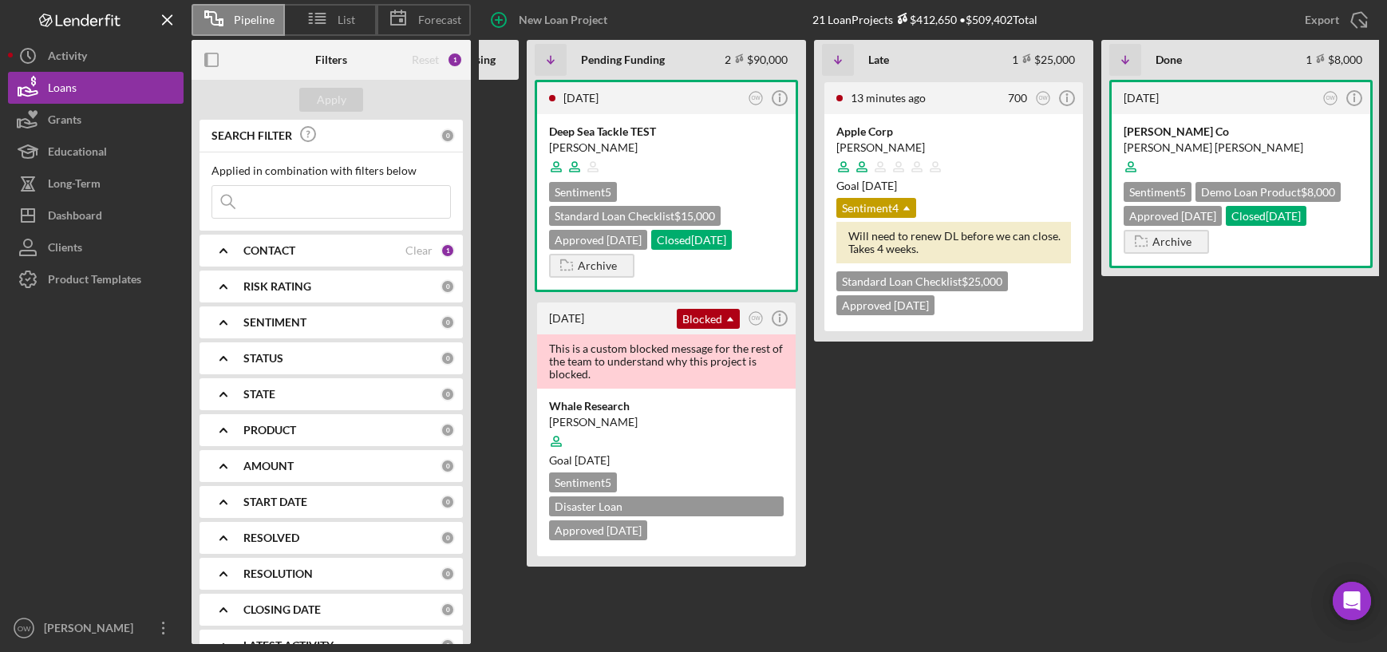
scroll to position [0, 516]
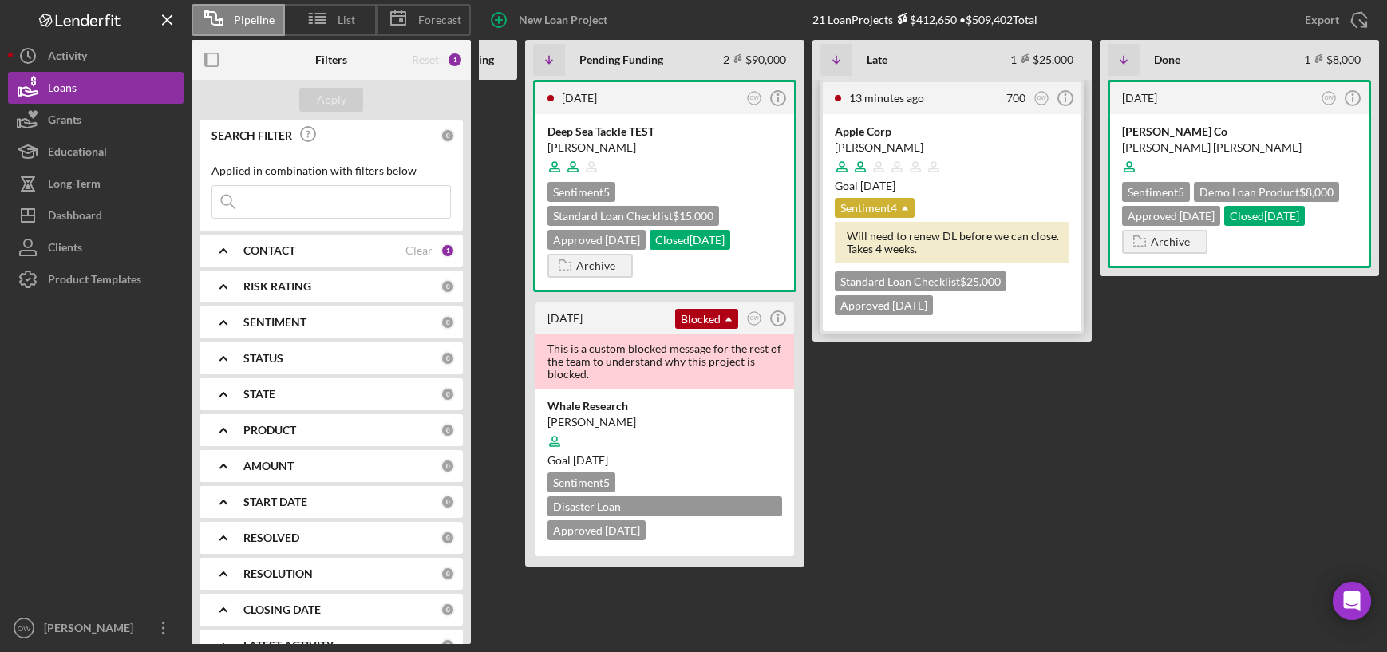
click at [872, 208] on div "Sentiment 4 Icon/Dropdown Arrow" at bounding box center [874, 208] width 80 height 20
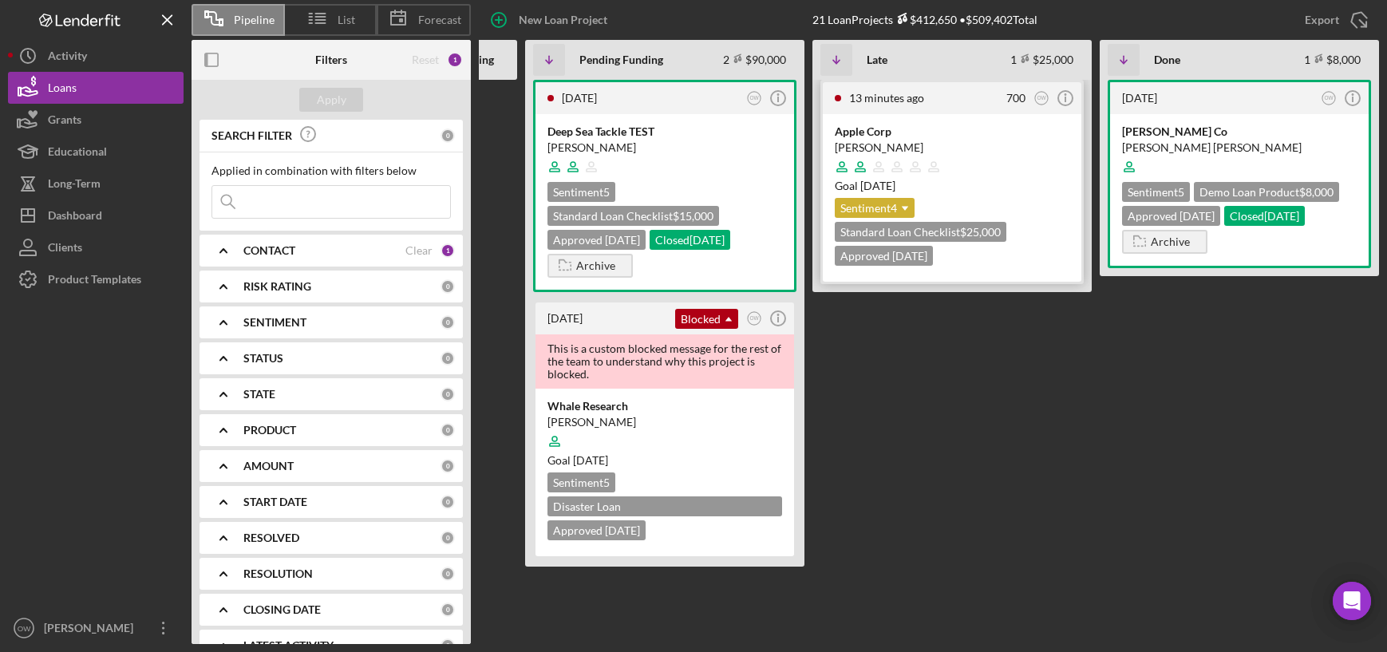
click at [882, 206] on div "Sentiment 4 Icon/Dropdown Arrow" at bounding box center [874, 208] width 80 height 20
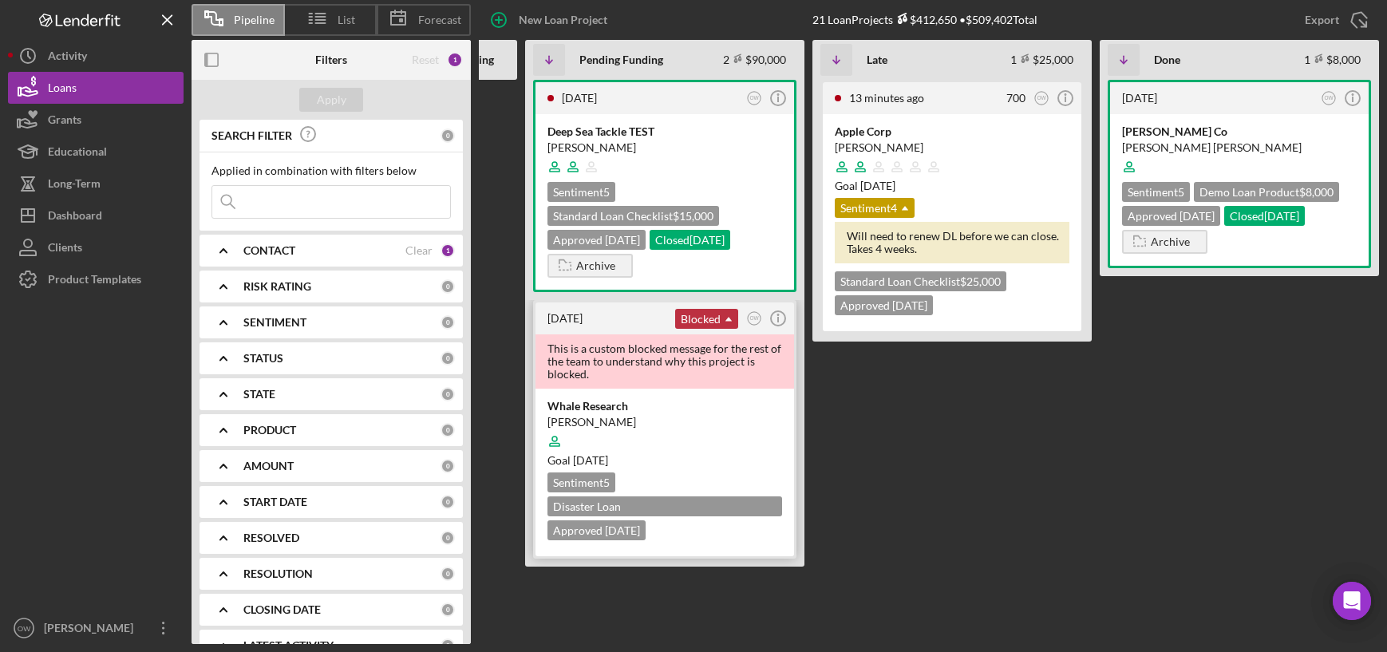
click at [705, 317] on div "Blocked Icon/Dropdown Arrow" at bounding box center [706, 319] width 63 height 20
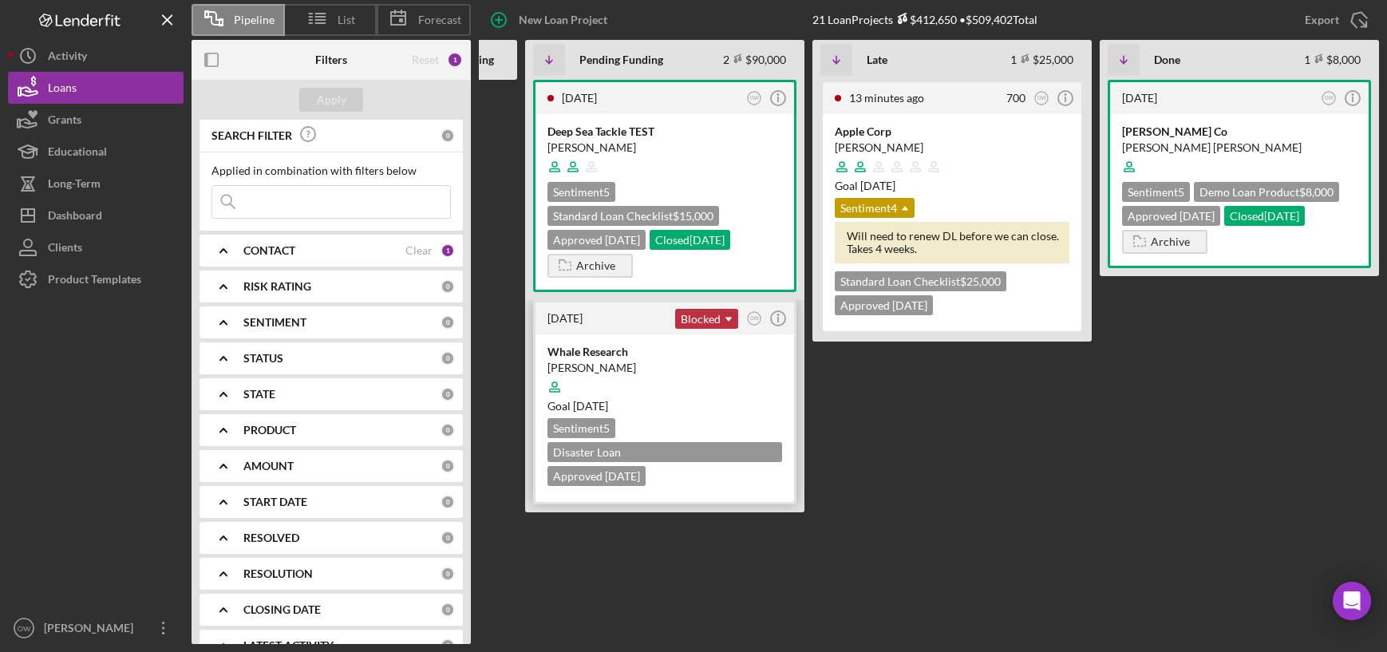
click at [705, 317] on div "Blocked Icon/Dropdown Arrow" at bounding box center [706, 319] width 63 height 20
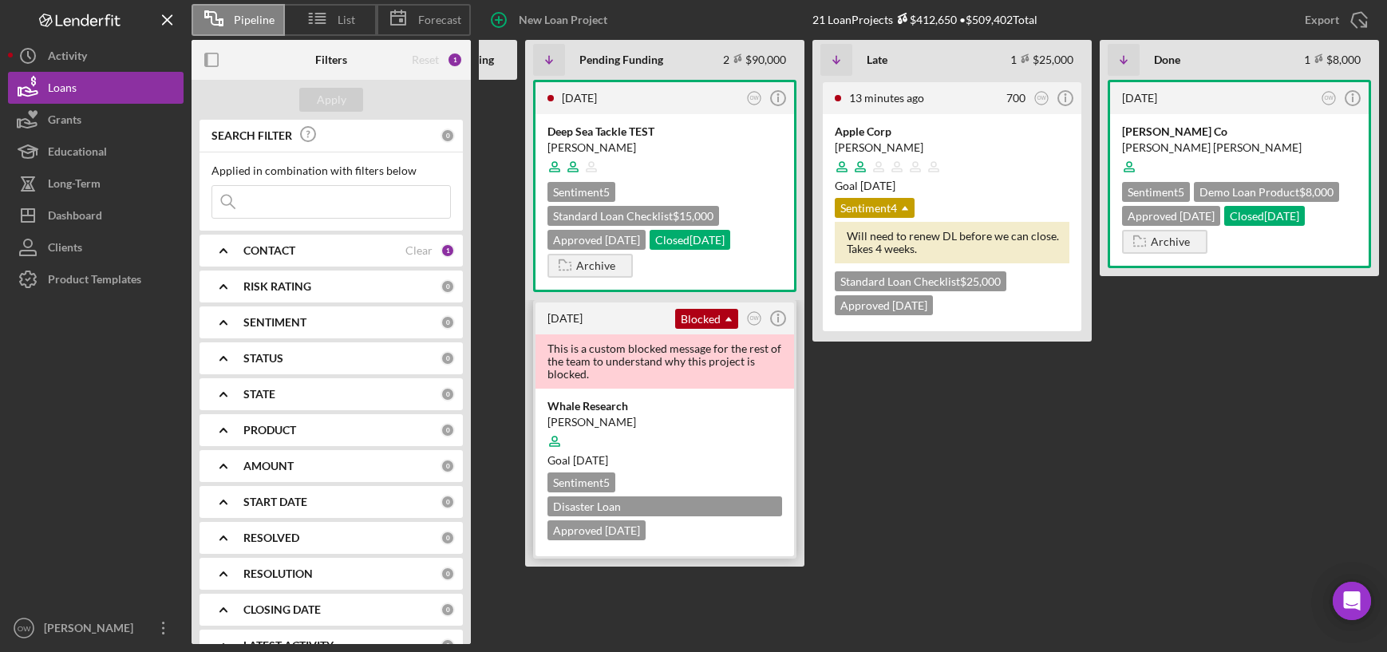
click at [714, 409] on div "Whale Research" at bounding box center [664, 406] width 235 height 16
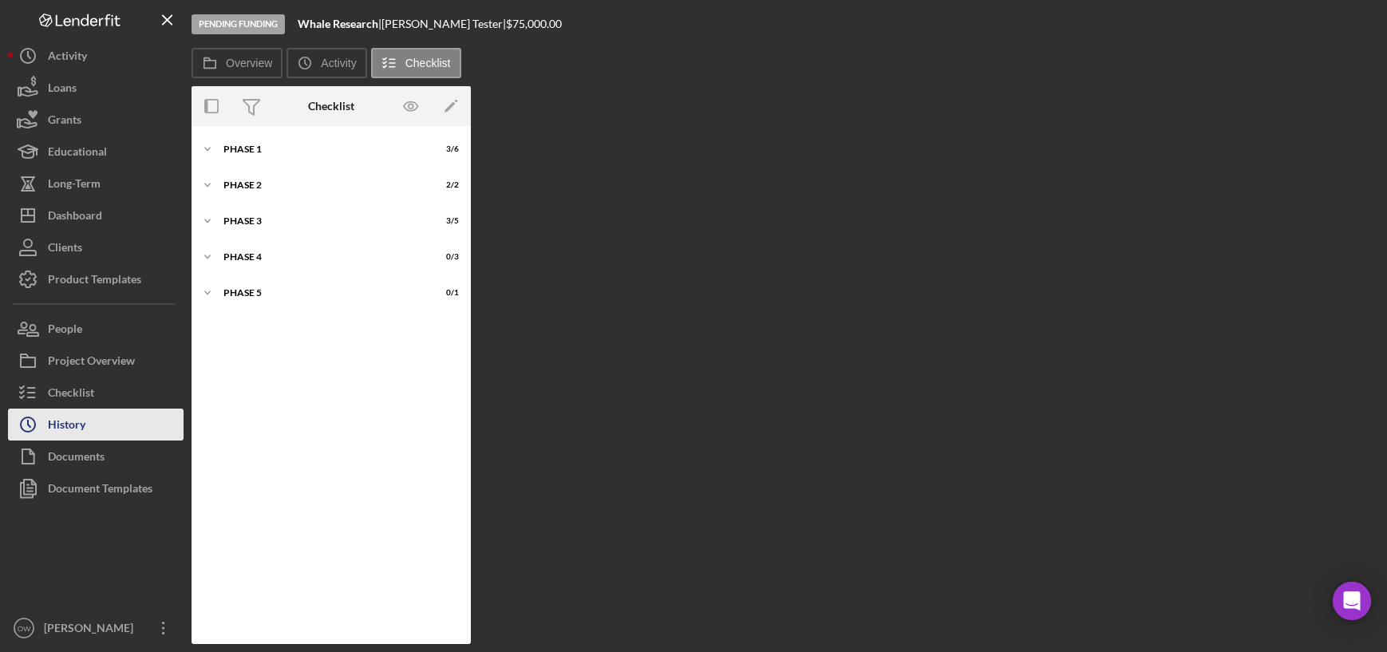
click at [101, 425] on button "Icon/History History" at bounding box center [96, 424] width 176 height 32
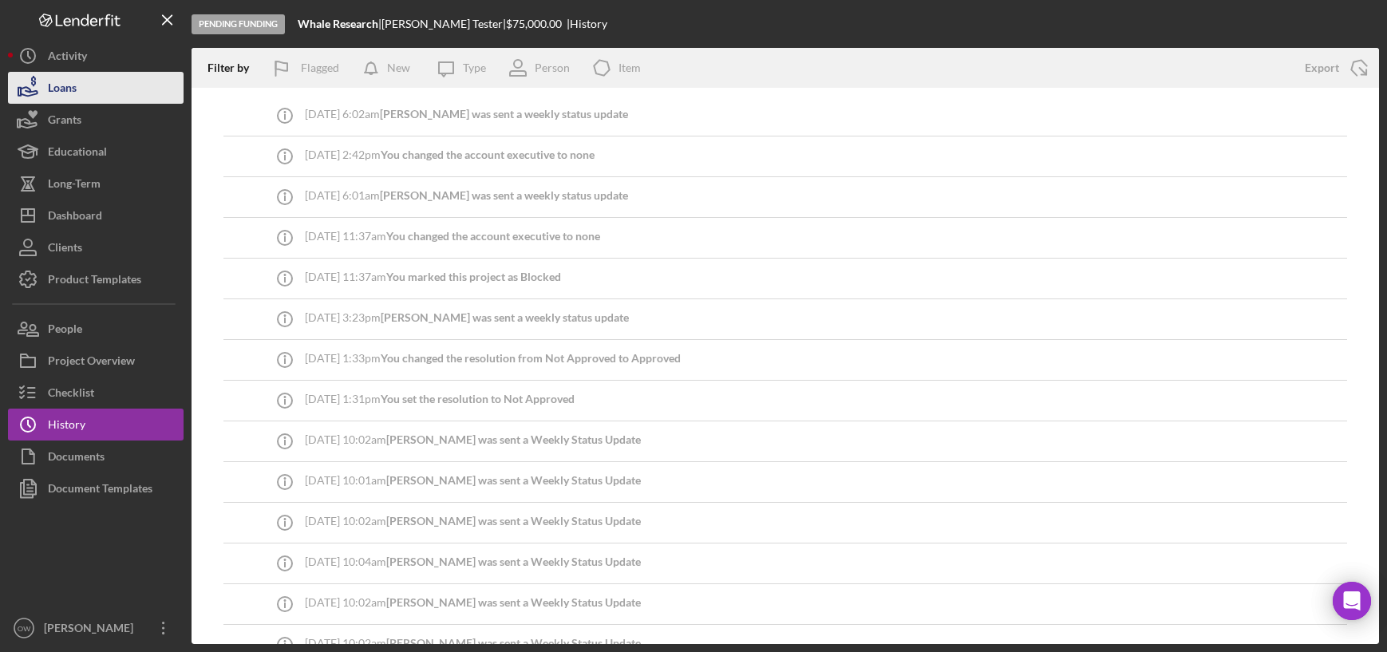
click at [111, 87] on button "Loans" at bounding box center [96, 88] width 176 height 32
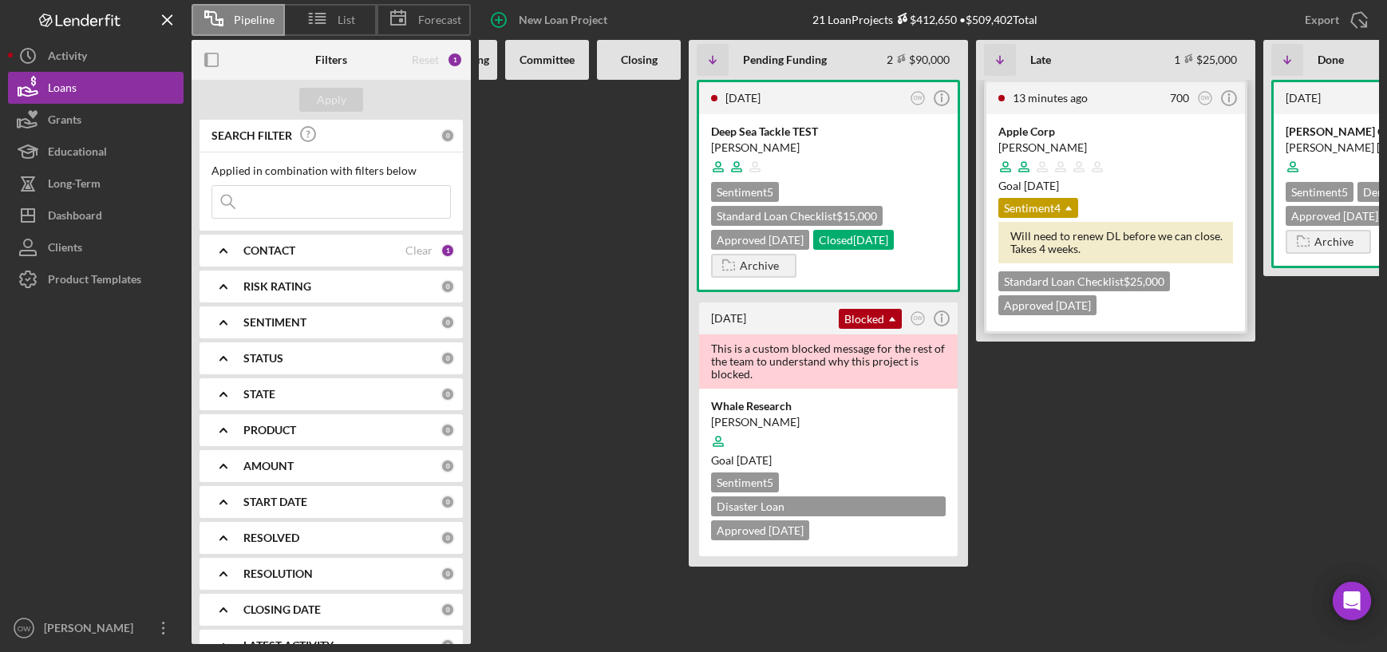
scroll to position [0, 524]
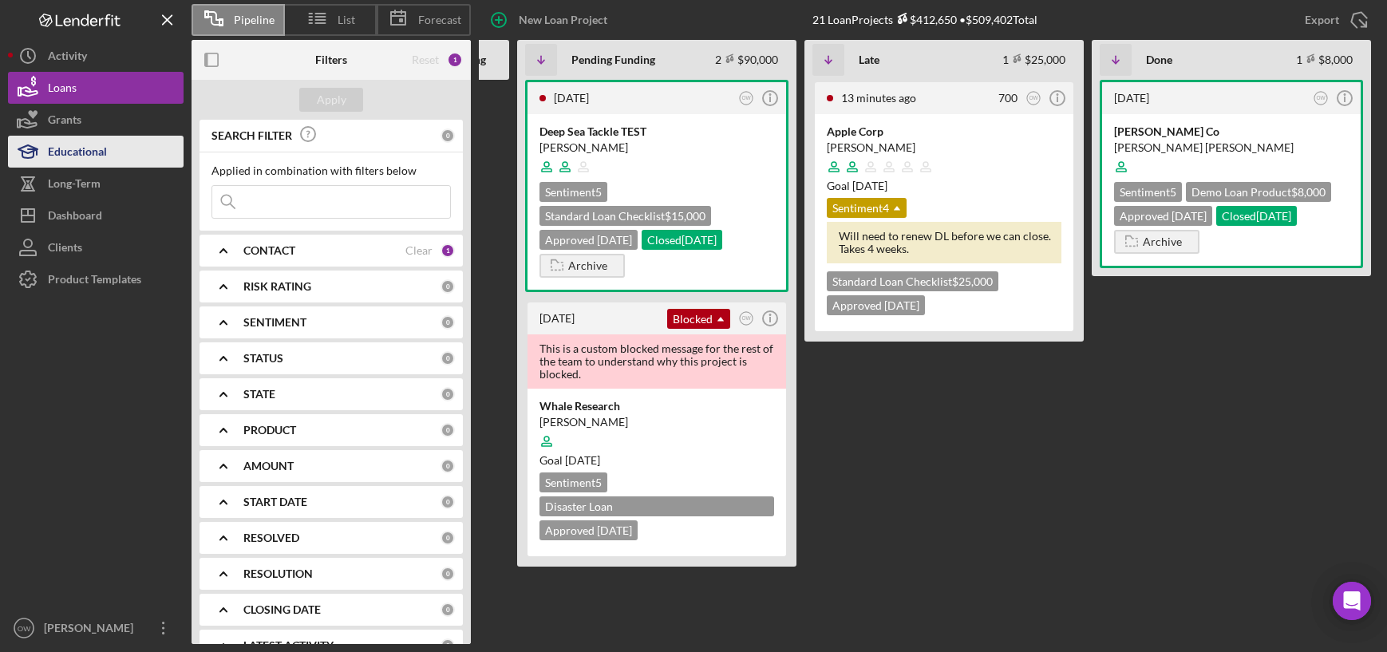
click at [104, 148] on div "Educational" at bounding box center [77, 154] width 59 height 36
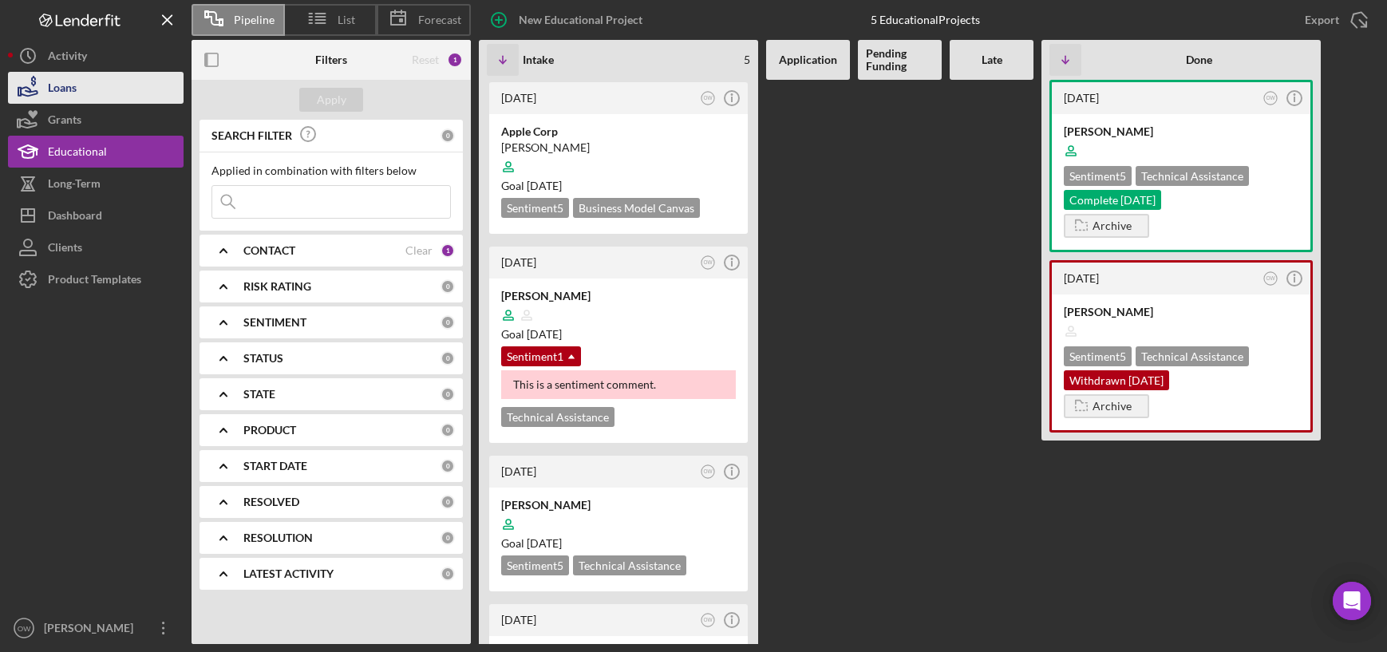
click at [93, 91] on button "Loans" at bounding box center [96, 88] width 176 height 32
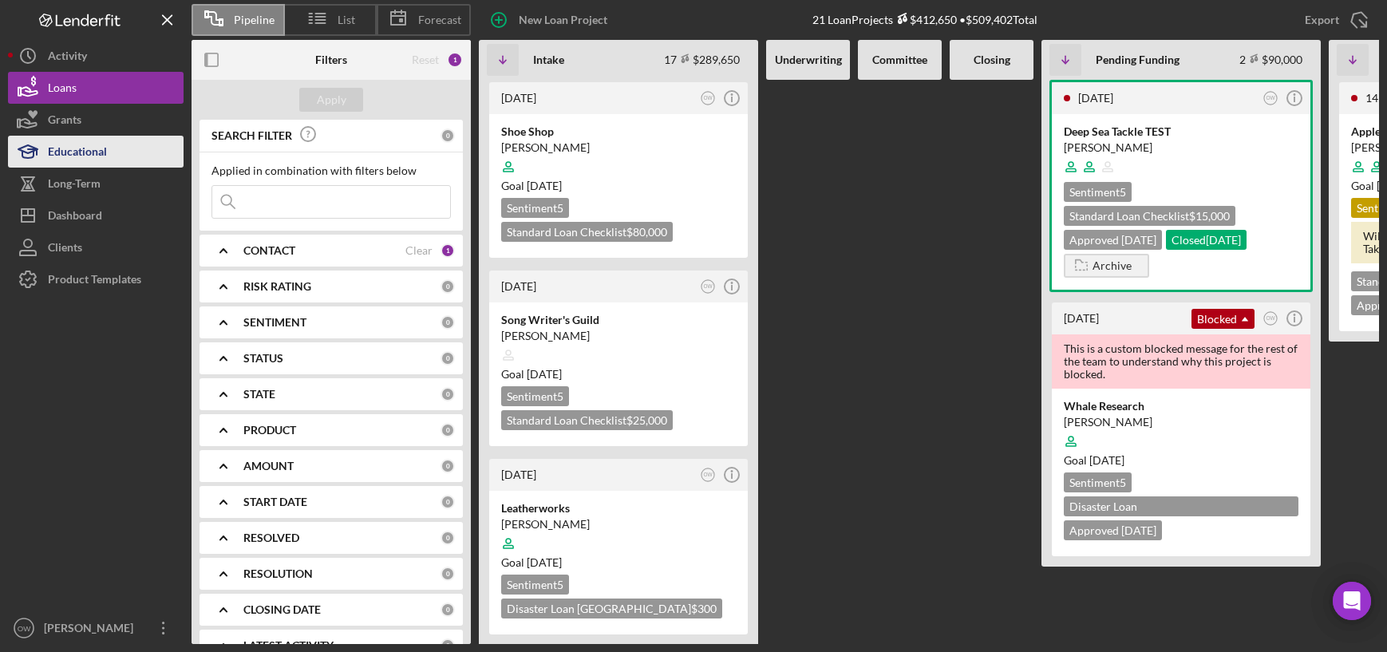
click at [110, 156] on button "Educational" at bounding box center [96, 152] width 176 height 32
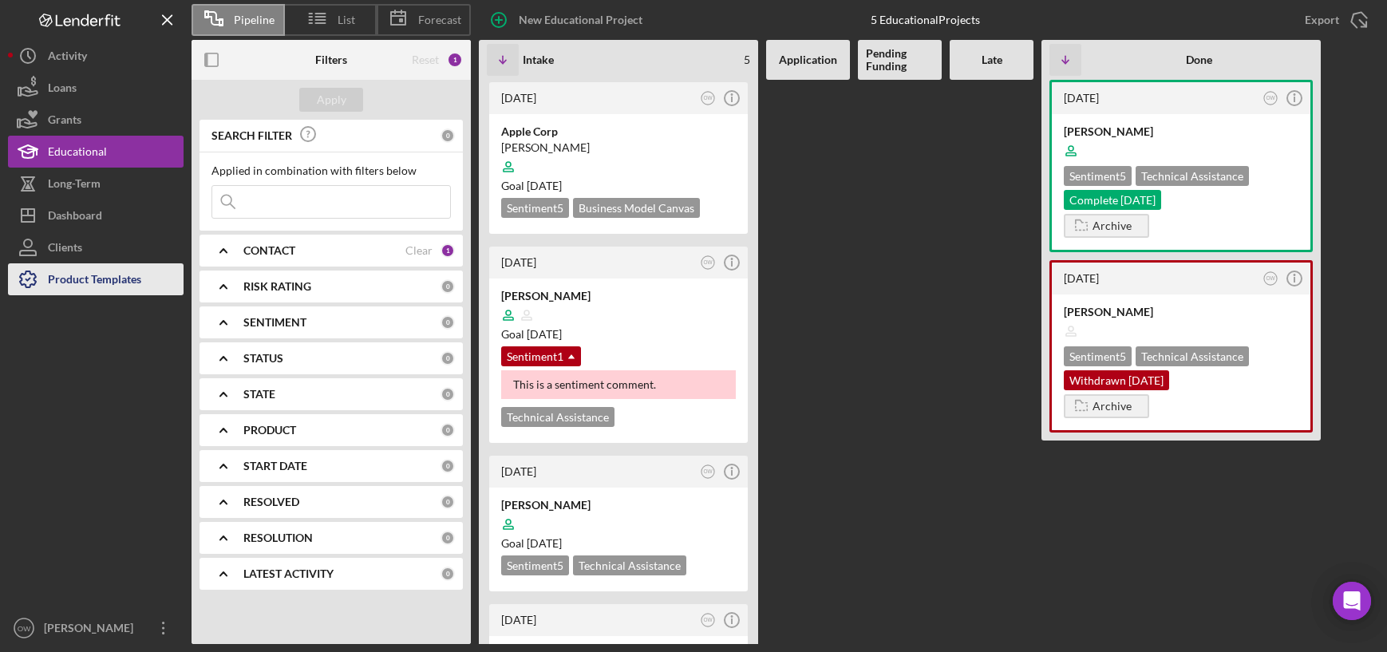
click at [105, 277] on div "Product Templates" at bounding box center [94, 281] width 93 height 36
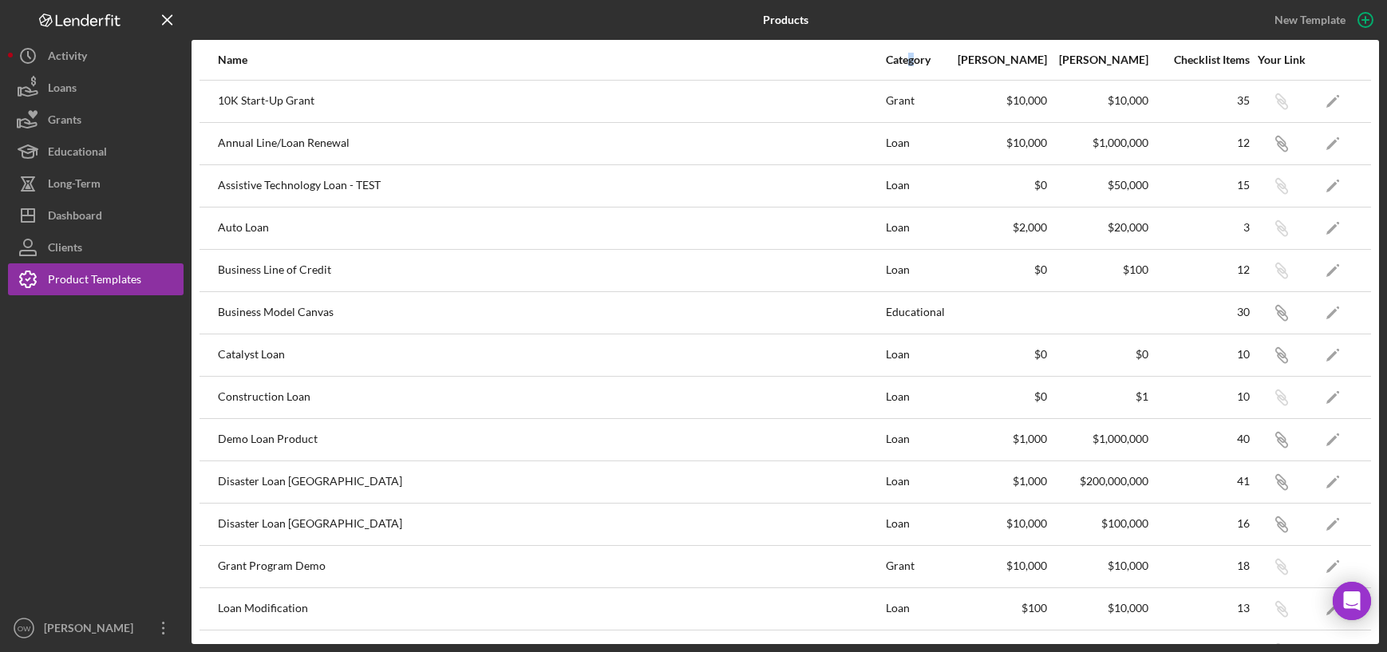
click at [912, 61] on div "Category" at bounding box center [916, 59] width 60 height 13
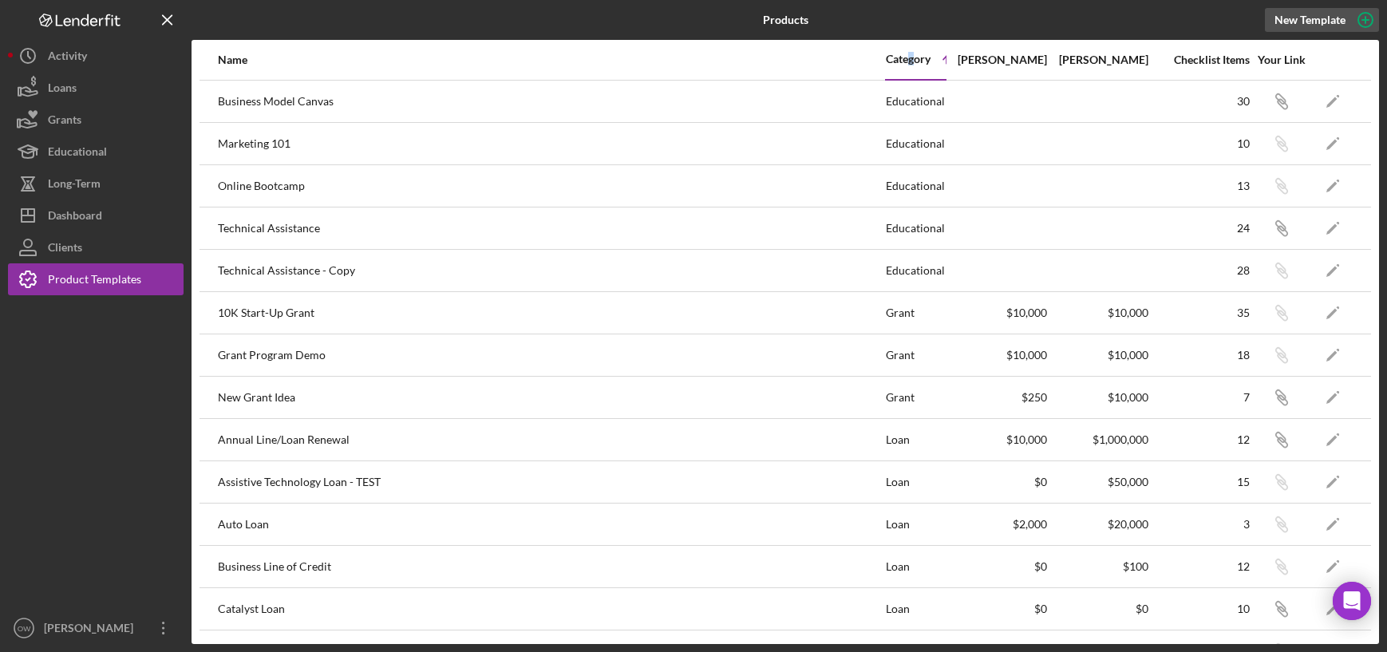
click at [1355, 23] on icon "button" at bounding box center [1365, 20] width 40 height 40
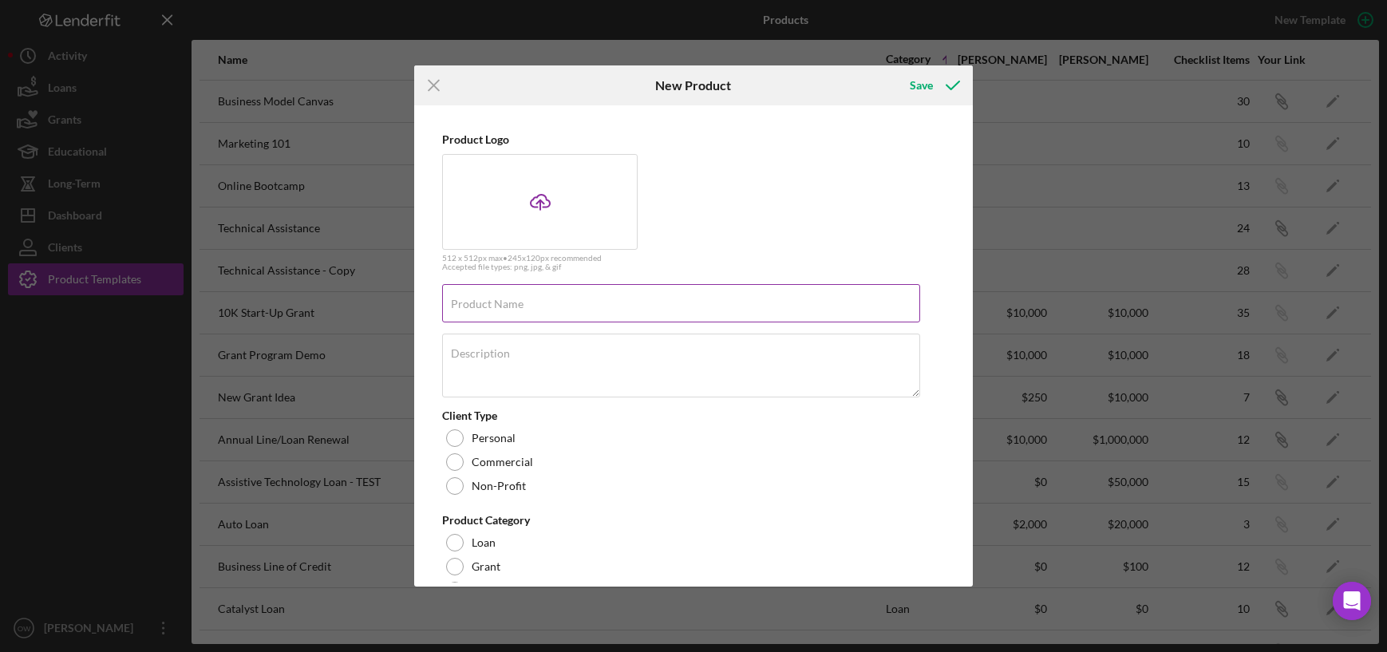
click at [519, 304] on label "Product Name" at bounding box center [487, 304] width 73 height 13
click at [519, 304] on input "Product Name" at bounding box center [681, 303] width 478 height 38
type input "Personal Budget"
click at [542, 365] on textarea "Description" at bounding box center [681, 365] width 478 height 64
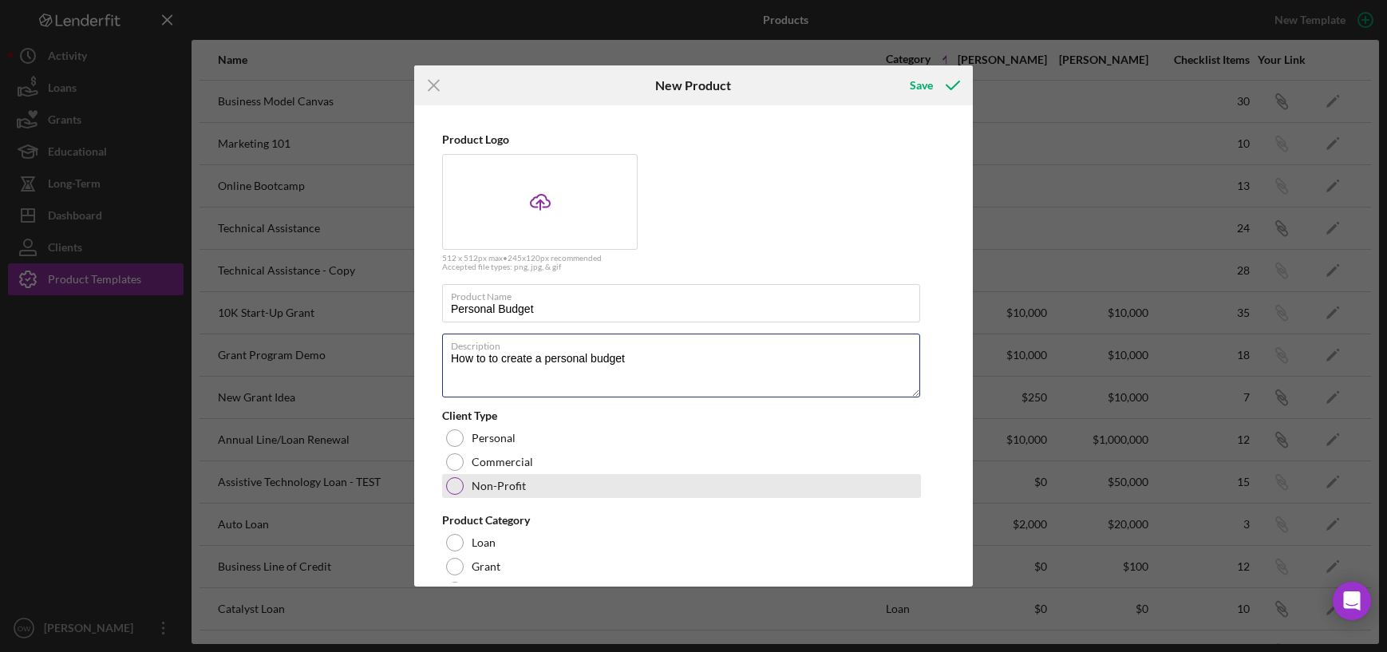
scroll to position [162, 0]
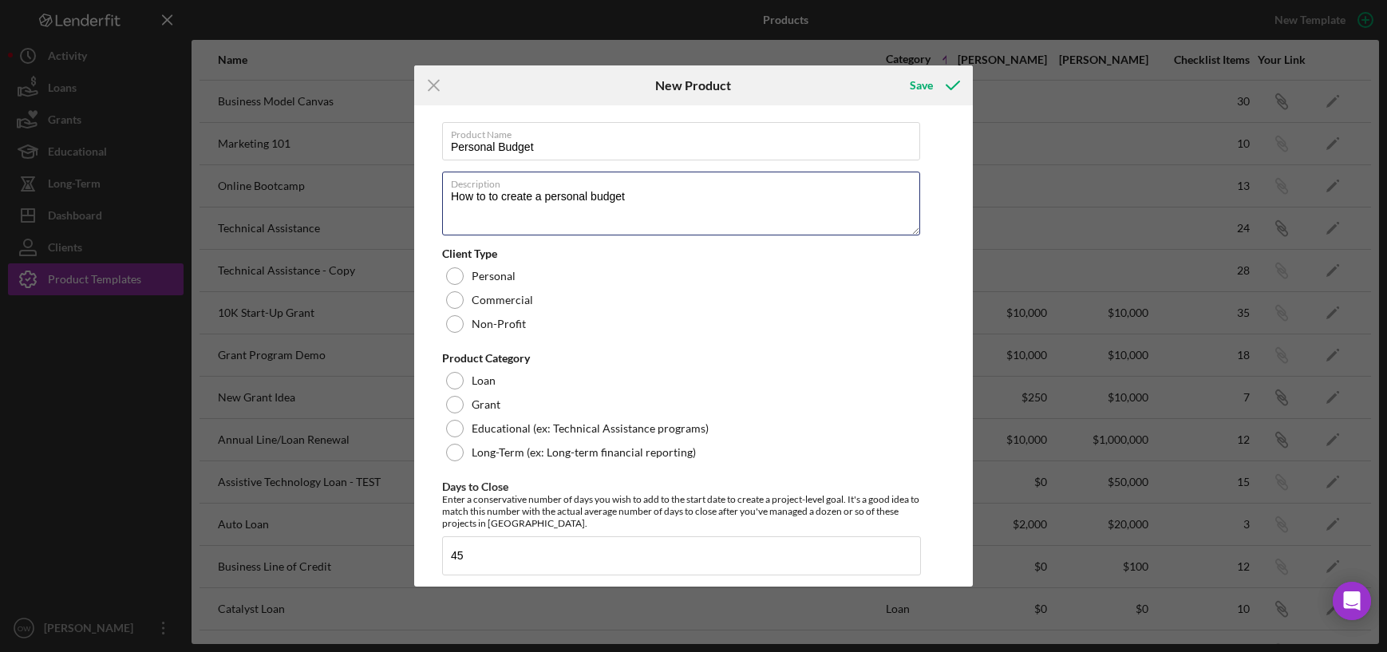
type textarea "How to to create a personal budget"
click at [511, 261] on div "Client Type Personal Commercial Non-Profit" at bounding box center [681, 291] width 479 height 89
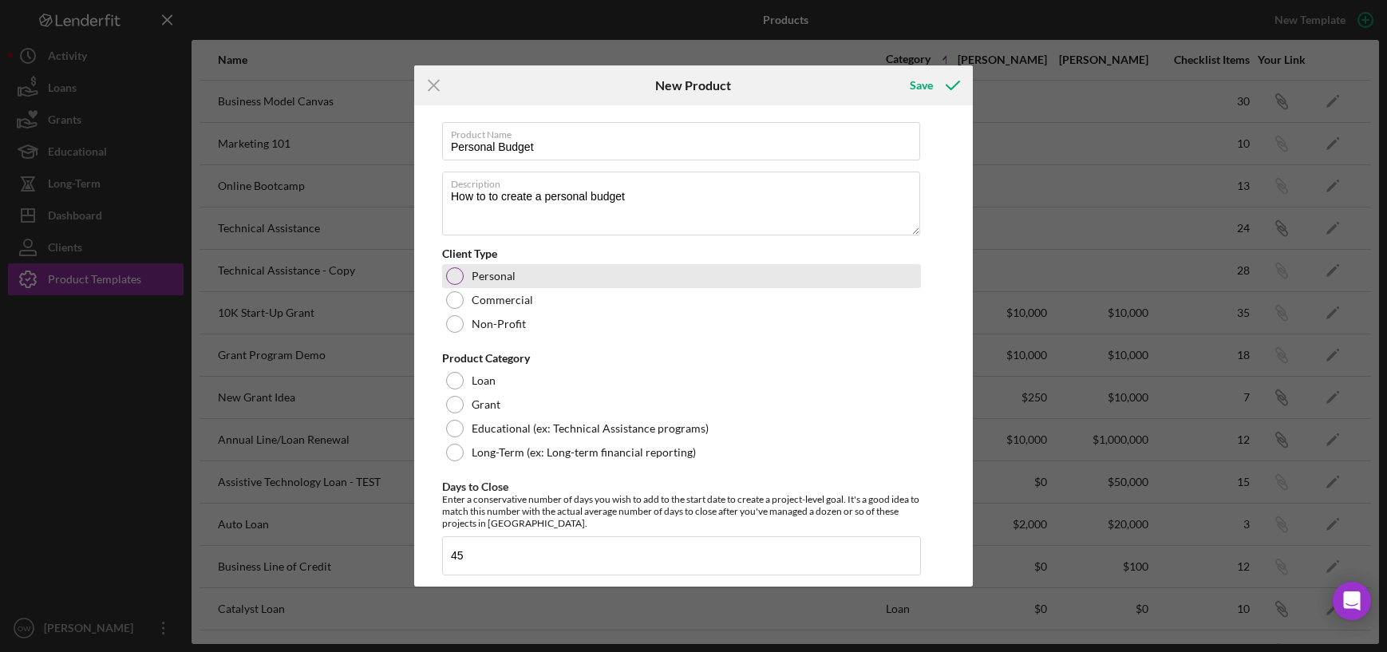
click at [505, 270] on label "Personal" at bounding box center [493, 276] width 44 height 13
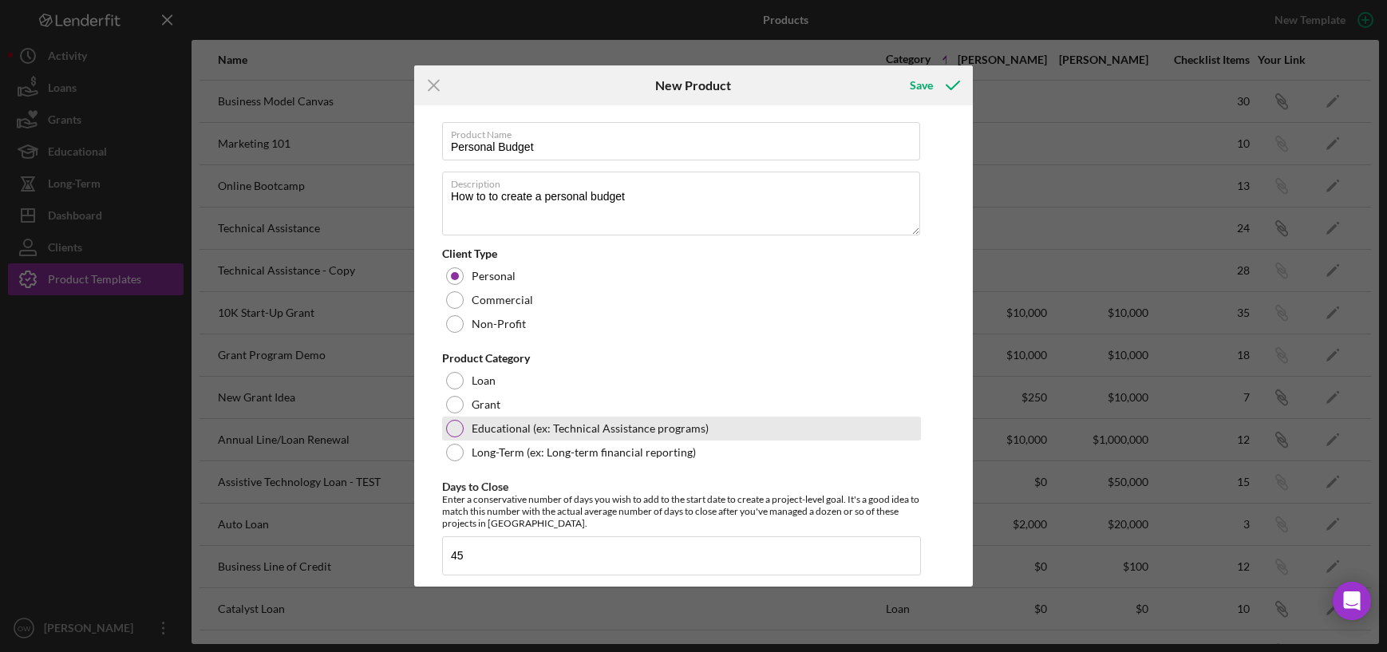
click at [492, 436] on div "Educational (ex: Technical Assistance programs)" at bounding box center [681, 428] width 479 height 24
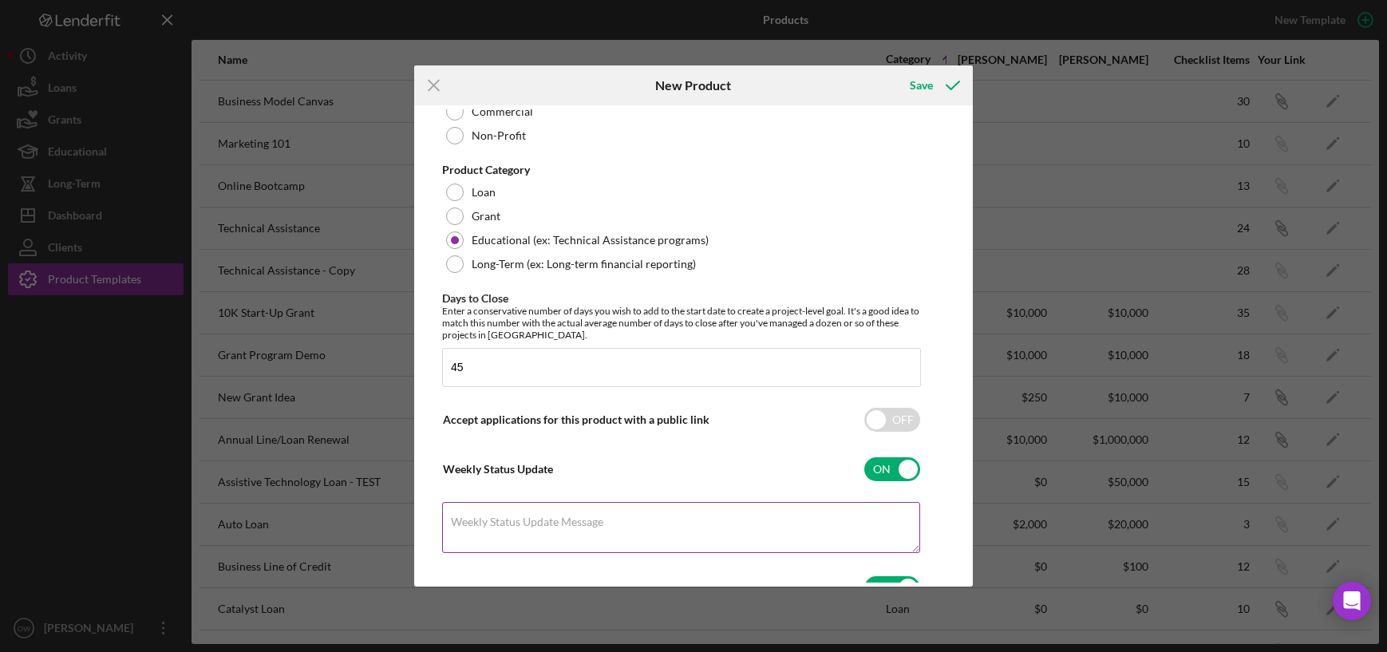
scroll to position [440, 0]
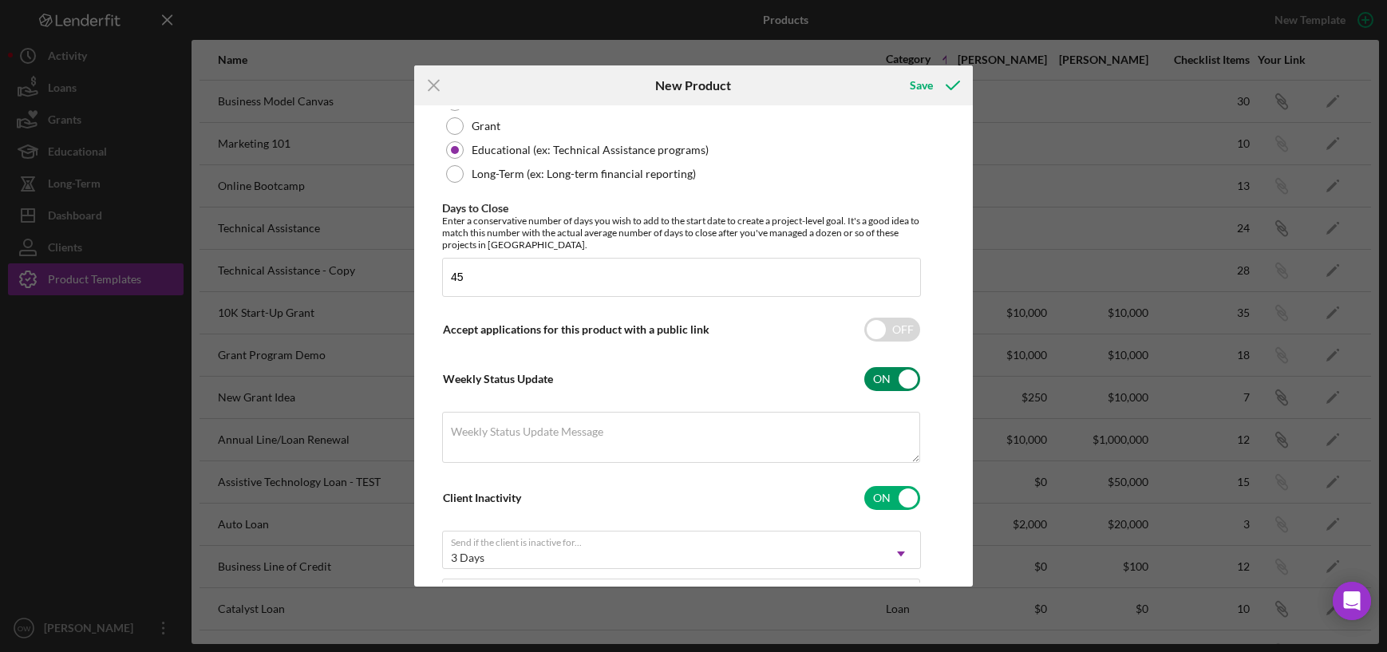
click at [874, 383] on input "checkbox" at bounding box center [892, 379] width 56 height 24
checkbox input "false"
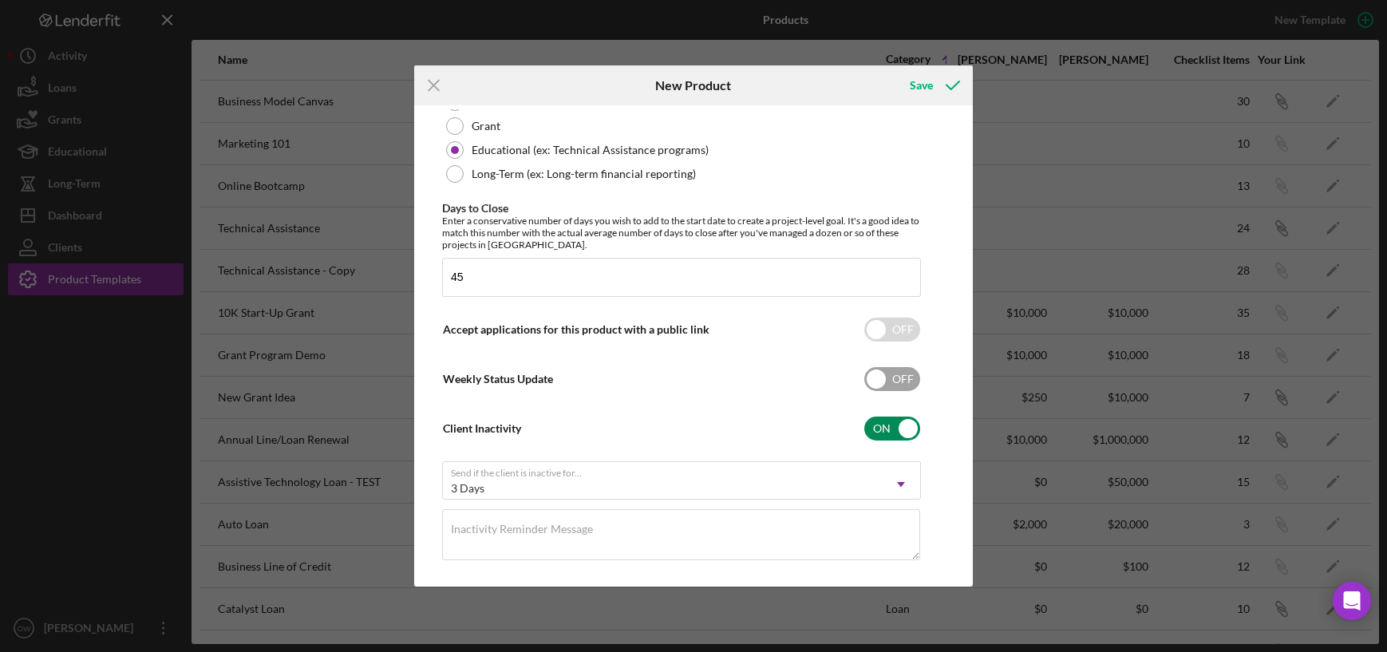
click at [885, 424] on input "checkbox" at bounding box center [892, 428] width 56 height 24
checkbox input "false"
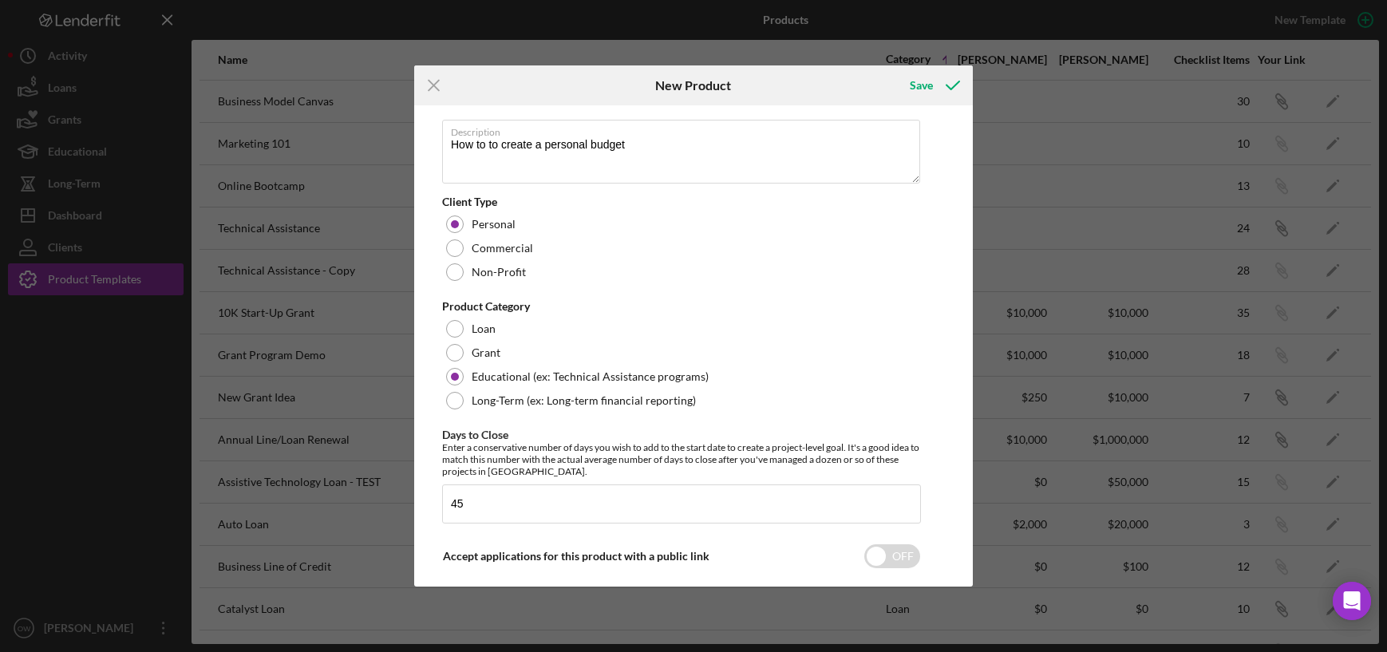
scroll to position [180, 0]
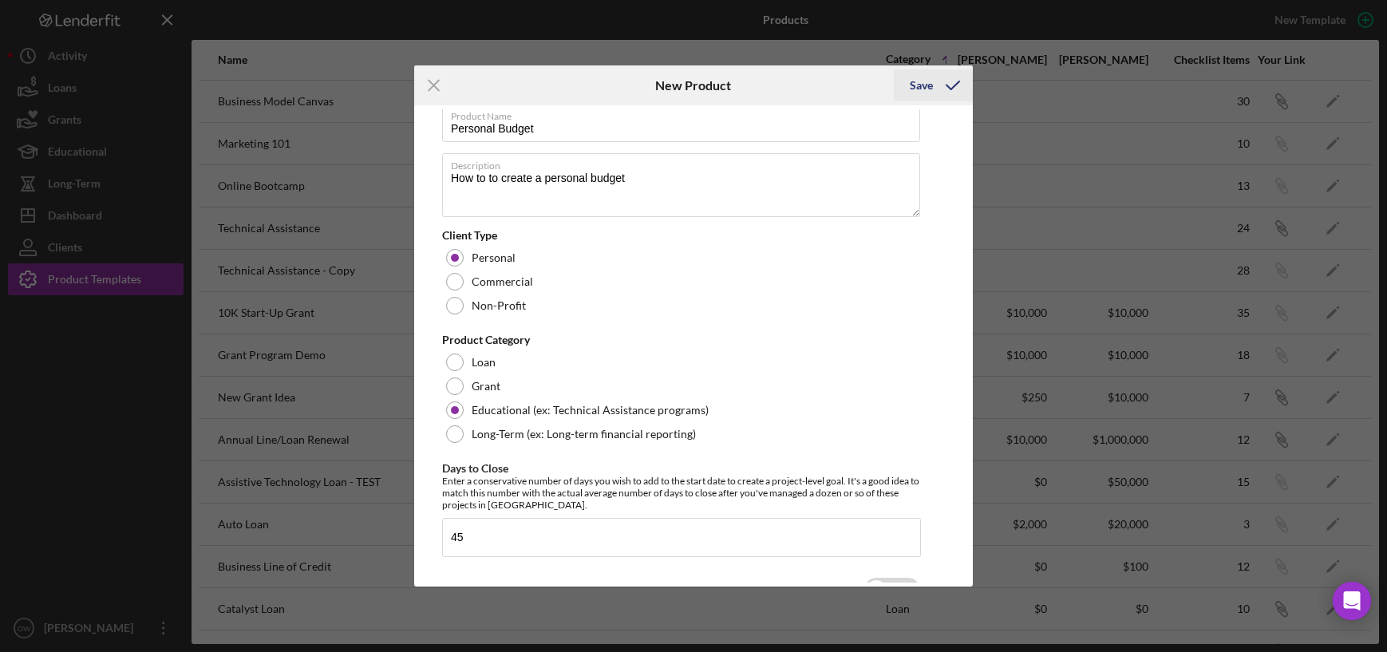
click at [934, 84] on icon "submit" at bounding box center [953, 85] width 40 height 40
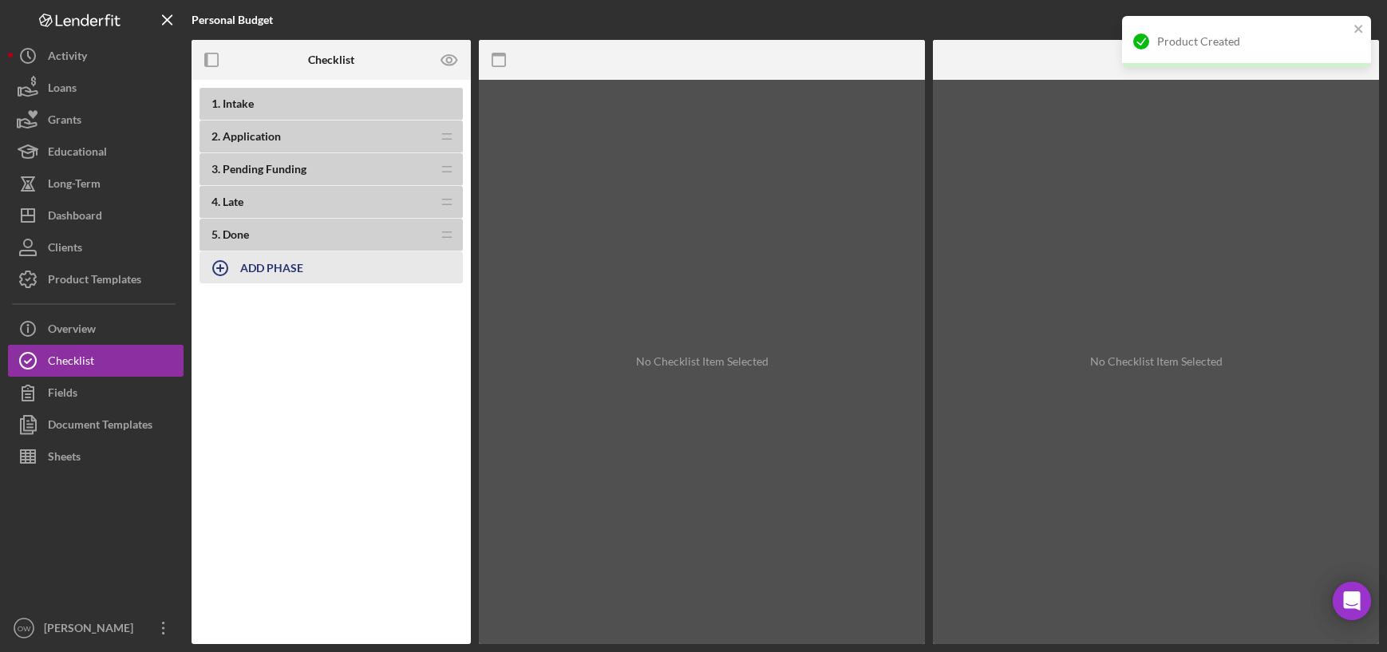
click at [247, 269] on b "ADD PHASE" at bounding box center [271, 268] width 63 height 14
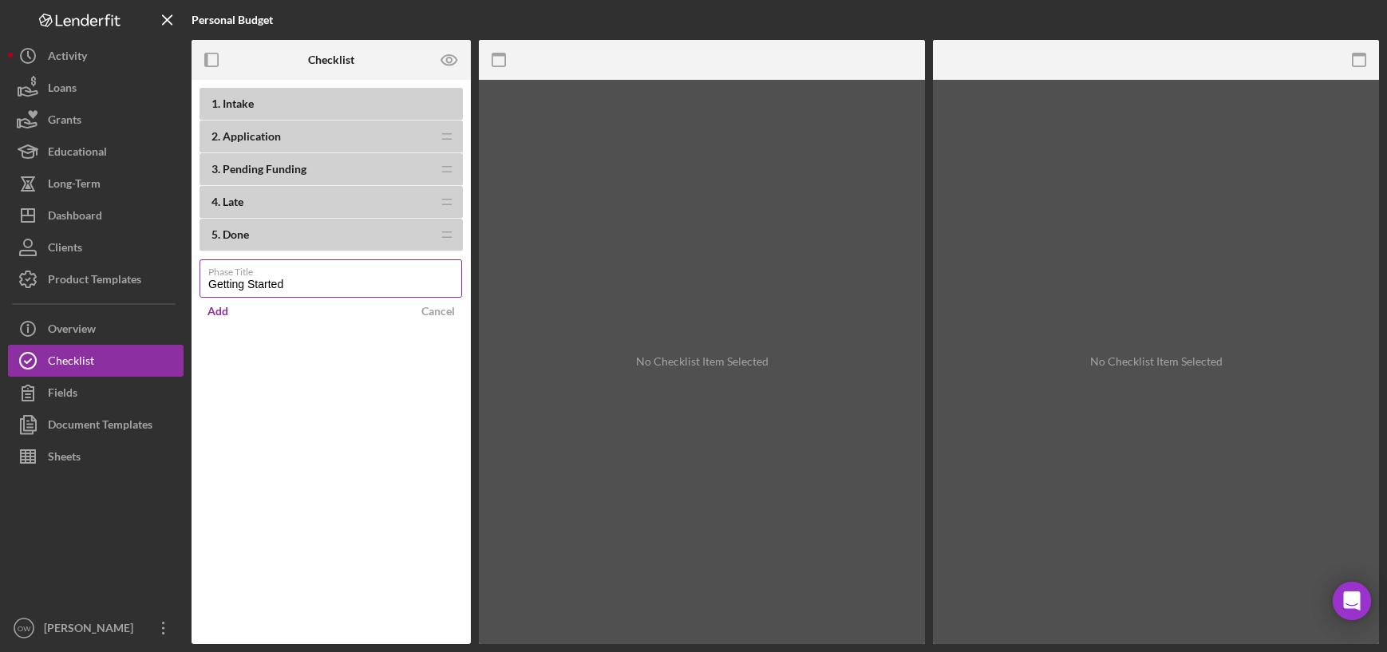
type input "Getting Started"
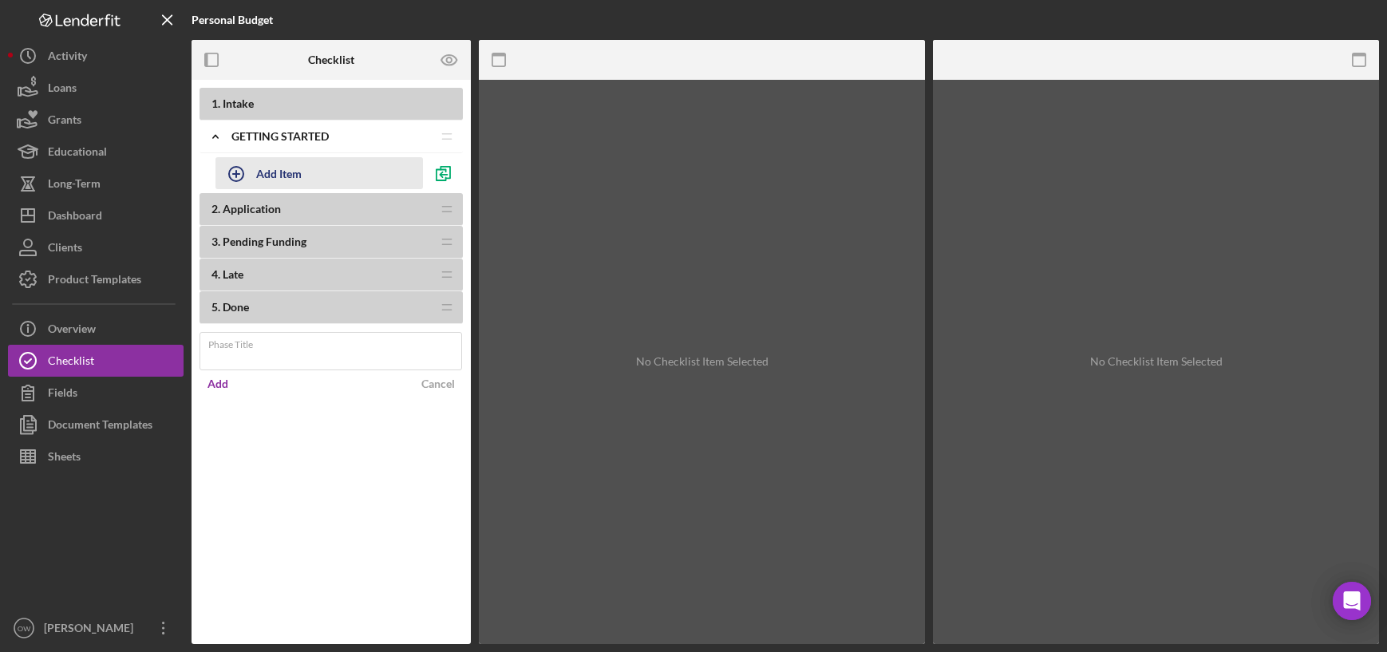
click at [272, 173] on div "Add Item" at bounding box center [278, 173] width 45 height 30
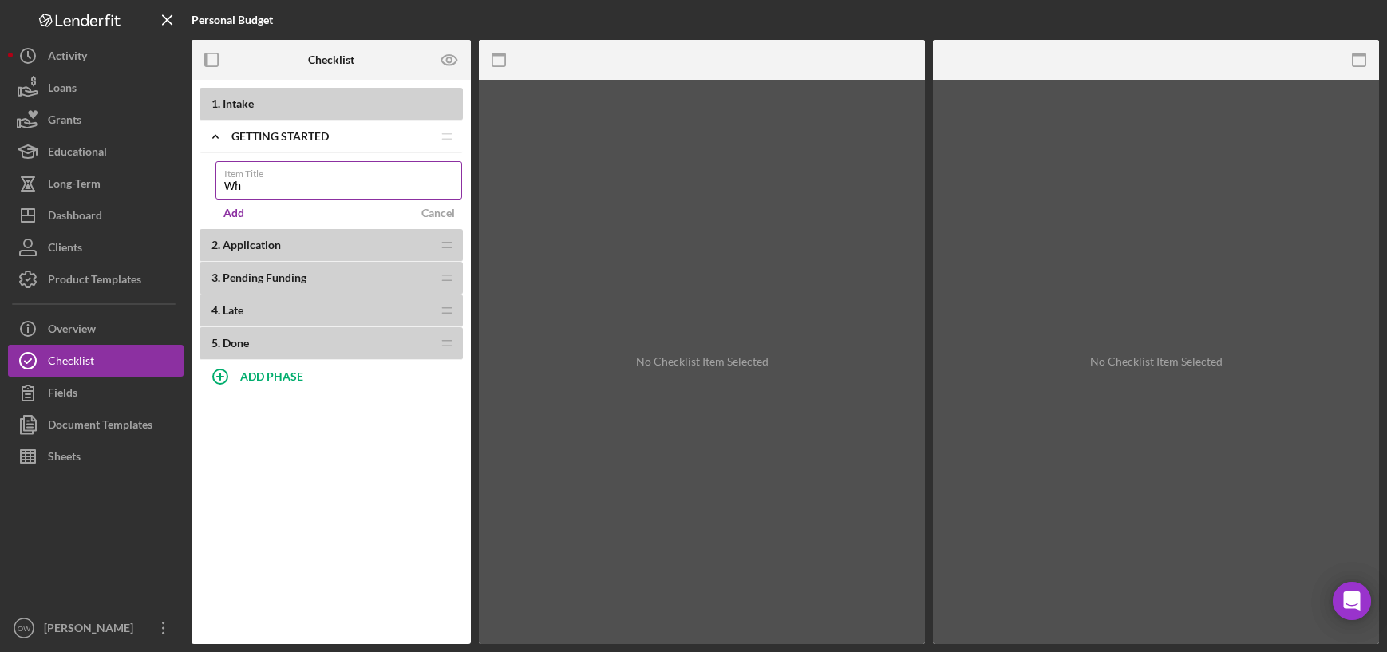
type input "W"
type input "Budgets = Freedom"
click at [231, 209] on div "Add" at bounding box center [233, 213] width 21 height 24
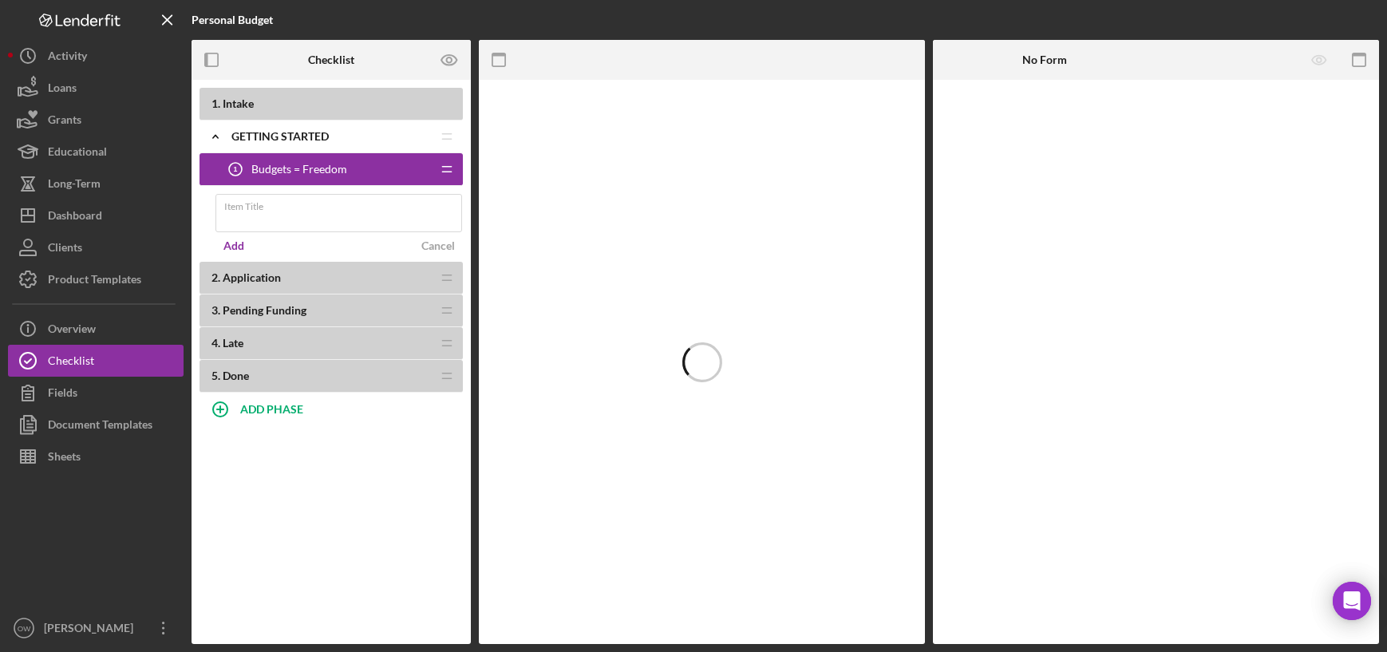
click at [273, 504] on div "1 . Intake Icon/Expander Getting Started Icon/Edit Icon/Drag Budgets = Freedom …" at bounding box center [330, 362] width 279 height 564
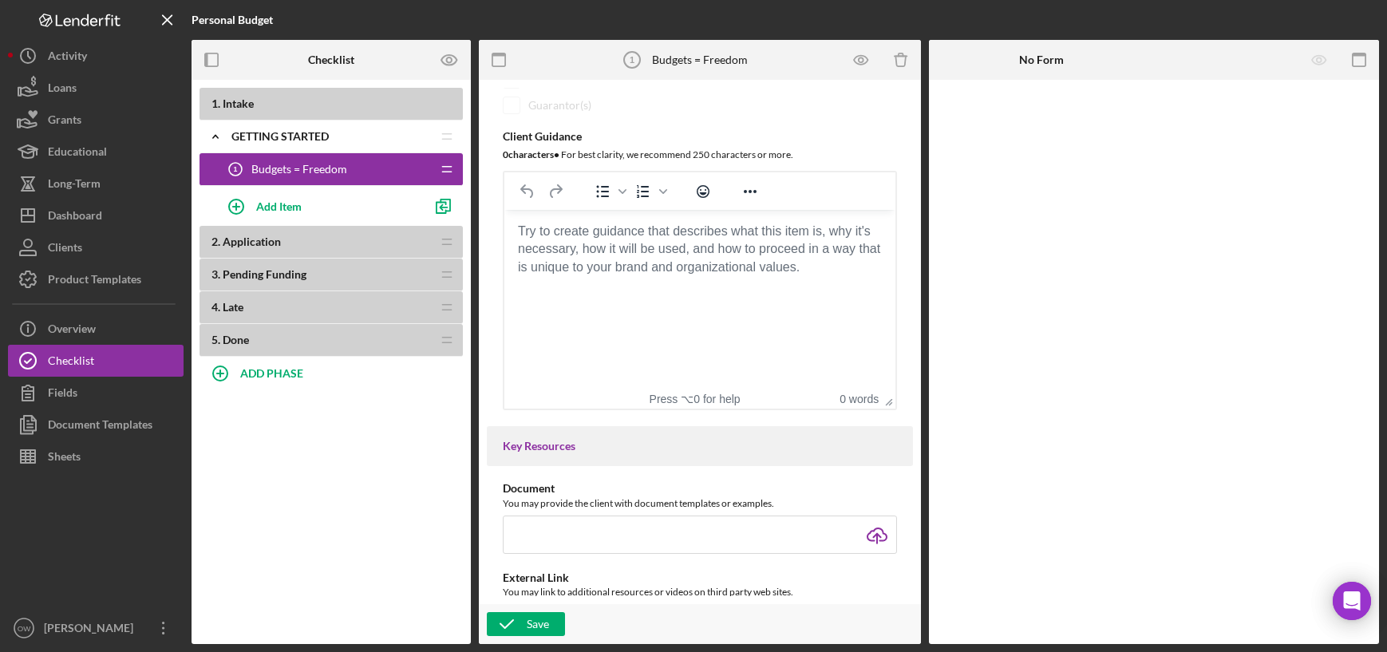
scroll to position [322, 0]
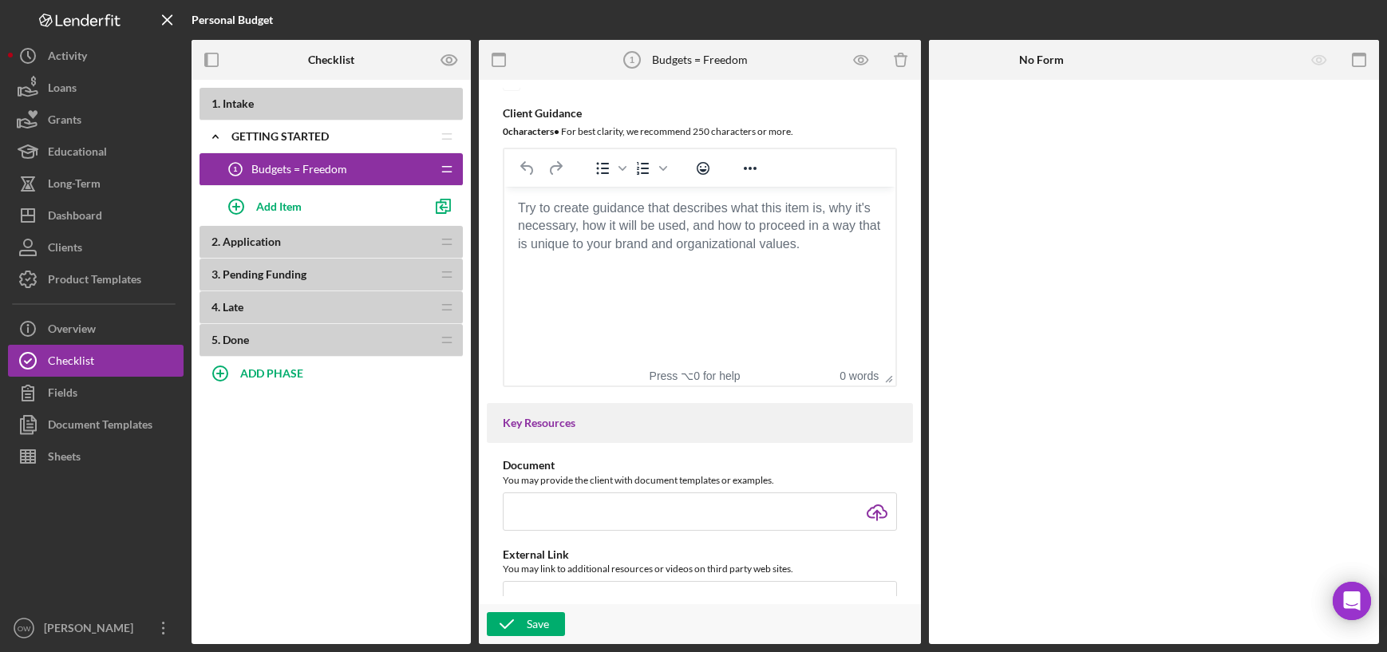
click at [708, 230] on html at bounding box center [699, 208] width 391 height 43
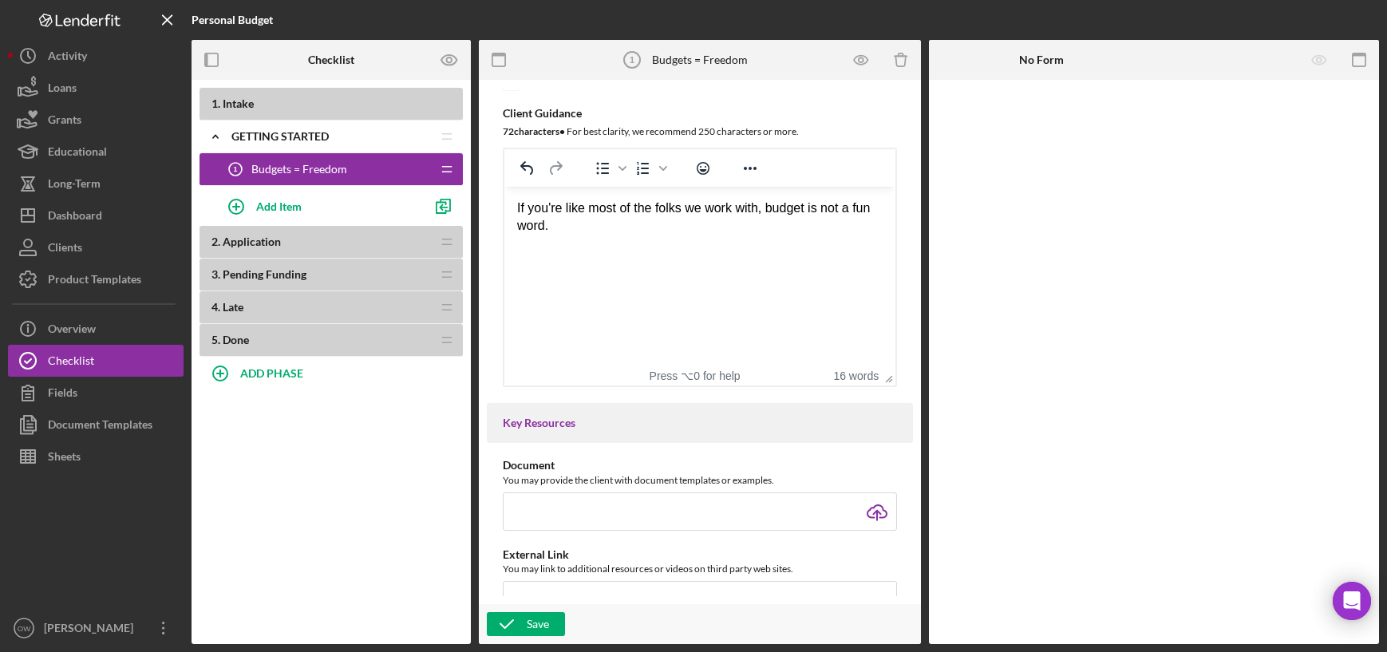
click at [604, 227] on div "If you're like most of the folks we work with, budget is not a fun word." at bounding box center [699, 217] width 365 height 36
click at [566, 237] on div "Rich Text Area. Press ALT-0 for help." at bounding box center [699, 244] width 365 height 18
click at [770, 261] on div "Really, a budget results in more freedom." at bounding box center [699, 262] width 365 height 18
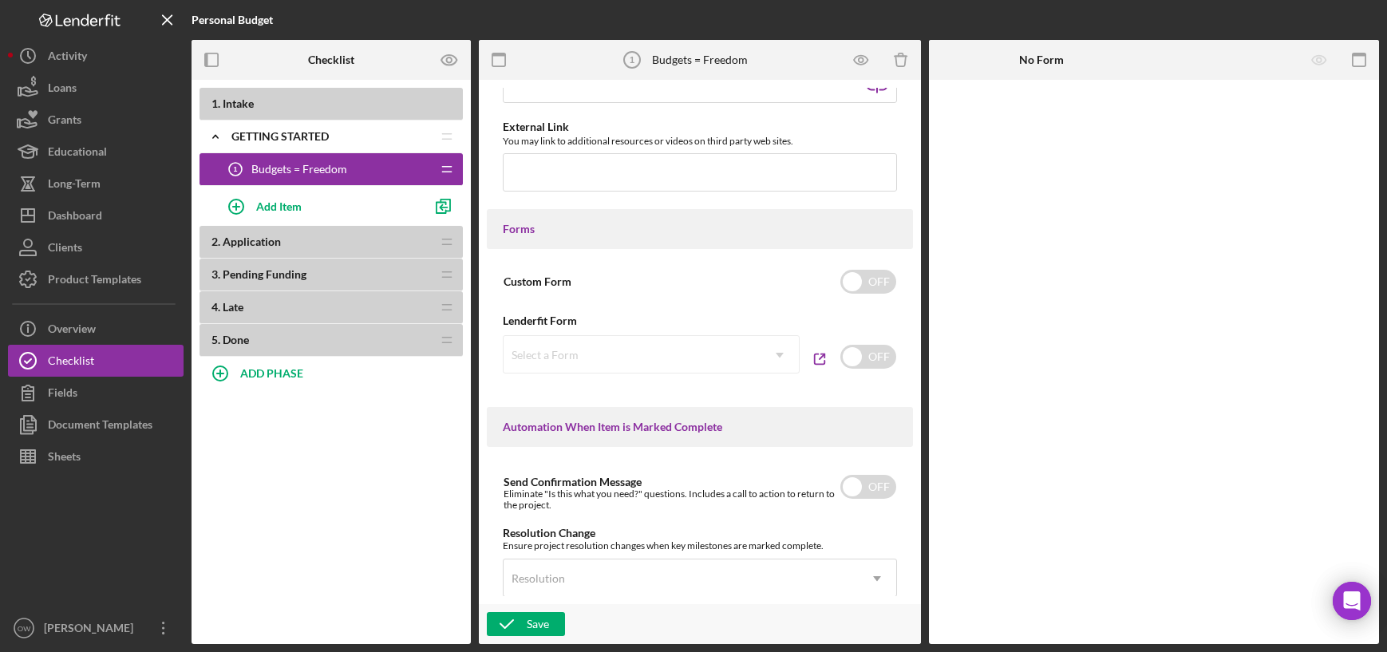
scroll to position [852, 0]
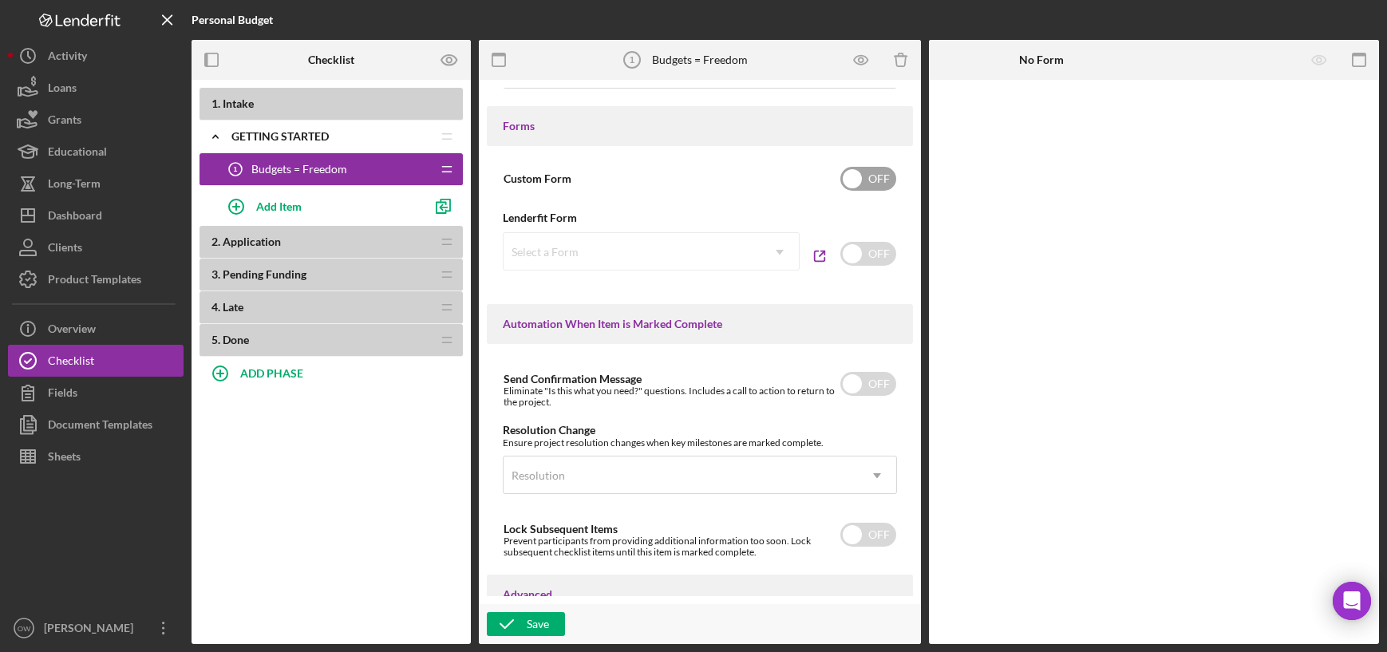
click at [857, 191] on input "checkbox" at bounding box center [868, 179] width 56 height 24
checkbox input "true"
click at [1039, 124] on div "Add Form Element" at bounding box center [1038, 124] width 93 height 32
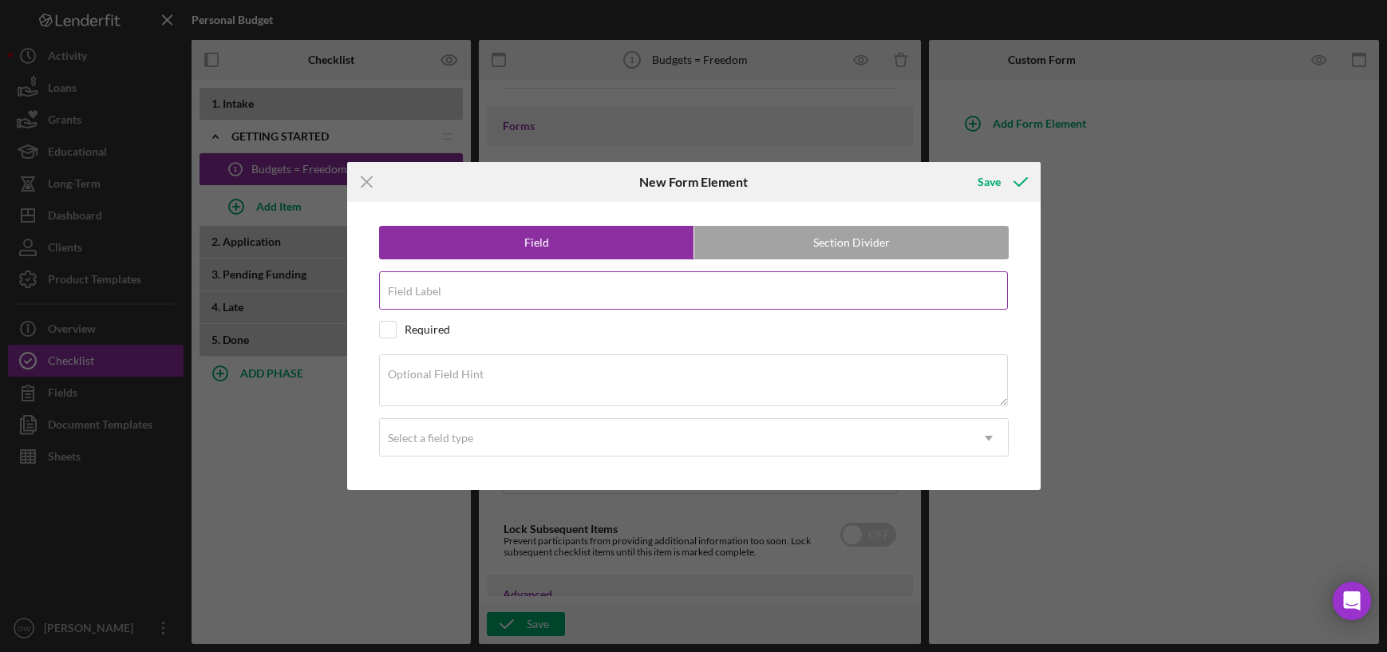
click at [510, 298] on input "Field Label" at bounding box center [693, 290] width 629 height 38
type input "Have you ever used a budget"
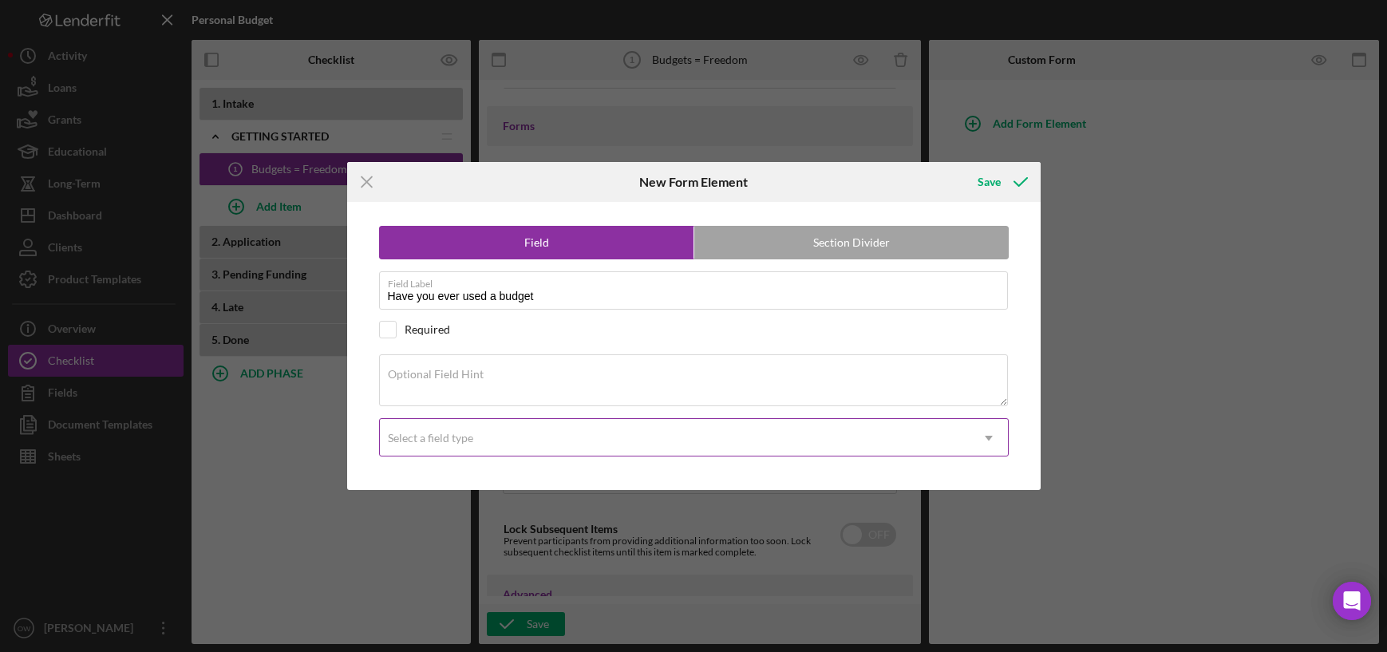
click at [444, 428] on div "Select a field type" at bounding box center [675, 438] width 590 height 37
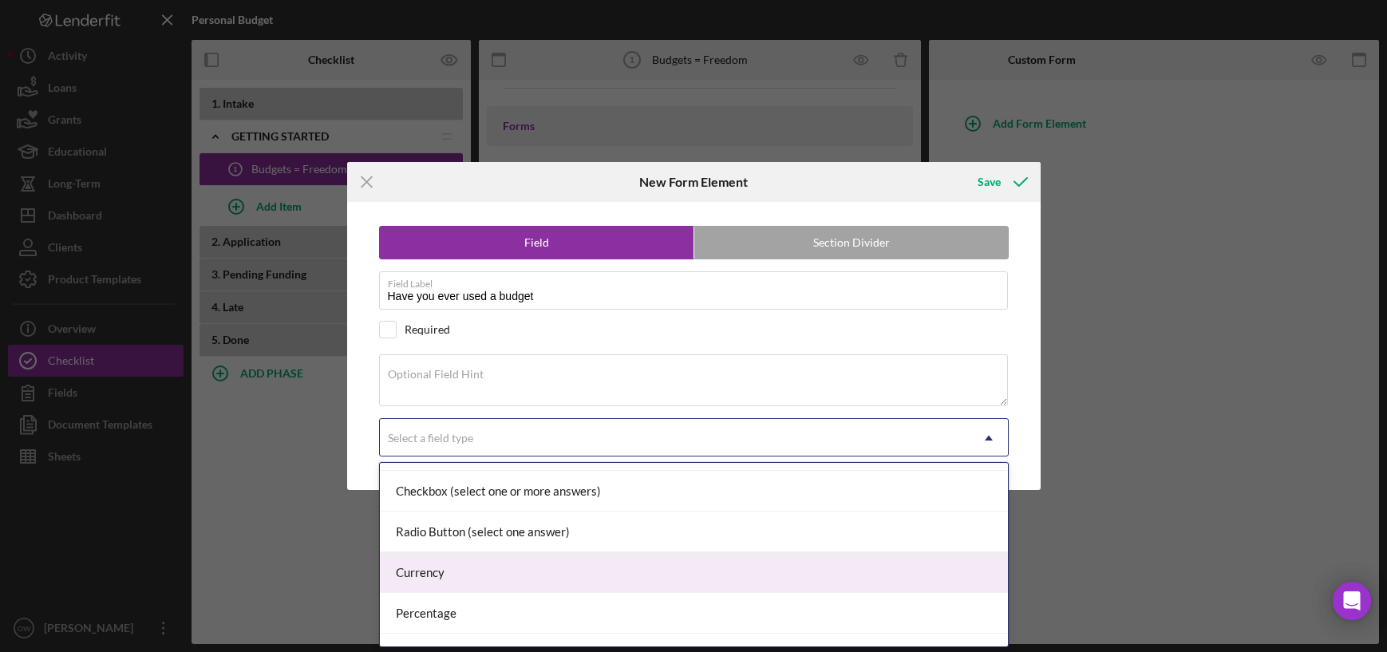
scroll to position [89, 0]
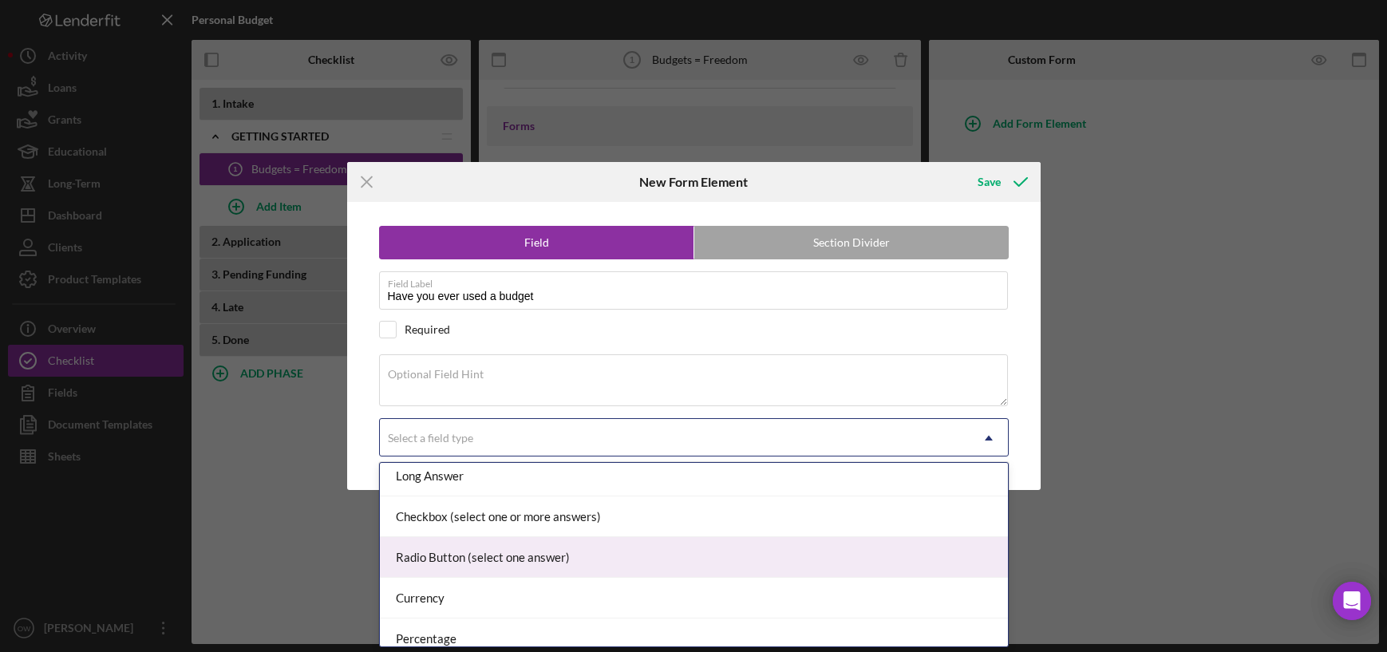
click at [461, 562] on div "Radio Button (select one answer)" at bounding box center [694, 557] width 628 height 41
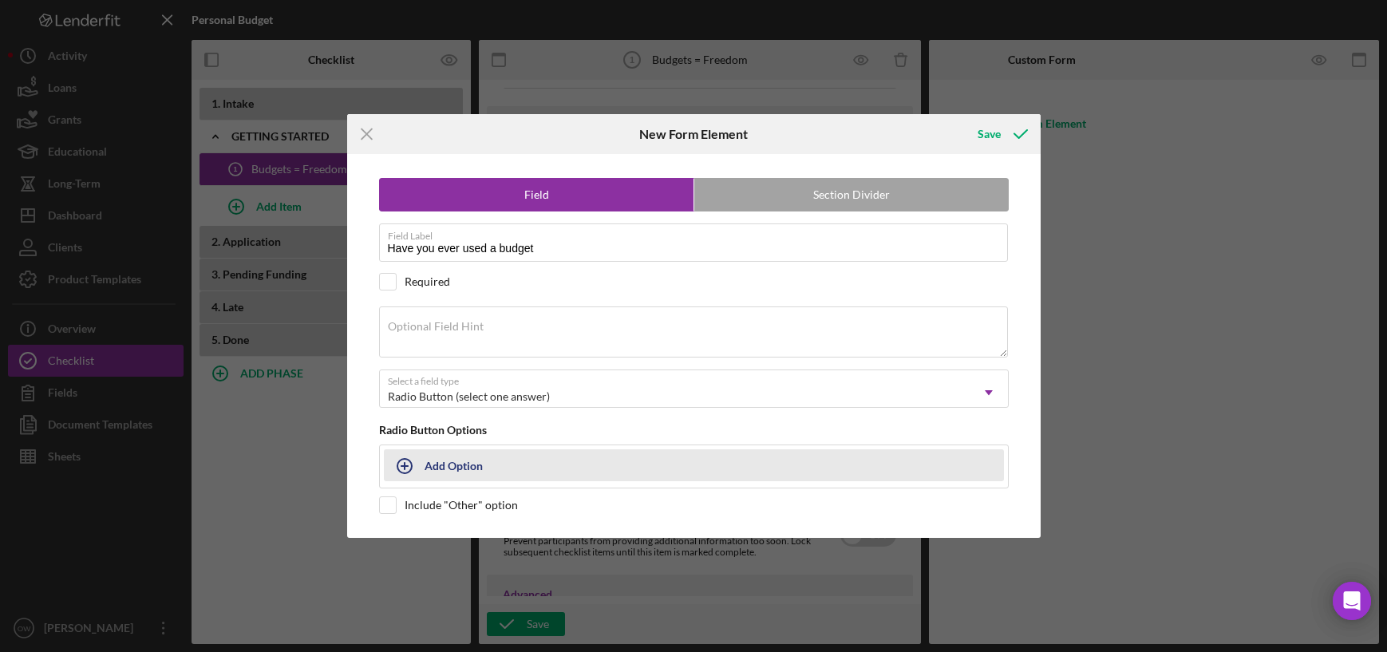
click at [470, 474] on div "Add Option" at bounding box center [453, 465] width 58 height 30
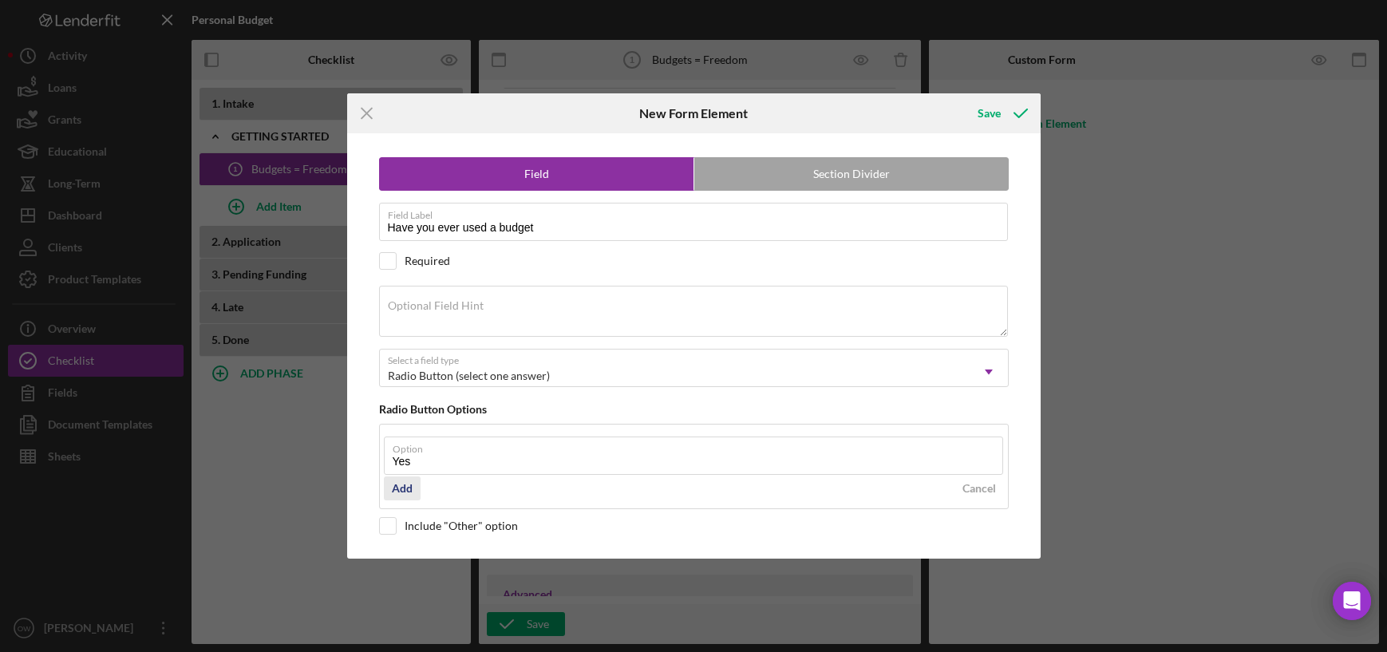
type input "Yes"
click at [409, 483] on div "Add" at bounding box center [402, 488] width 21 height 24
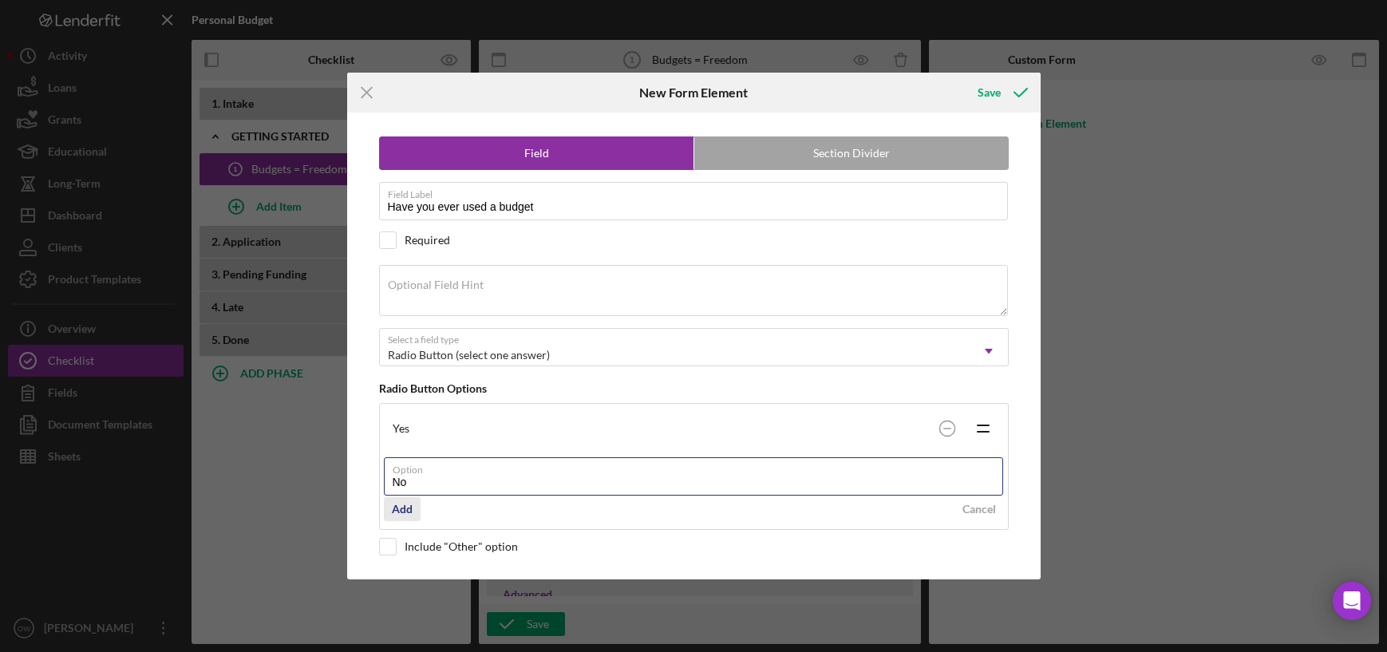
type input "No"
click at [405, 508] on div "Add" at bounding box center [402, 509] width 21 height 24
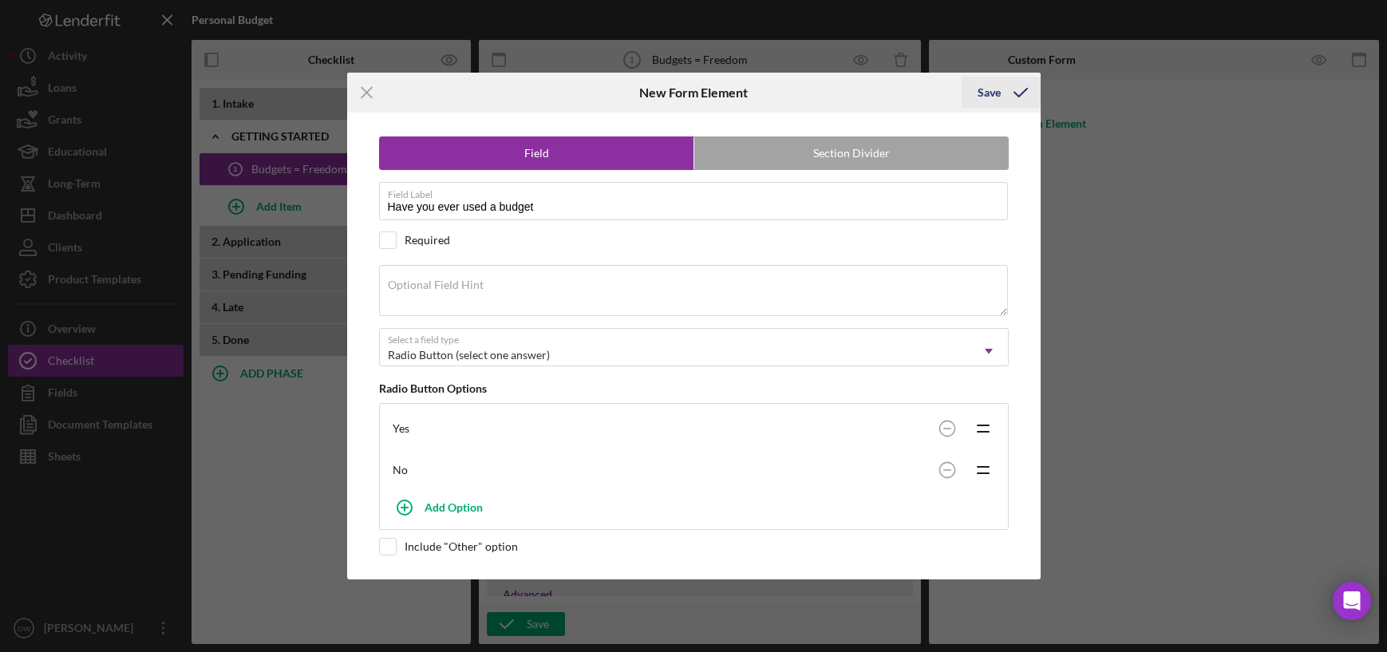
click at [996, 91] on div "Save" at bounding box center [988, 93] width 23 height 32
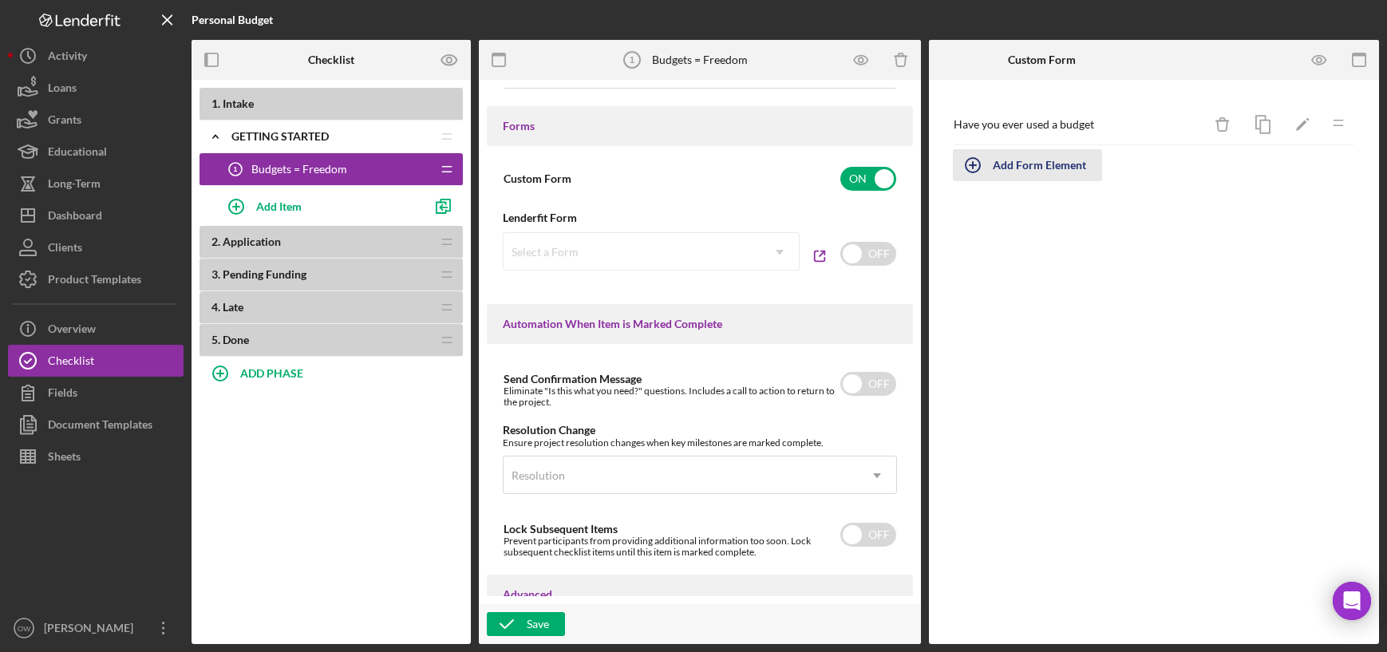
click at [1018, 164] on div "Add Form Element" at bounding box center [1038, 165] width 93 height 32
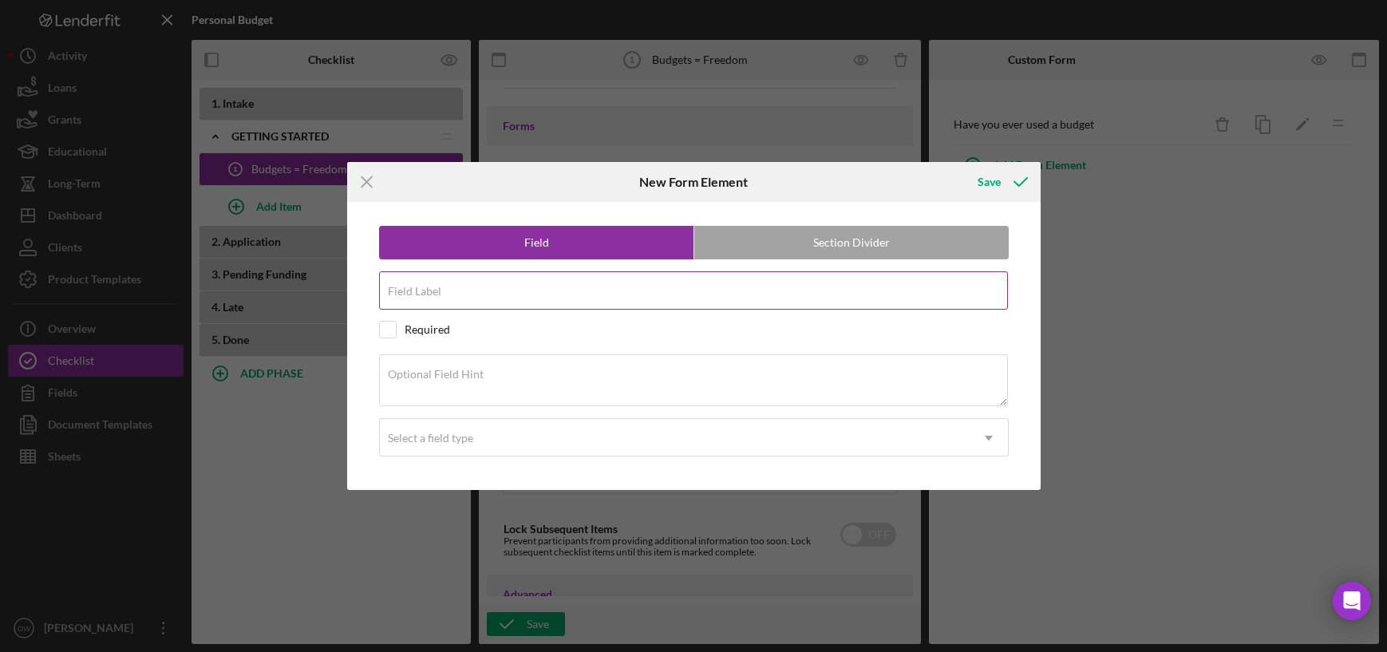
click at [517, 290] on input "Field Label" at bounding box center [693, 290] width 629 height 38
type input "W"
type input "Do you have an fears?"
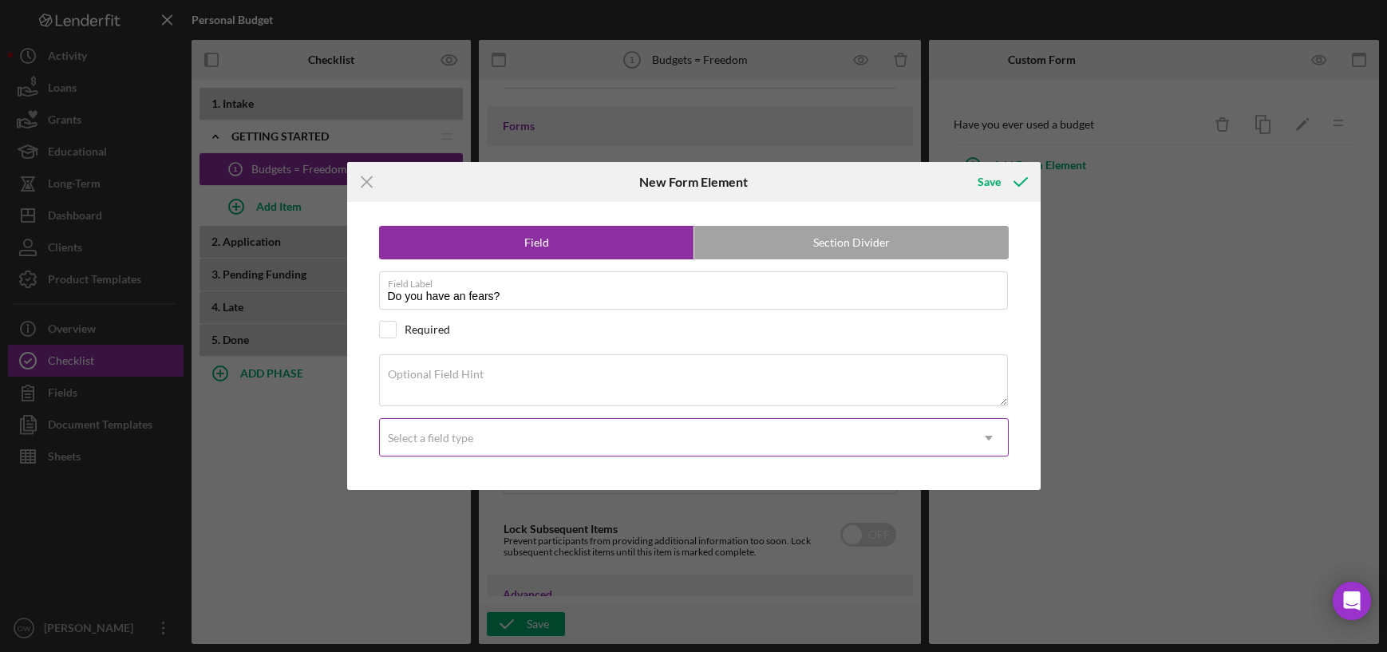
click at [520, 436] on div "Select a field type" at bounding box center [675, 438] width 590 height 37
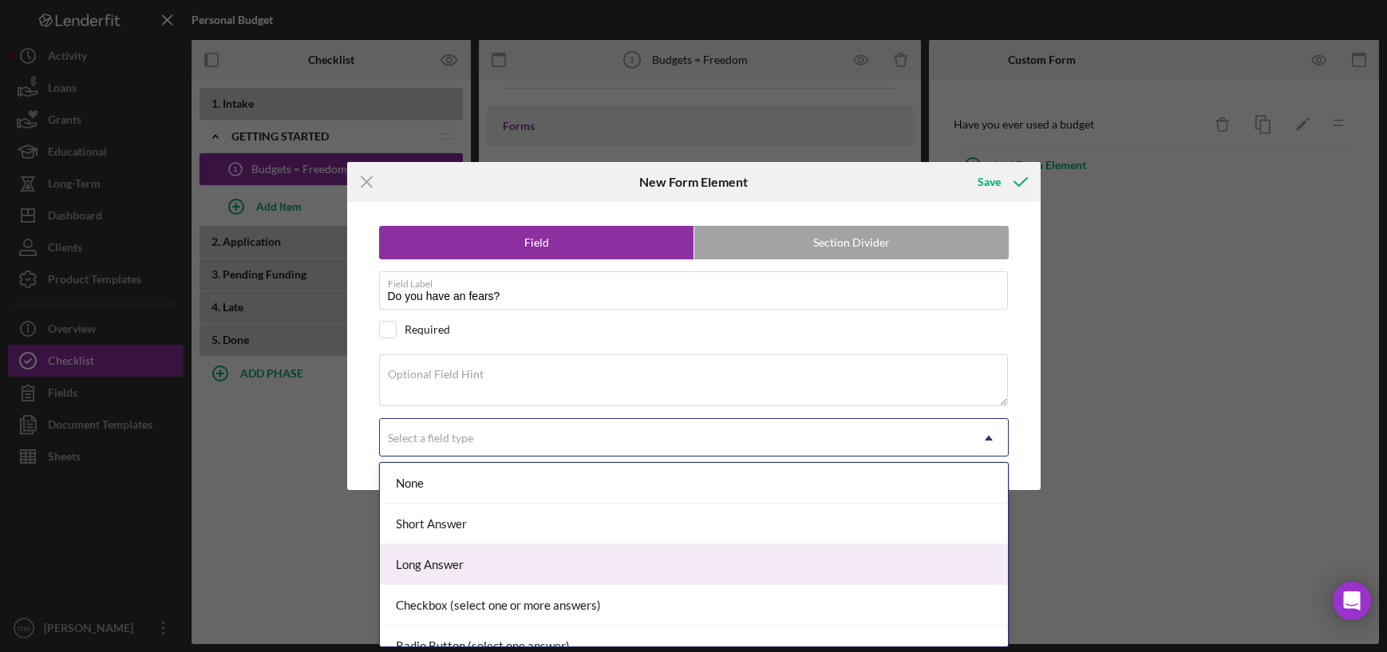
click at [460, 552] on div "Long Answer" at bounding box center [694, 564] width 628 height 41
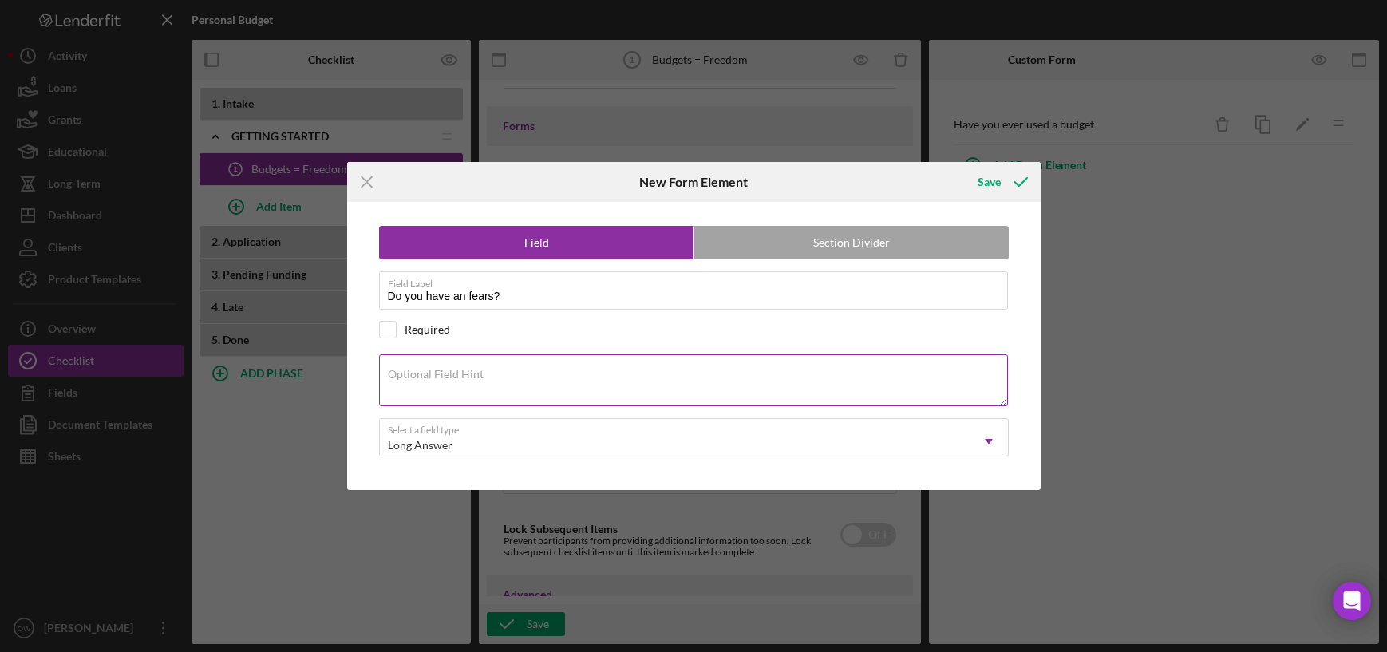
click at [443, 383] on textarea "Optional Field Hint" at bounding box center [693, 379] width 629 height 51
type textarea "Y"
type textarea "For this question this is how you can answer"
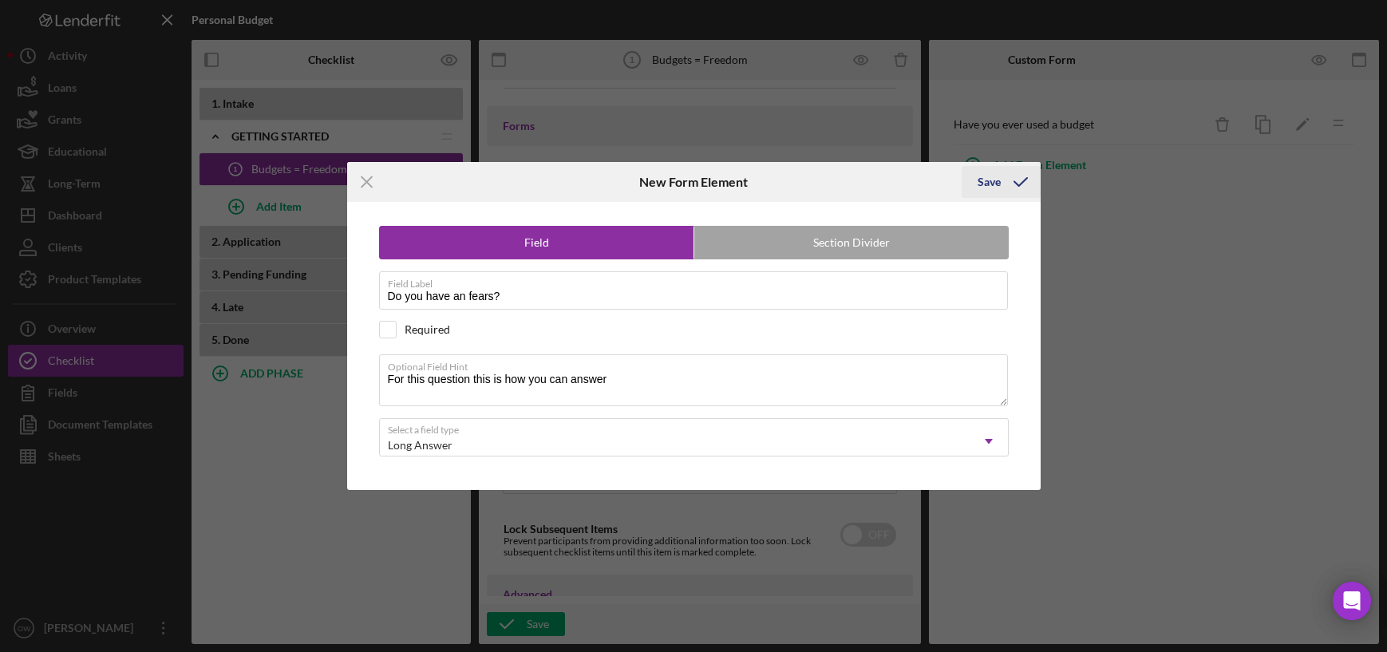
click at [971, 184] on button "Save" at bounding box center [1000, 182] width 79 height 32
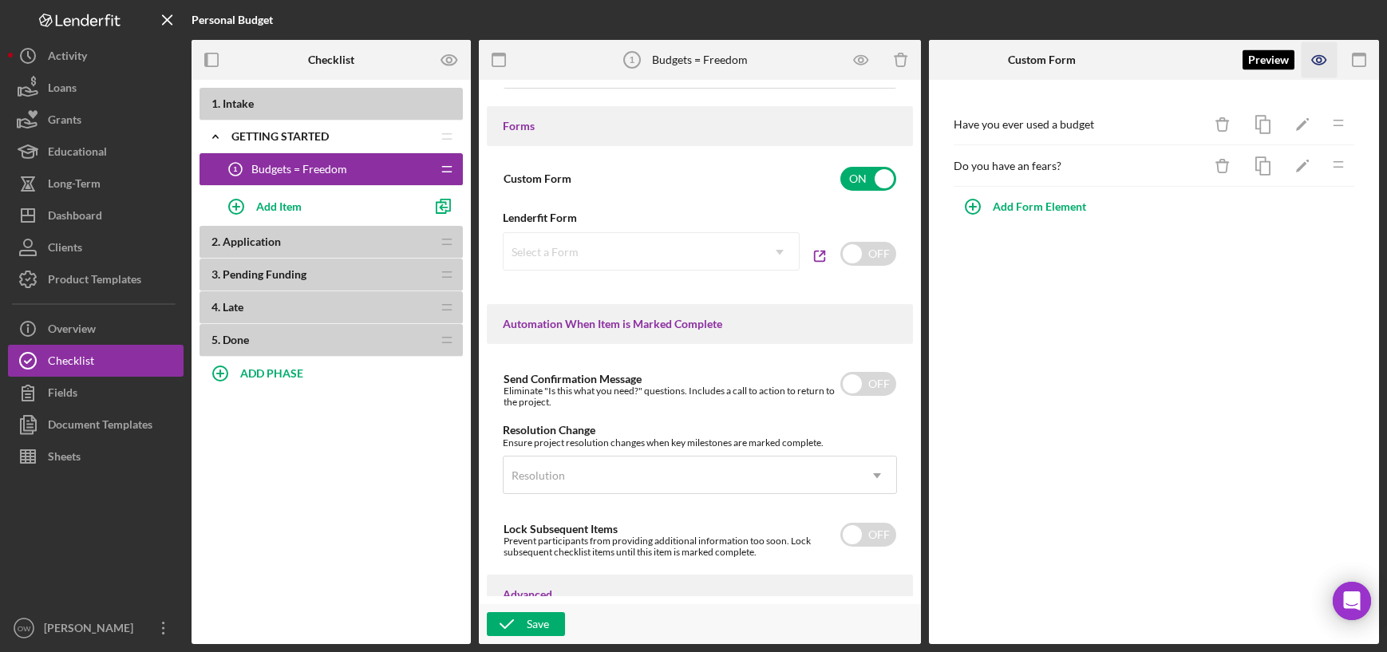
click at [1321, 65] on icon "button" at bounding box center [1319, 60] width 14 height 9
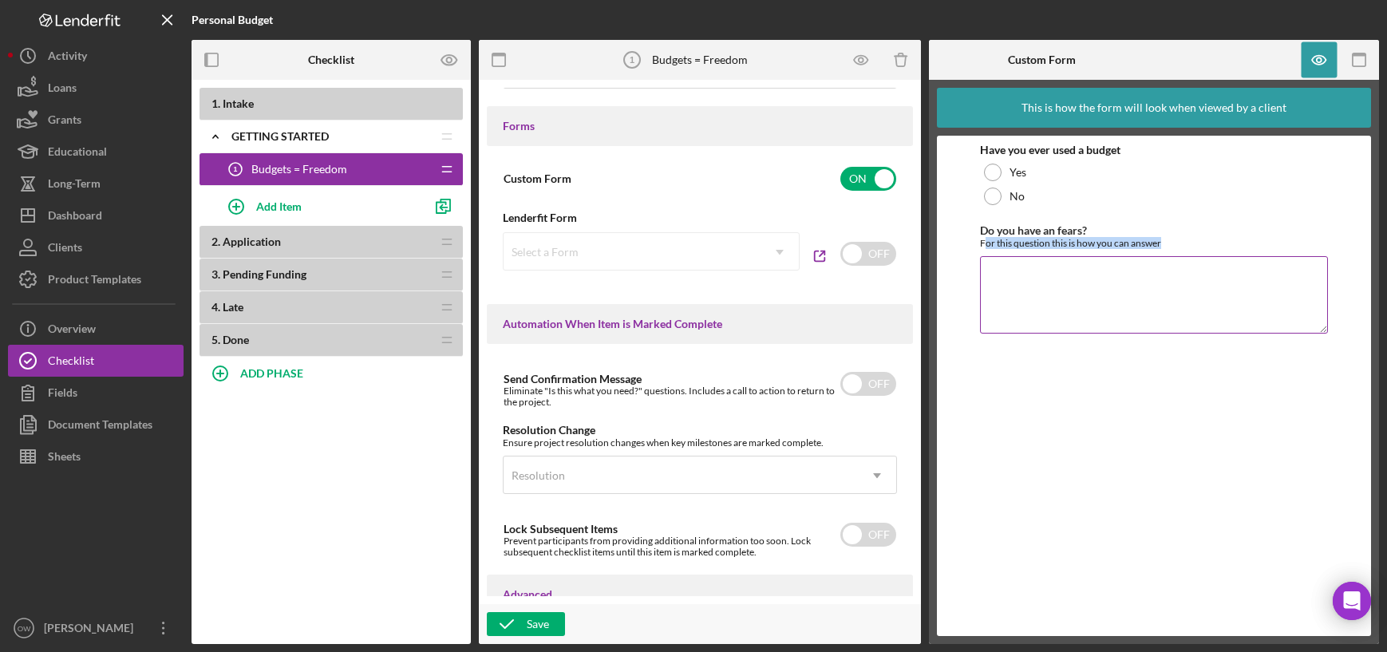
drag, startPoint x: 983, startPoint y: 241, endPoint x: 1165, endPoint y: 239, distance: 181.9
click at [1165, 239] on div "For this question this is how you can answer" at bounding box center [1153, 243] width 347 height 12
click at [1061, 289] on textarea "Do you have an fears?" at bounding box center [1153, 294] width 347 height 77
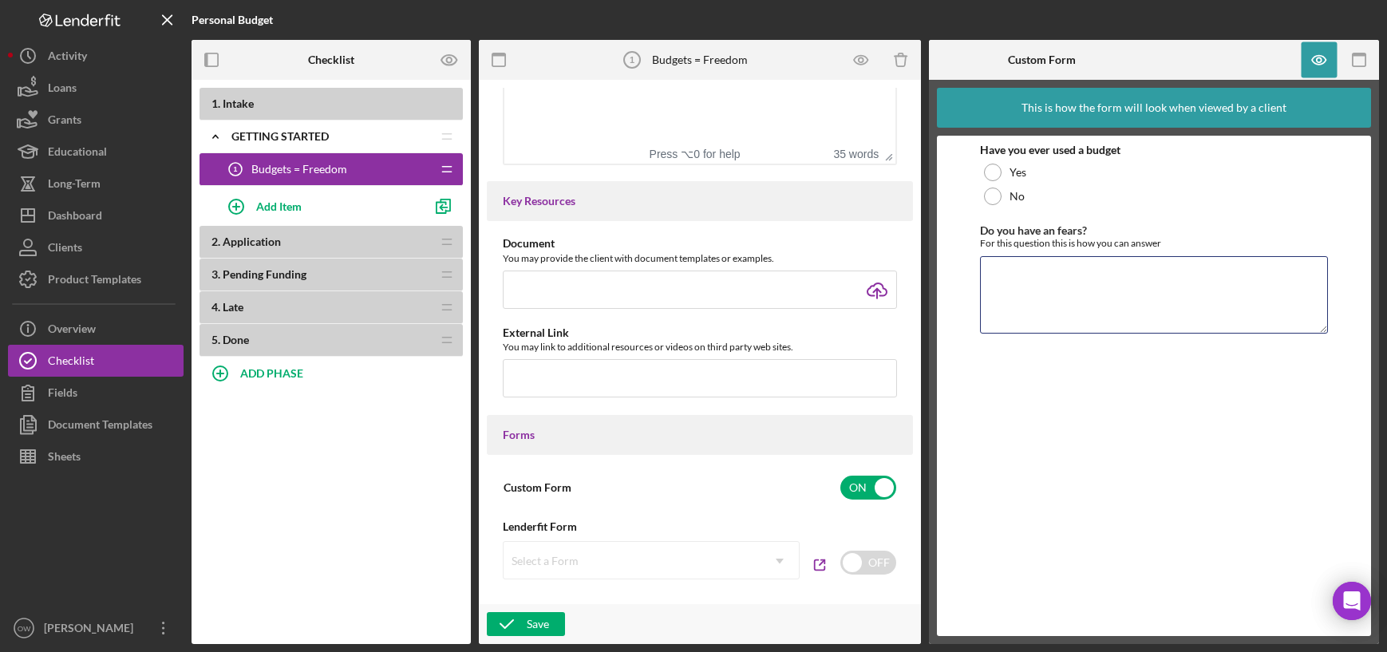
scroll to position [551, 0]
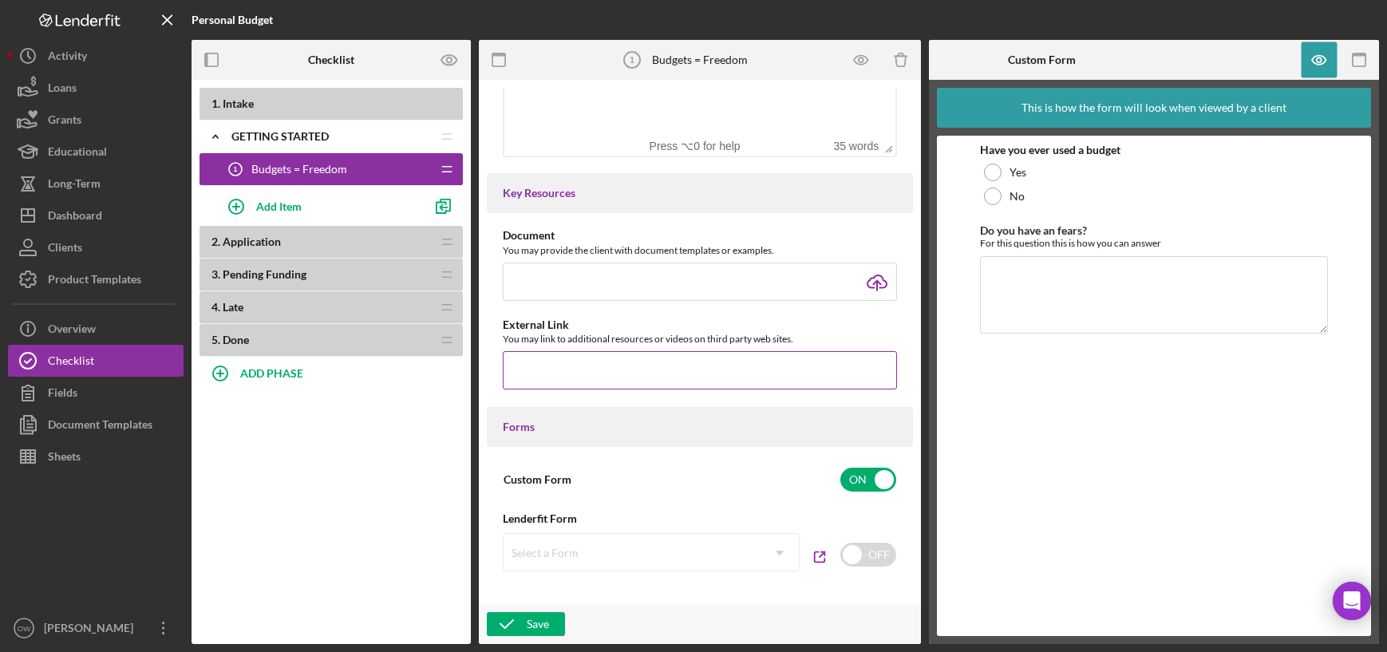
click at [583, 384] on input "text" at bounding box center [700, 370] width 394 height 38
type input "www.freecreditreport.com/"
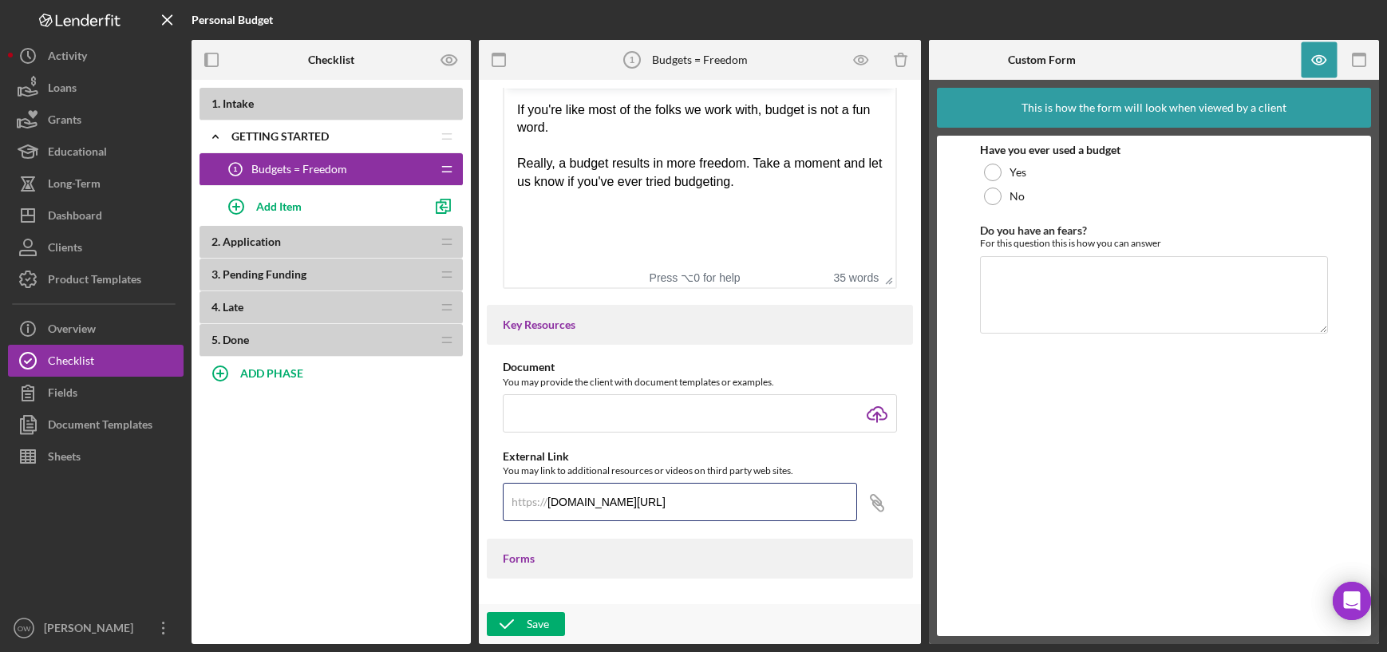
scroll to position [417, 0]
drag, startPoint x: 1161, startPoint y: 245, endPoint x: 977, endPoint y: 237, distance: 183.7
click at [976, 237] on form "Have you ever used a budget Yes No Do you have an fears? For this question this…" at bounding box center [1154, 386] width 434 height 500
click at [1235, 201] on div "No" at bounding box center [1153, 196] width 347 height 24
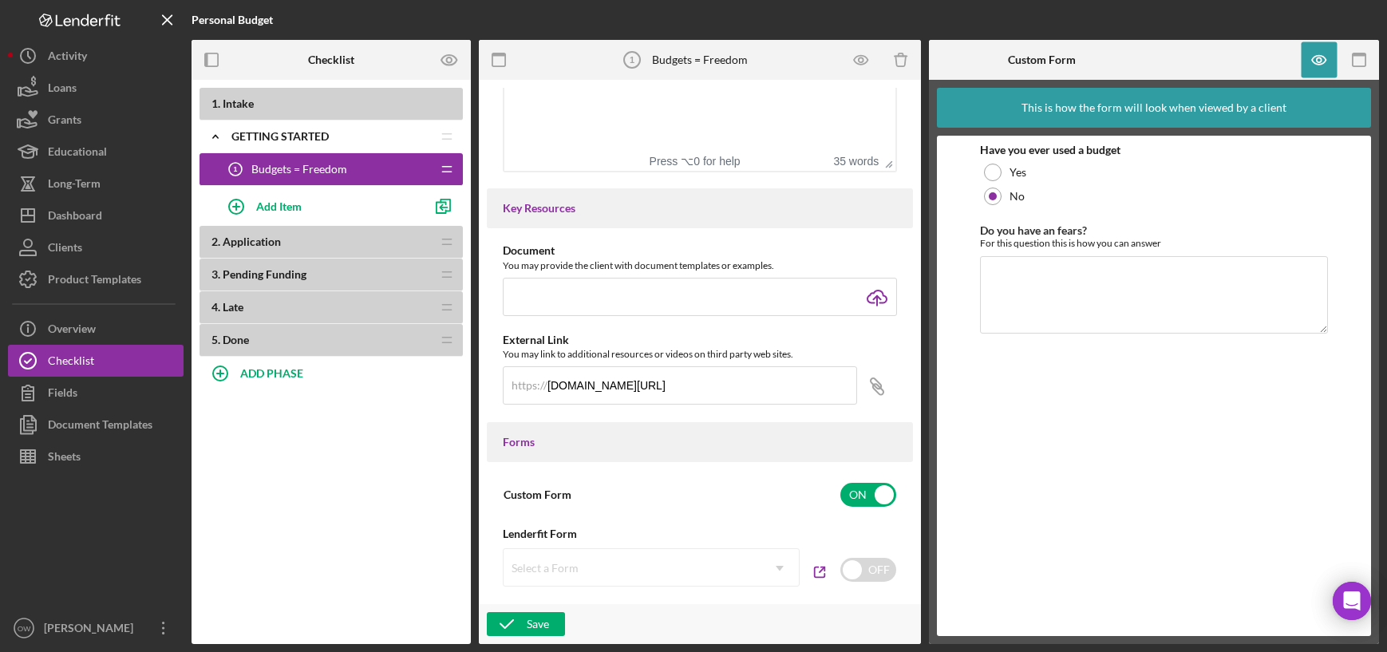
scroll to position [566, 0]
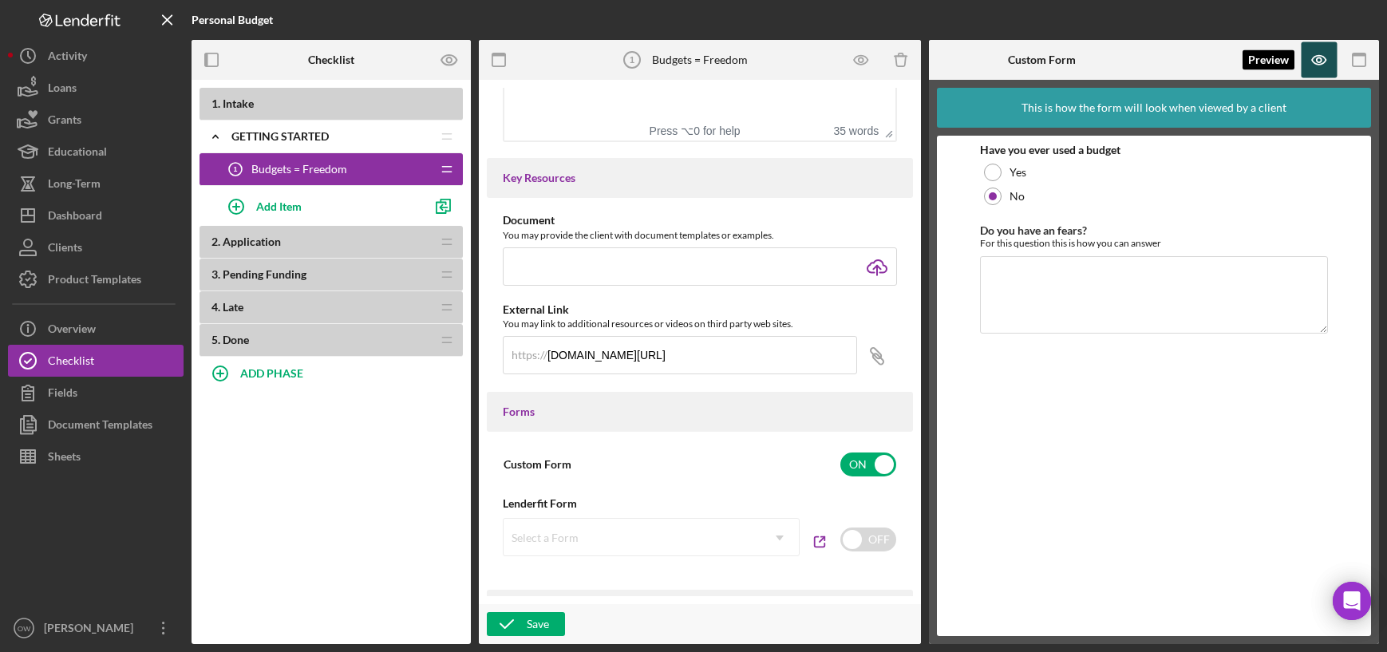
click at [1318, 57] on icon "button" at bounding box center [1318, 59] width 5 height 5
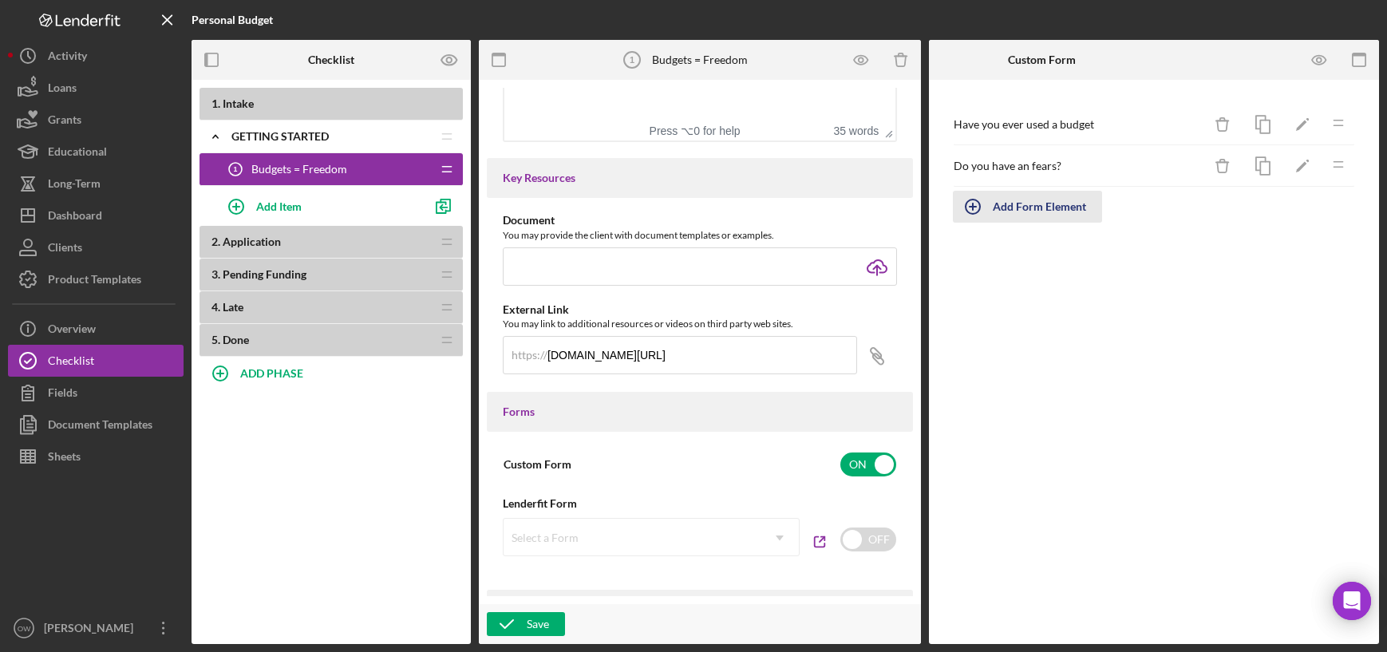
click at [1030, 205] on div "Add Form Element" at bounding box center [1038, 207] width 93 height 32
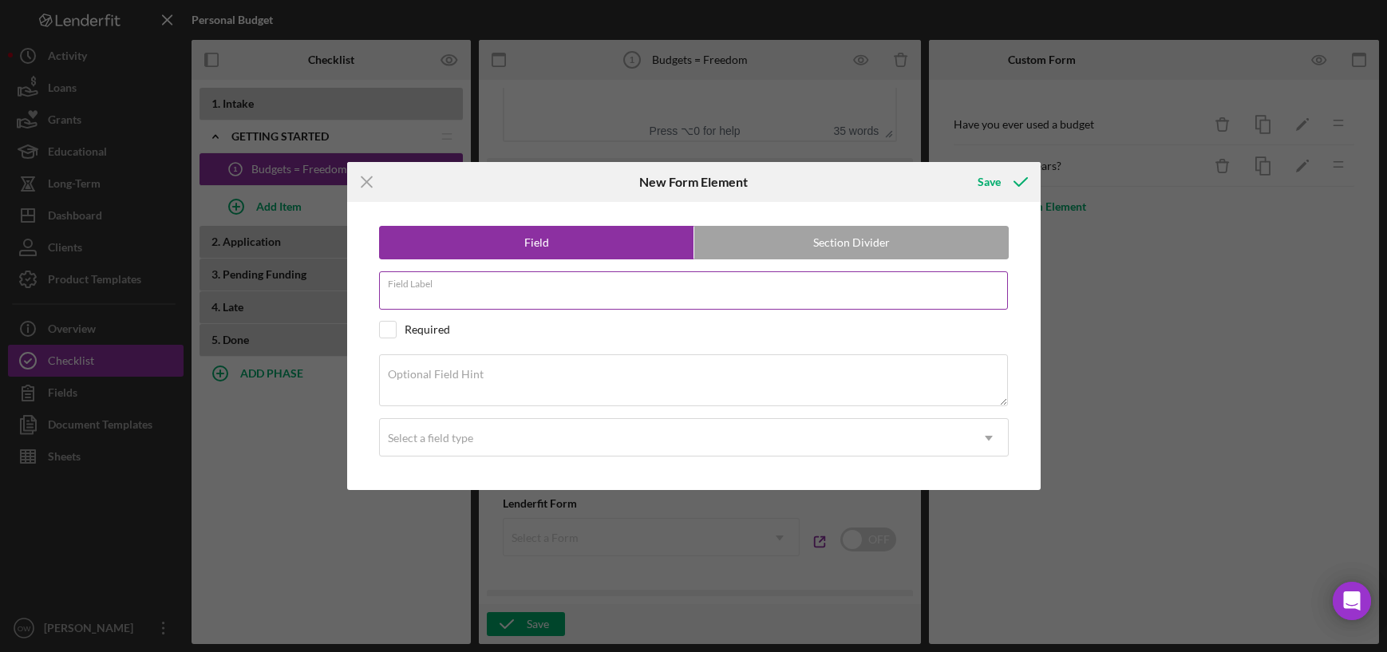
click at [647, 301] on input "Field Label" at bounding box center [693, 290] width 629 height 38
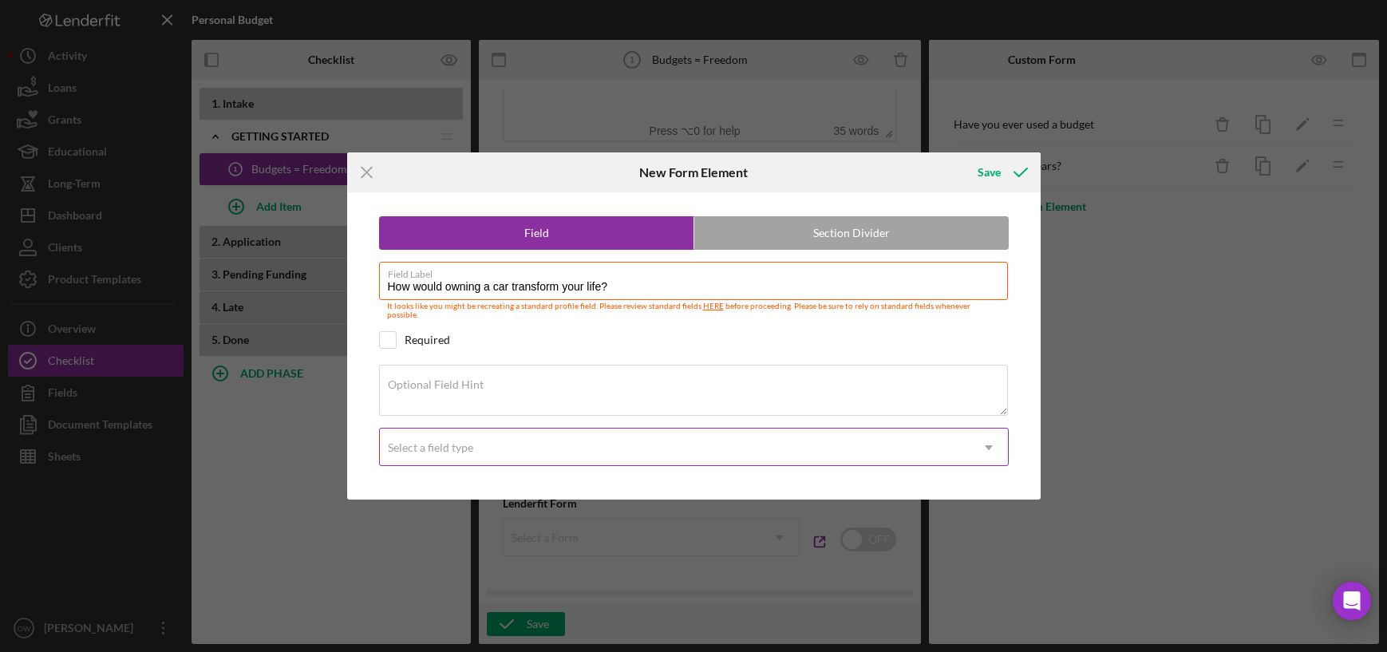
type input "How would owning a car transform your life?"
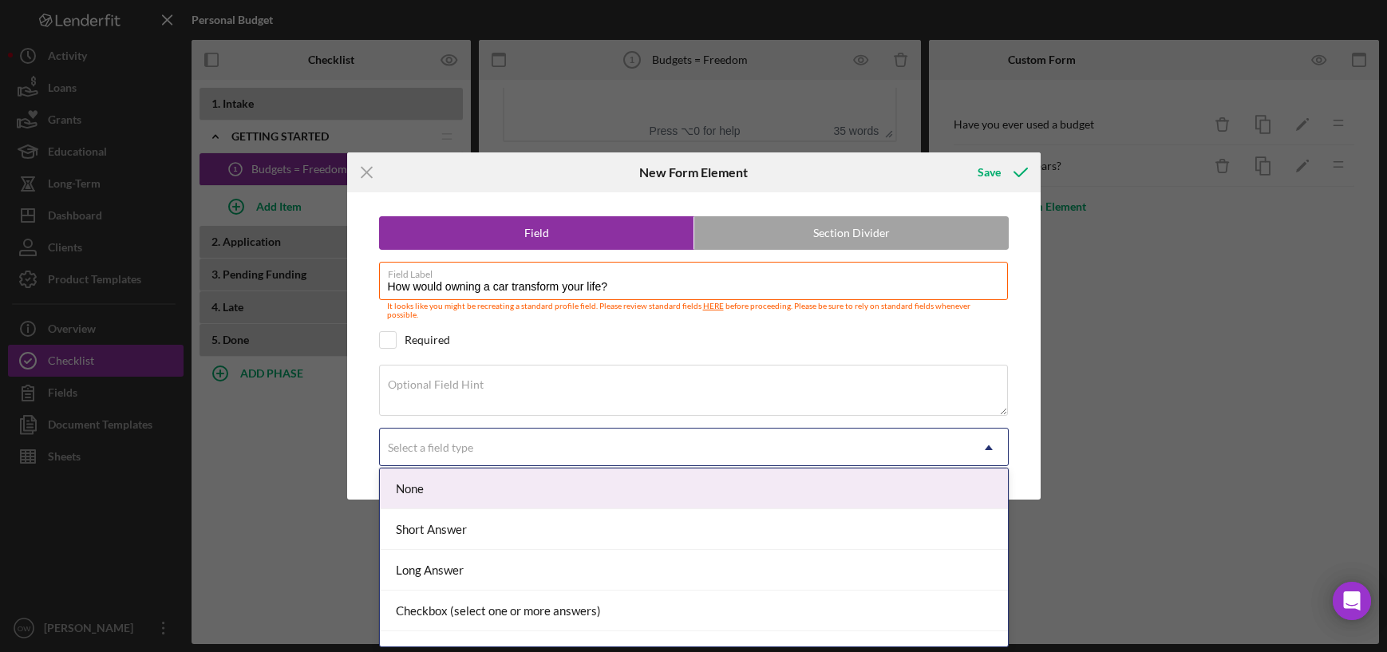
click at [569, 452] on div "Select a field type" at bounding box center [675, 447] width 590 height 37
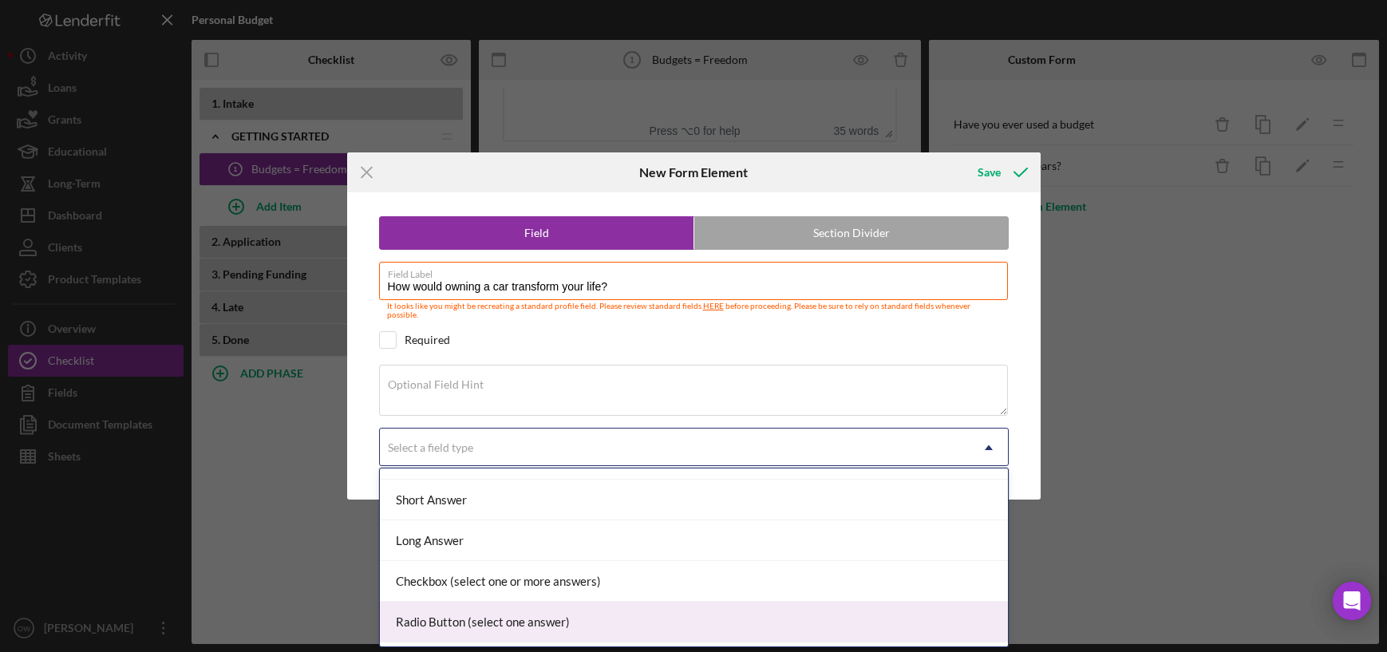
scroll to position [14, 0]
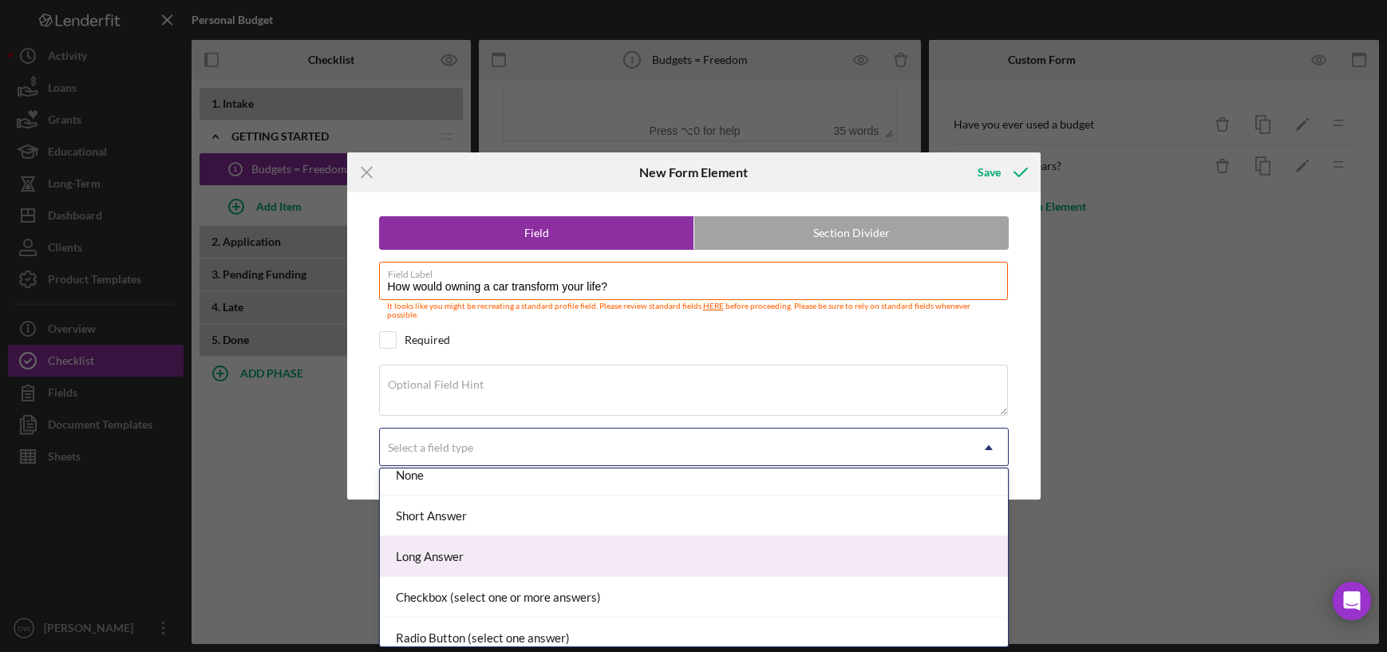
click at [515, 547] on div "Long Answer" at bounding box center [694, 556] width 628 height 41
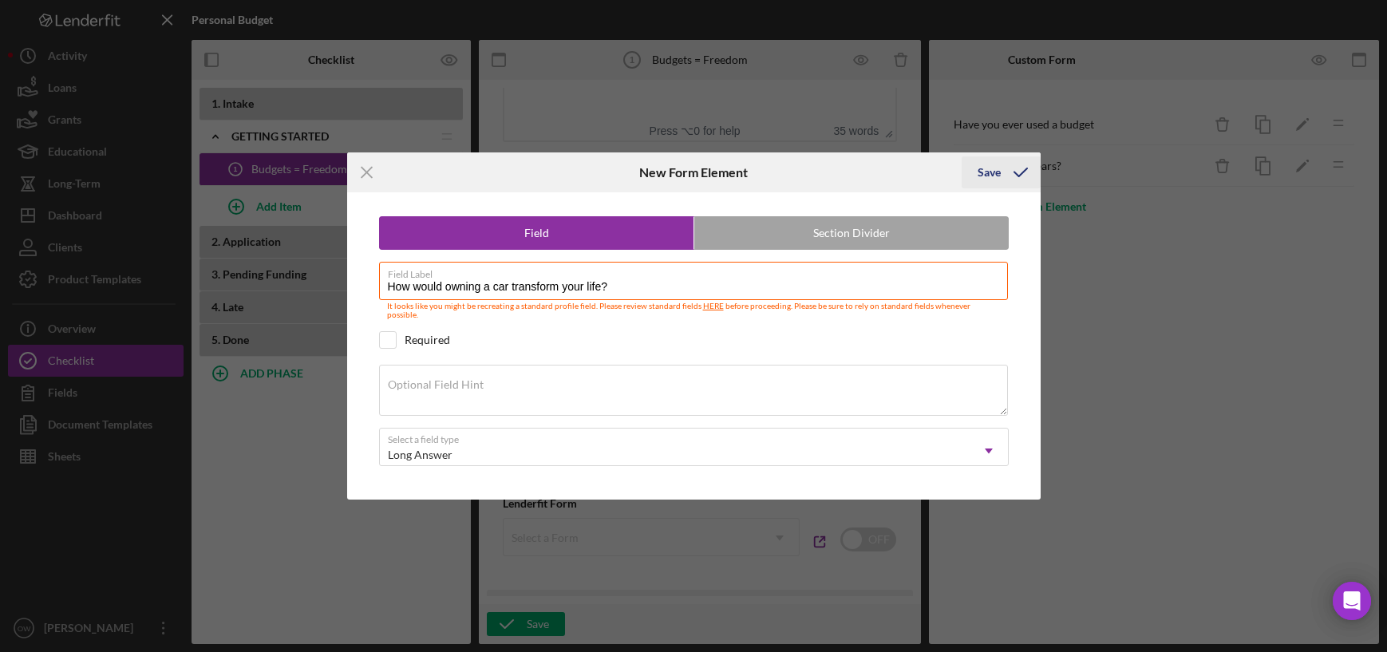
click at [1014, 176] on polyline "submit" at bounding box center [1020, 172] width 13 height 8
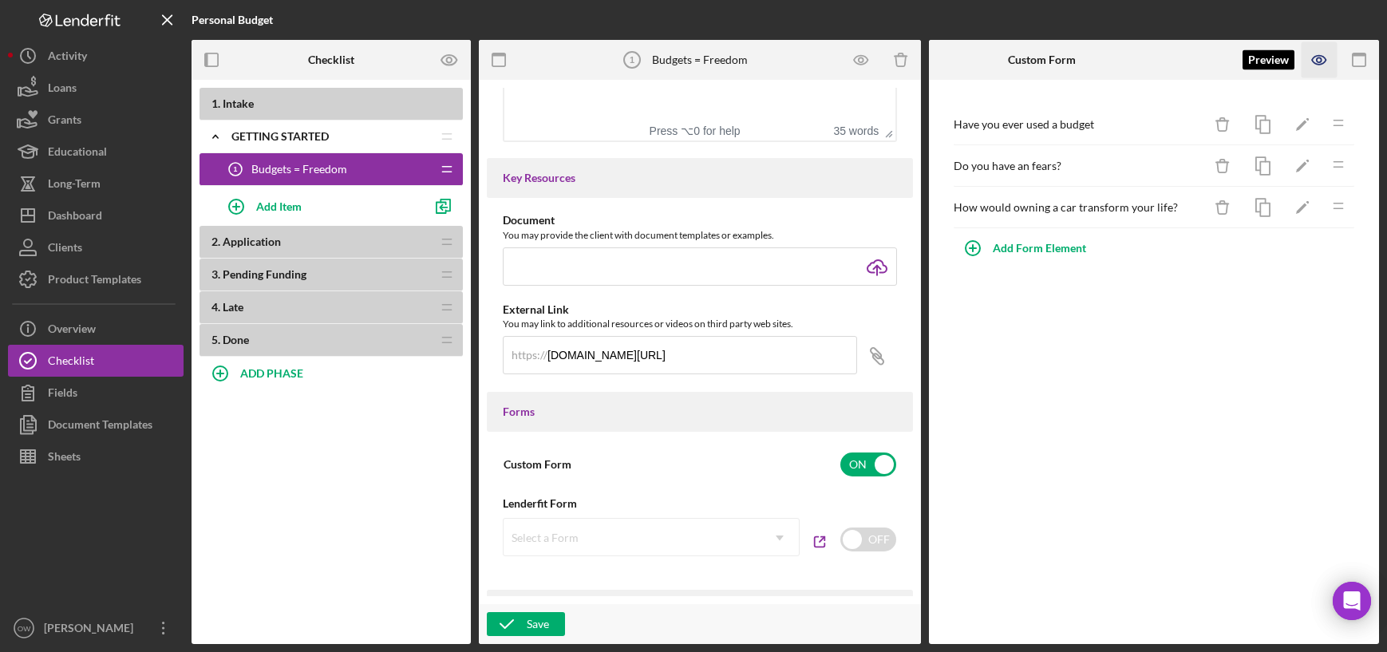
click at [1314, 65] on icon "button" at bounding box center [1319, 60] width 36 height 36
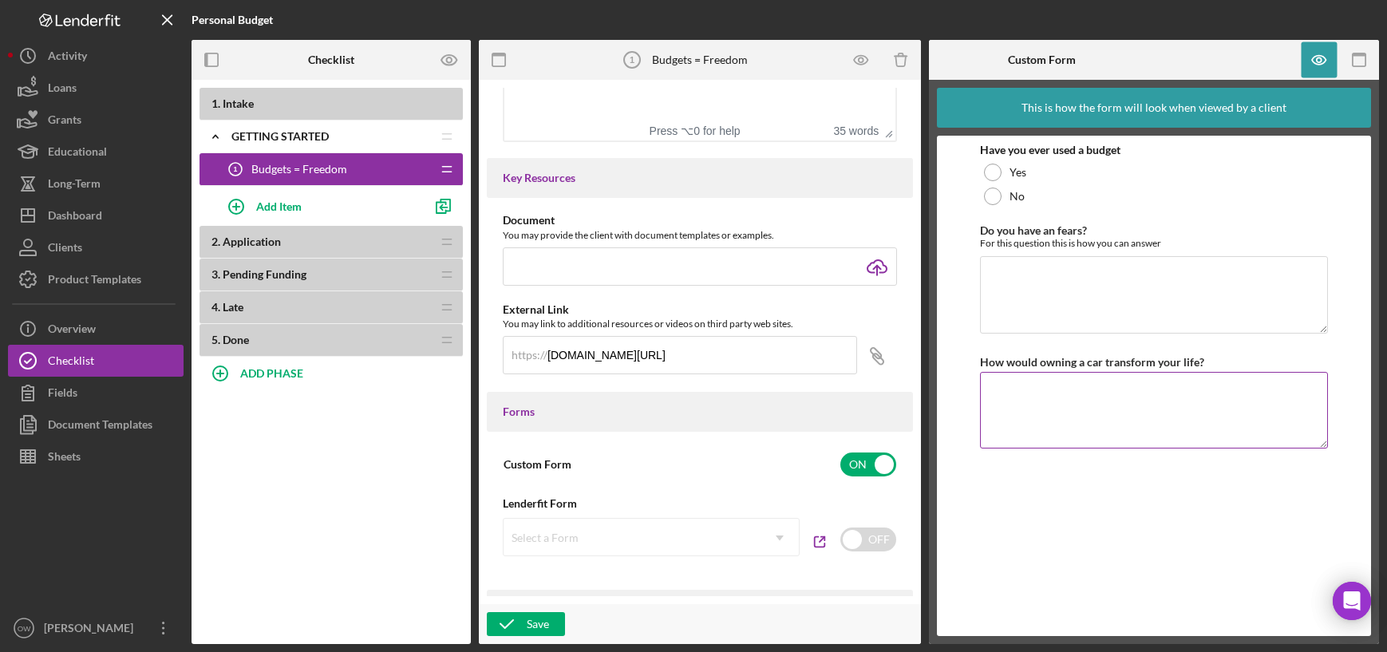
click at [996, 402] on textarea "How would owning a car transform your life?" at bounding box center [1153, 410] width 347 height 77
click at [522, 625] on icon "button" at bounding box center [507, 624] width 40 height 40
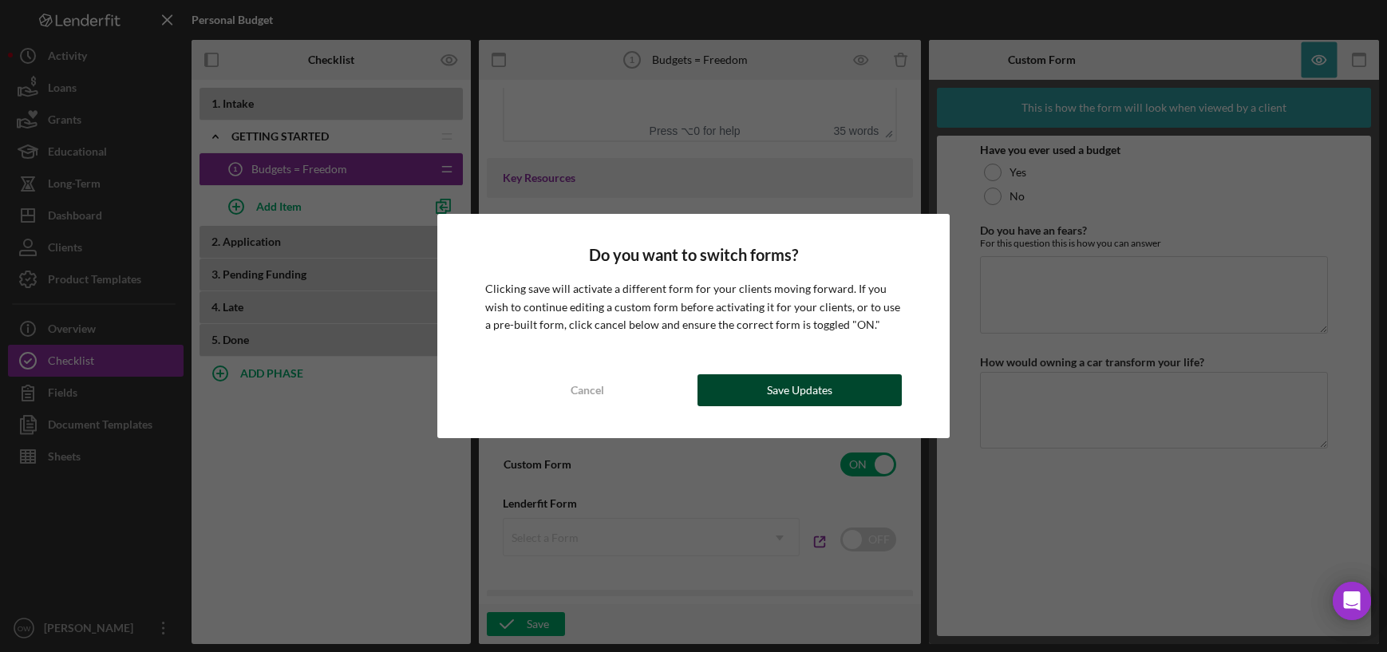
click at [777, 385] on div "Save Updates" at bounding box center [799, 390] width 65 height 32
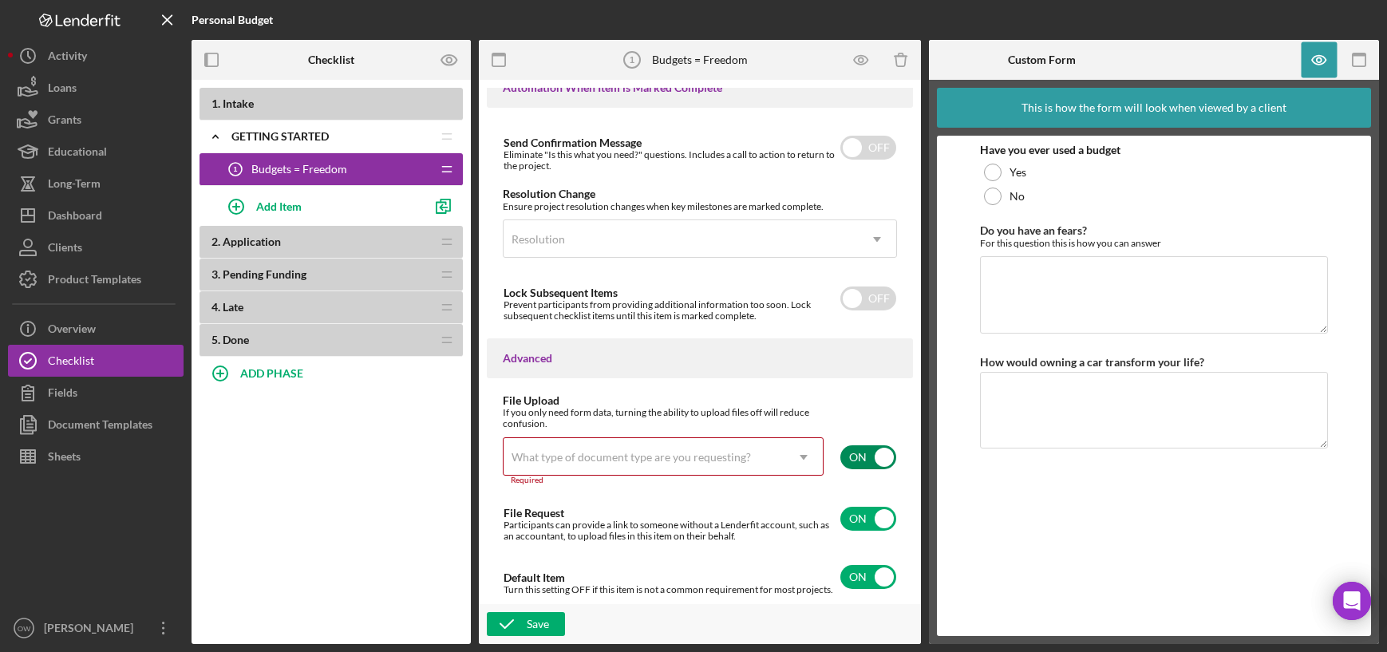
click at [862, 445] on input "checkbox" at bounding box center [868, 457] width 56 height 24
checkbox input "false"
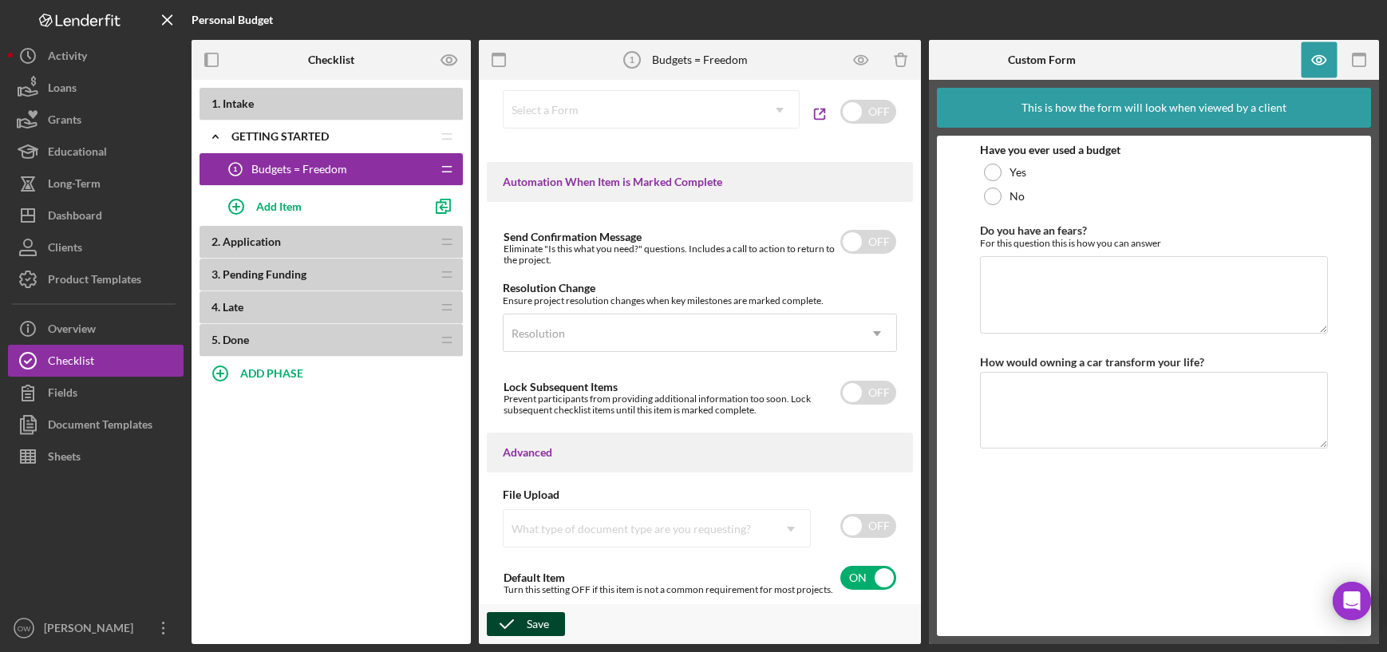
click at [535, 615] on div "Save" at bounding box center [538, 624] width 22 height 24
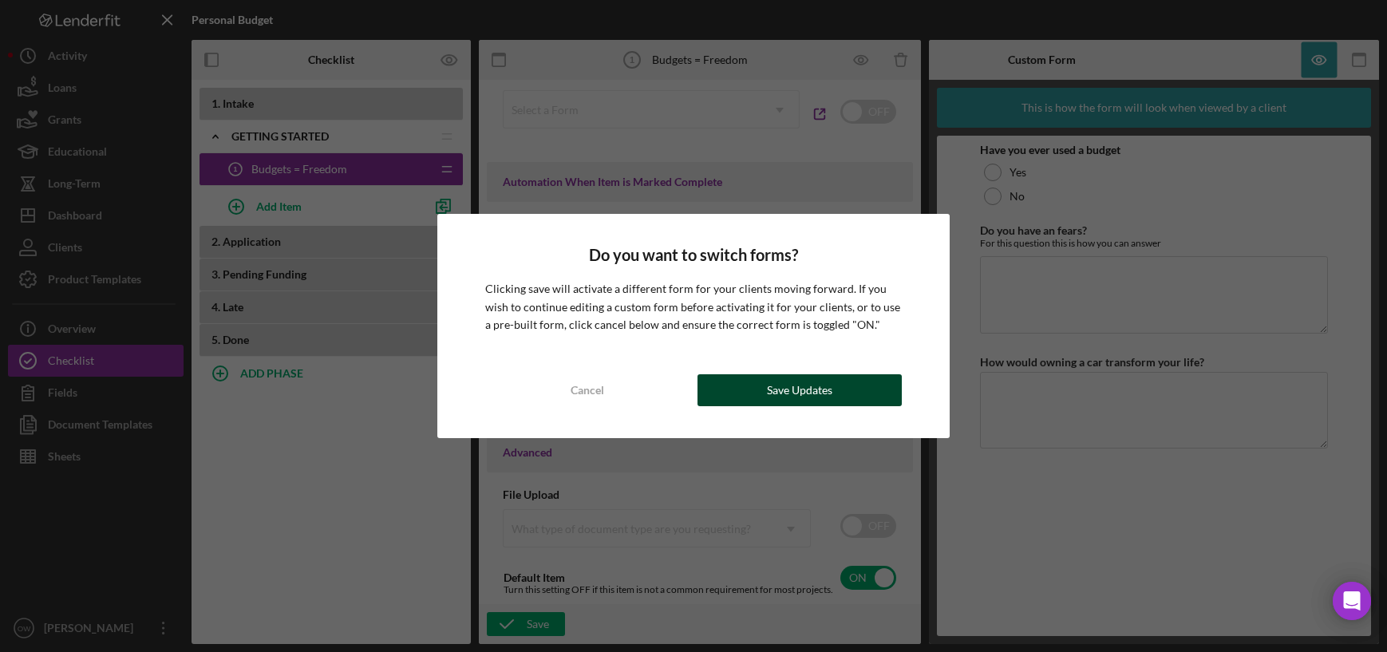
click at [814, 378] on div "Save Updates" at bounding box center [799, 390] width 65 height 32
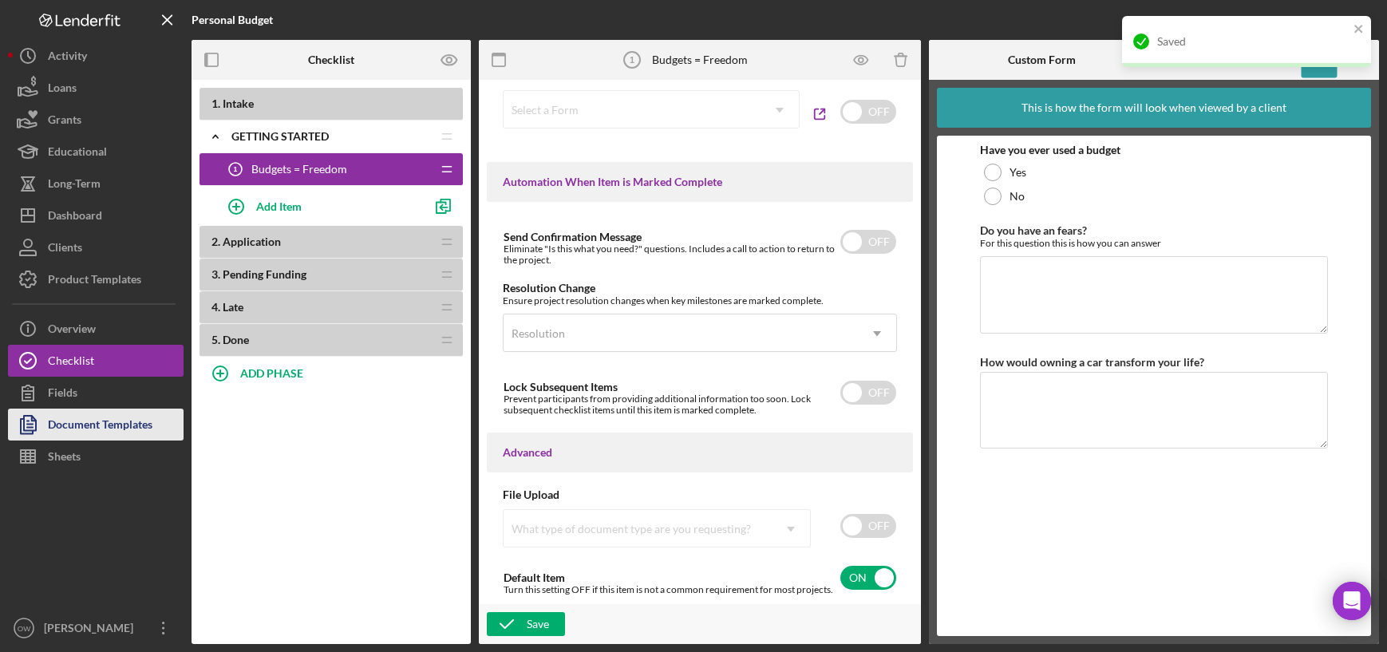
click at [63, 434] on div "Document Templates" at bounding box center [100, 426] width 105 height 36
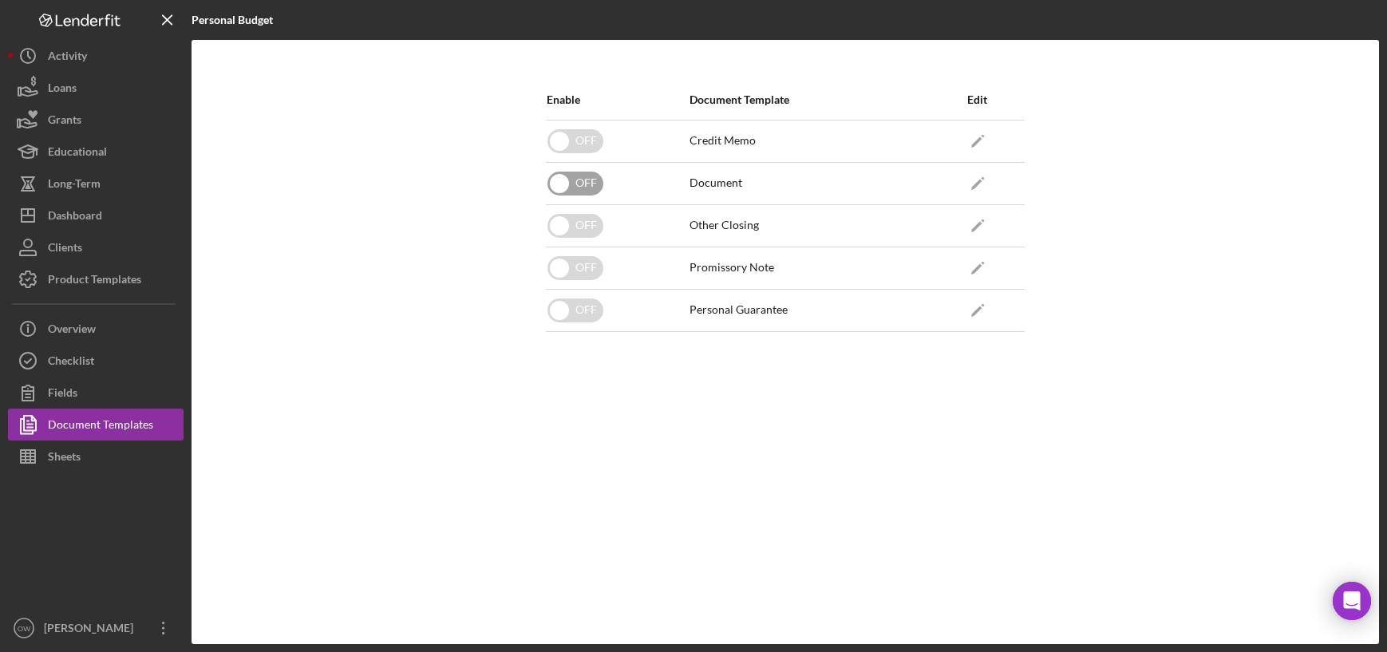
click at [588, 176] on input "checkbox" at bounding box center [575, 184] width 56 height 24
checkbox input "false"
click at [975, 179] on icon "Icon/Edit" at bounding box center [977, 183] width 36 height 36
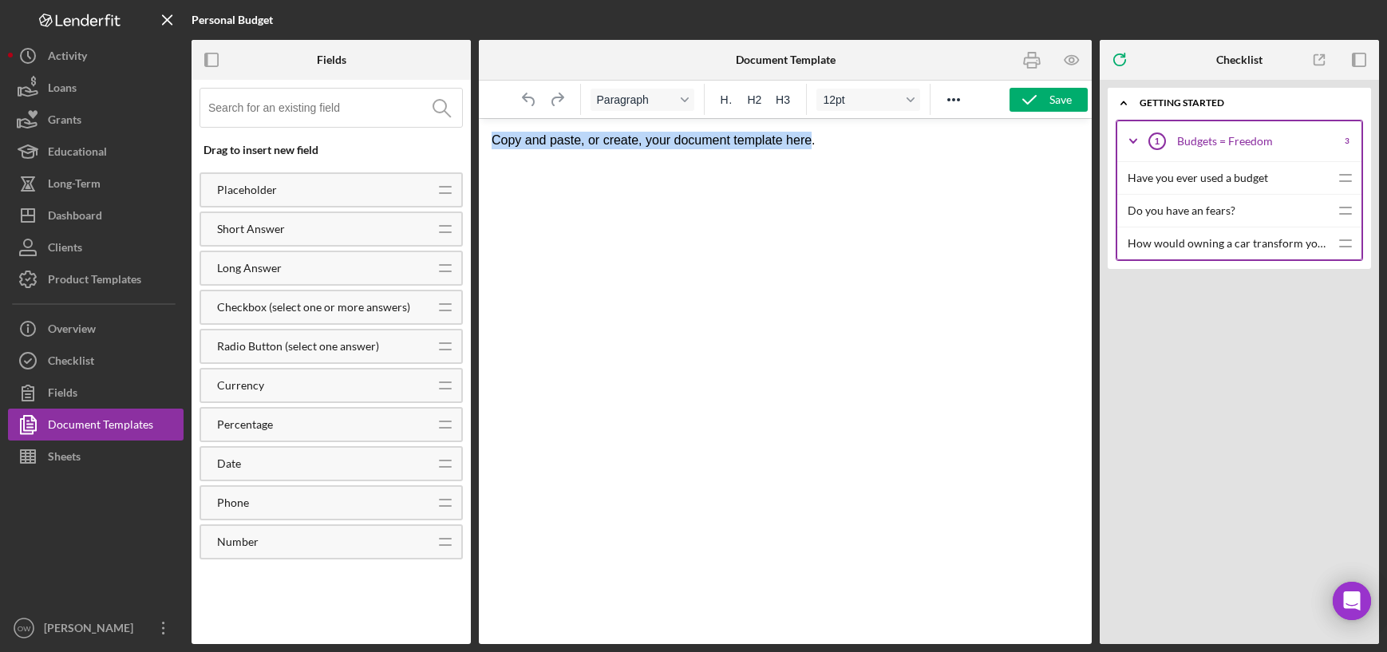
drag, startPoint x: 819, startPoint y: 144, endPoint x: 458, endPoint y: 144, distance: 361.4
click at [479, 144] on html "Copy and paste, or create, your document template here." at bounding box center [785, 140] width 613 height 43
click at [329, 115] on input at bounding box center [335, 108] width 254 height 38
type input "t"
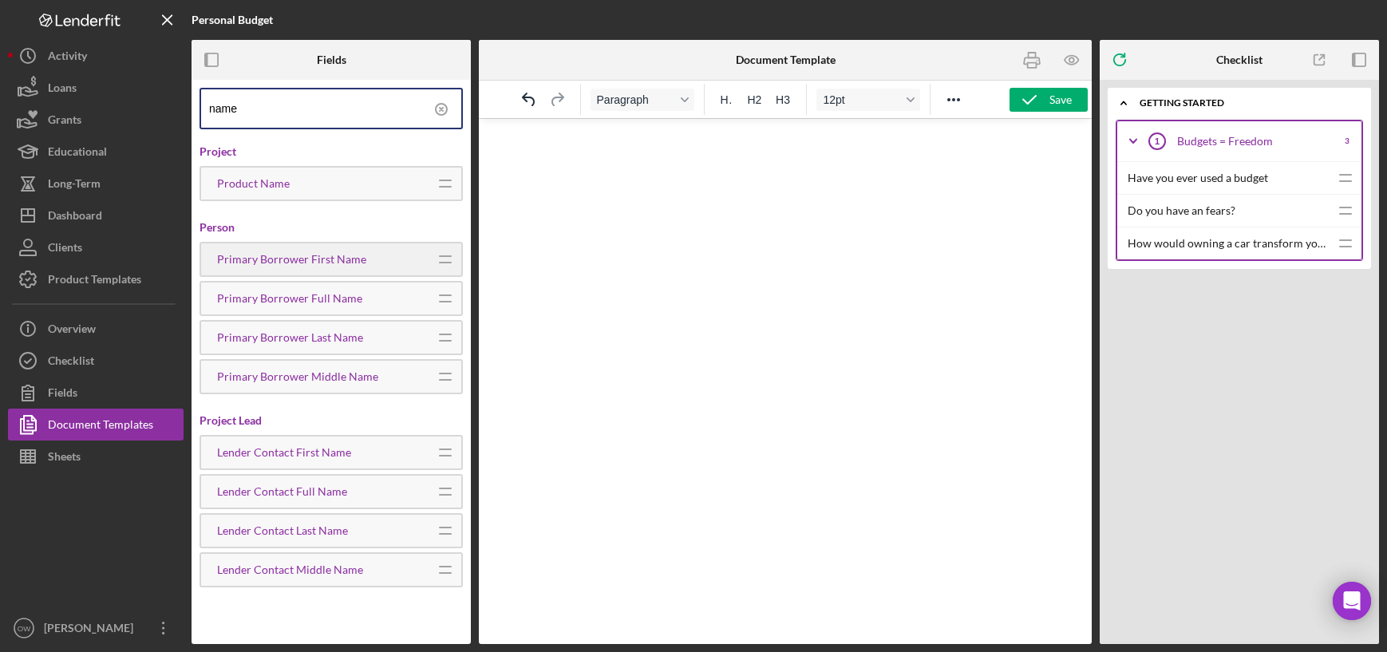
type input "name"
click at [340, 258] on div "Primary Borrower First Name" at bounding box center [313, 259] width 224 height 13
click at [740, 148] on p "Primary Borrower First Name ﻿" at bounding box center [784, 145] width 587 height 26
click at [440, 109] on icon at bounding box center [441, 109] width 3 height 3
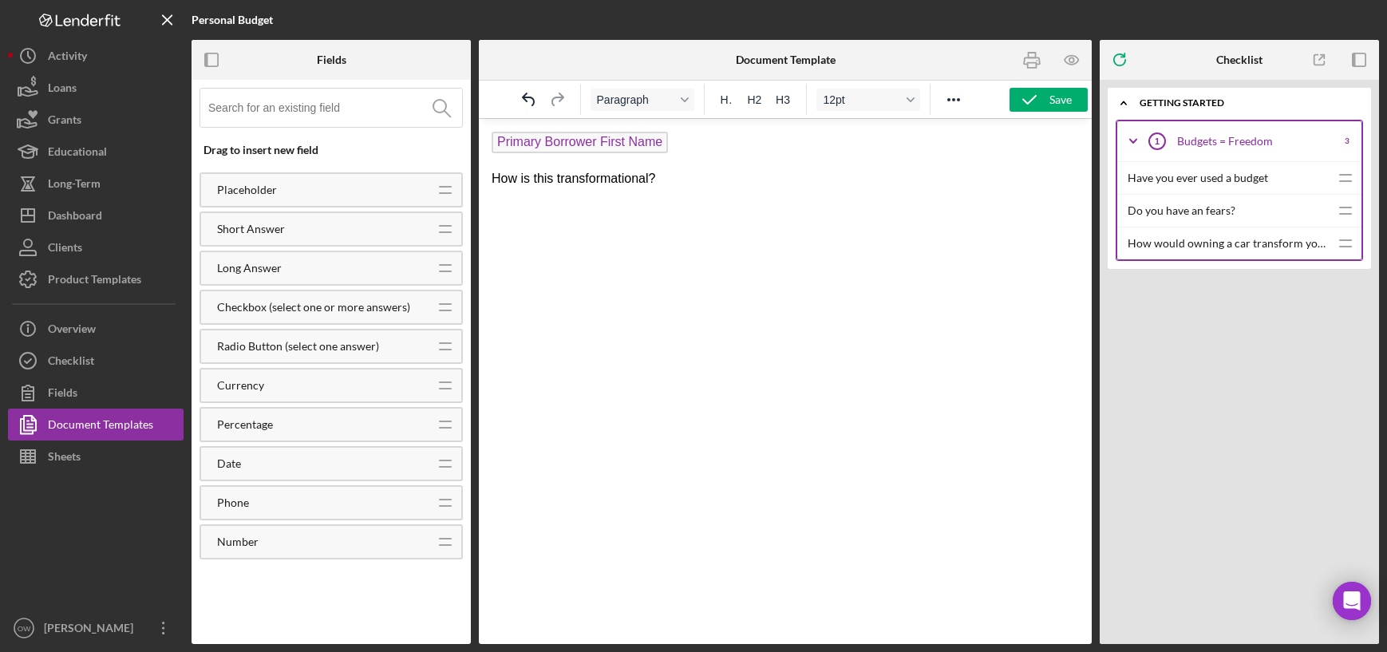
click at [381, 112] on input at bounding box center [335, 108] width 254 height 38
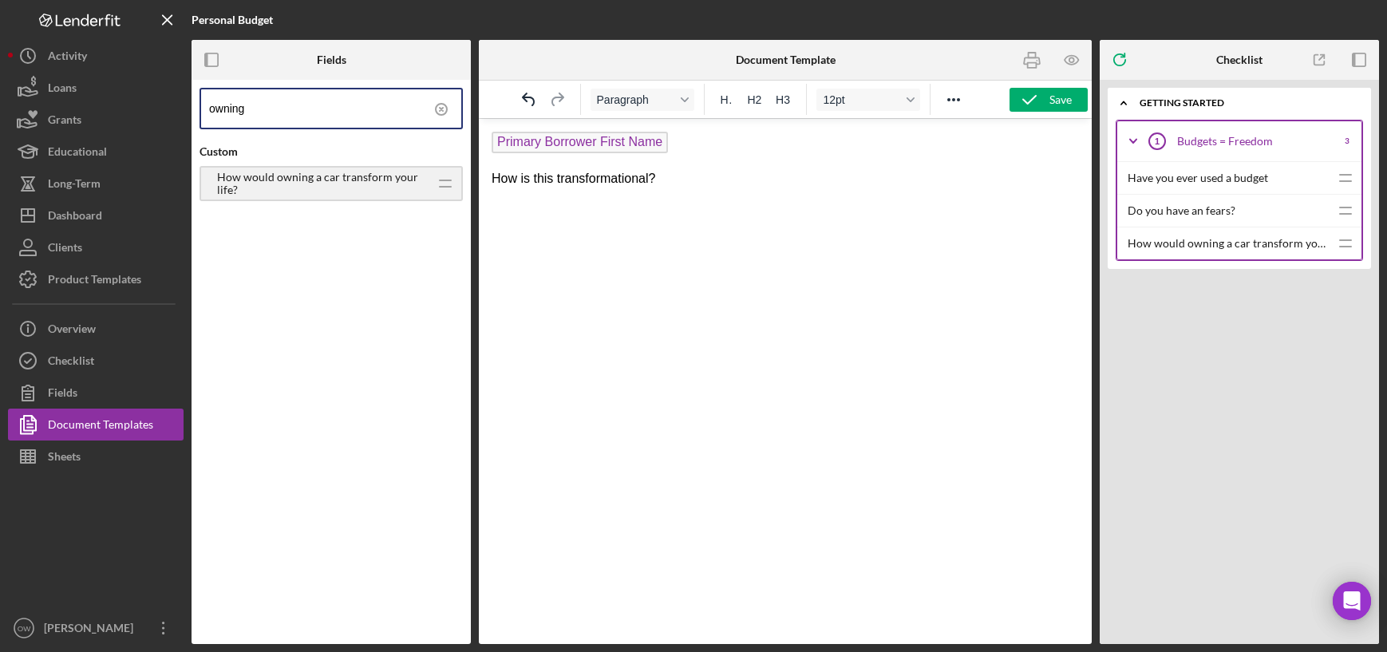
type input "owning"
click at [666, 184] on span "How would owning a car transform your life?" at bounding box center [786, 181] width 262 height 22
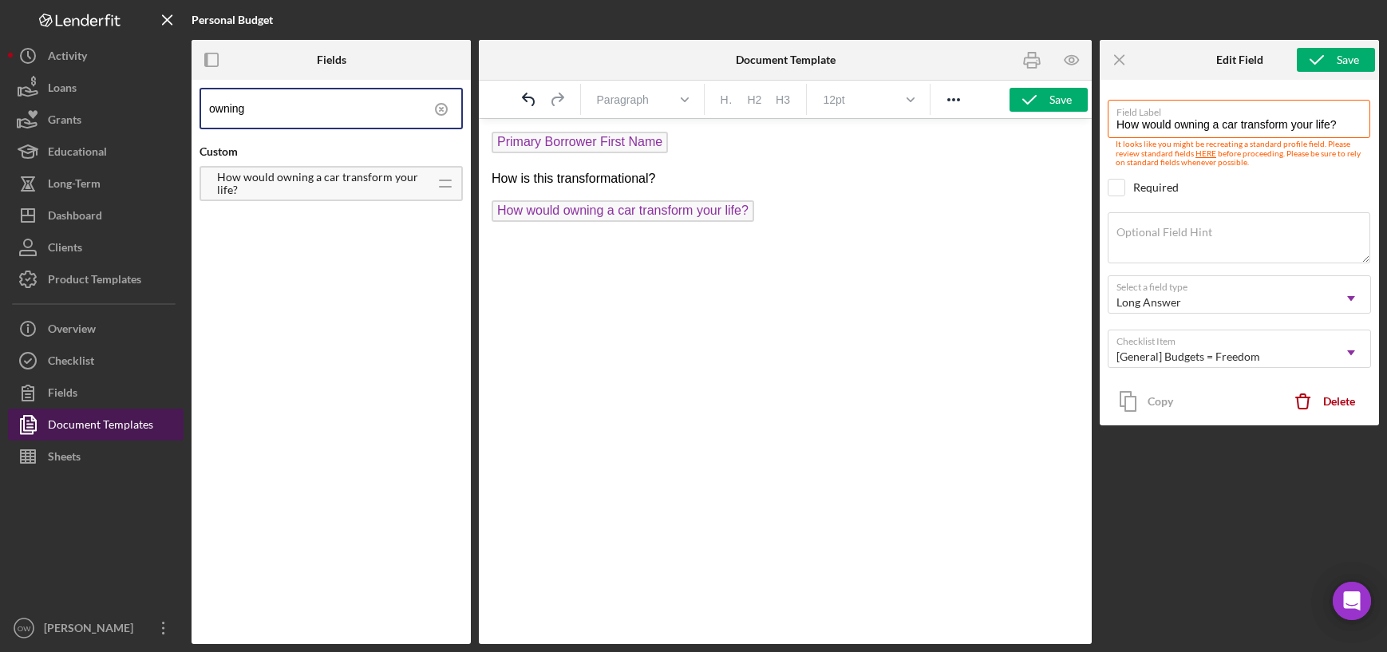
click at [81, 425] on div "Document Templates" at bounding box center [100, 426] width 105 height 36
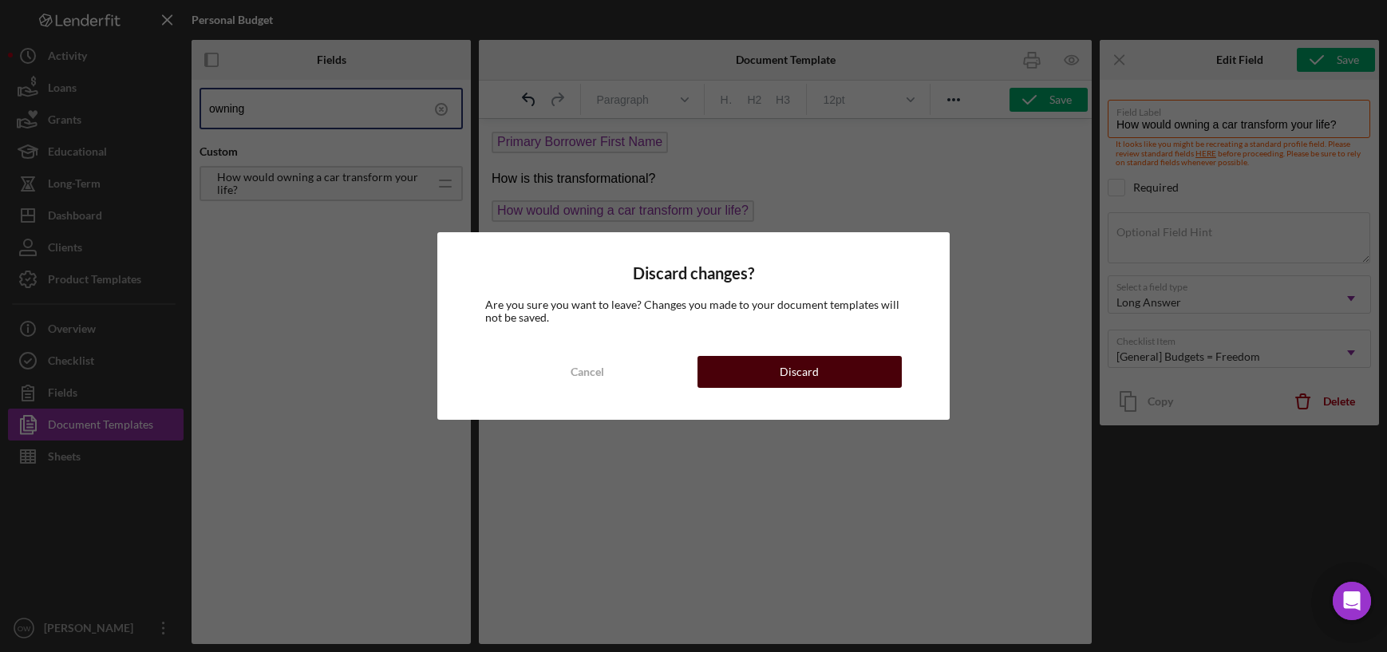
drag, startPoint x: 789, startPoint y: 384, endPoint x: 310, endPoint y: 264, distance: 493.4
click at [789, 384] on div "Discard" at bounding box center [798, 372] width 39 height 32
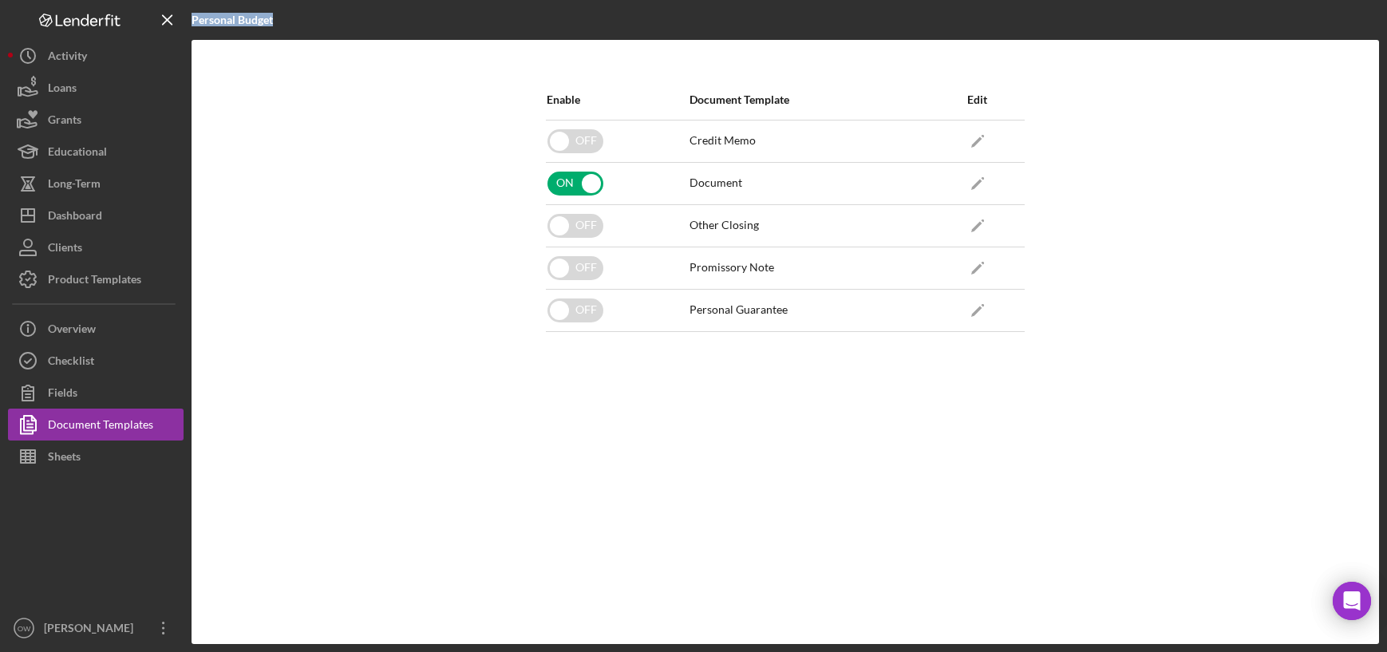
drag, startPoint x: 193, startPoint y: 16, endPoint x: 297, endPoint y: 16, distance: 103.7
click at [298, 16] on div "Personal Budget" at bounding box center [389, 20] width 396 height 40
drag, startPoint x: 680, startPoint y: 182, endPoint x: 778, endPoint y: 184, distance: 98.2
click at [778, 184] on div "Document" at bounding box center [805, 184] width 248 height 40
click at [977, 181] on polygon "button" at bounding box center [976, 184] width 11 height 11
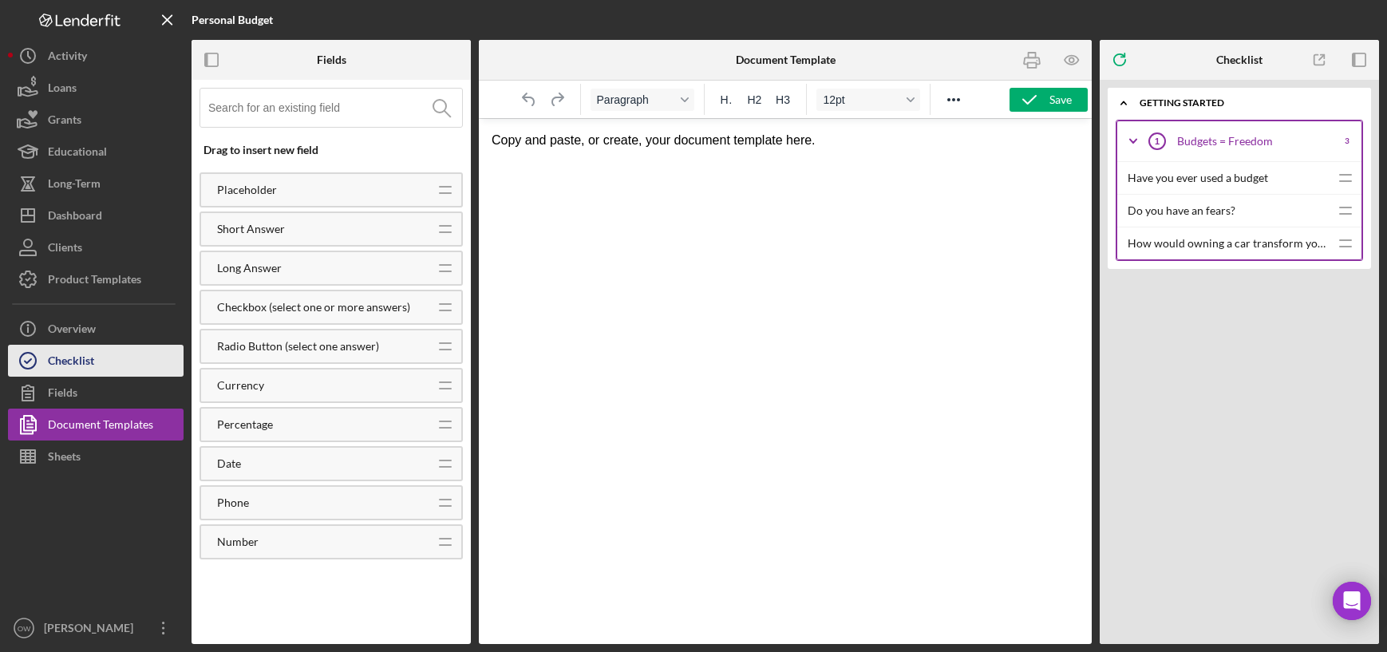
click at [57, 365] on div "Checklist" at bounding box center [71, 363] width 46 height 36
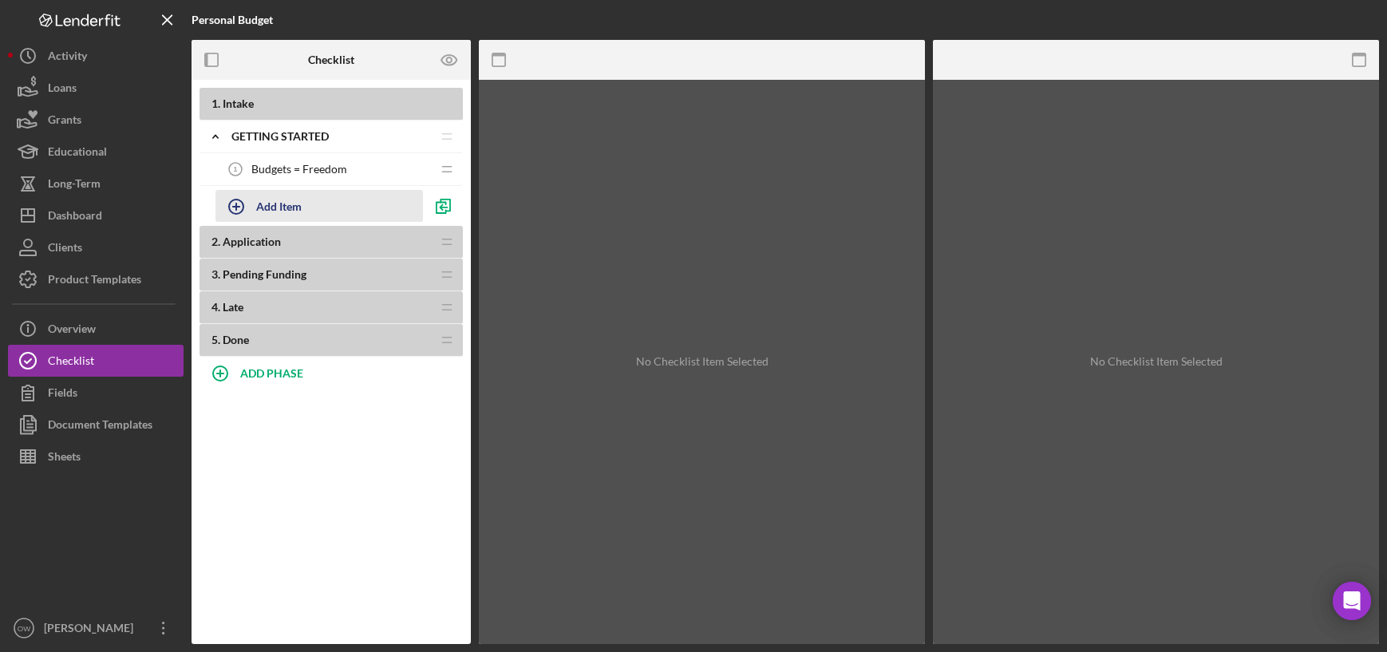
click at [279, 215] on div "Add Item" at bounding box center [278, 206] width 45 height 30
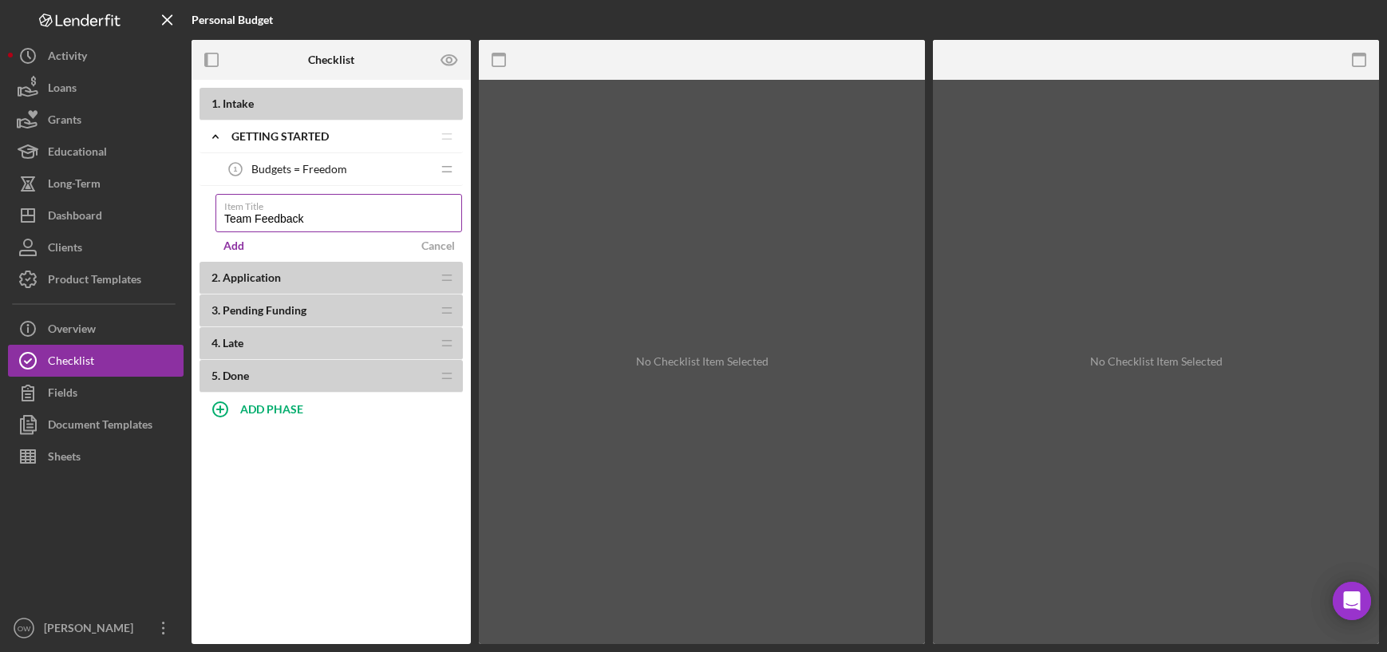
type input "Team Feedback"
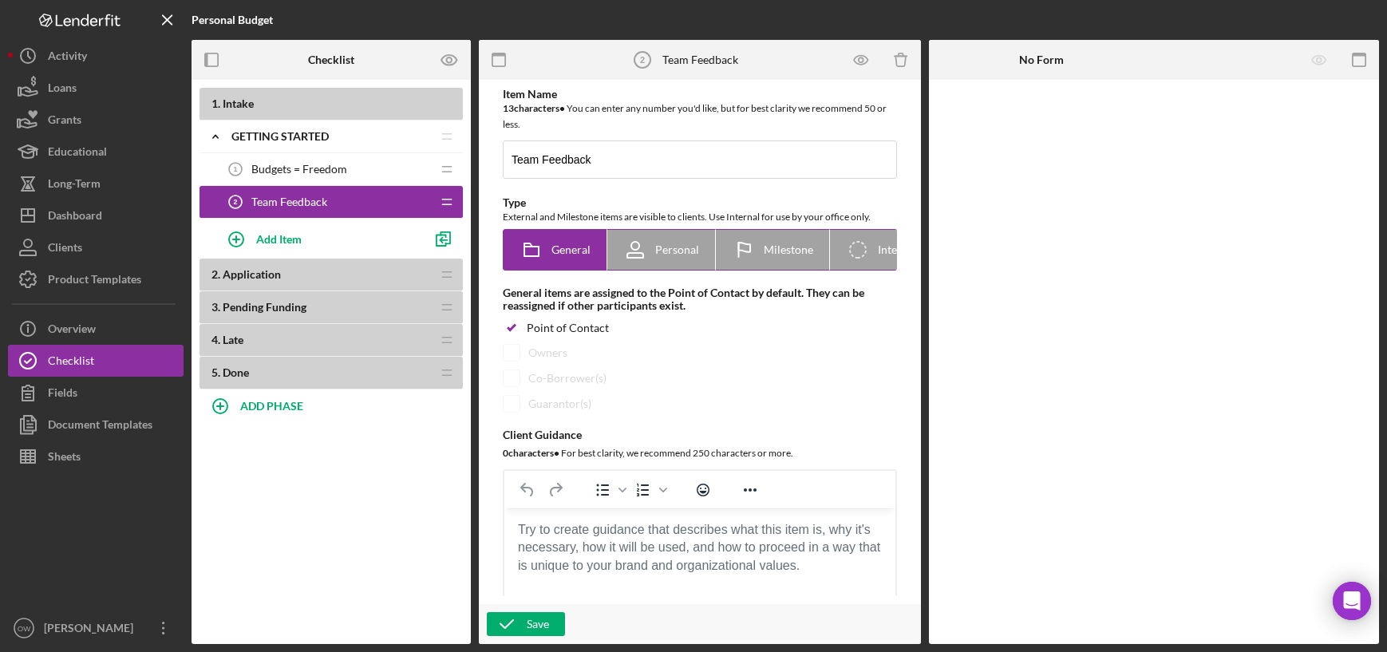
click at [862, 243] on icon "Icon/Checklist Item Internal" at bounding box center [858, 250] width 40 height 40
radio input "false"
radio input "true"
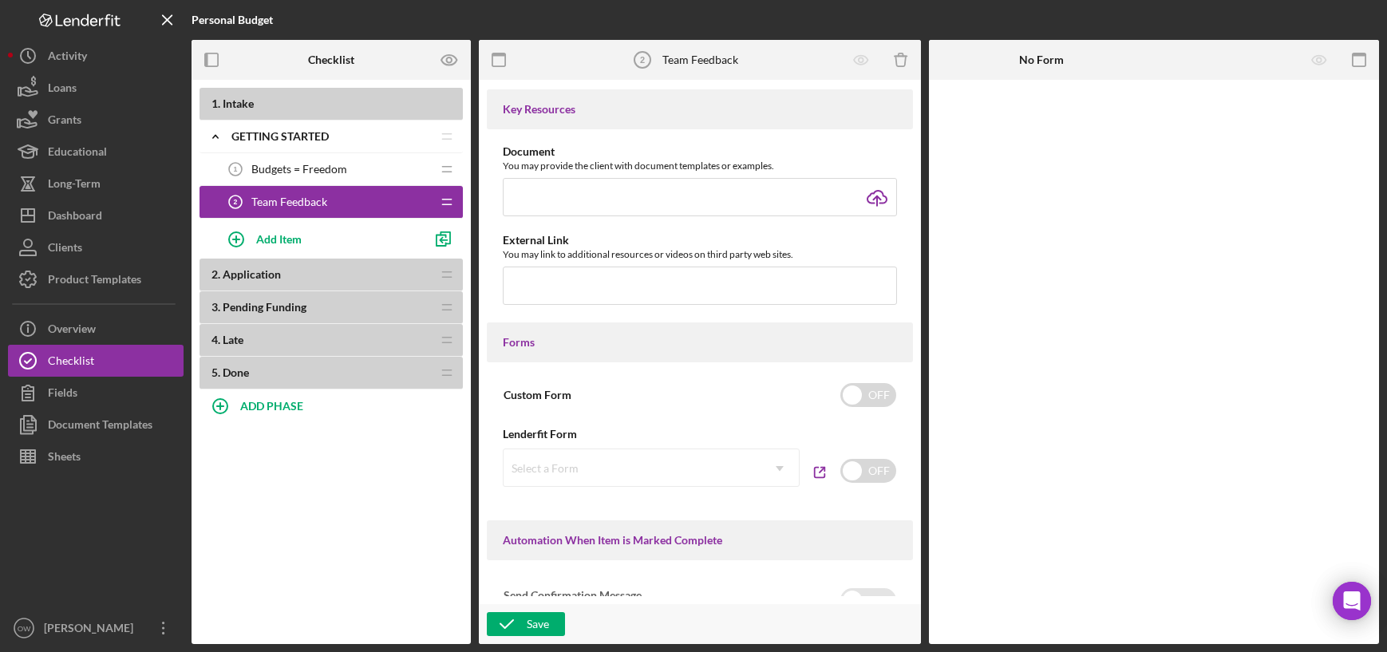
scroll to position [558, 0]
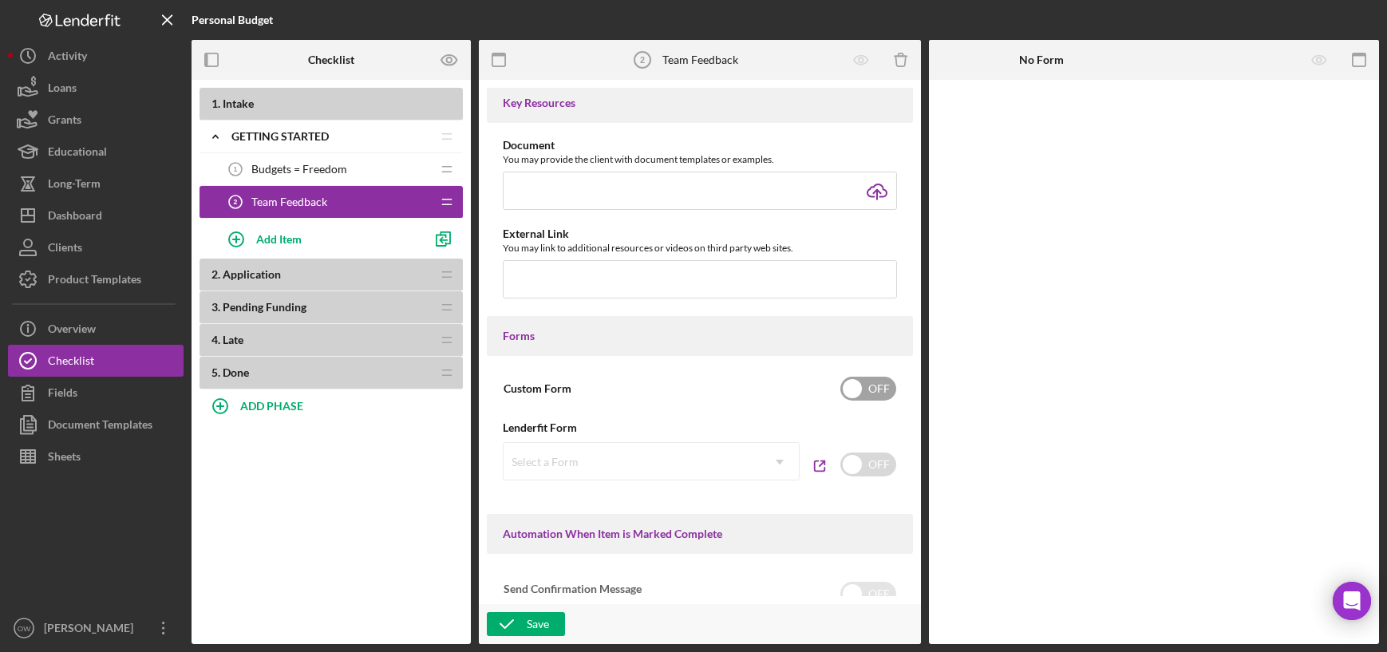
click at [842, 393] on input "checkbox" at bounding box center [868, 389] width 56 height 24
checkbox input "true"
click at [994, 128] on div "Add Form Element" at bounding box center [1038, 124] width 93 height 32
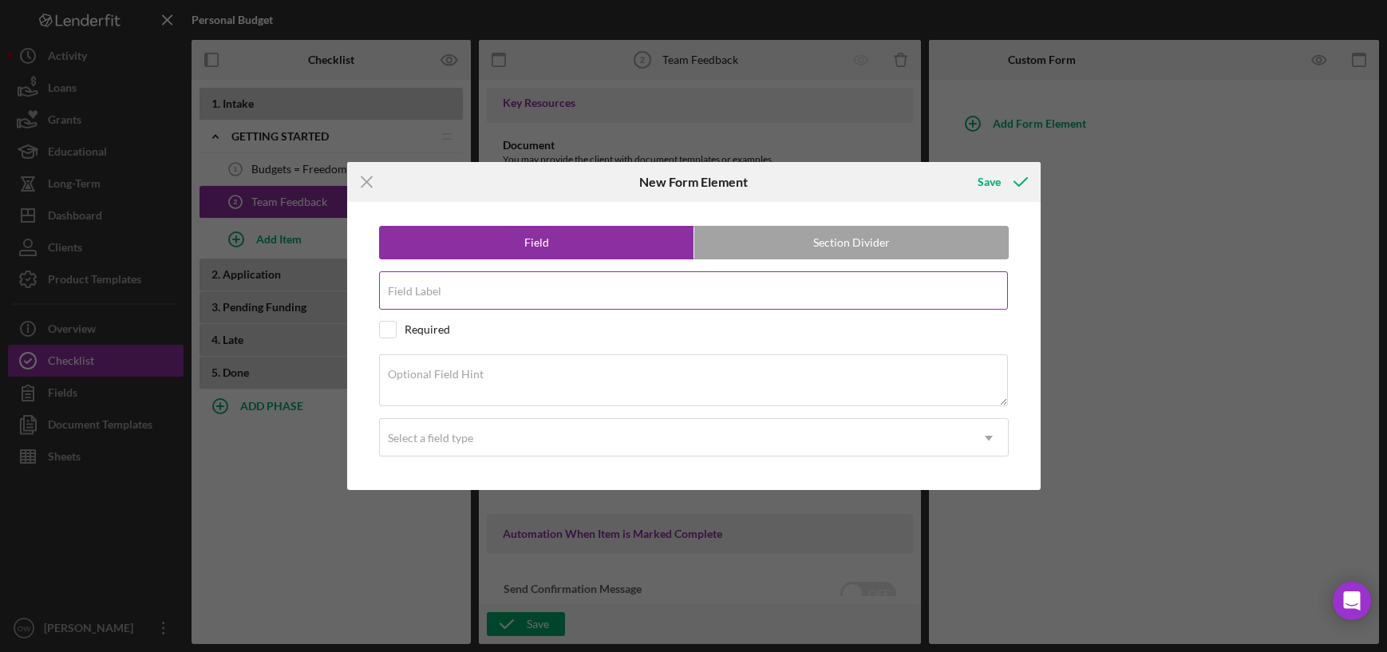
click at [568, 301] on input "Field Label" at bounding box center [693, 290] width 629 height 38
type input "Ecouragement"
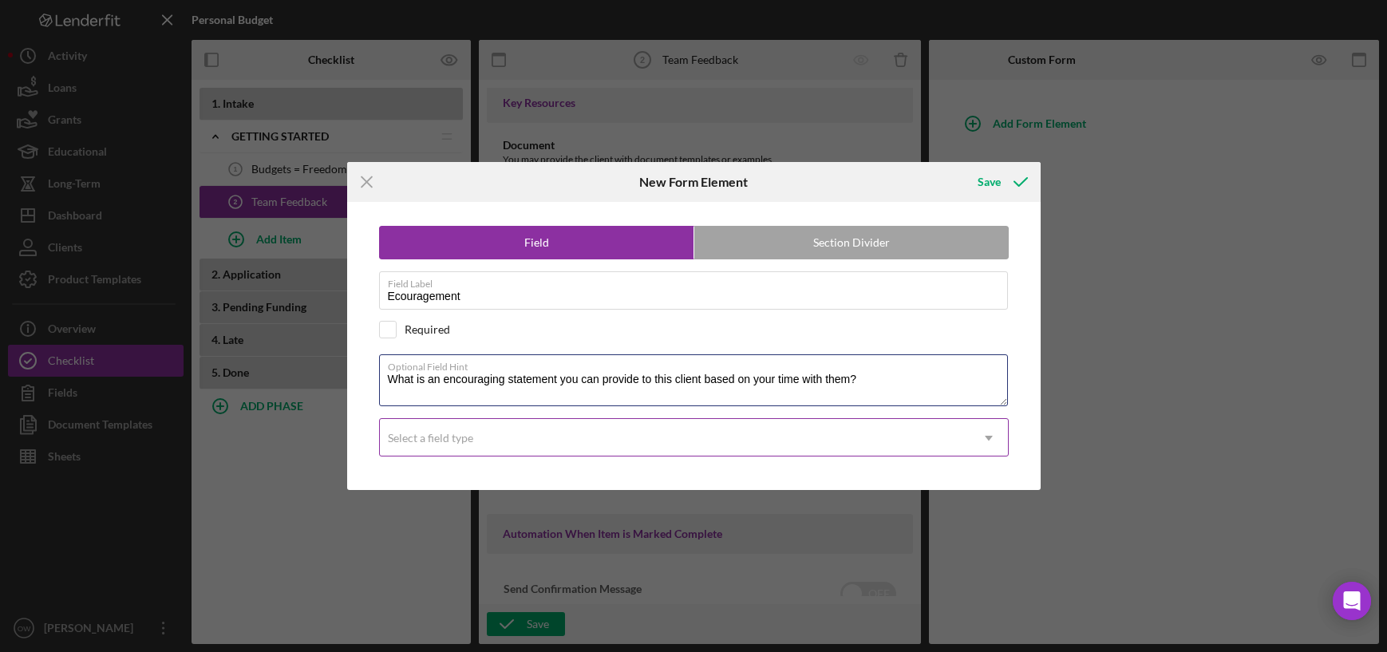
type textarea "What is an encouraging statement you can provide to this client based on your t…"
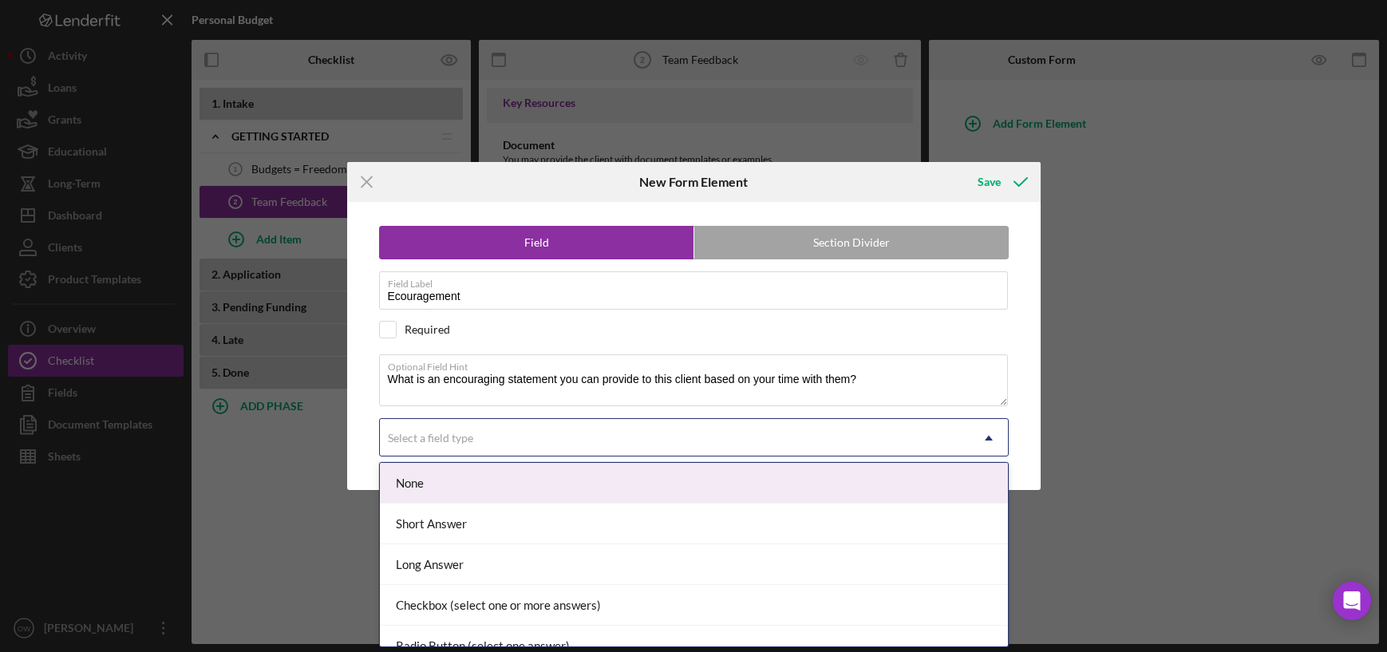
click at [567, 423] on div "Select a field type" at bounding box center [675, 438] width 590 height 37
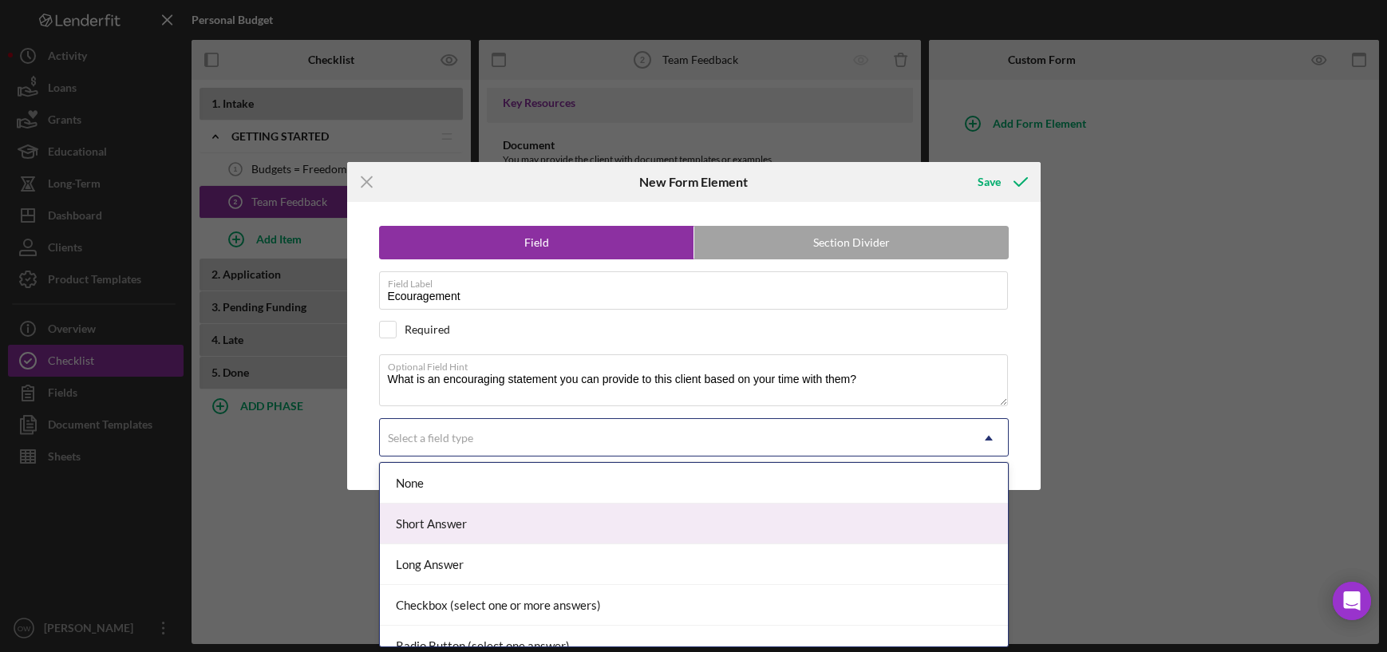
click at [509, 509] on div "Short Answer" at bounding box center [694, 523] width 628 height 41
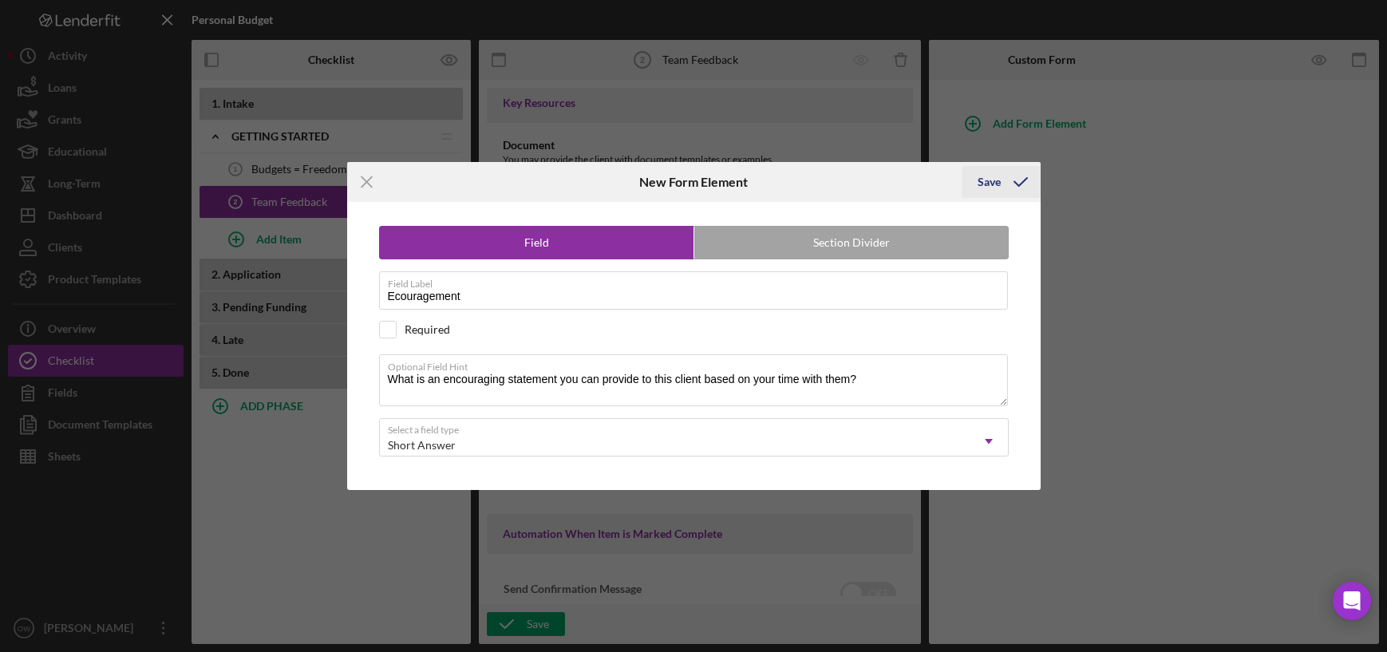
click at [994, 190] on div "Save" at bounding box center [988, 182] width 23 height 32
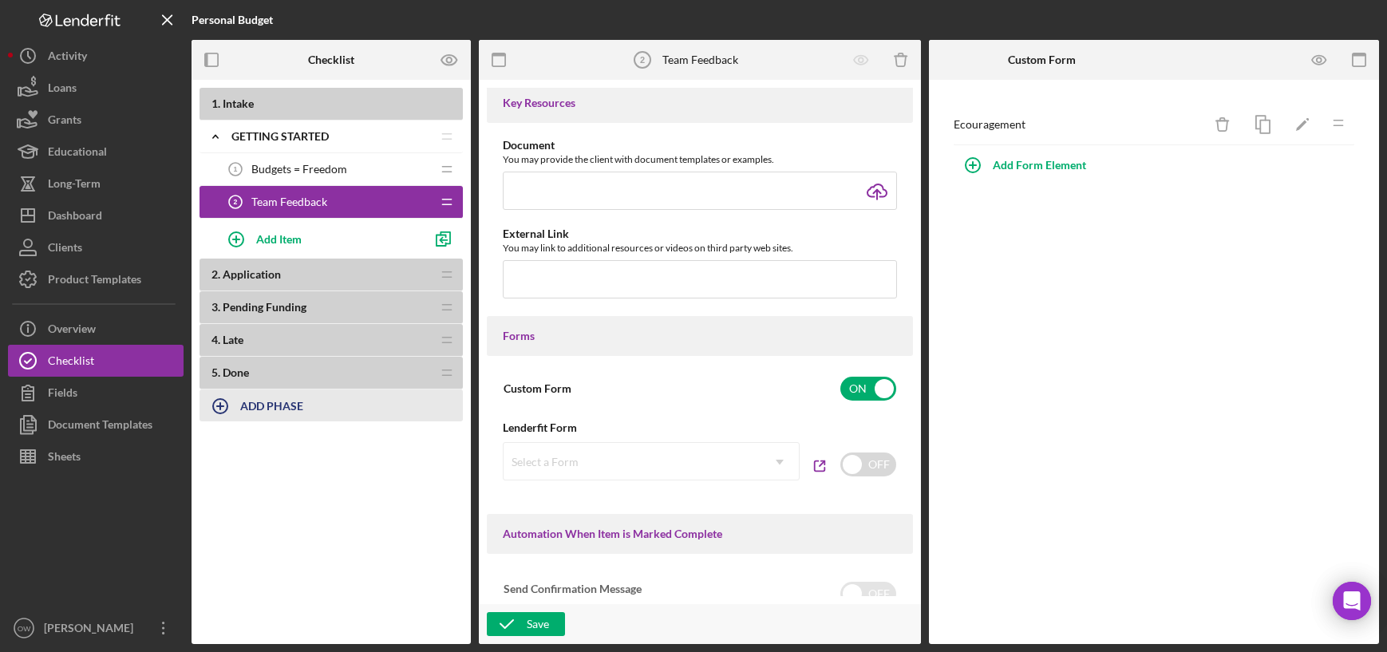
click at [270, 408] on b "ADD PHASE" at bounding box center [271, 406] width 63 height 14
type input "phase 2"
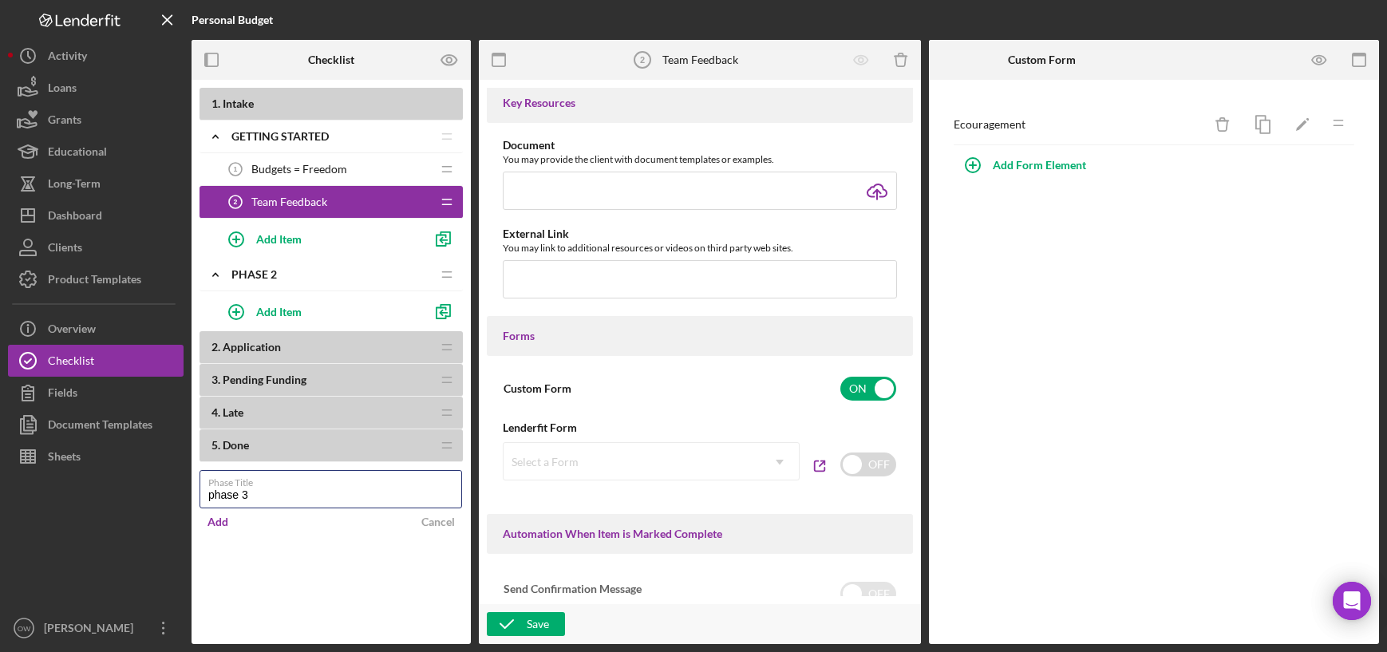
type input "phase 3"
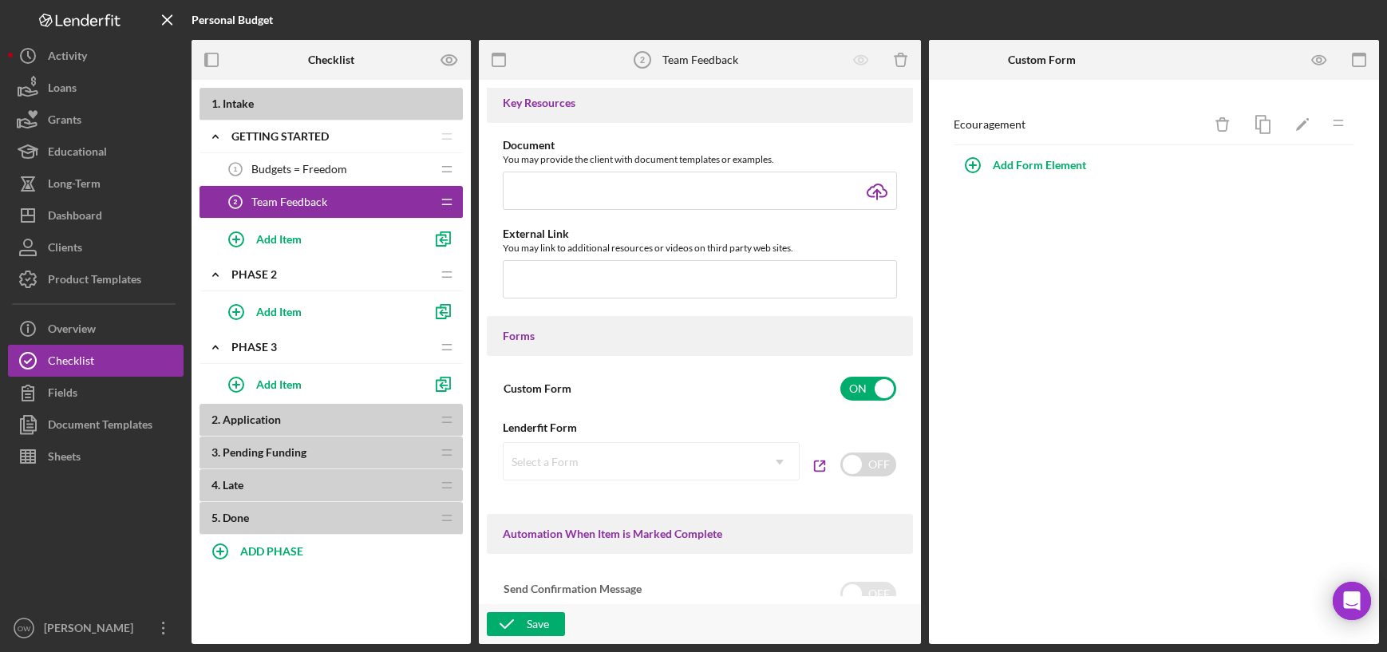
drag, startPoint x: 404, startPoint y: 203, endPoint x: 389, endPoint y: 329, distance: 126.9
click at [387, 336] on div "1 . Intake Icon/Expander Getting Started Icon/Edit Icon/Drag Budgets = Freedom …" at bounding box center [330, 311] width 263 height 447
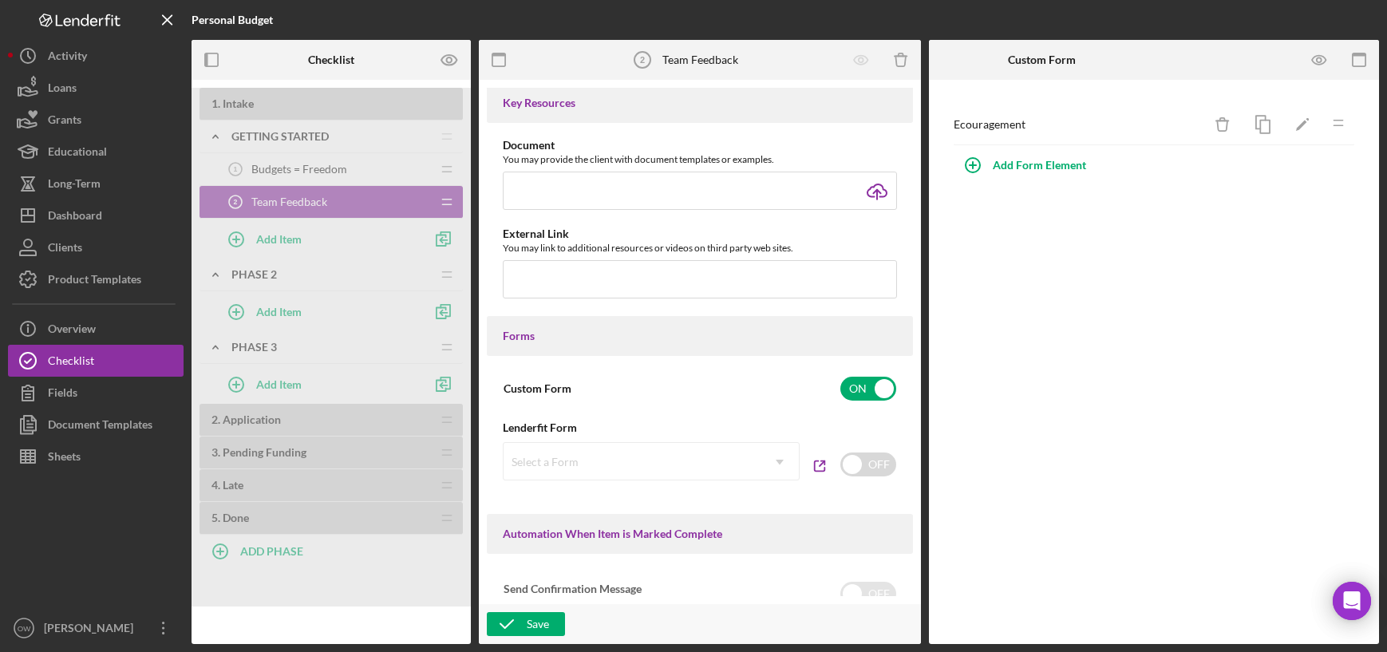
radio input "true"
checkbox input "false"
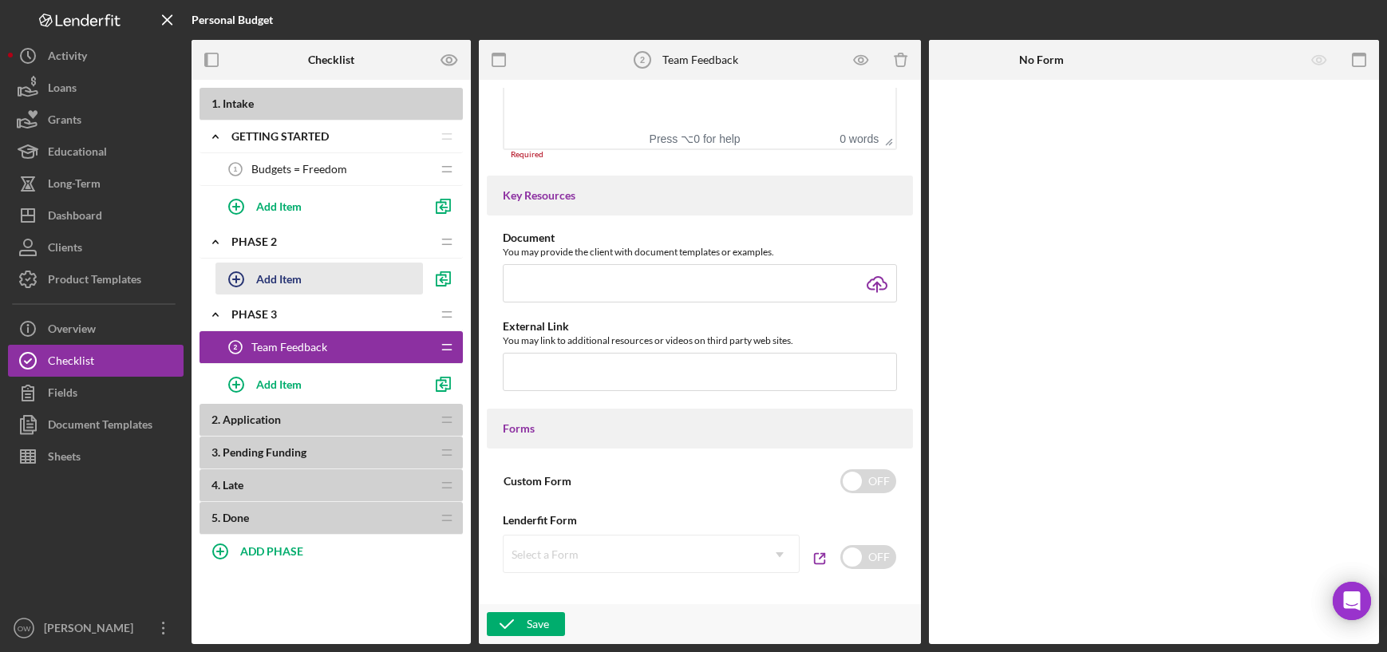
scroll to position [651, 0]
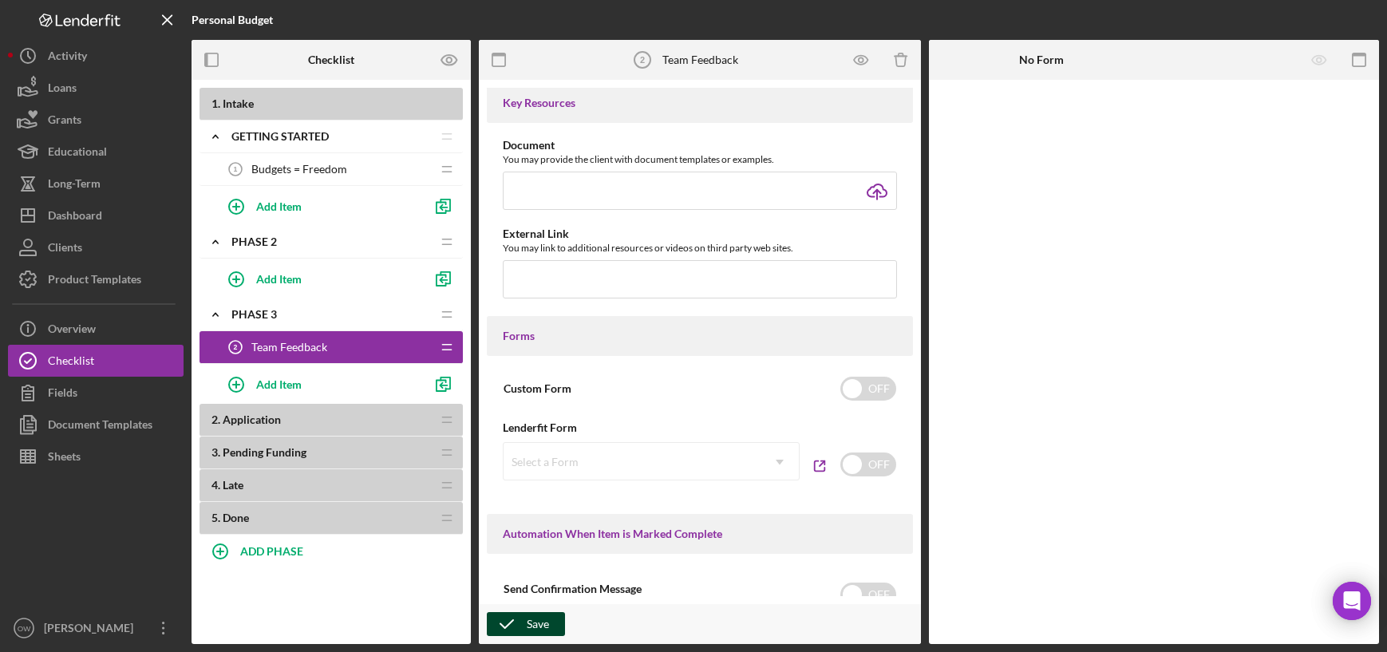
click at [532, 622] on div "Save" at bounding box center [538, 624] width 22 height 24
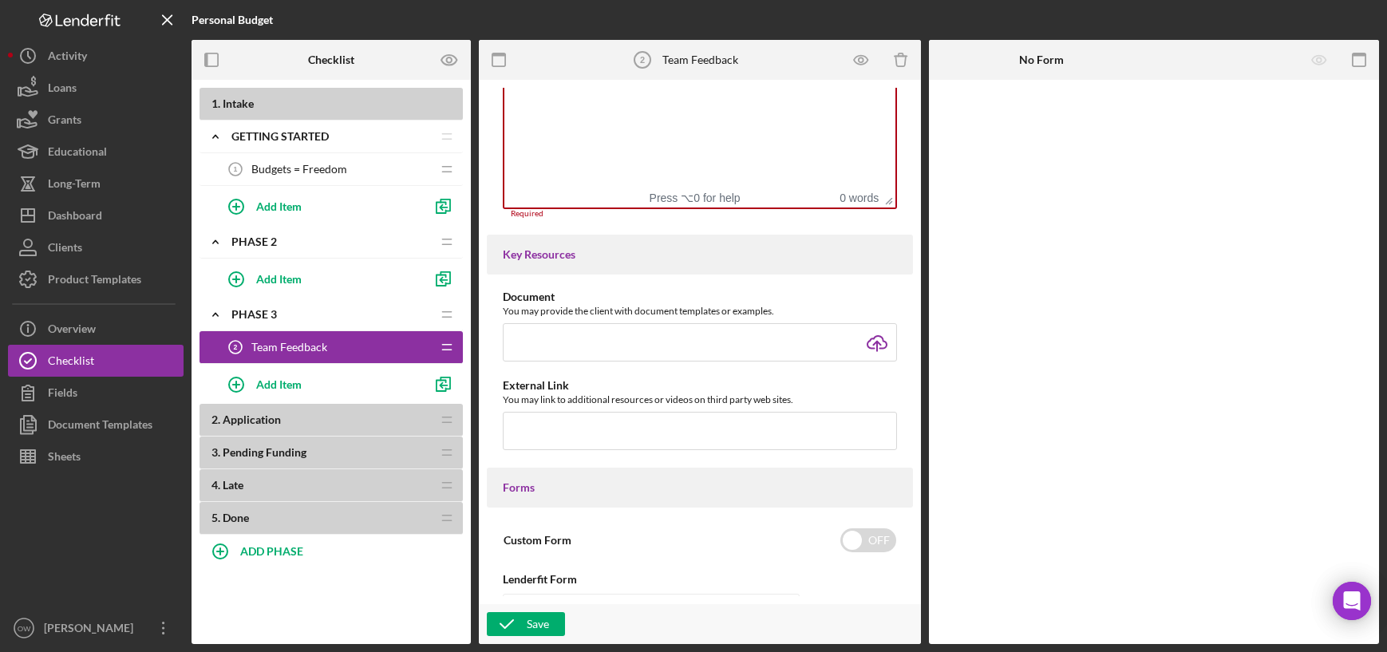
scroll to position [386, 0]
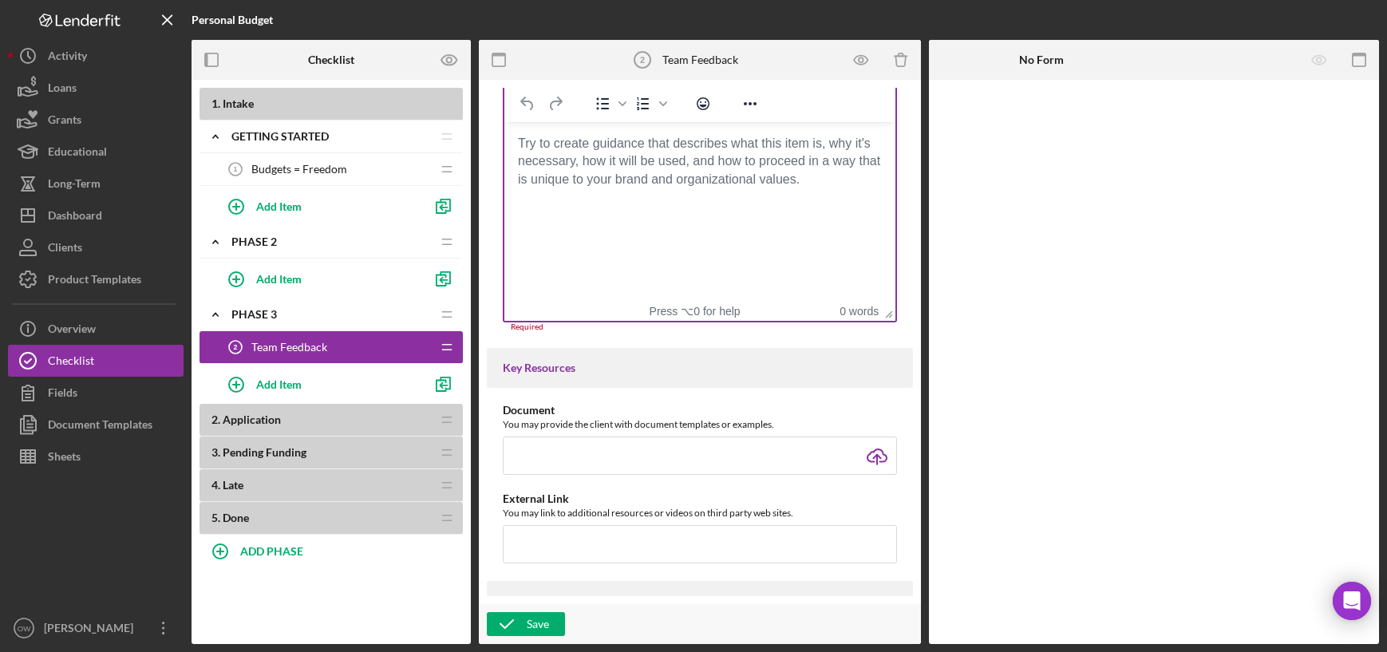
click at [751, 152] on body "Rich Text Area. Press ALT-0 for help." at bounding box center [699, 144] width 365 height 18
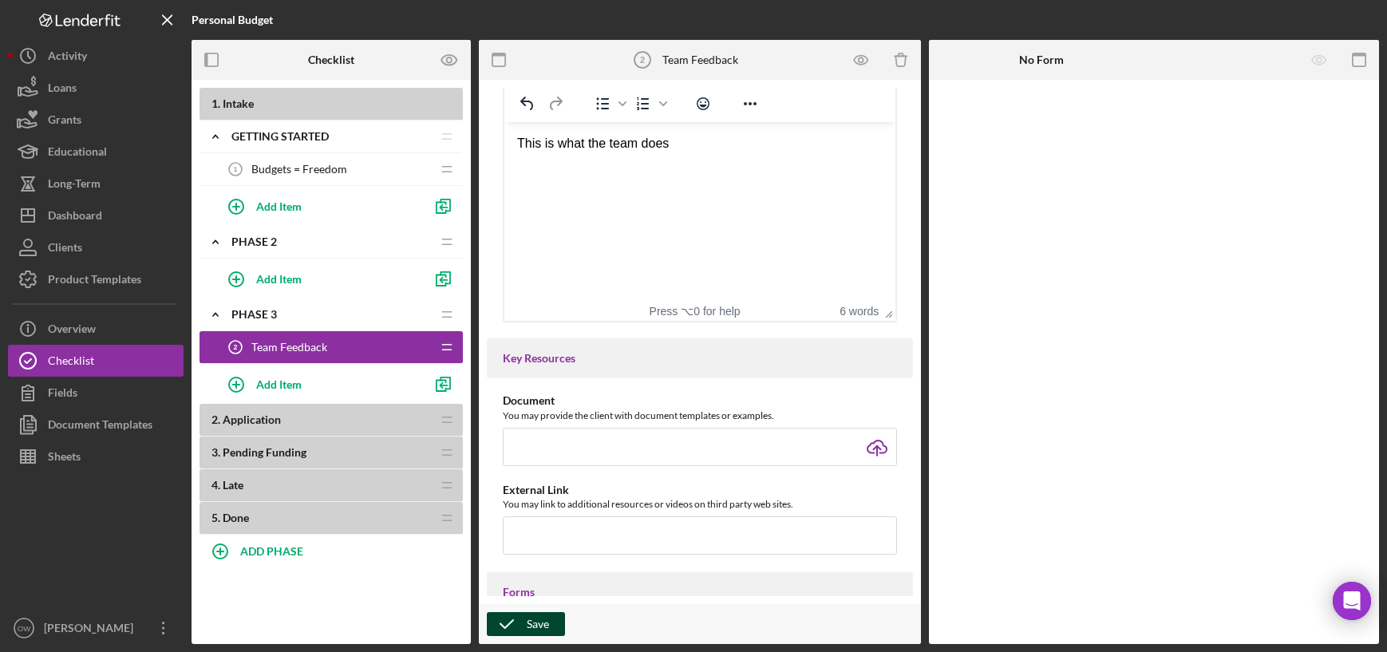
click at [546, 632] on div "Save" at bounding box center [538, 624] width 22 height 24
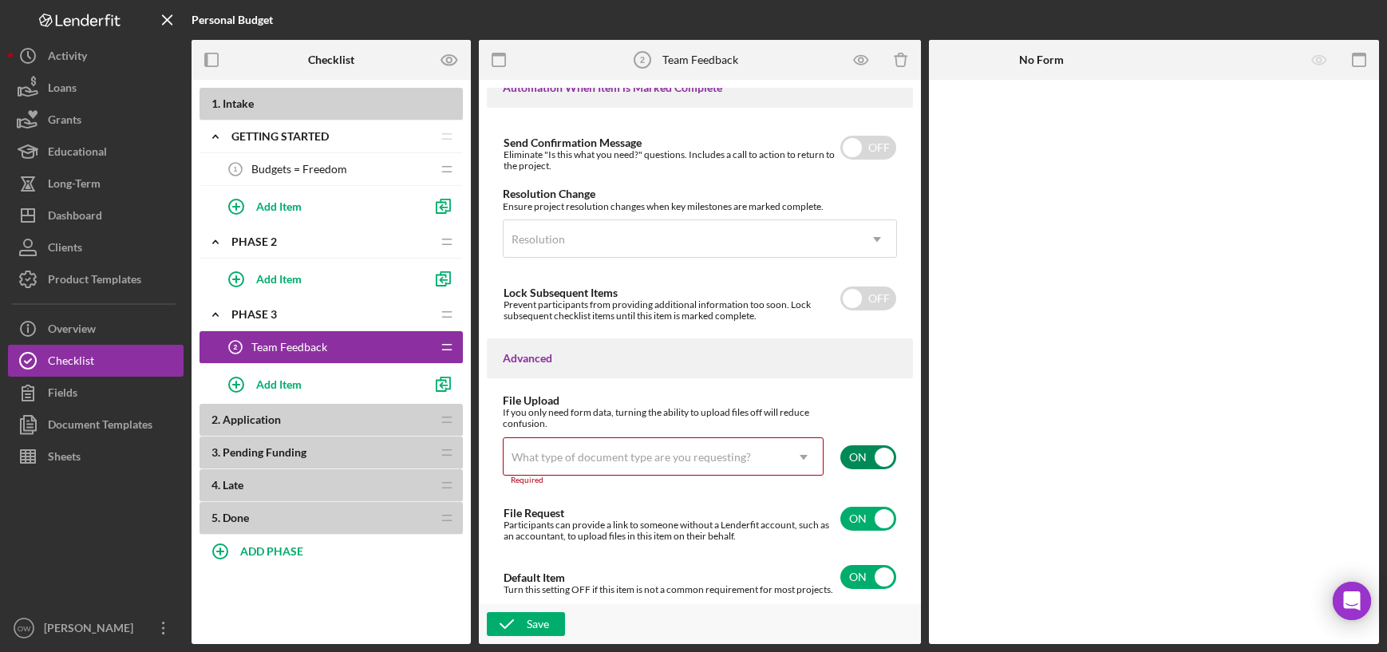
click at [857, 445] on input "checkbox" at bounding box center [868, 457] width 56 height 24
checkbox input "false"
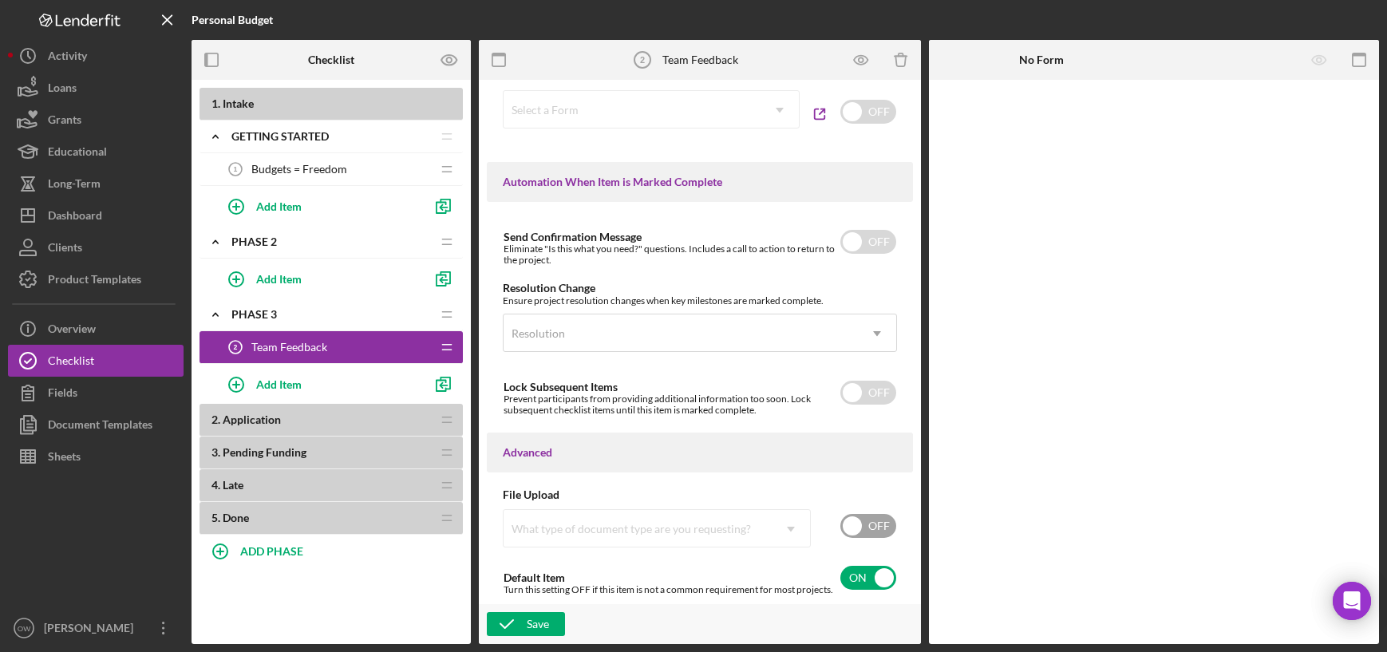
click at [544, 609] on div "Save" at bounding box center [700, 624] width 442 height 40
click at [543, 616] on div "Save" at bounding box center [538, 624] width 22 height 24
click at [424, 60] on div "Preview as" at bounding box center [406, 60] width 53 height 24
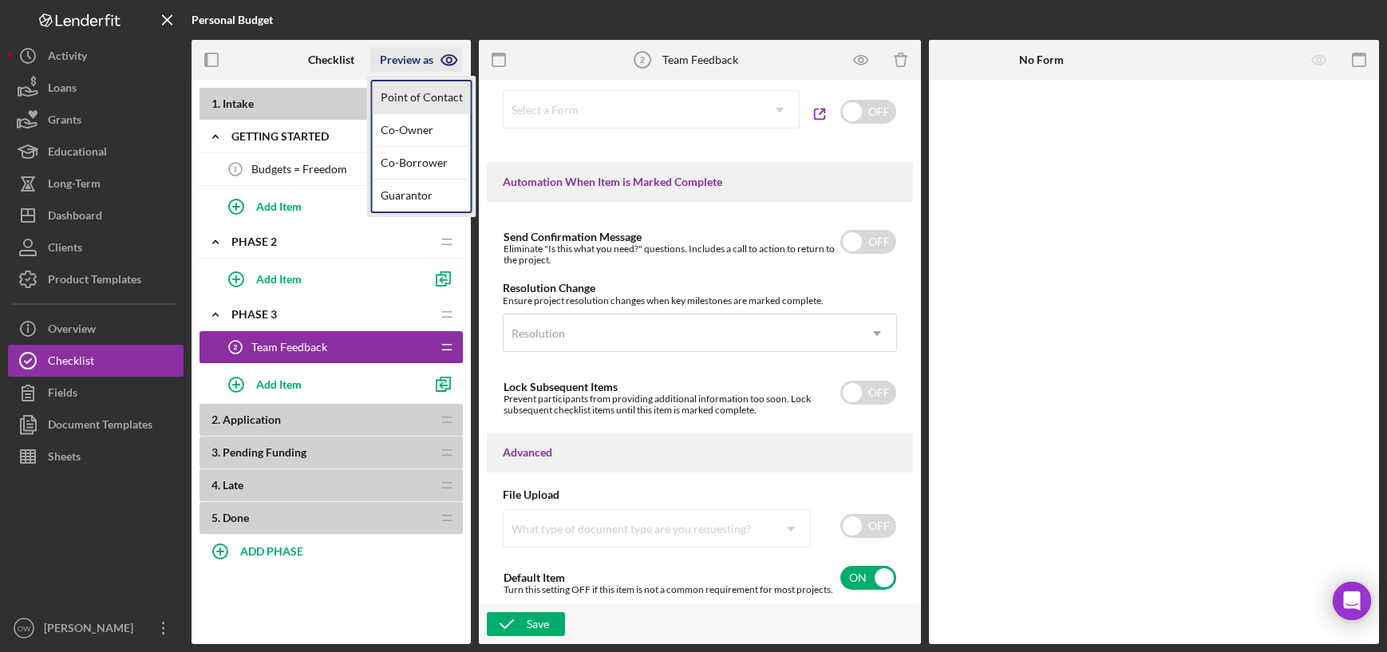
click at [418, 102] on link "Point of Contact" at bounding box center [422, 97] width 98 height 33
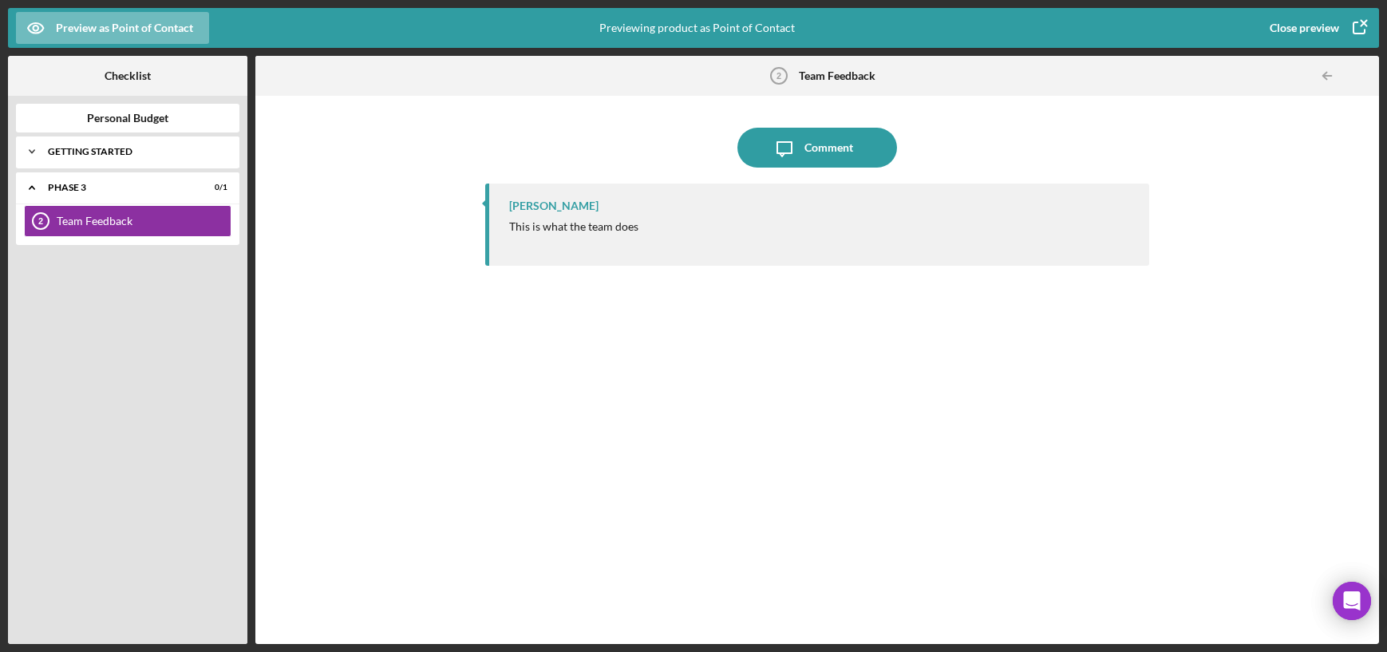
click at [111, 164] on div "Icon/Expander Getting Started 0 / 1" at bounding box center [127, 152] width 223 height 32
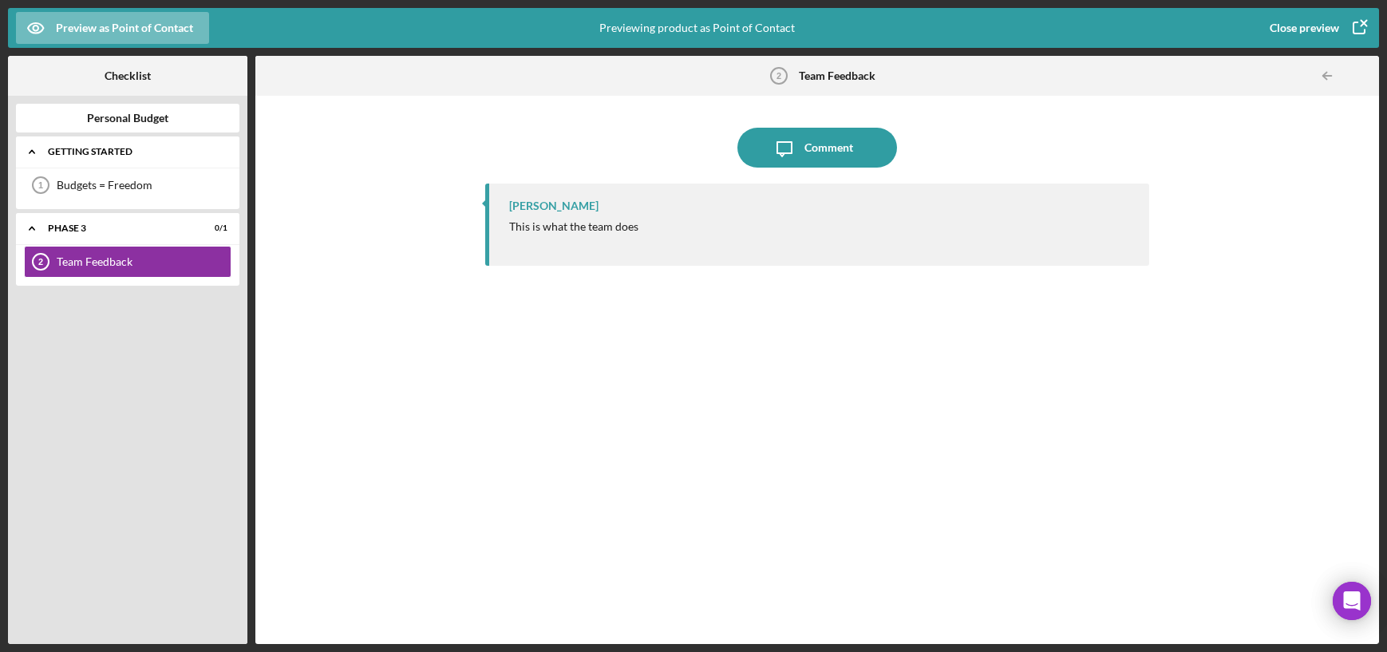
click at [111, 150] on div "Getting Started" at bounding box center [134, 152] width 172 height 10
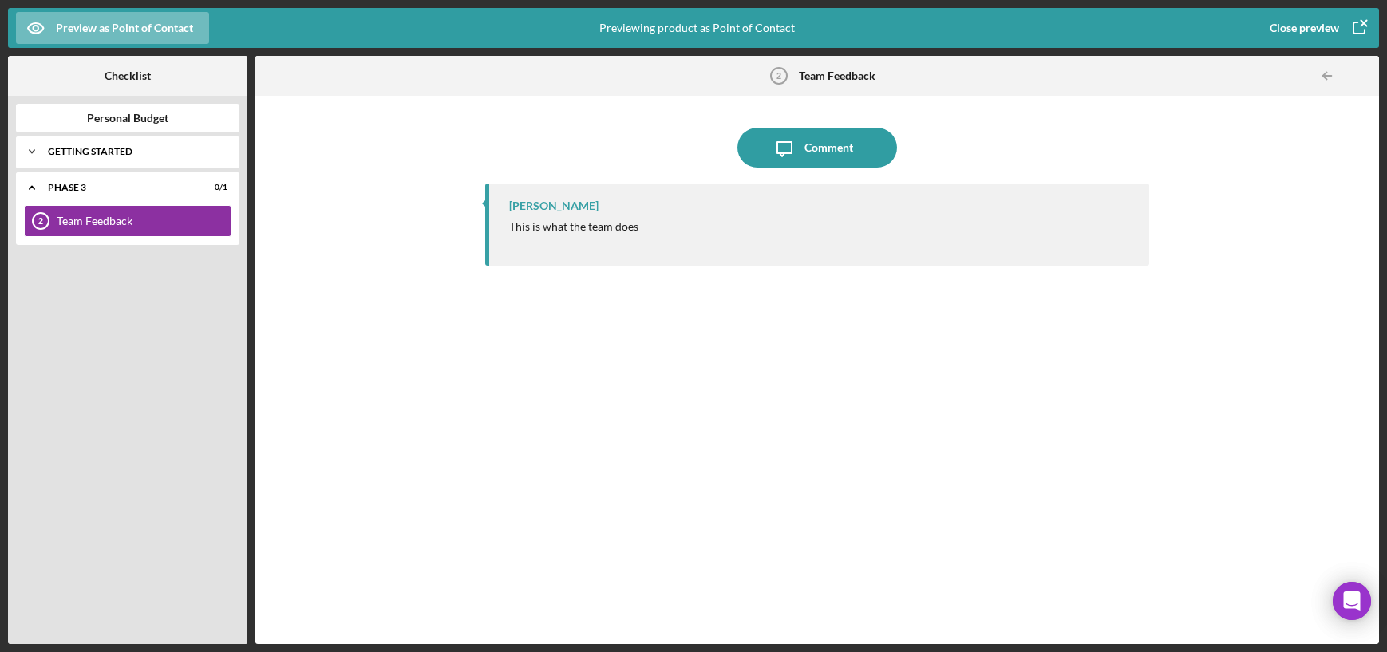
click at [104, 153] on div "Getting Started" at bounding box center [134, 152] width 172 height 10
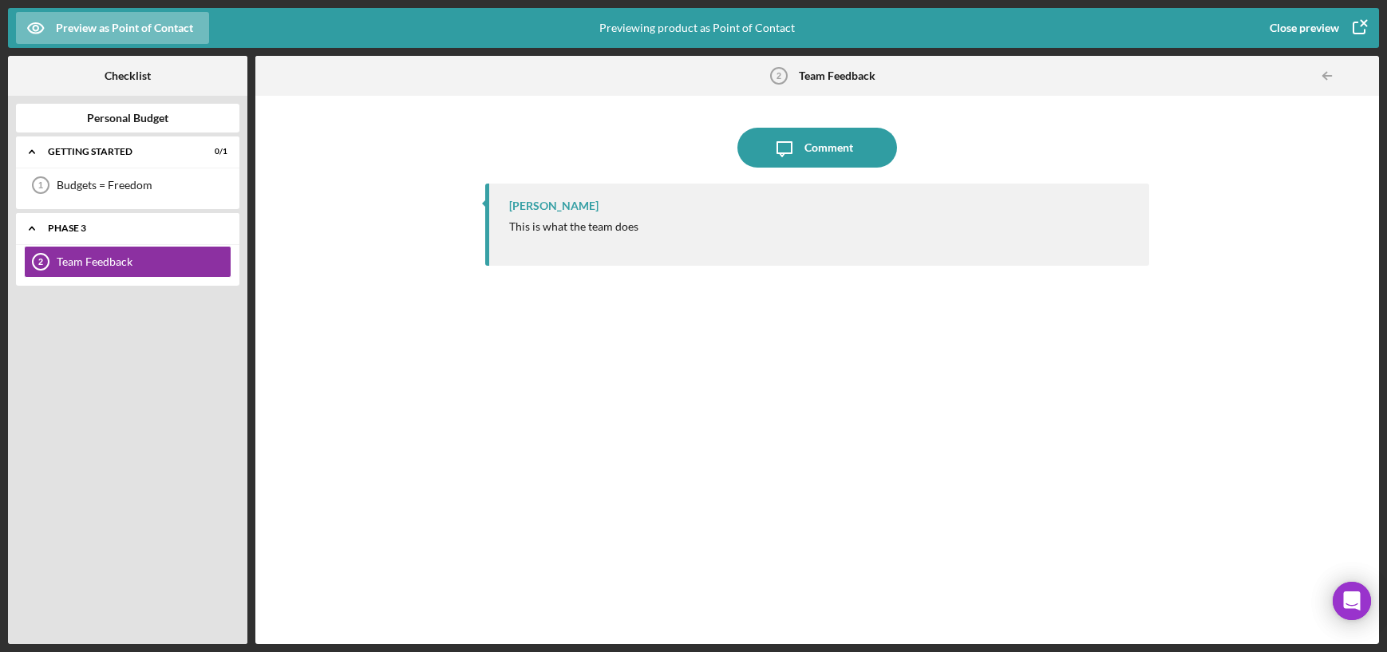
click at [93, 231] on div "phase 3" at bounding box center [134, 228] width 172 height 10
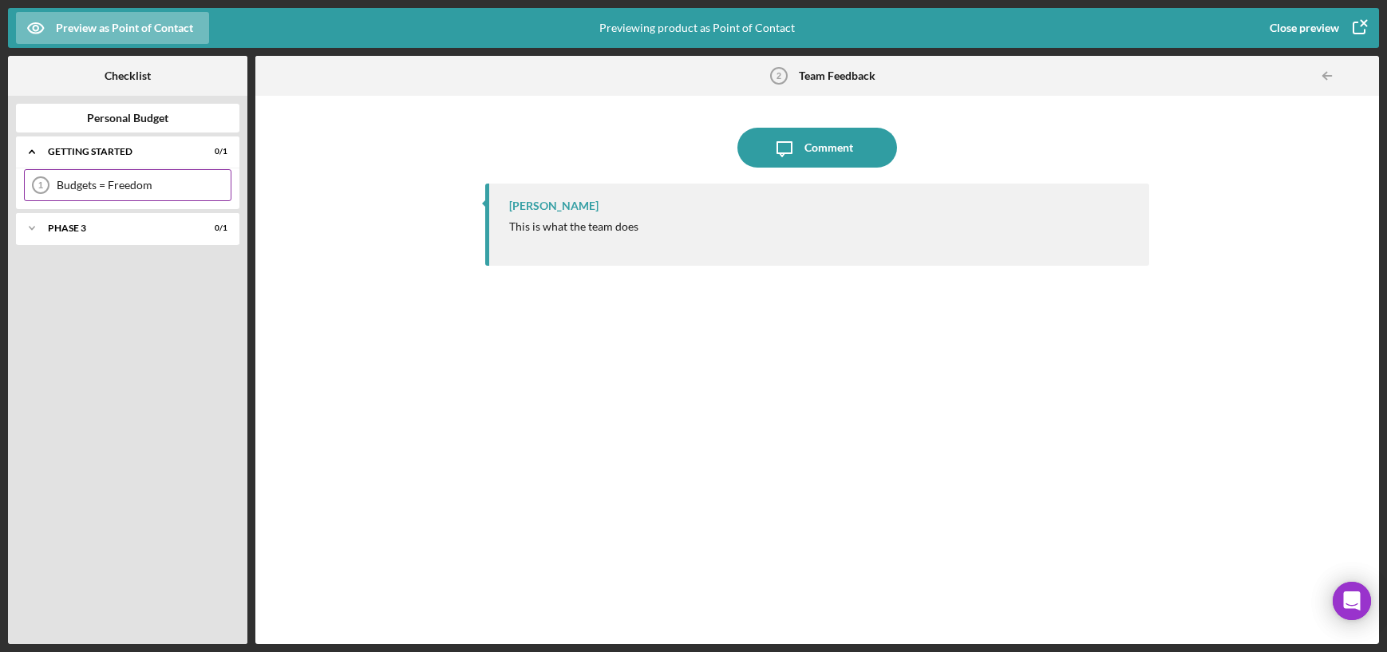
click at [93, 179] on div "Budgets = Freedom" at bounding box center [144, 185] width 174 height 13
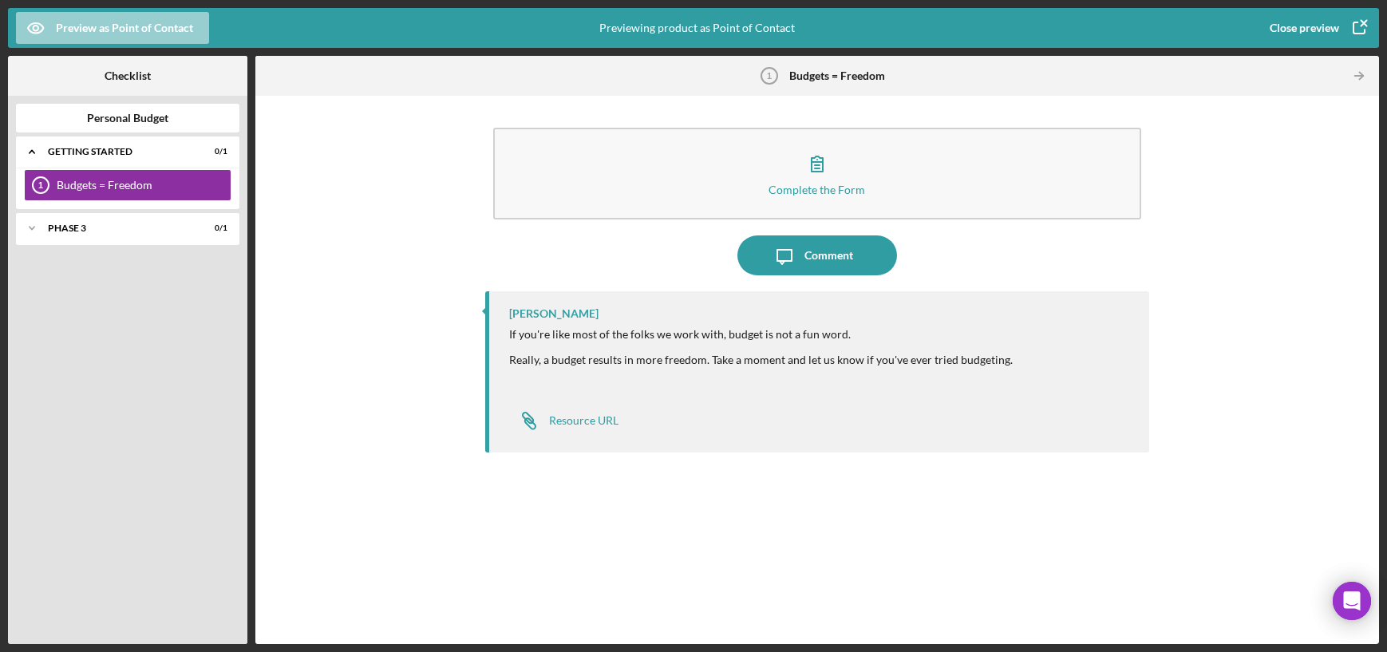
click at [140, 24] on div "Preview as Point of Contact" at bounding box center [124, 28] width 137 height 32
click at [1293, 14] on div "Close preview" at bounding box center [1303, 28] width 69 height 32
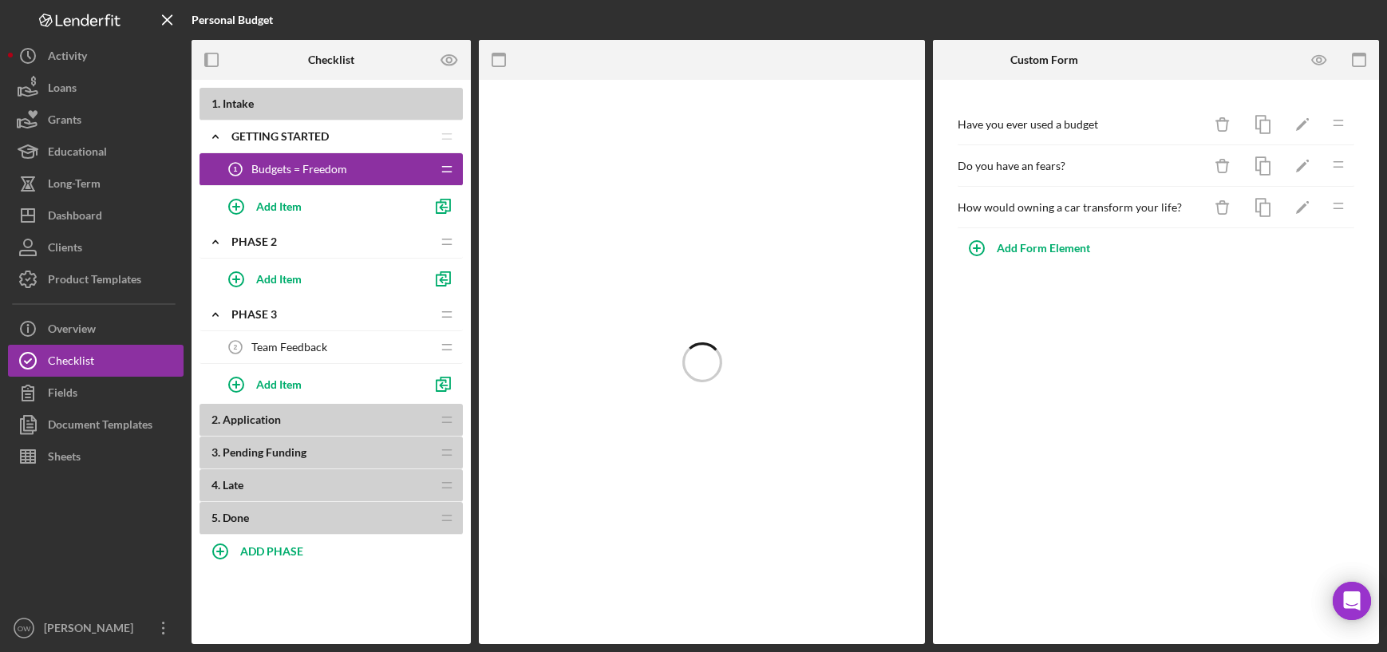
click at [306, 349] on span "Team Feedback" at bounding box center [289, 347] width 76 height 13
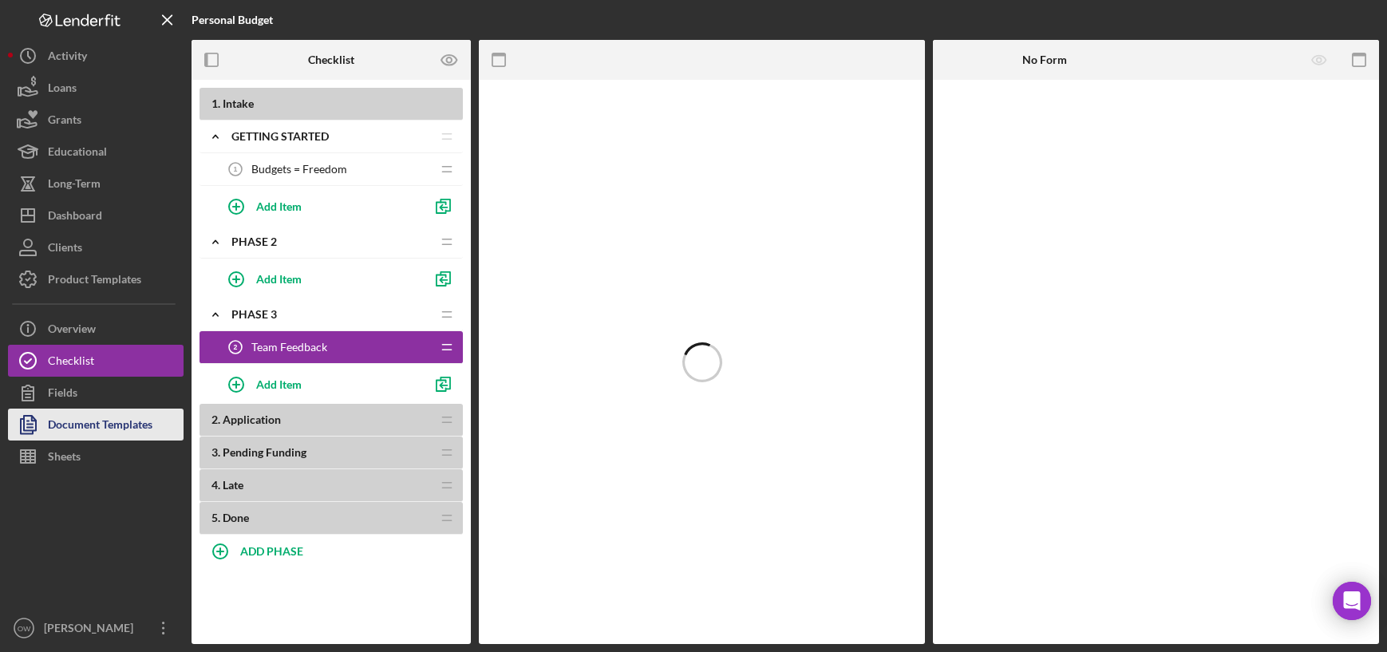
click at [85, 425] on div "Document Templates" at bounding box center [100, 426] width 105 height 36
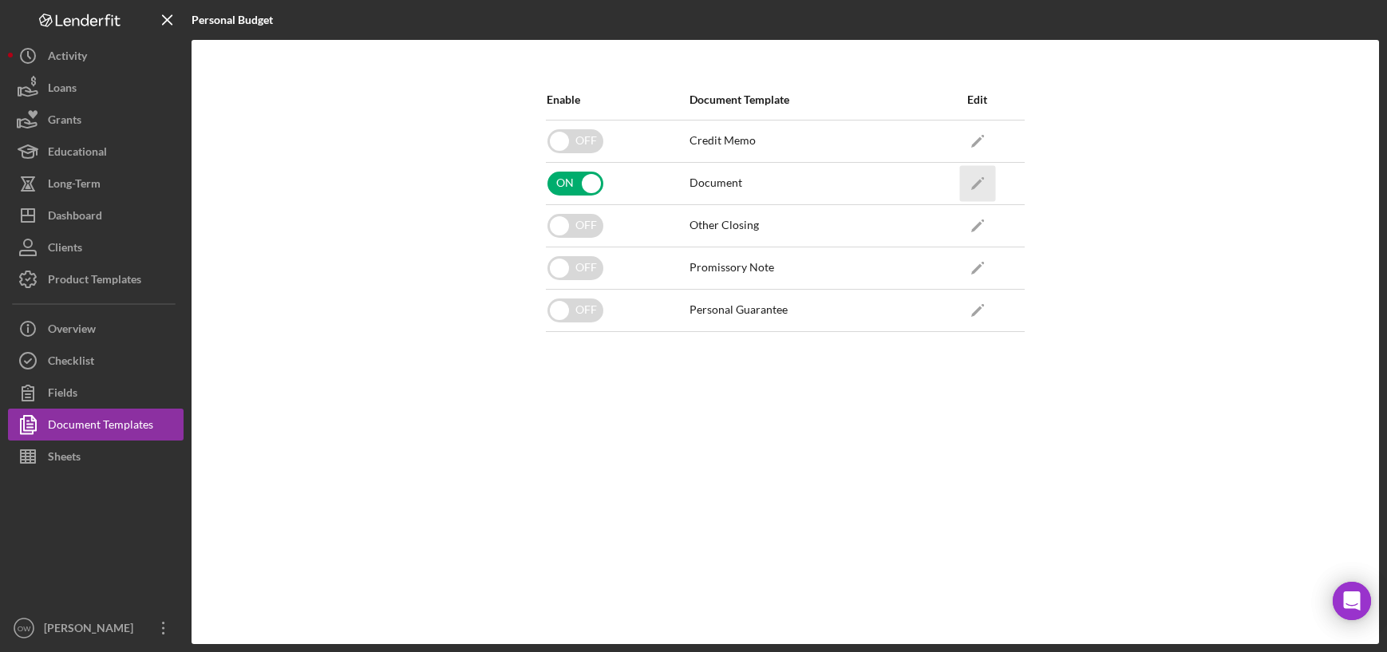
click at [974, 181] on icon "Icon/Edit" at bounding box center [977, 183] width 36 height 36
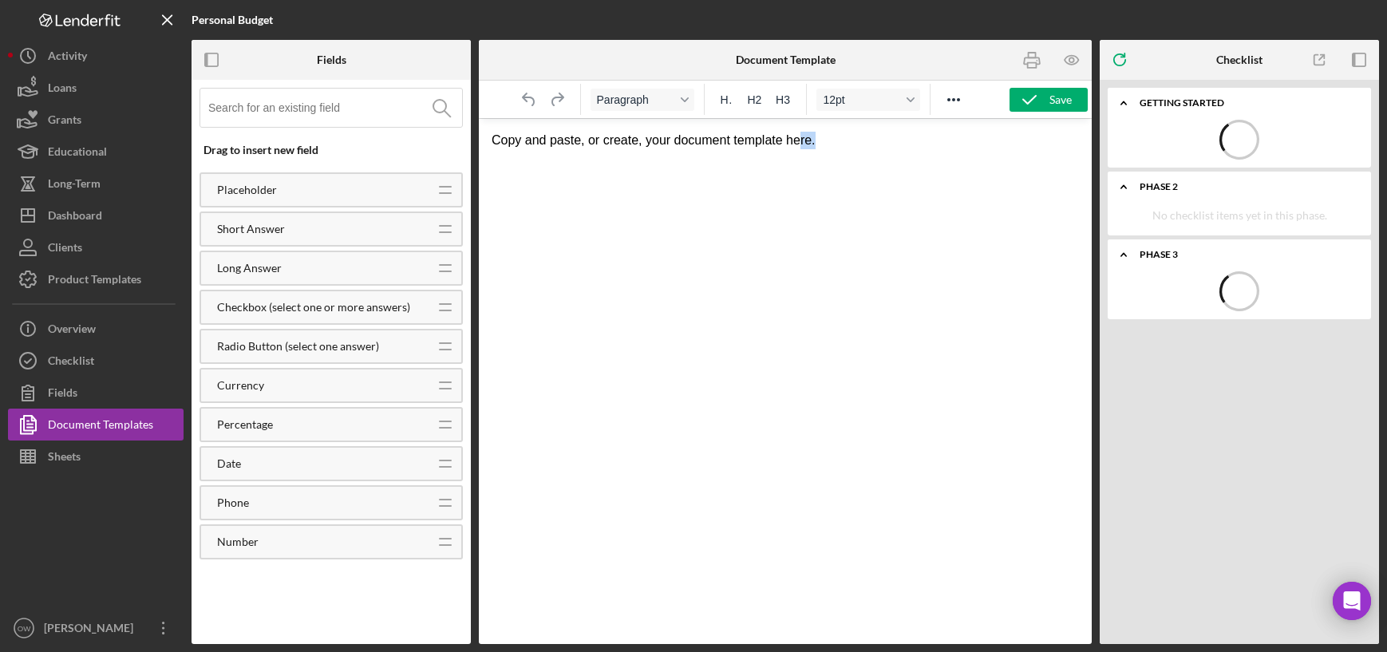
click at [807, 148] on html "Copy and paste, or create, your document template here." at bounding box center [785, 140] width 613 height 43
click at [819, 148] on p "Copy and paste, or create, your document template here." at bounding box center [784, 141] width 587 height 18
click at [353, 111] on input at bounding box center [335, 108] width 254 height 38
type input "f"
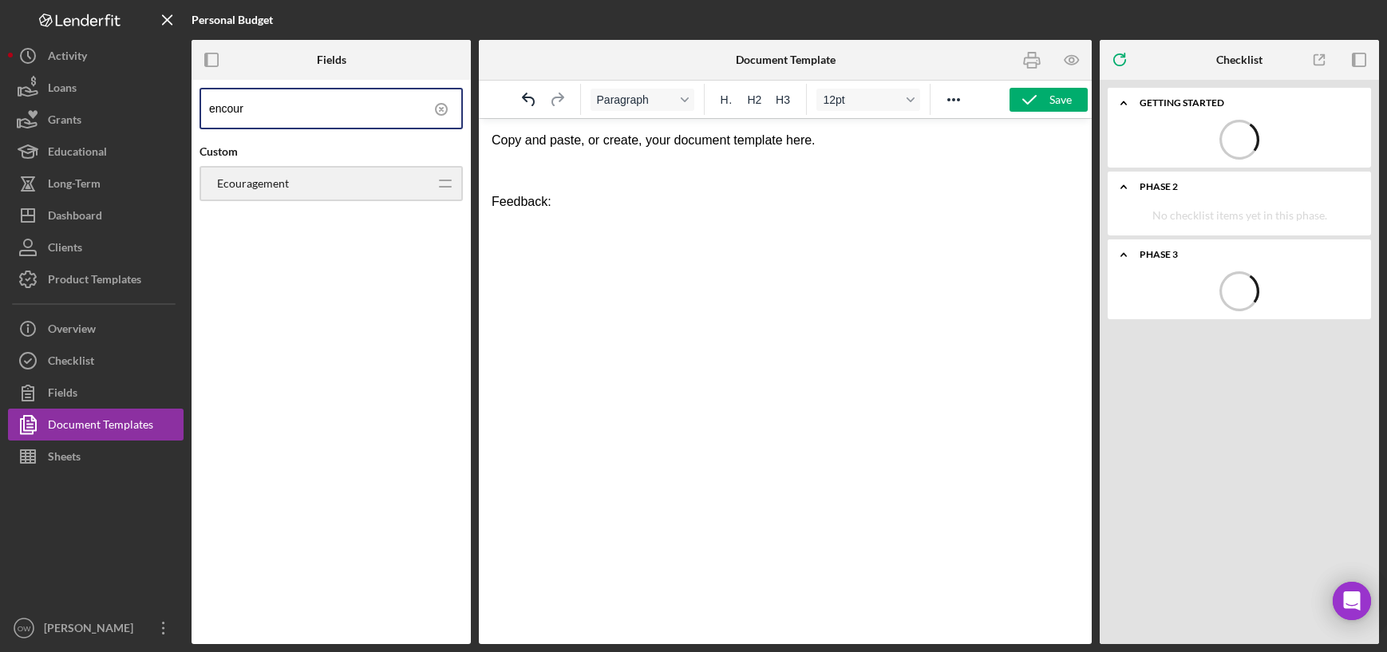
type input "encour"
click at [373, 170] on div "Ecouragement Icon/Drag" at bounding box center [330, 183] width 263 height 35
click at [704, 219] on html "Copy and paste, or create, your document template here. Feedback: Ecouragement ﻿" at bounding box center [785, 175] width 613 height 112
click at [617, 159] on body "Copy and paste, or create, your document template here. Feedback: Ecouragement" at bounding box center [784, 175] width 587 height 87
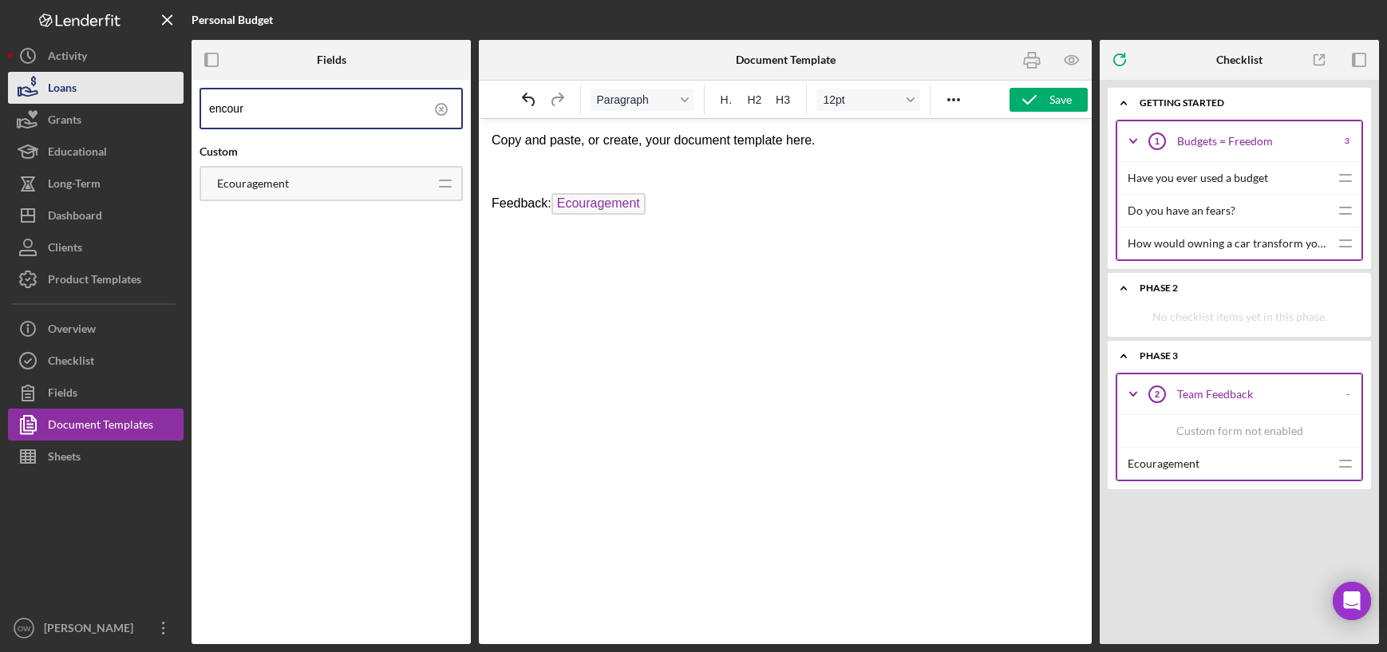
click at [61, 81] on div "Loans" at bounding box center [62, 90] width 29 height 36
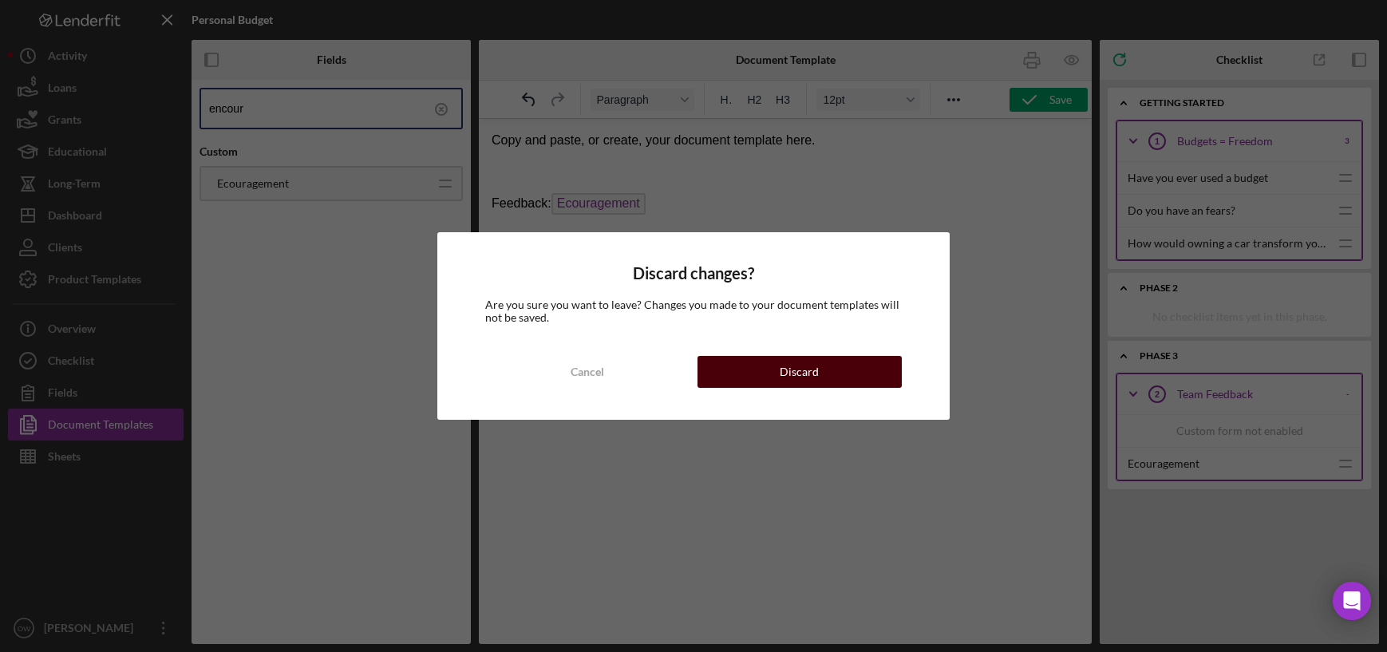
drag, startPoint x: 747, startPoint y: 364, endPoint x: 268, endPoint y: 246, distance: 493.0
click at [747, 364] on button "Discard" at bounding box center [799, 372] width 204 height 32
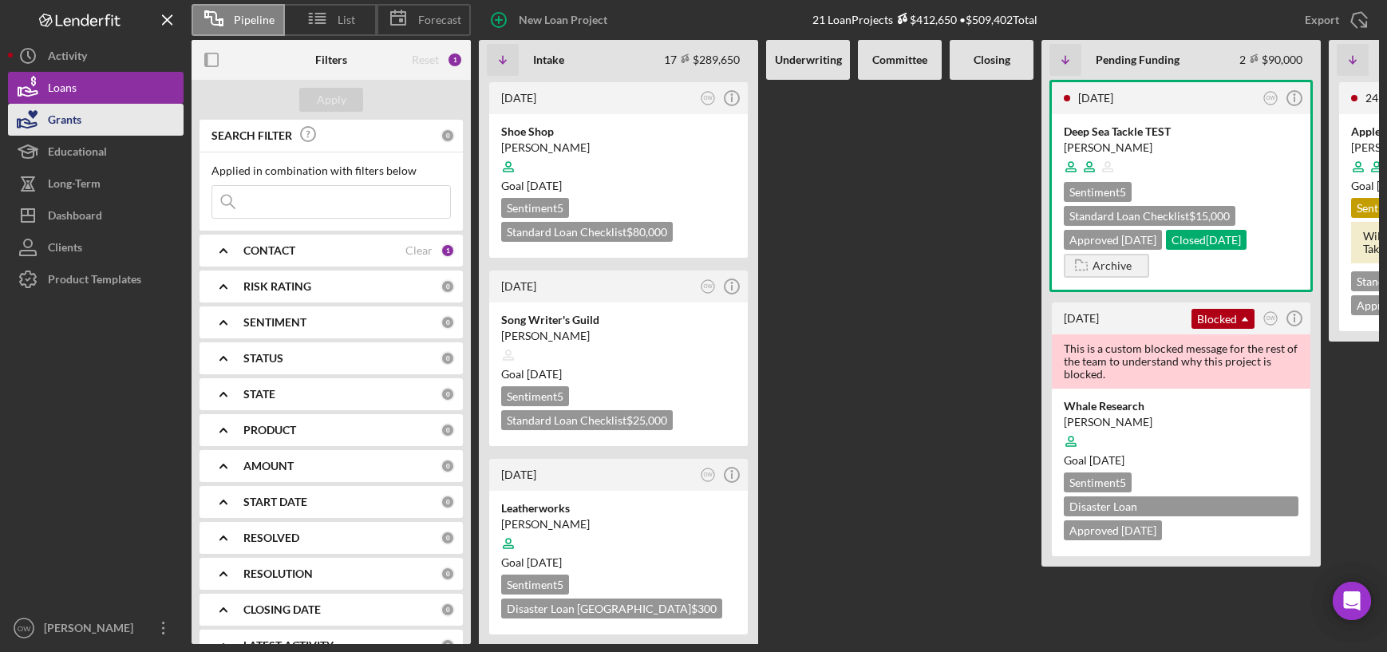
click at [120, 122] on button "Grants" at bounding box center [96, 120] width 176 height 32
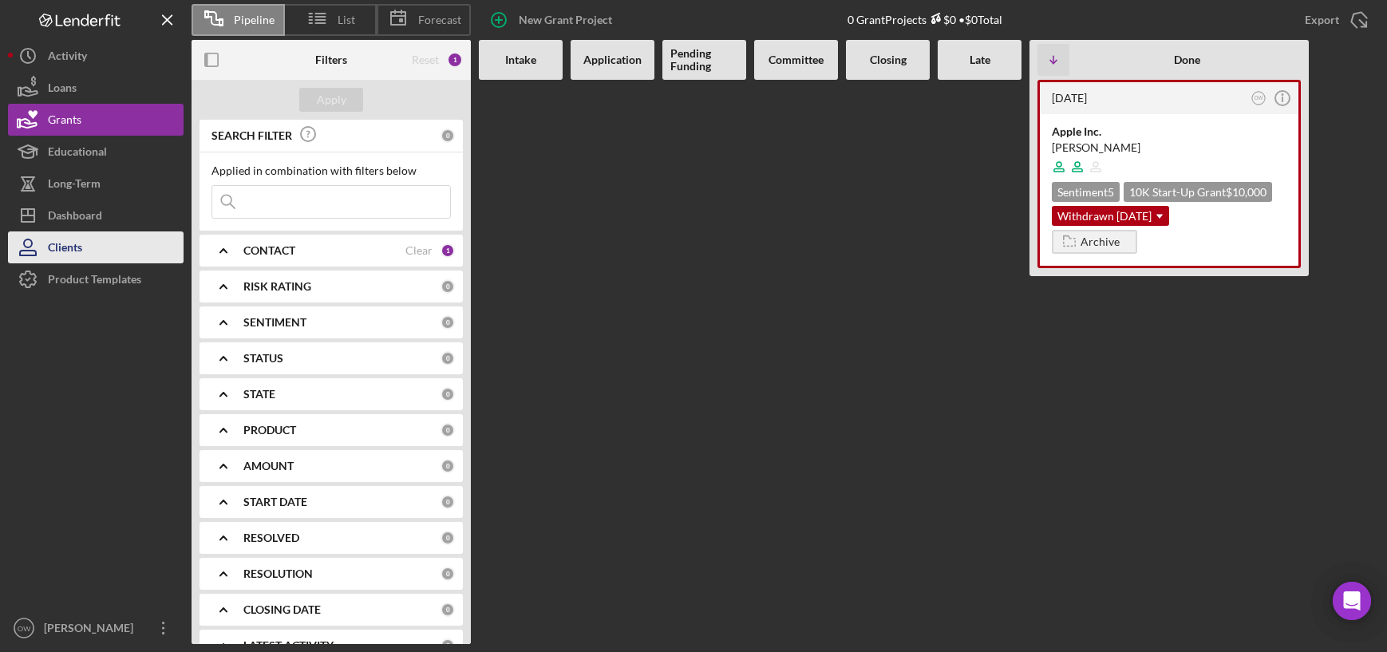
click at [92, 249] on button "Clients" at bounding box center [96, 247] width 176 height 32
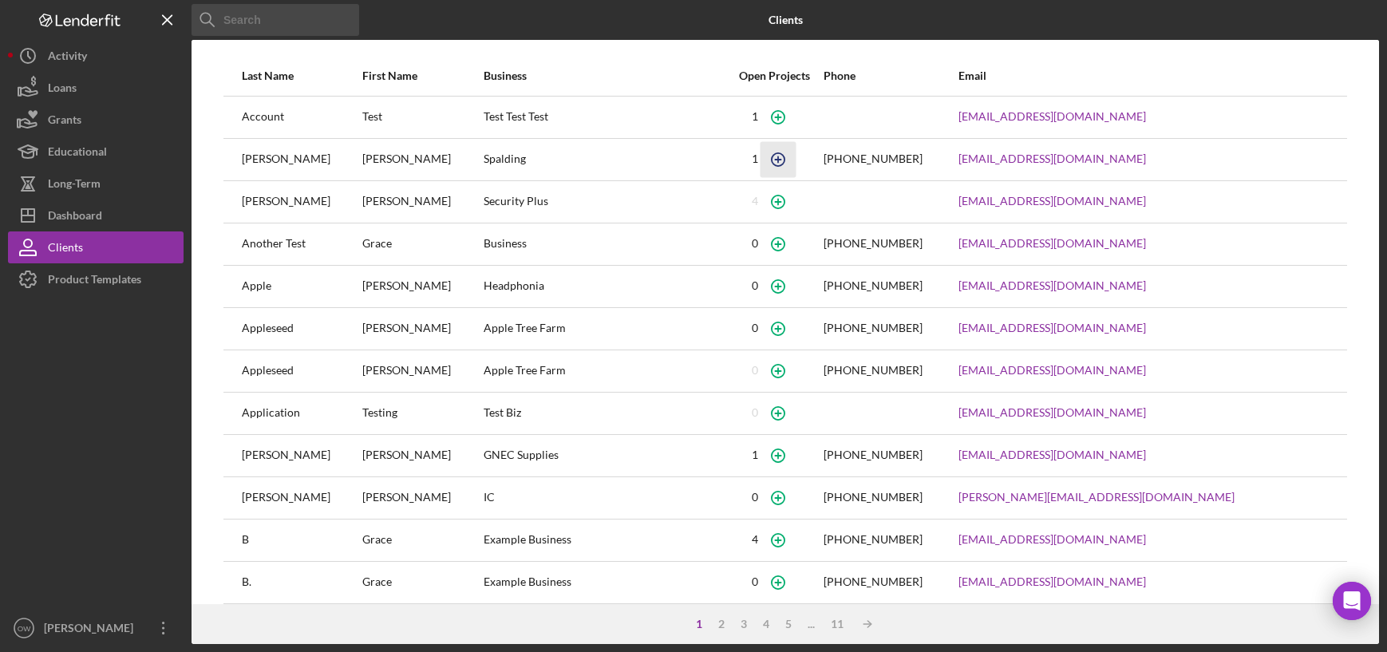
click at [771, 163] on icon "button" at bounding box center [778, 159] width 36 height 36
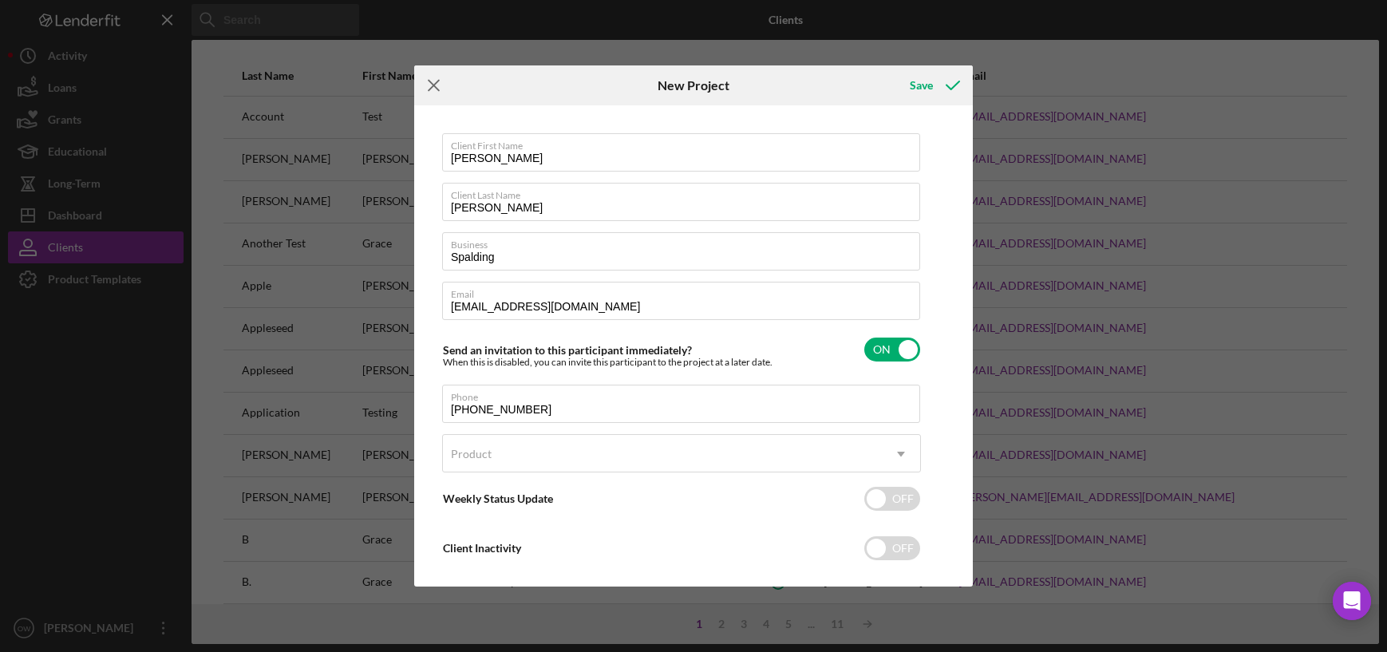
click at [436, 77] on icon "Icon/Menu Close" at bounding box center [434, 85] width 40 height 40
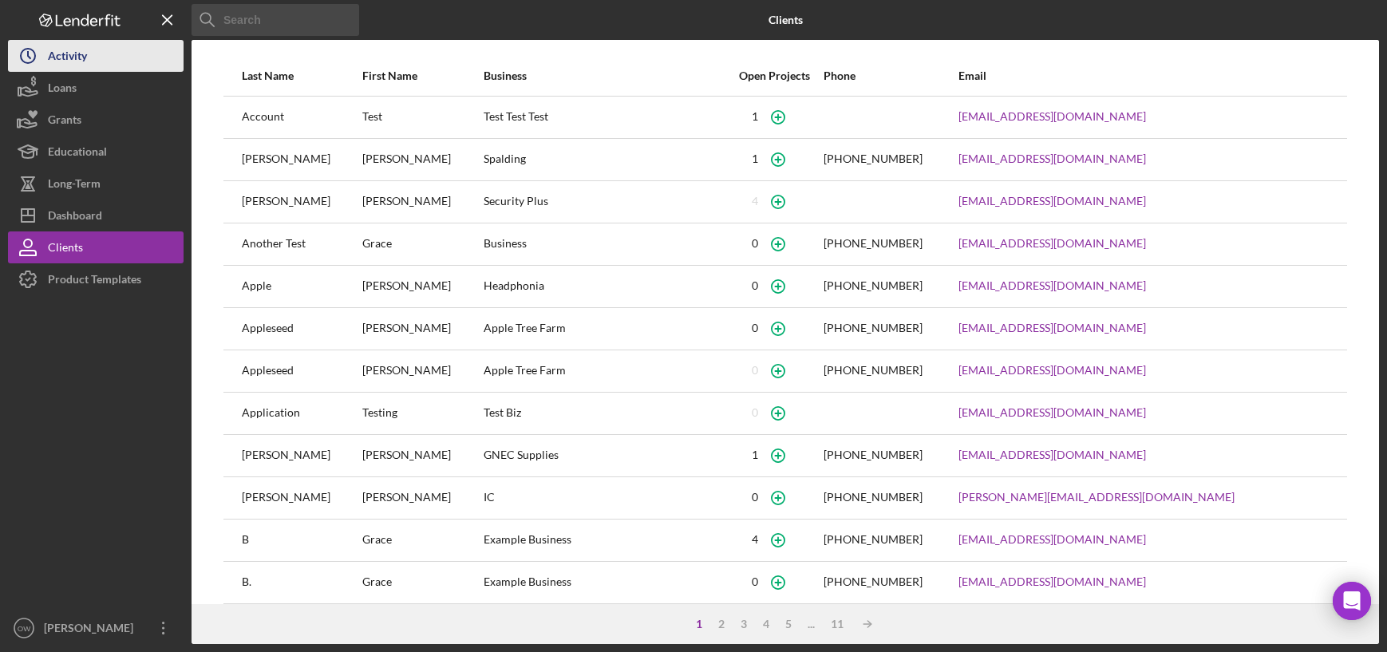
click at [53, 60] on div "Activity" at bounding box center [67, 58] width 39 height 36
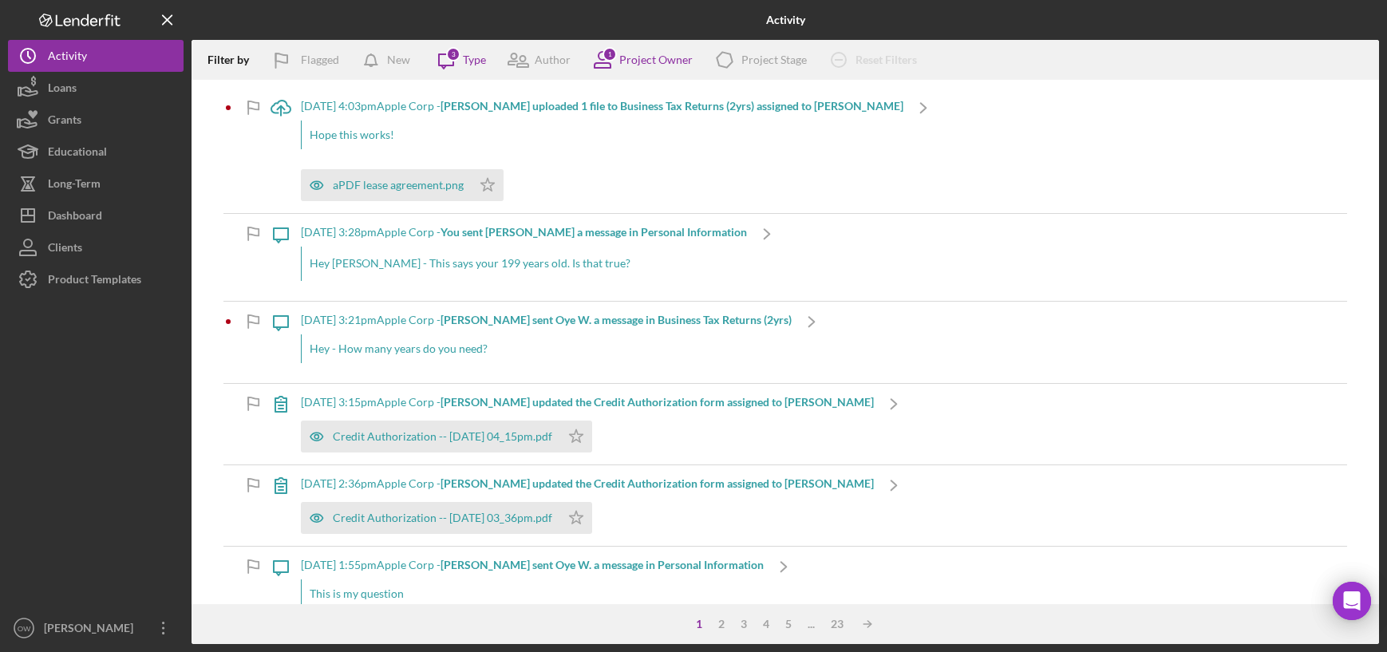
click at [430, 133] on div "Hope this works!" at bounding box center [602, 134] width 602 height 29
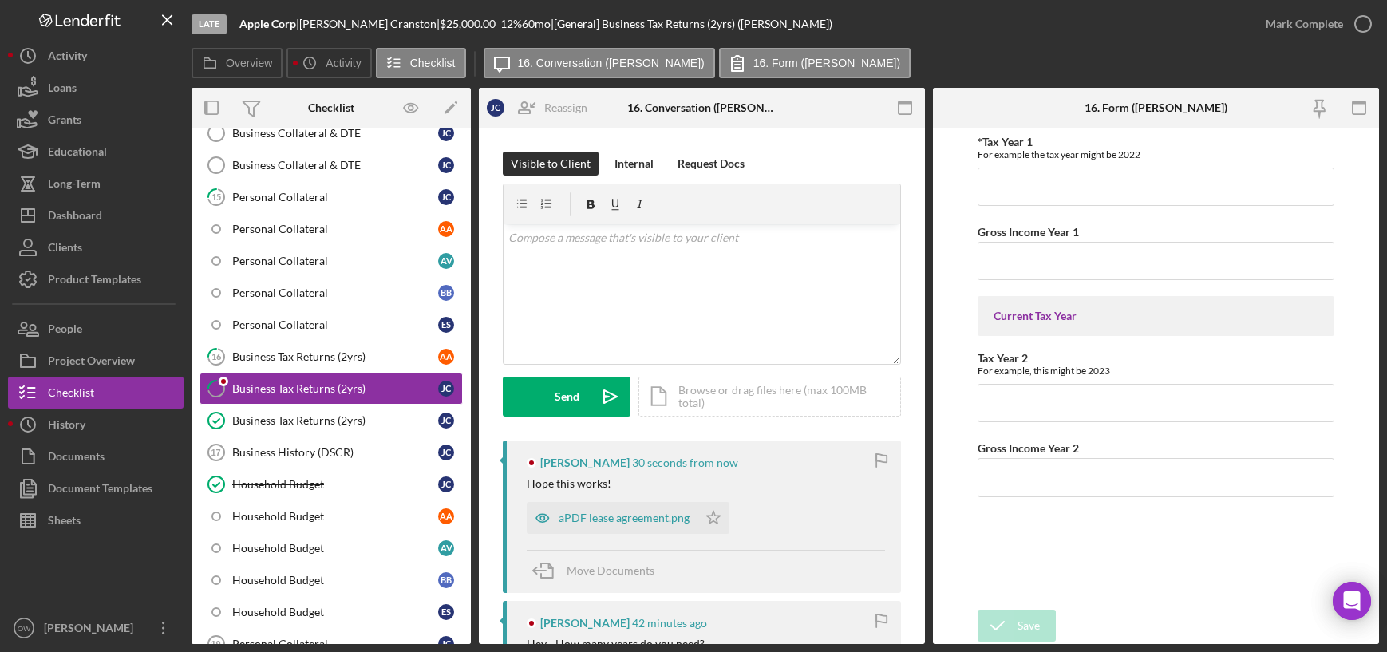
scroll to position [507, 0]
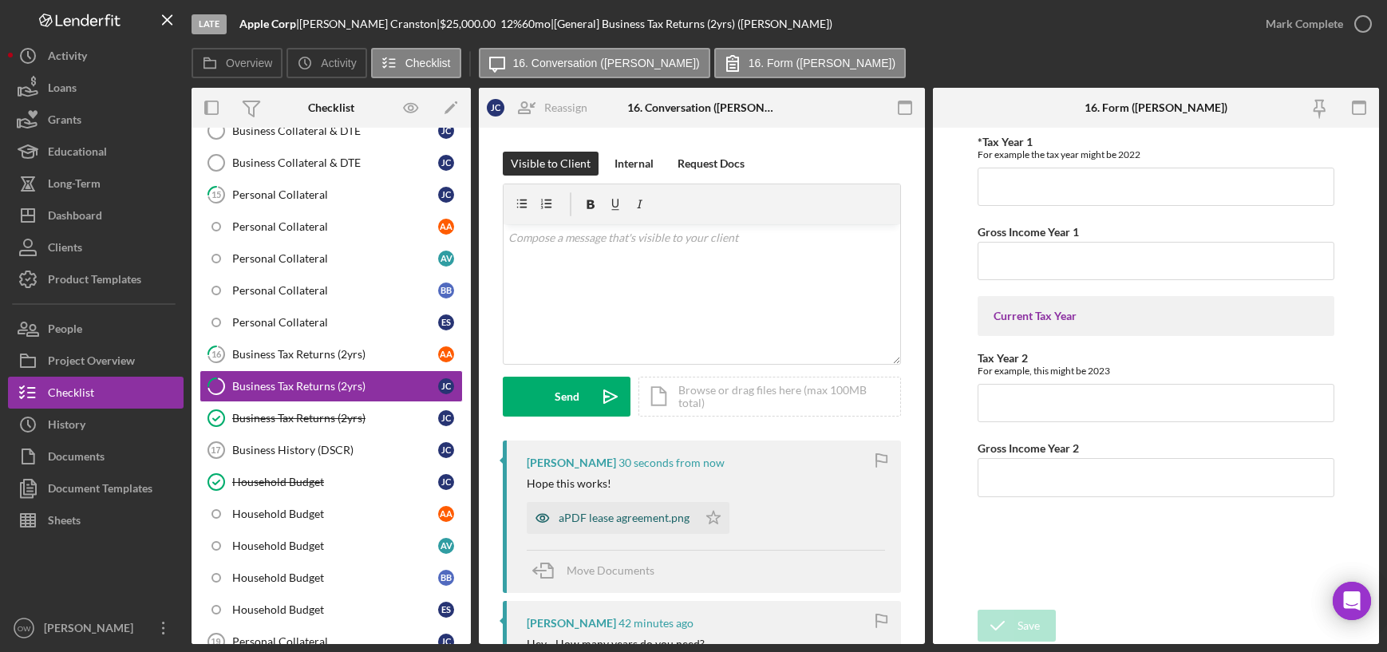
click at [652, 512] on div "aPDF lease agreement.png" at bounding box center [623, 517] width 131 height 13
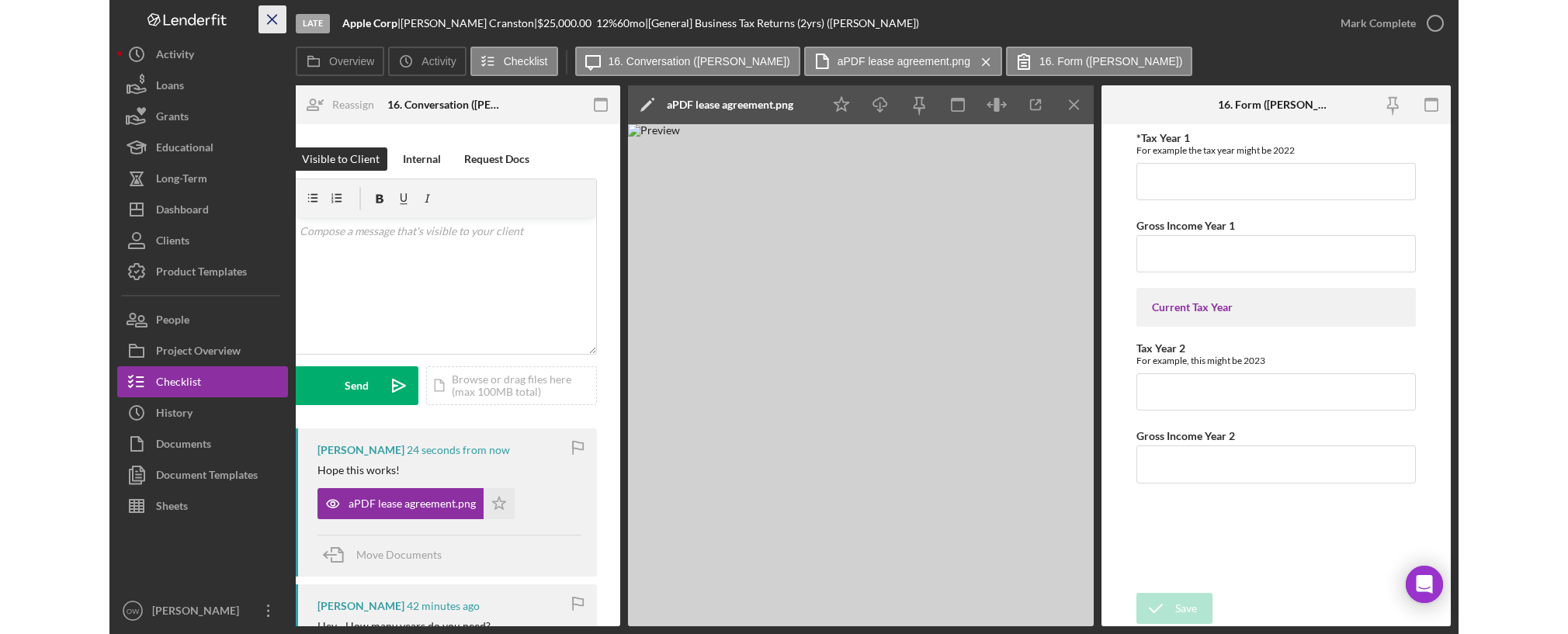
scroll to position [0, 86]
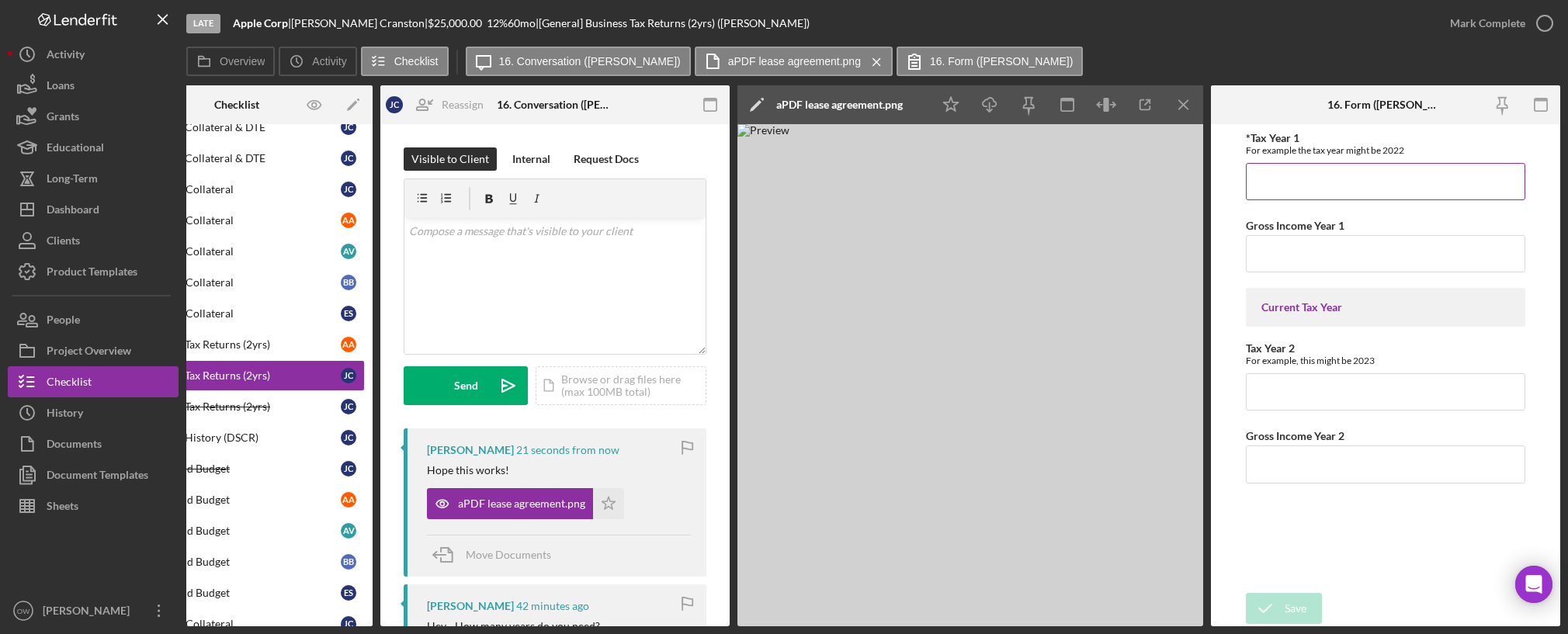
click at [1299, 175] on input "*Tax Year 1" at bounding box center [1384, 182] width 279 height 37
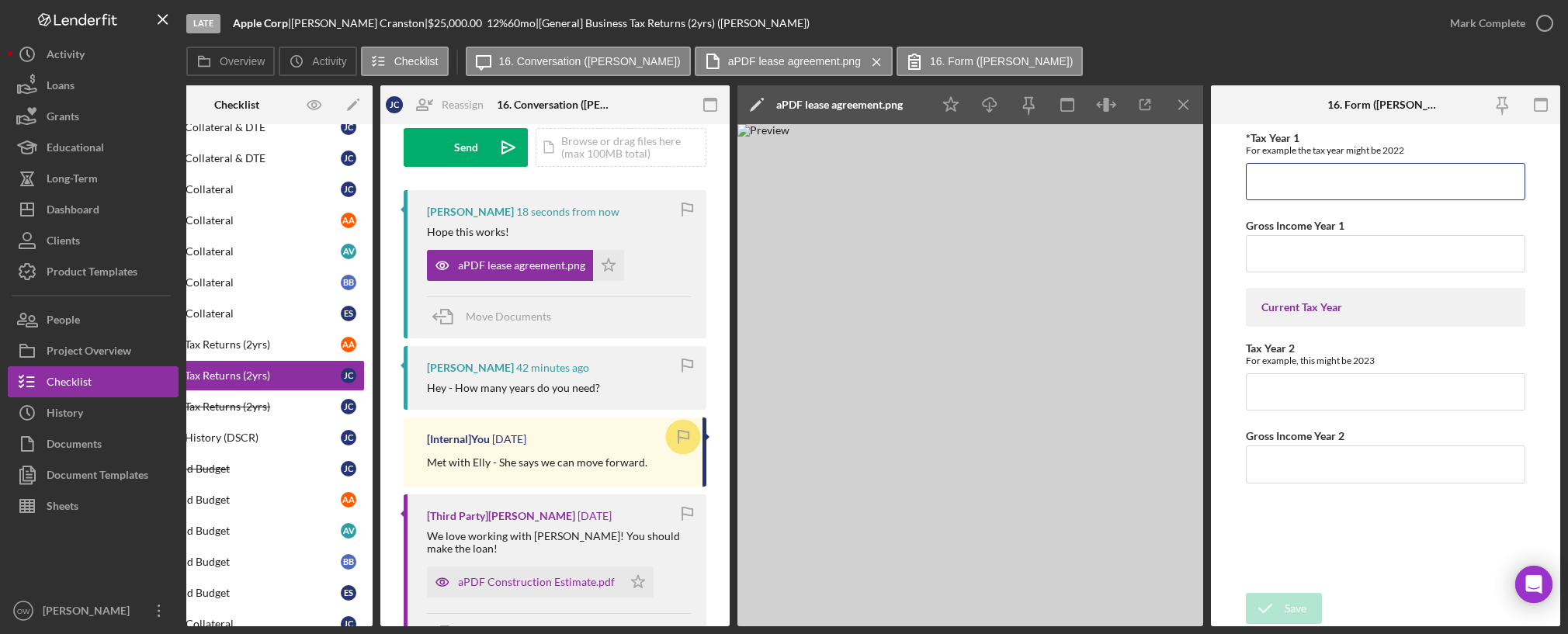
scroll to position [262, 0]
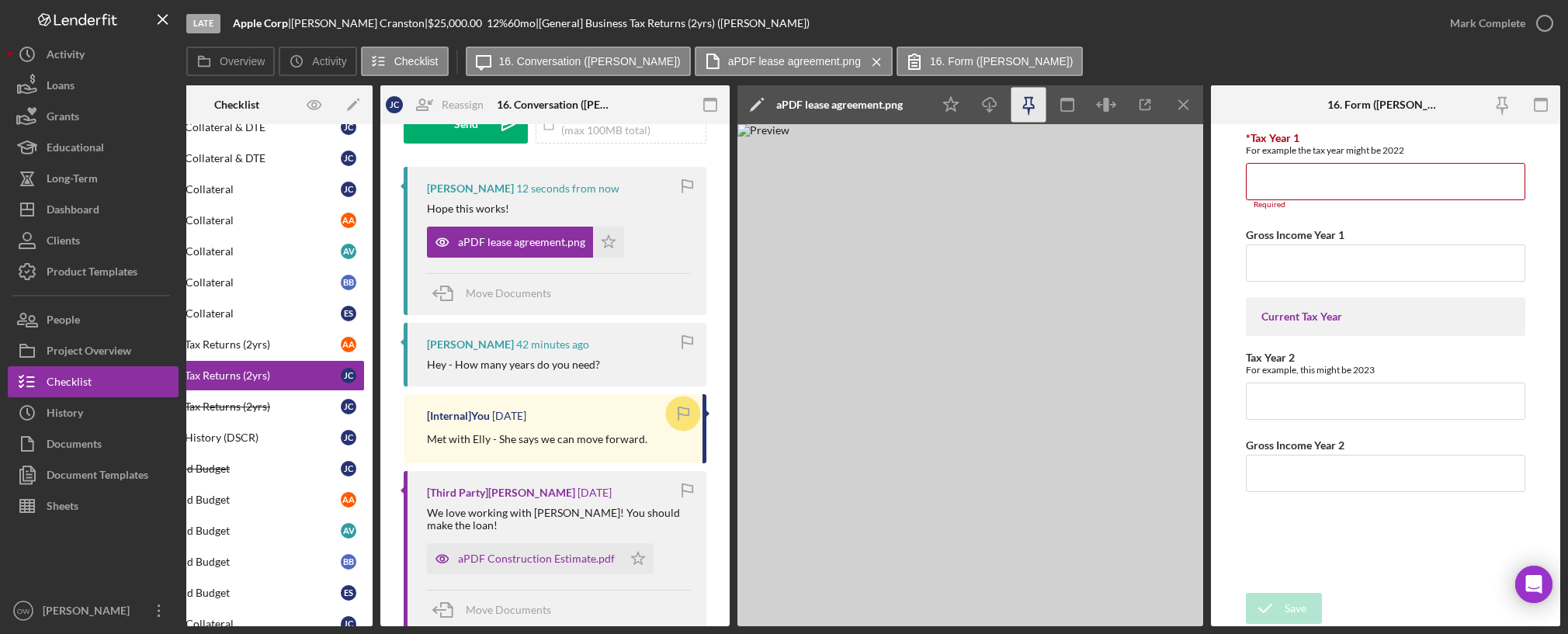
click at [1027, 101] on icon "button" at bounding box center [1029, 105] width 35 height 35
click at [520, 552] on div "aPDF Construction Estimate.pdf" at bounding box center [536, 558] width 157 height 13
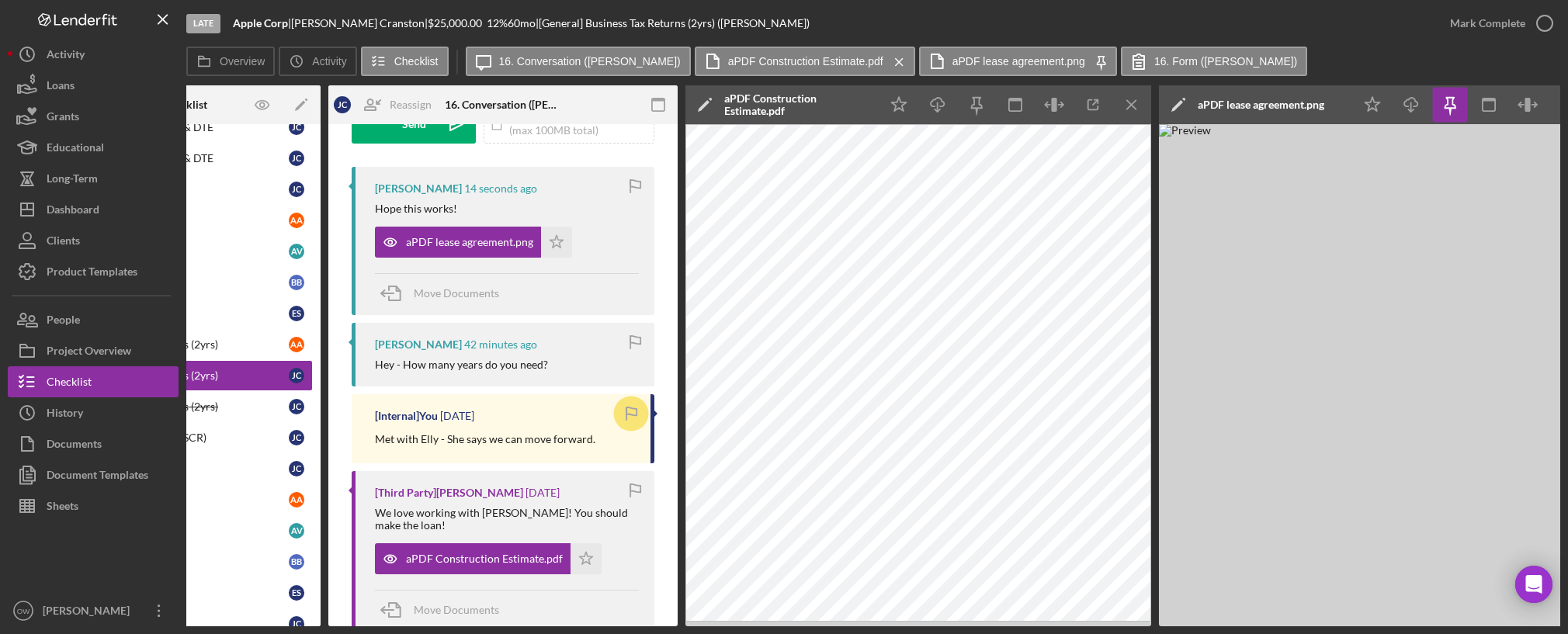
scroll to position [0, 0]
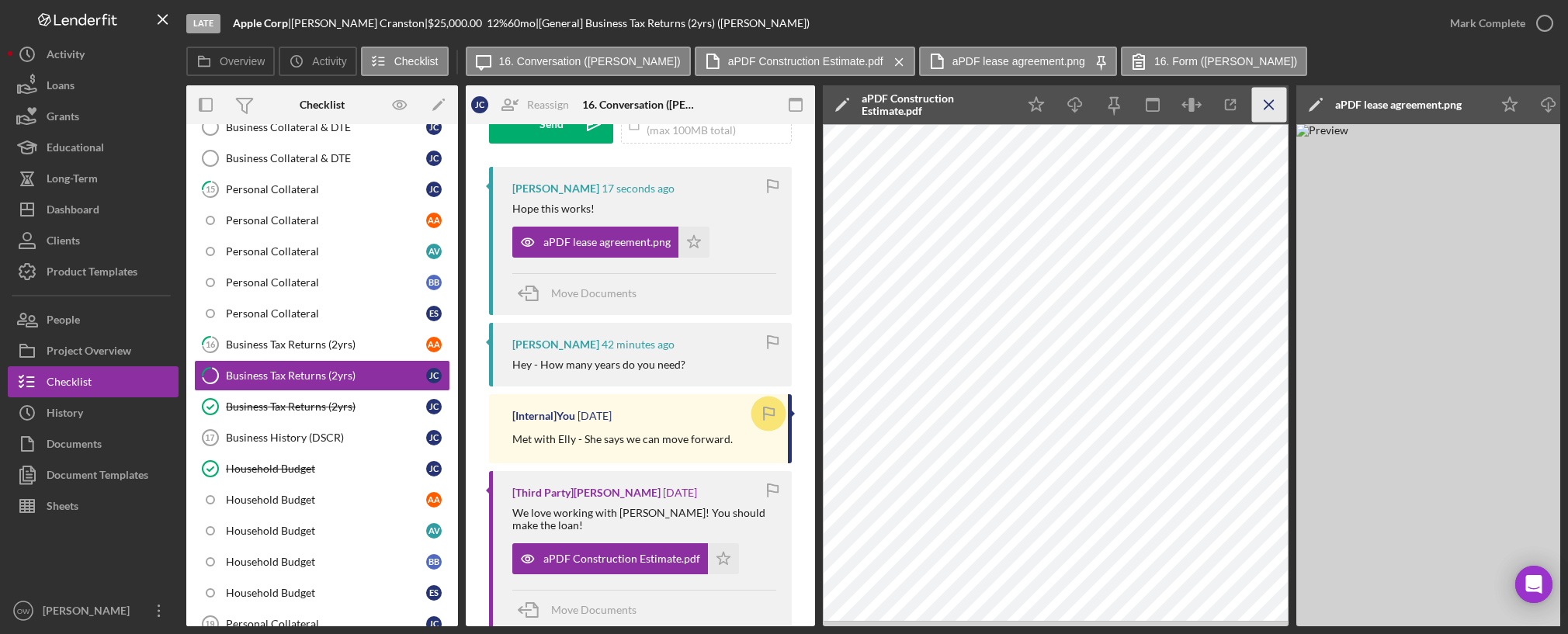
click at [1271, 105] on icon "Icon/Menu Close" at bounding box center [1269, 105] width 35 height 35
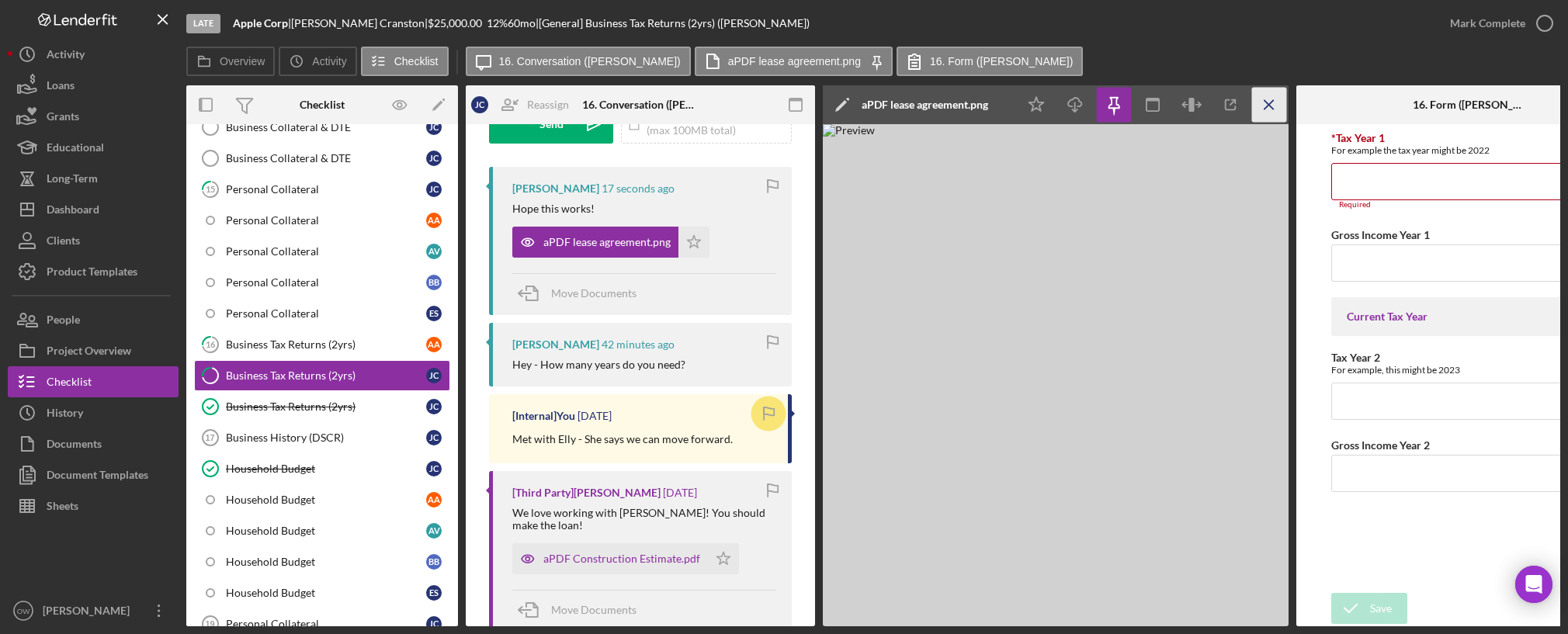
click at [1271, 105] on icon "Icon/Menu Close" at bounding box center [1269, 105] width 35 height 35
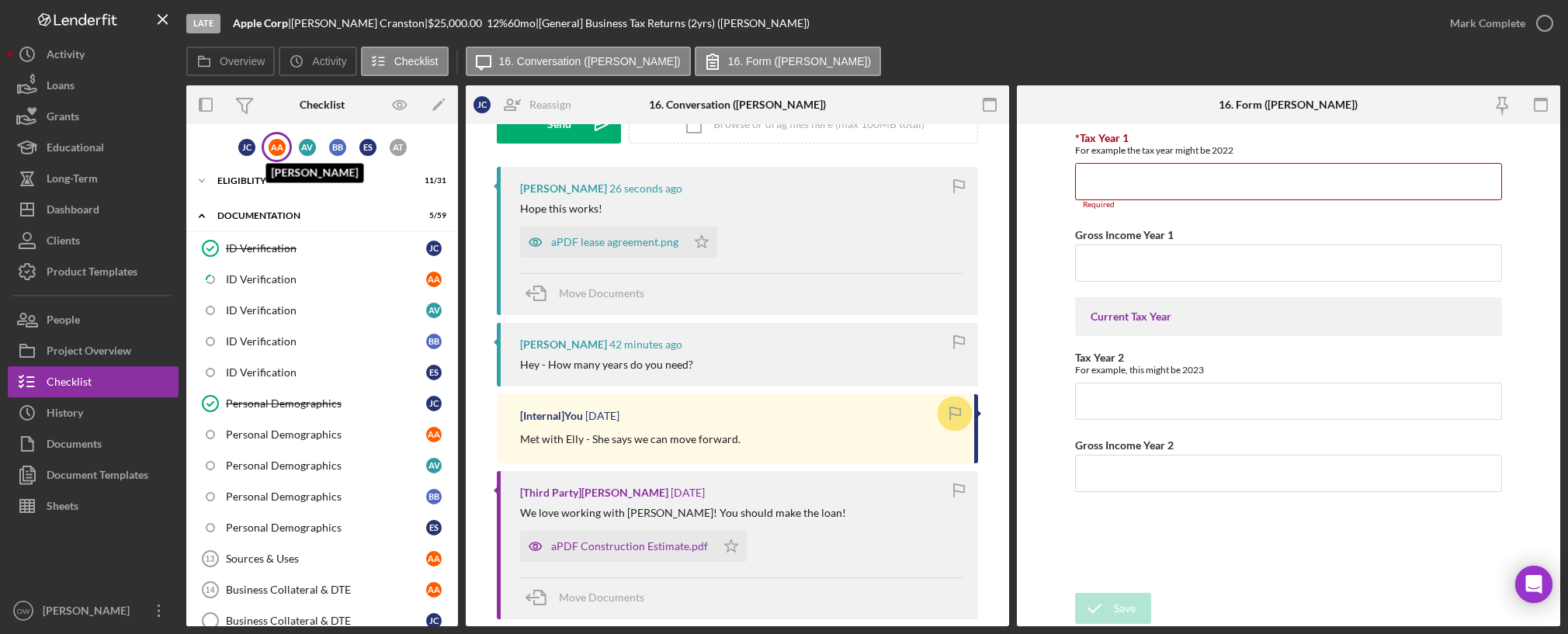
click at [274, 151] on div "A A" at bounding box center [277, 148] width 18 height 18
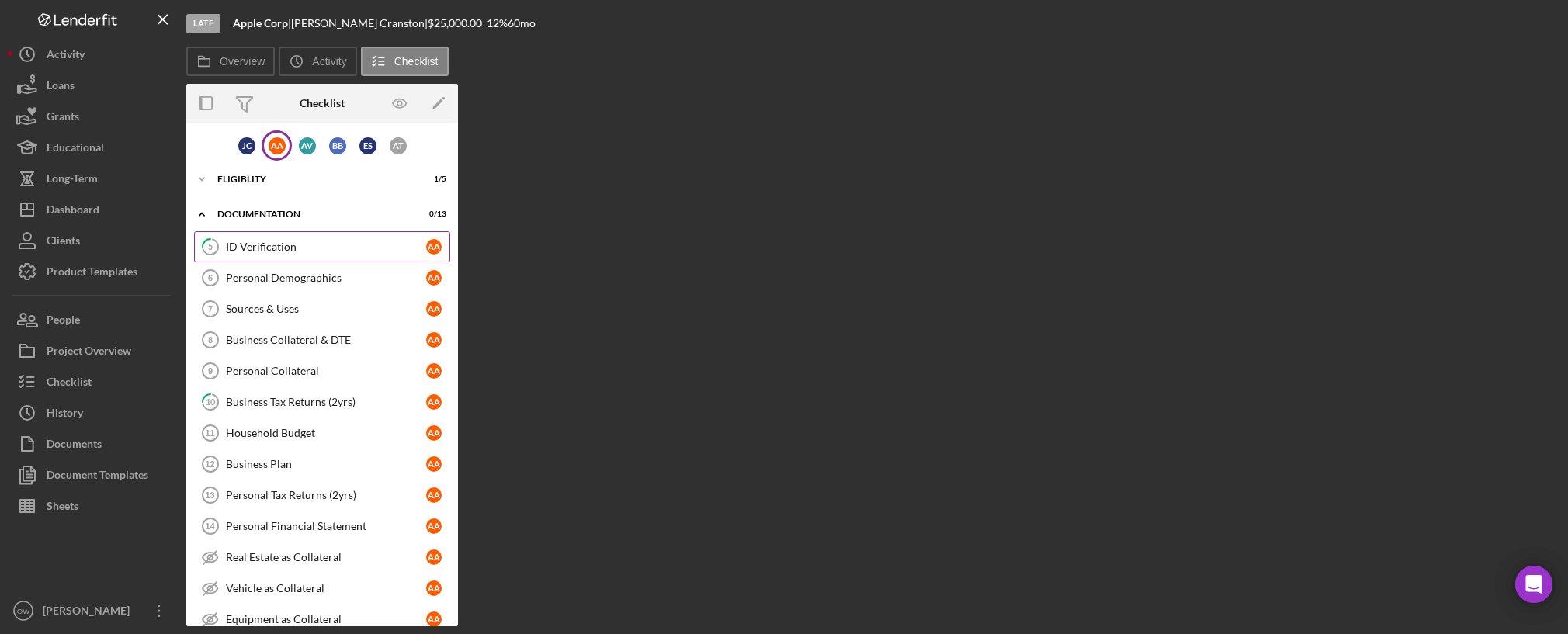
click at [318, 236] on link "5 ID Verification A A" at bounding box center [321, 247] width 256 height 31
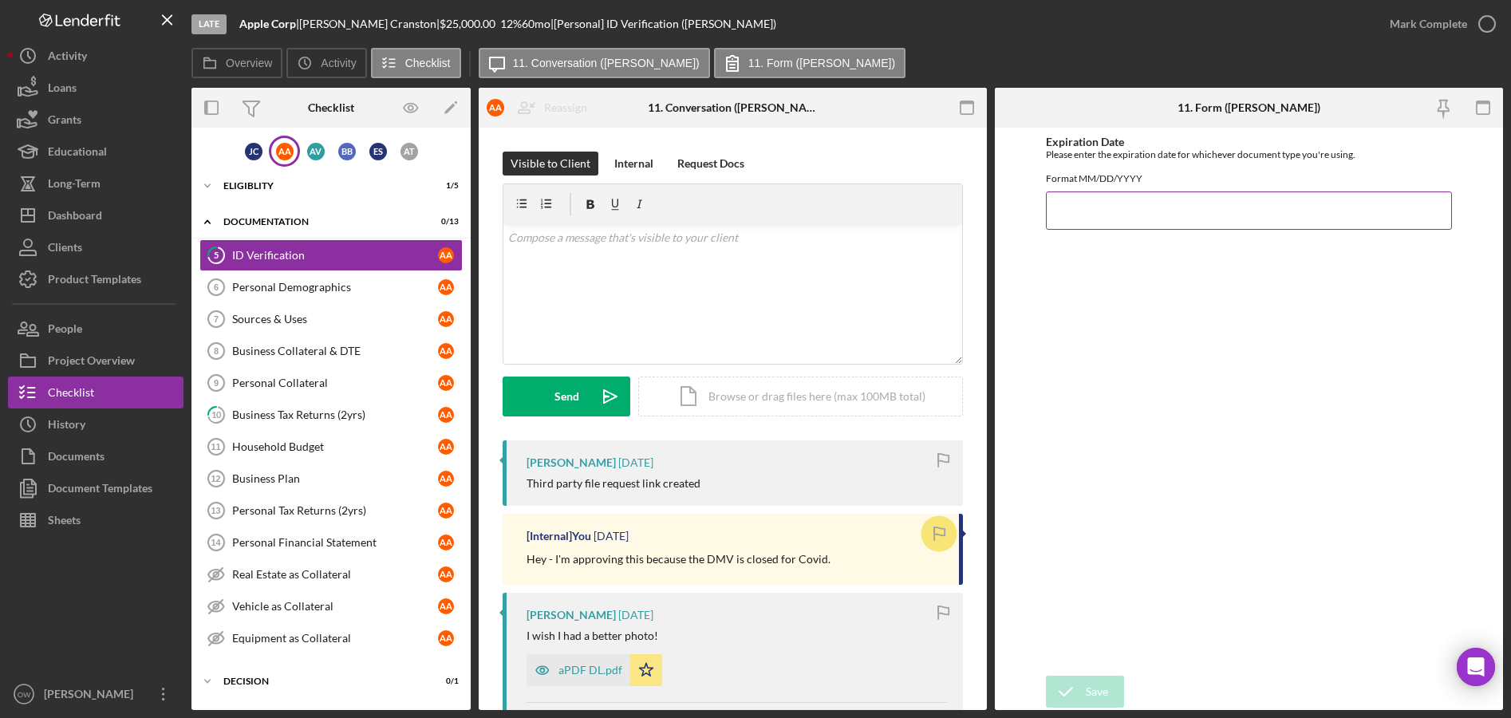
click at [1196, 213] on input "Expiration Date" at bounding box center [1249, 210] width 407 height 38
click at [323, 274] on link "Personal Demographics 6 Personal Demographics A A" at bounding box center [330, 287] width 263 height 32
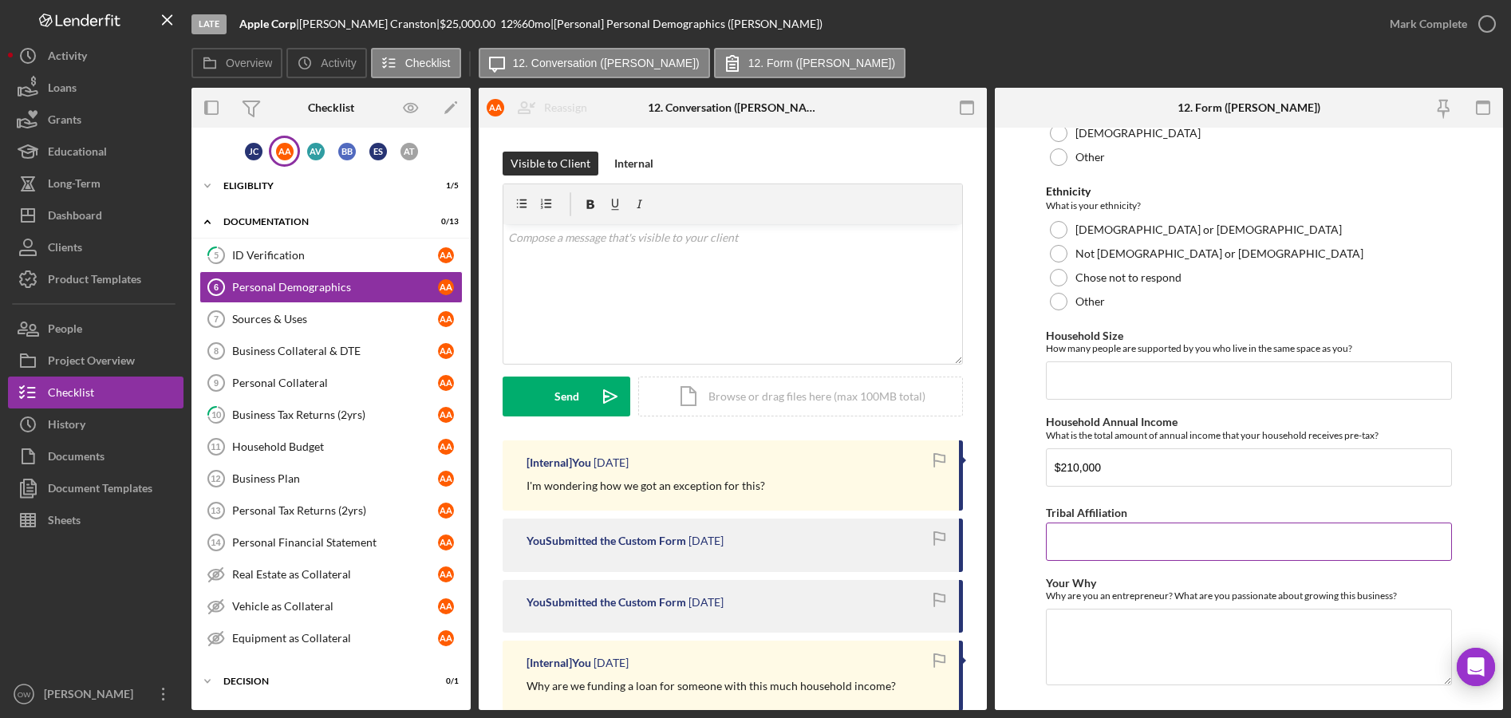
scroll to position [474, 0]
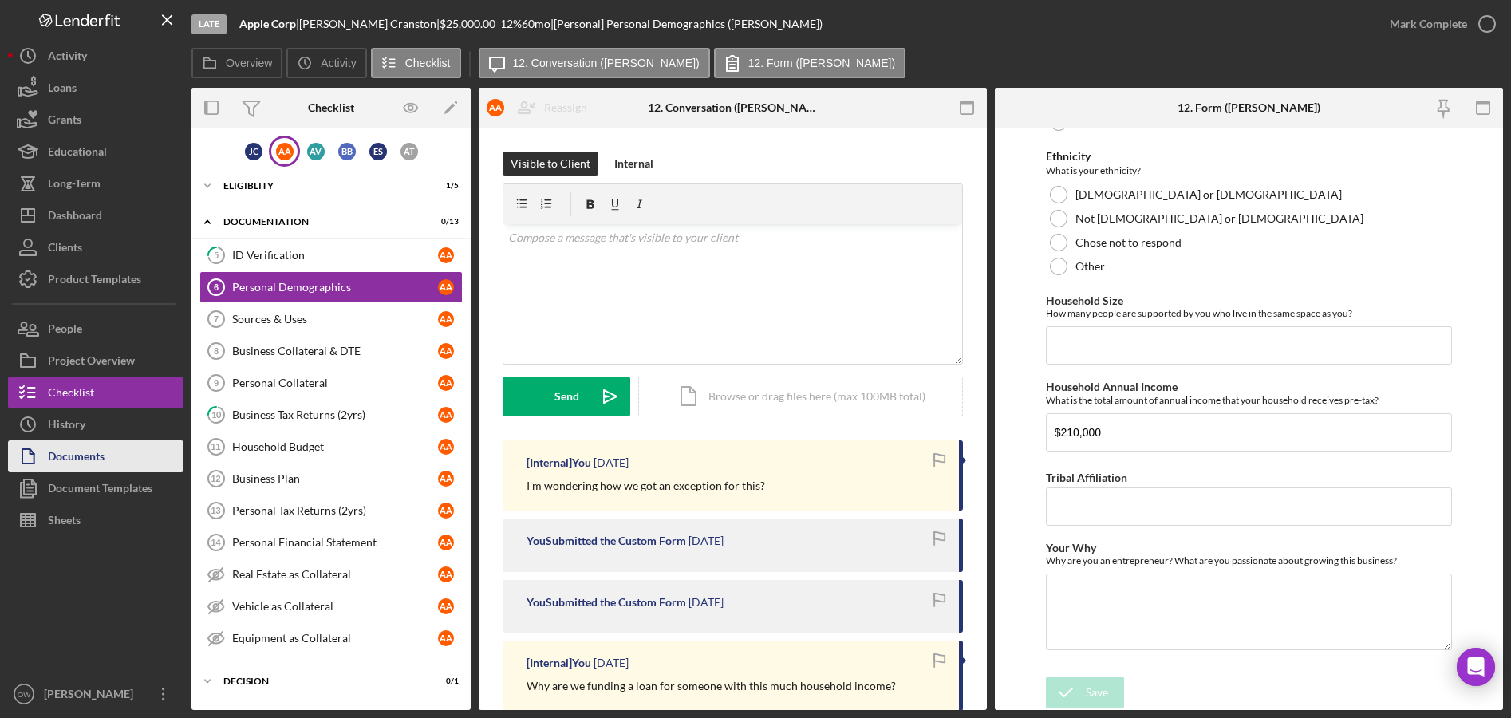
click at [122, 442] on button "Documents" at bounding box center [96, 456] width 176 height 32
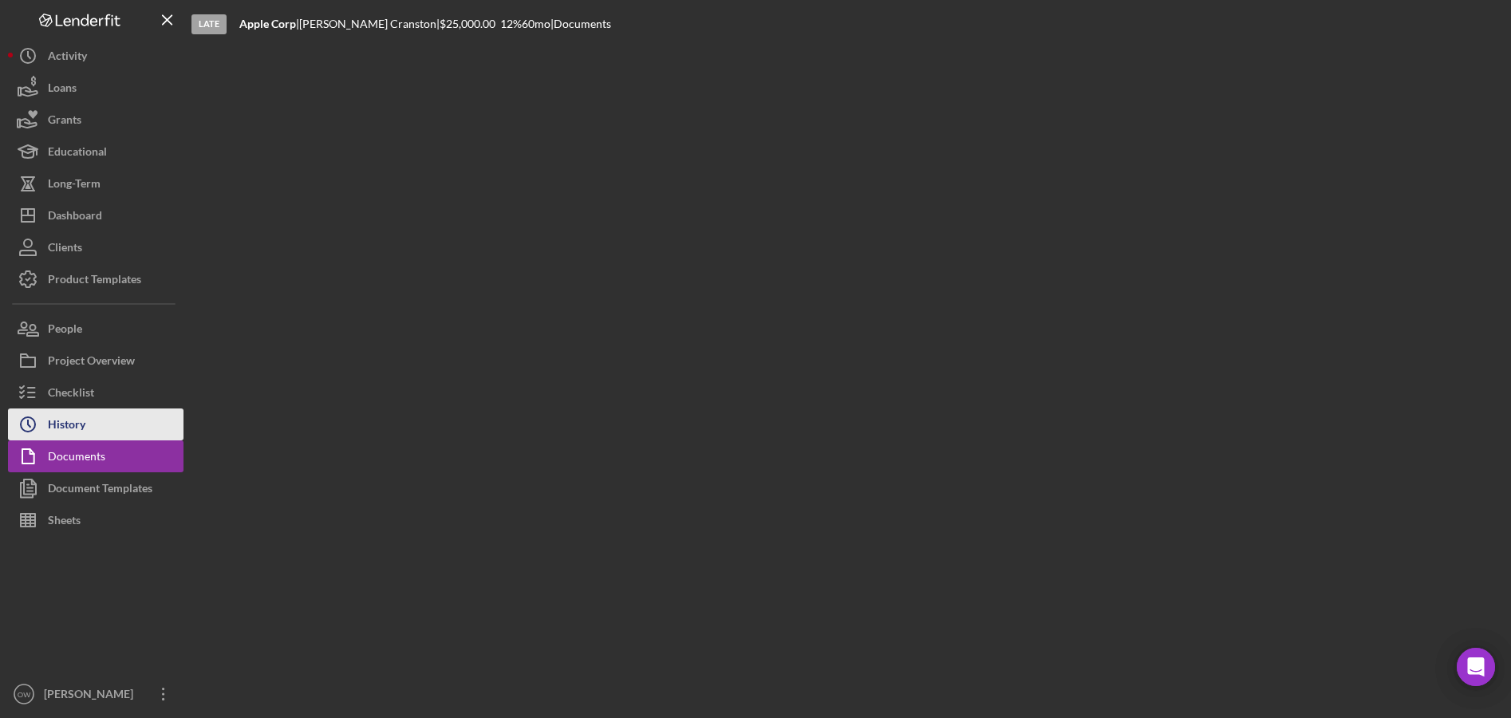
click at [107, 424] on button "Icon/History History" at bounding box center [96, 424] width 176 height 32
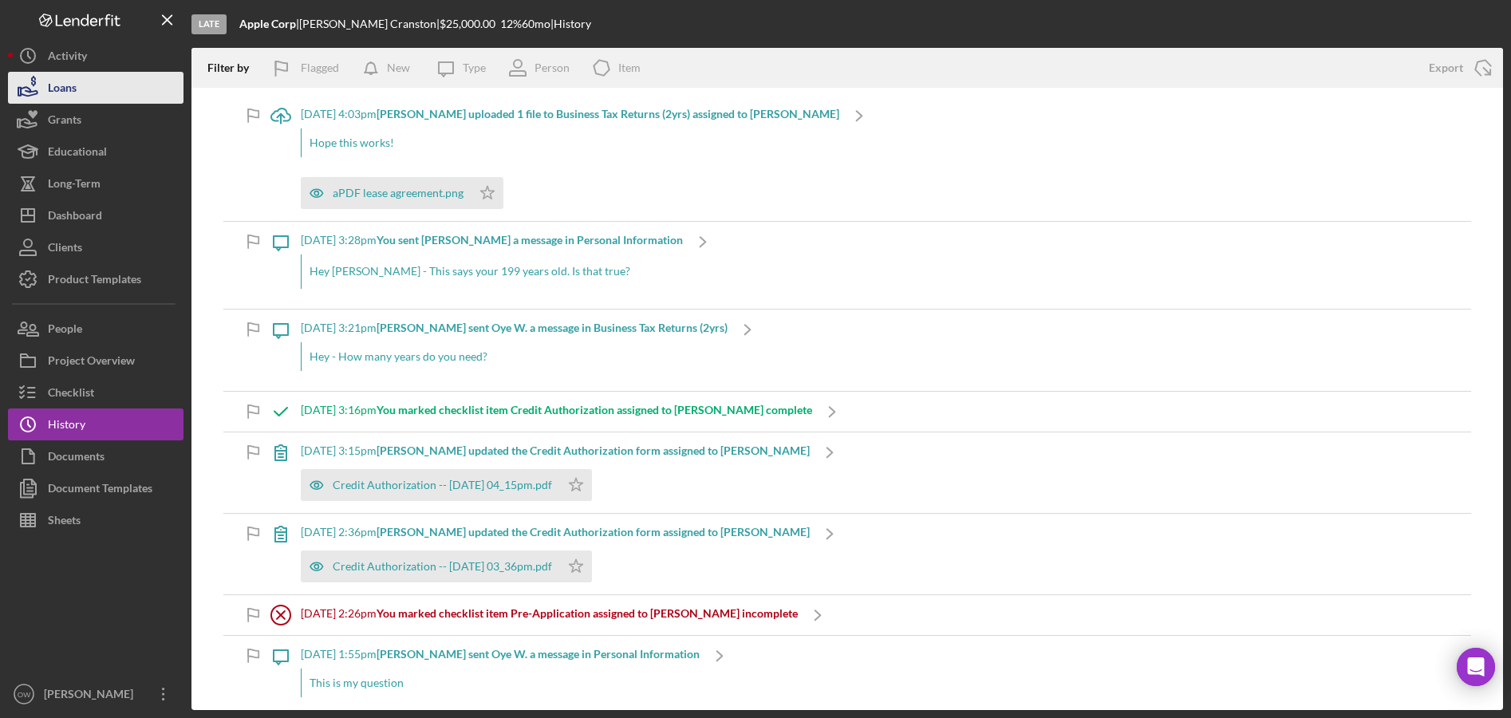
click at [43, 82] on icon "button" at bounding box center [28, 88] width 40 height 40
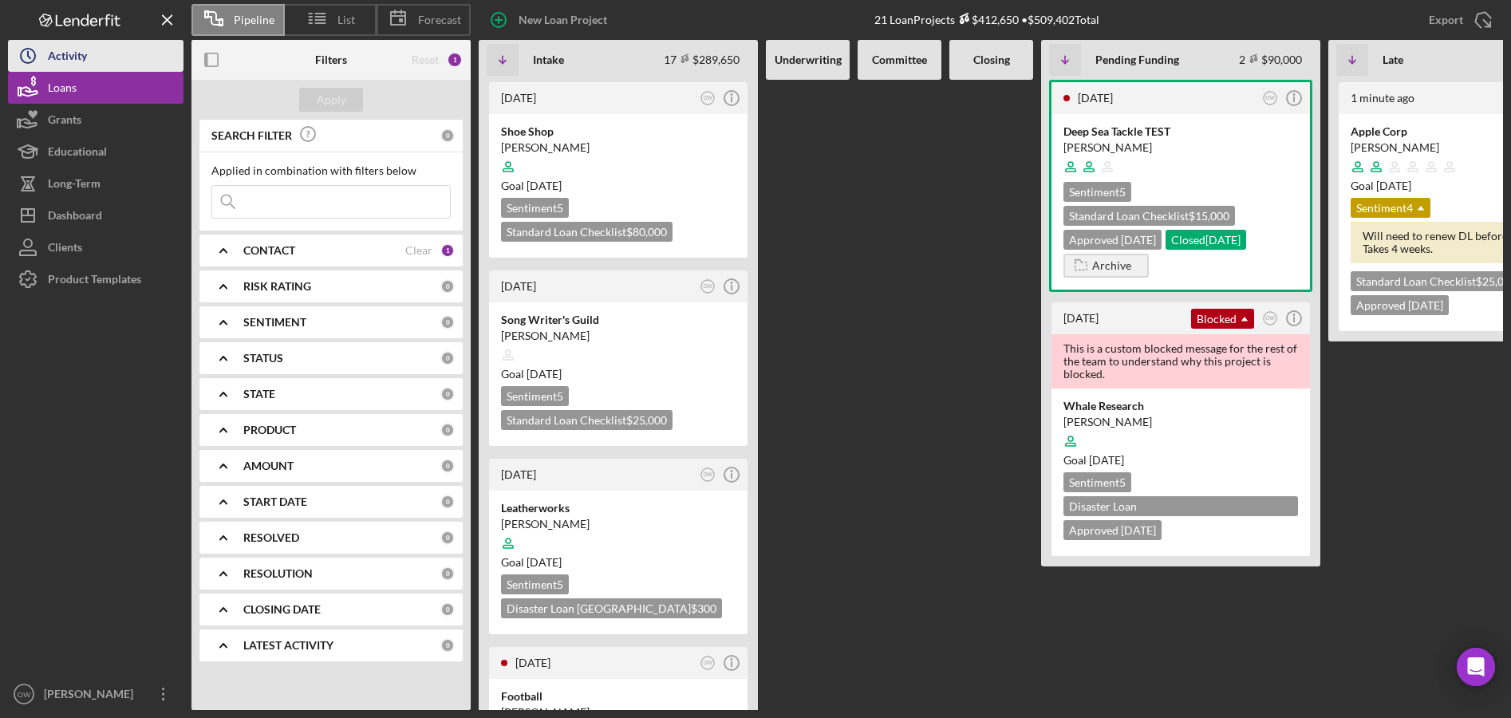
click at [58, 61] on div "Activity" at bounding box center [67, 58] width 39 height 36
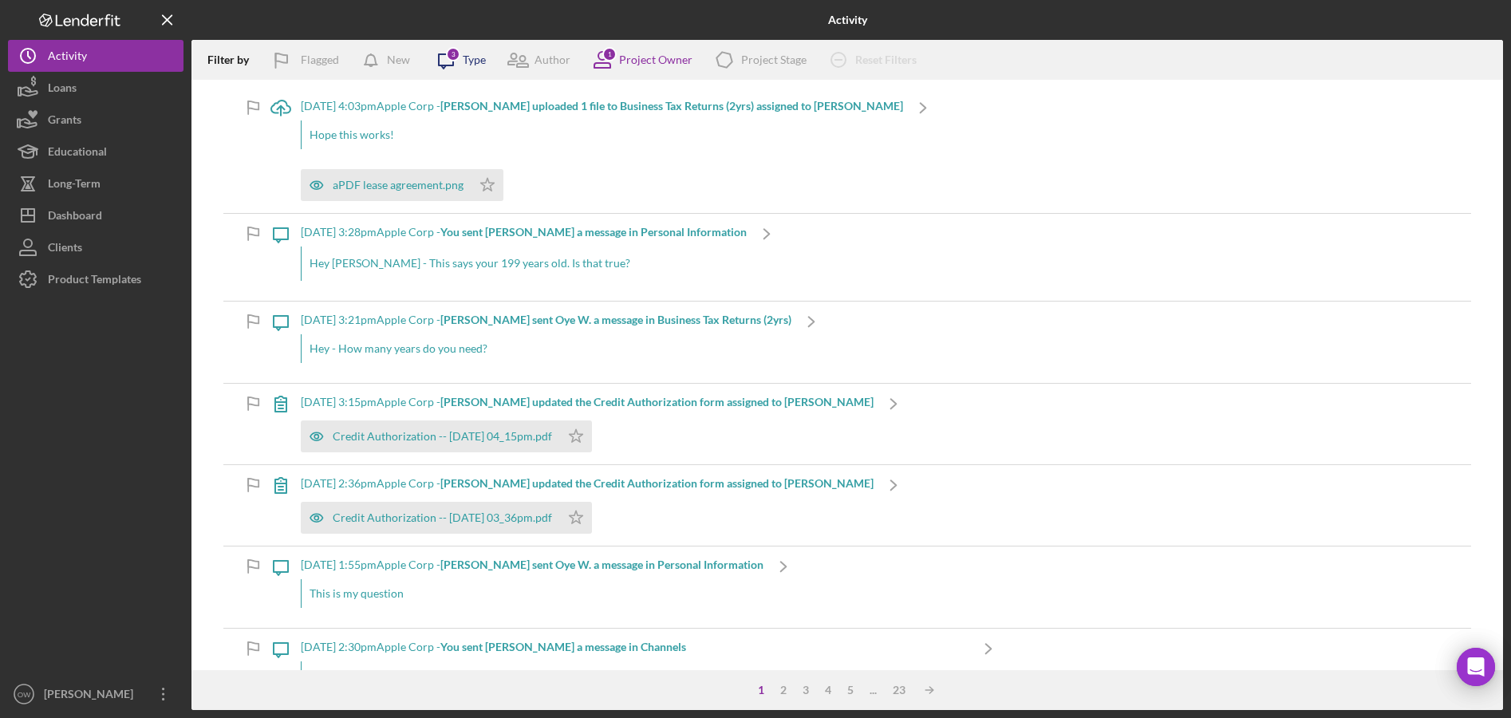
click at [464, 65] on icon "Icon/Message" at bounding box center [446, 60] width 40 height 40
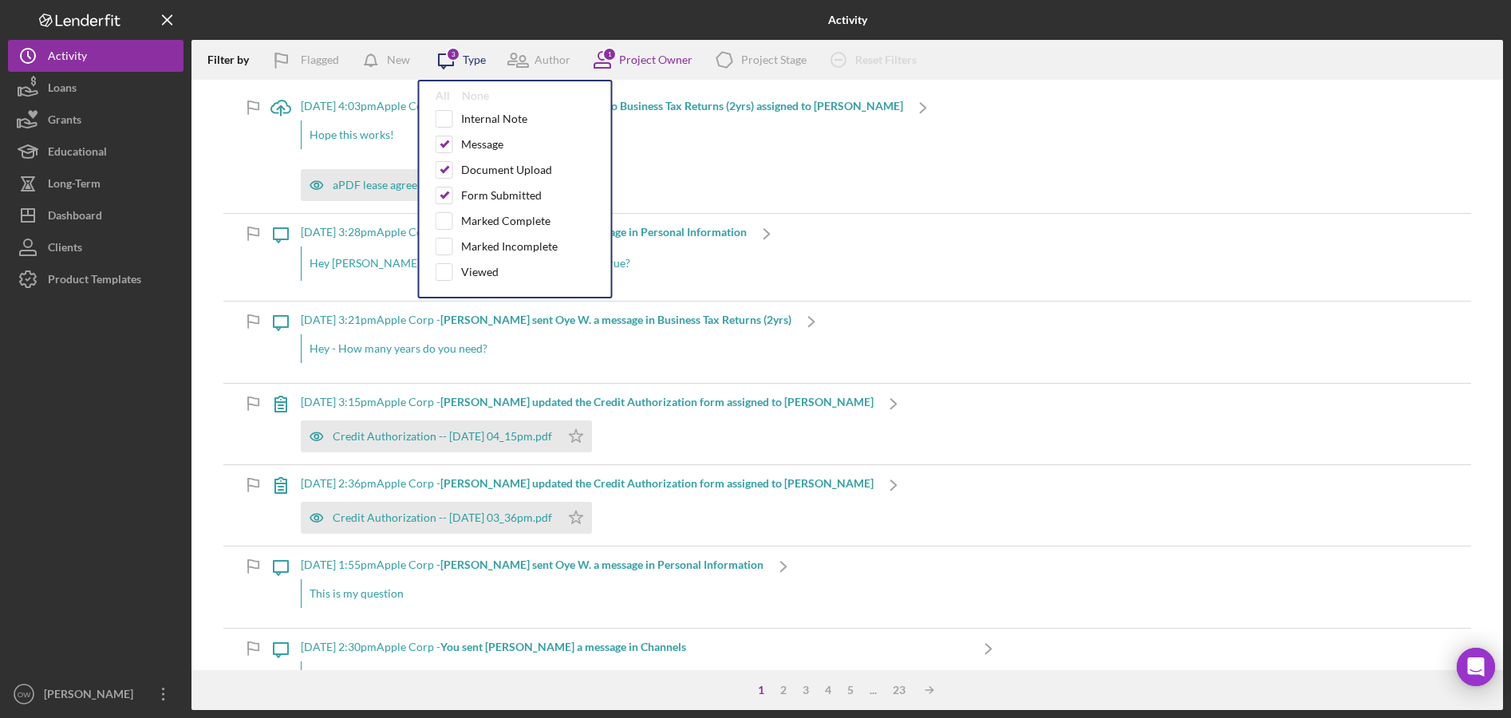
click at [447, 64] on icon "Icon/Message" at bounding box center [446, 60] width 40 height 40
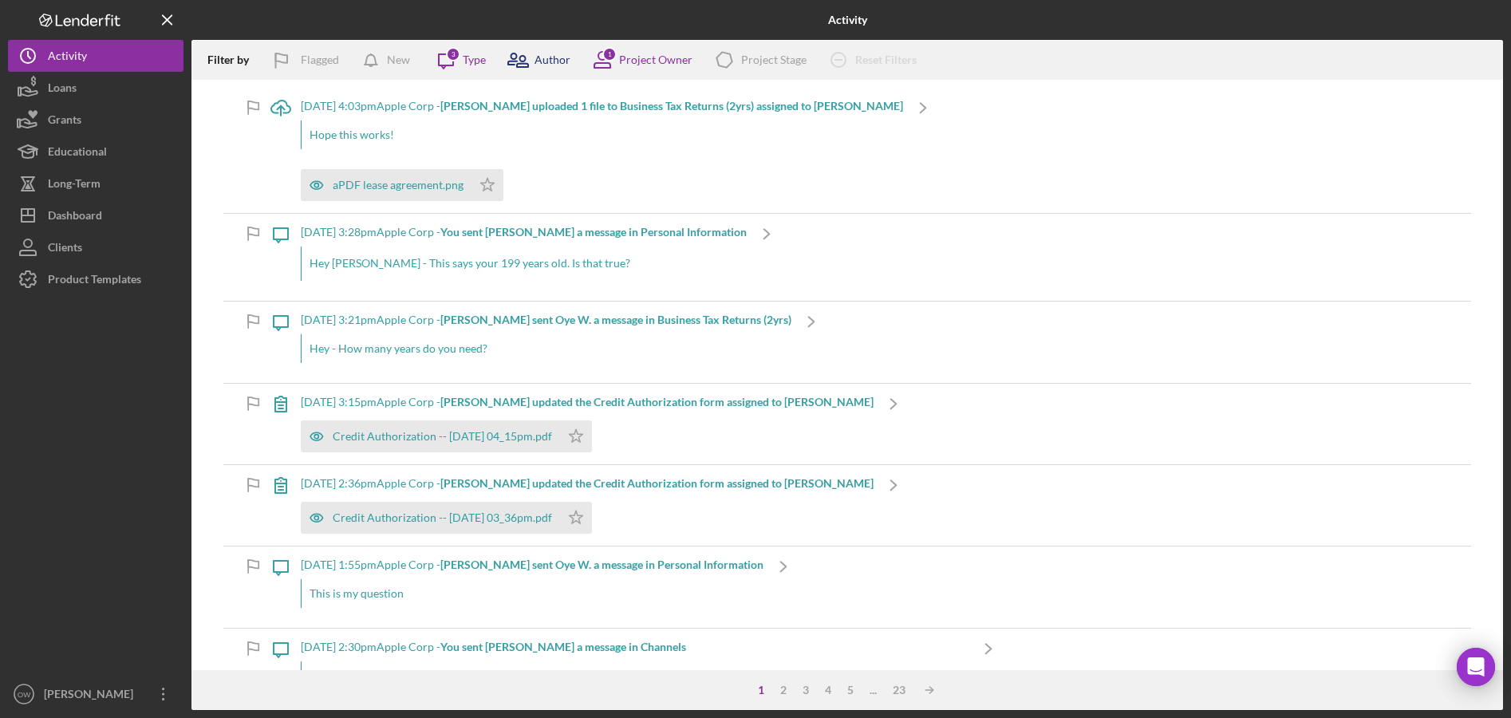
click at [550, 60] on div "Author" at bounding box center [553, 59] width 36 height 13
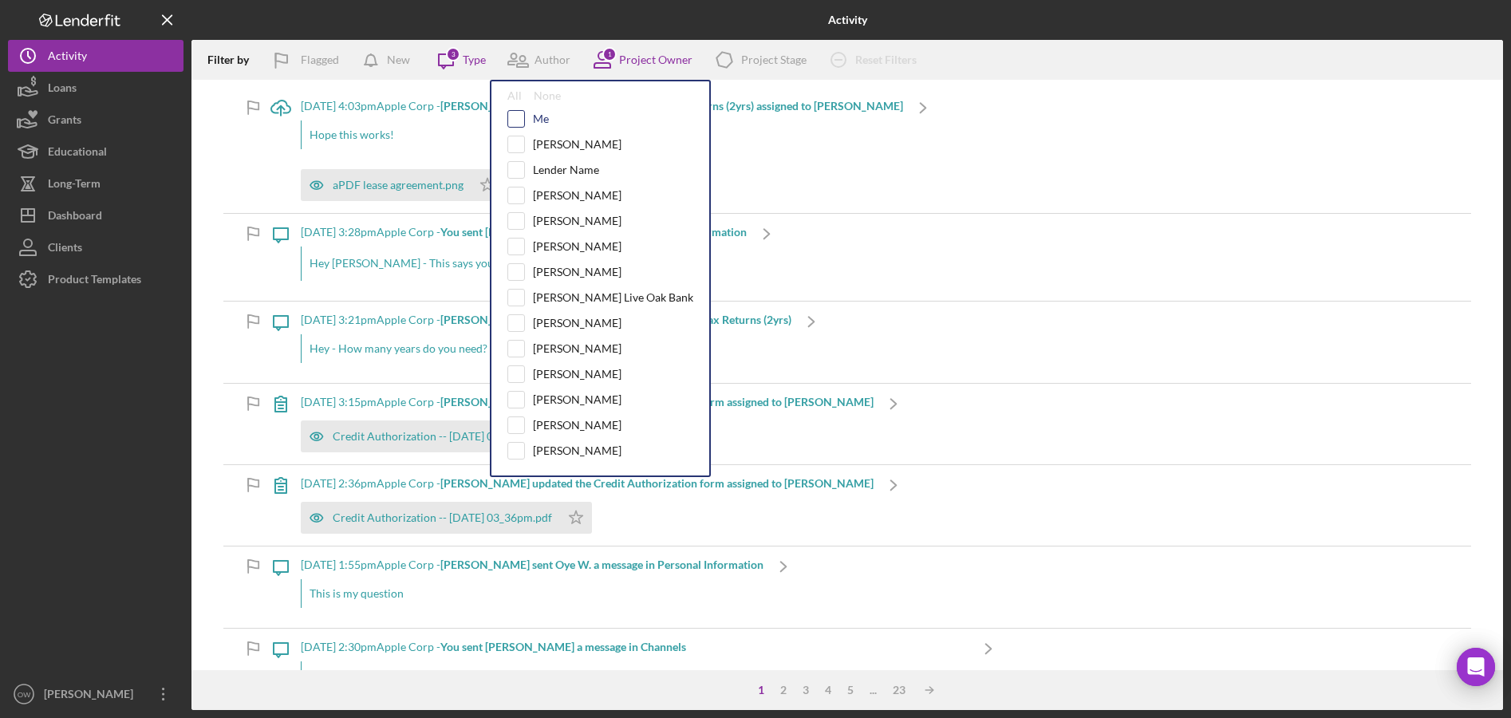
click at [518, 120] on input "checkbox" at bounding box center [516, 119] width 16 height 16
checkbox input "true"
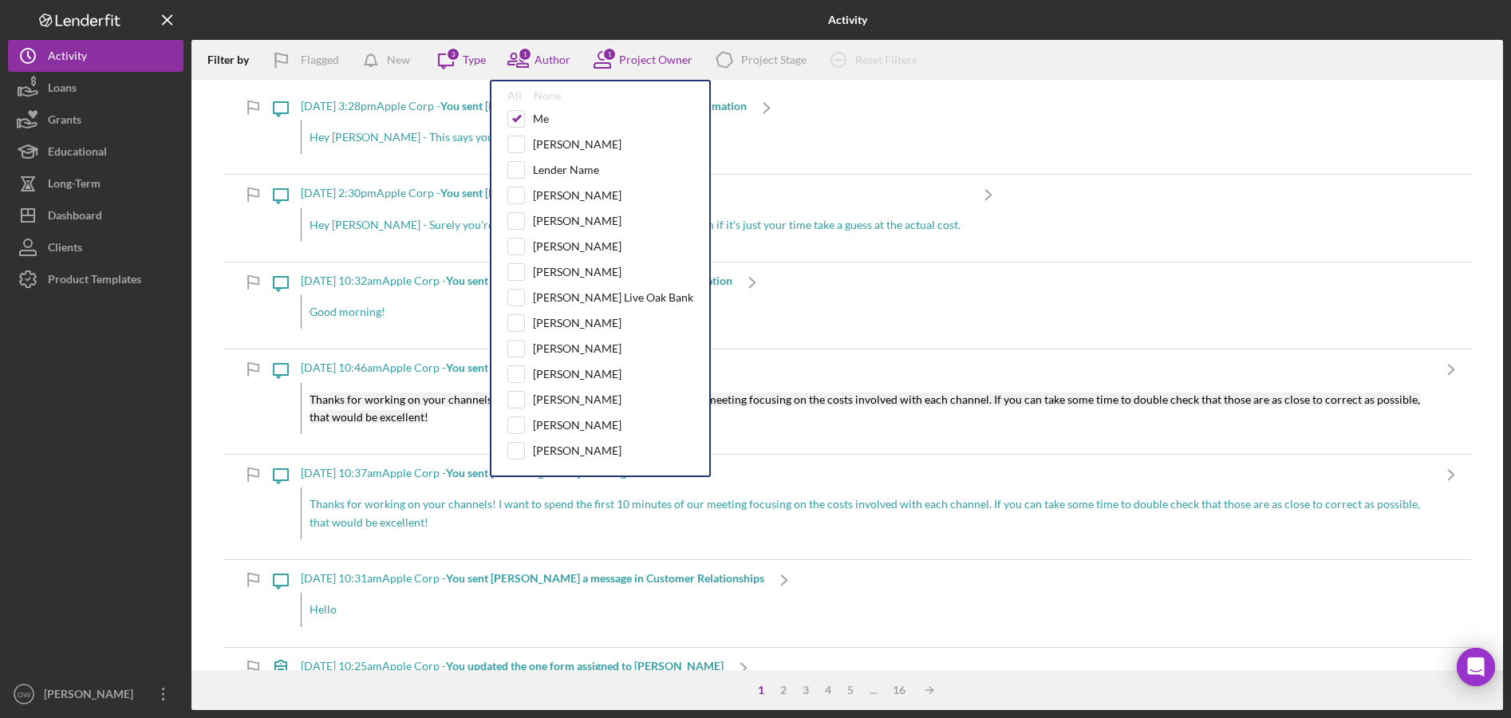
click at [535, 16] on div at bounding box center [409, 20] width 437 height 40
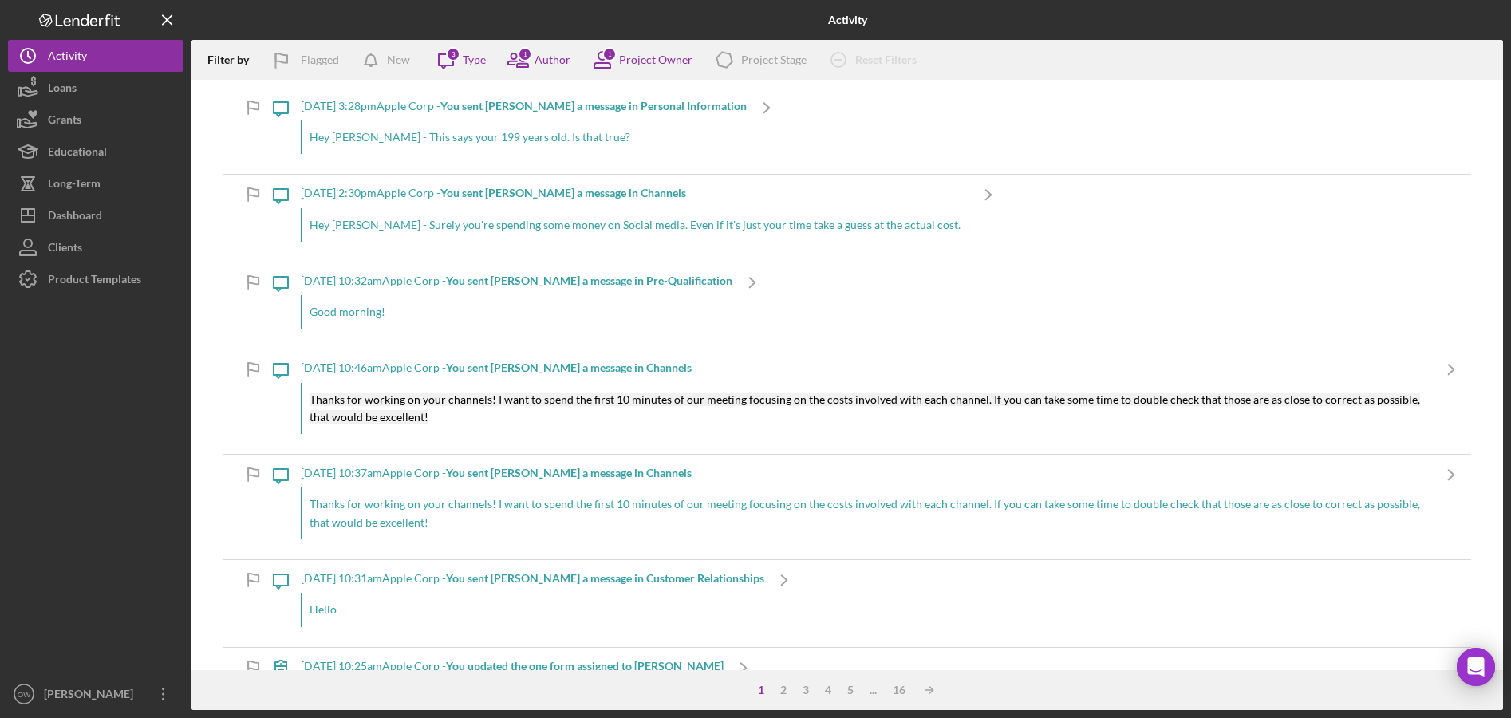
click at [679, 113] on div "[DATE] 3:28pm Apple Corp - You sent [PERSON_NAME] a message in Personal Informa…" at bounding box center [524, 131] width 446 height 86
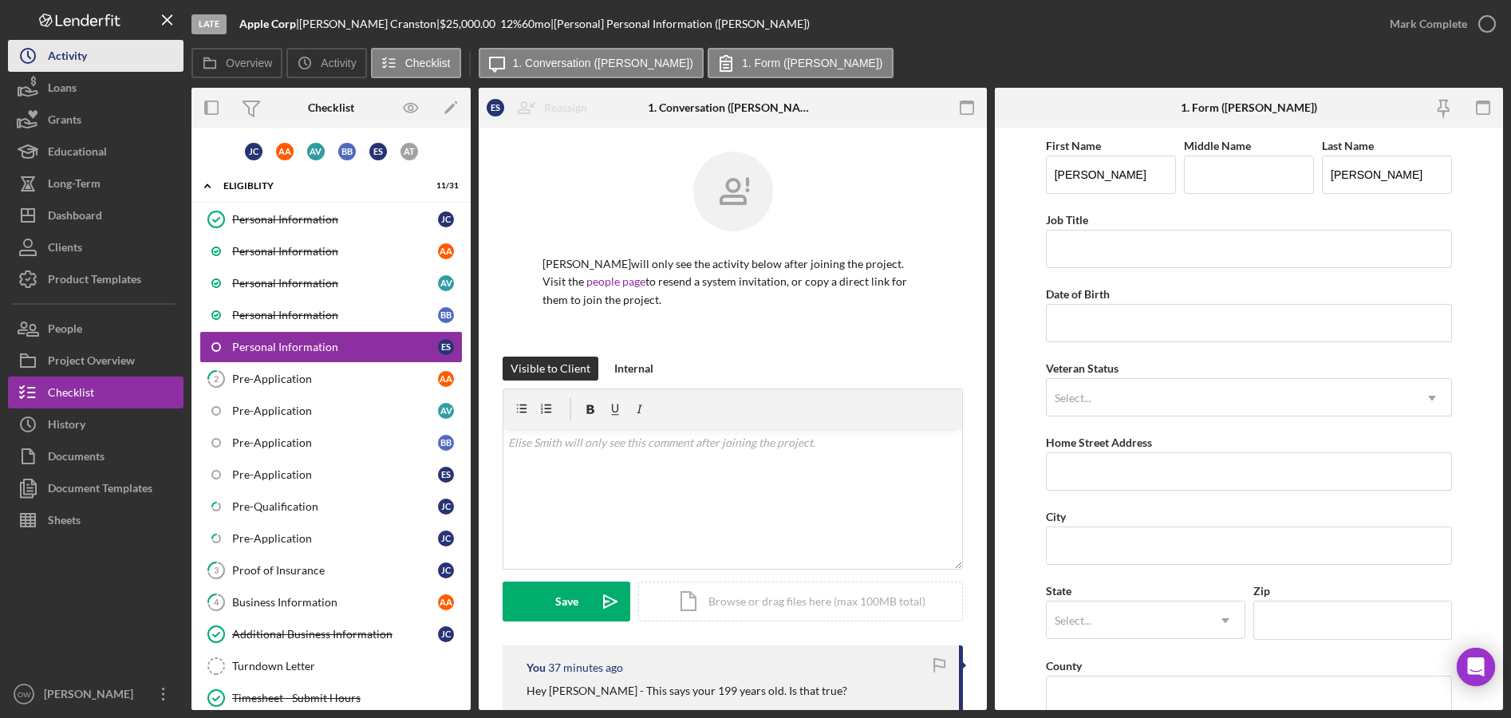
click at [45, 64] on icon "Icon/History" at bounding box center [28, 56] width 40 height 40
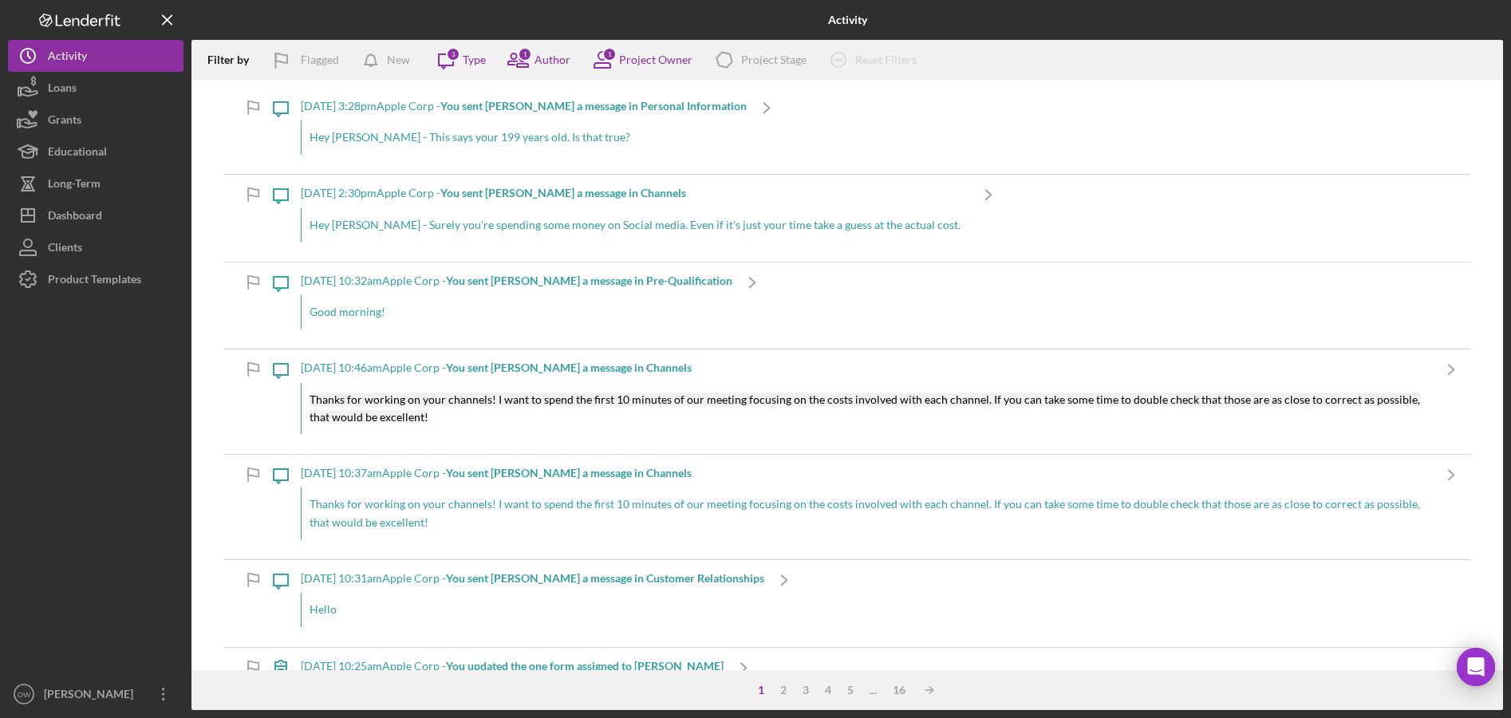
click at [831, 68] on icon "Icon/Clear All" at bounding box center [839, 60] width 40 height 40
